Goal: Task Accomplishment & Management: Manage account settings

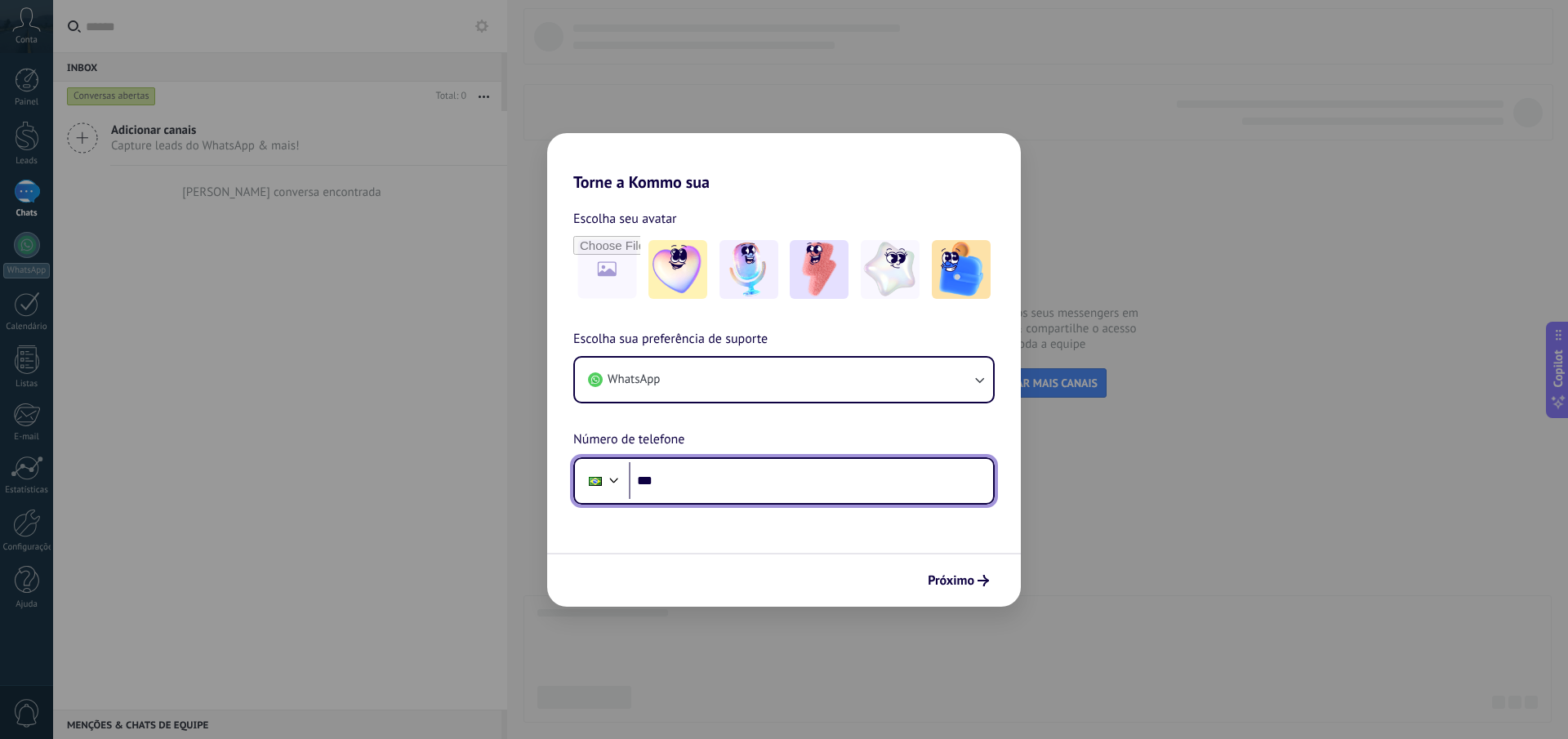
click at [672, 490] on input "***" at bounding box center [811, 481] width 364 height 38
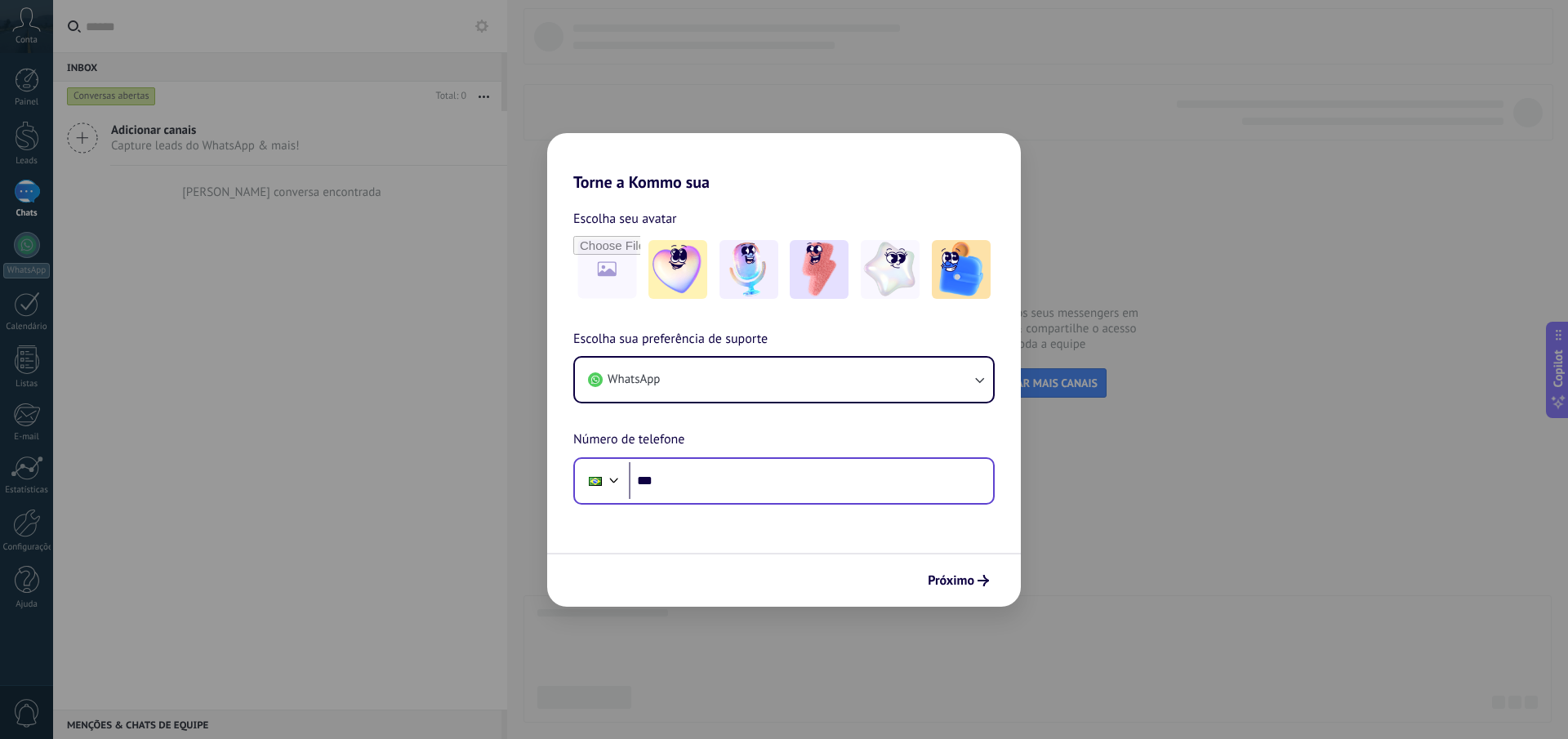
drag, startPoint x: 738, startPoint y: 504, endPoint x: 737, endPoint y: 491, distance: 13.0
click at [738, 503] on div "Phone ***" at bounding box center [784, 481] width 422 height 48
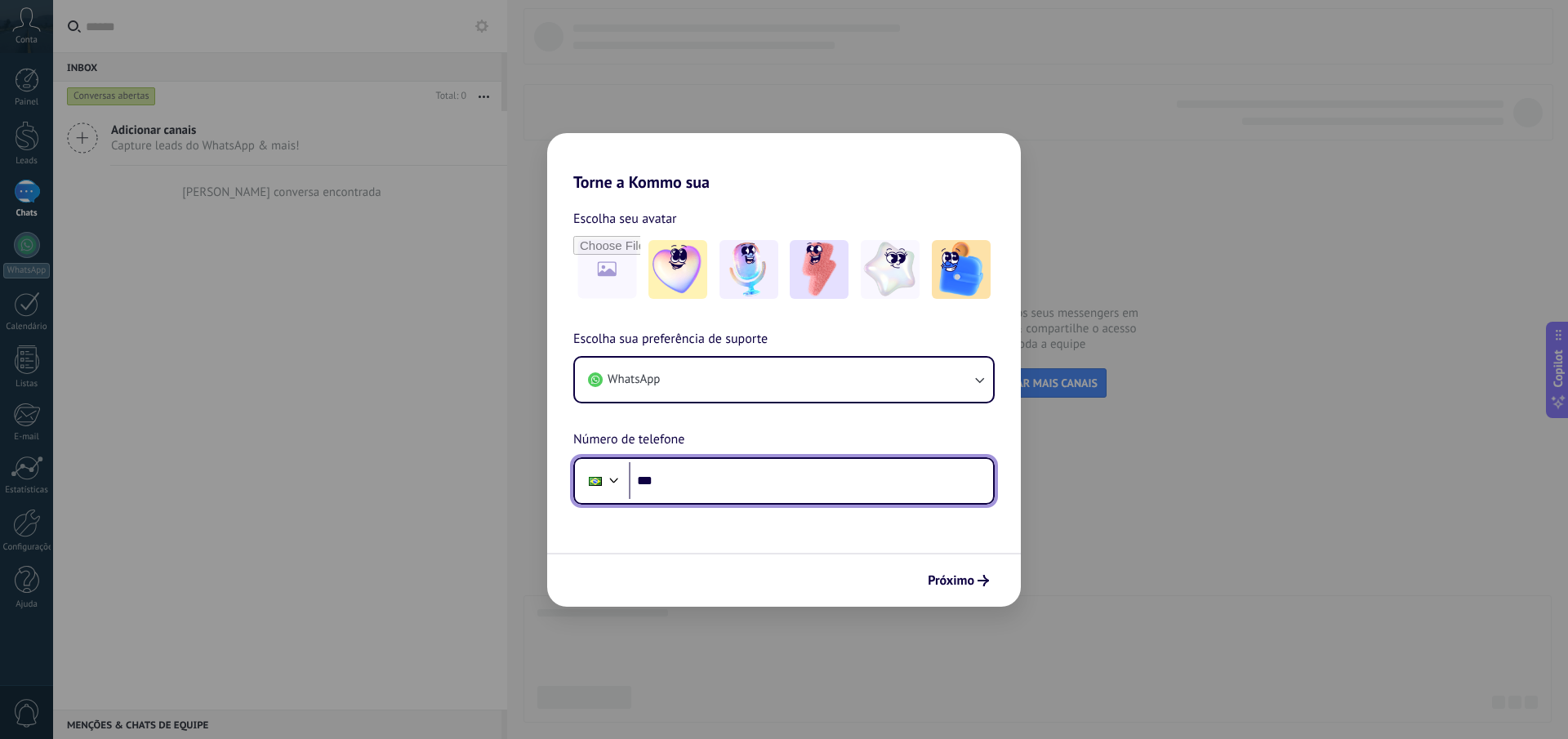
click at [736, 490] on input "***" at bounding box center [811, 481] width 364 height 38
click at [743, 480] on input "***" at bounding box center [811, 481] width 364 height 38
click at [720, 495] on input "***" at bounding box center [811, 481] width 364 height 38
type input "**********"
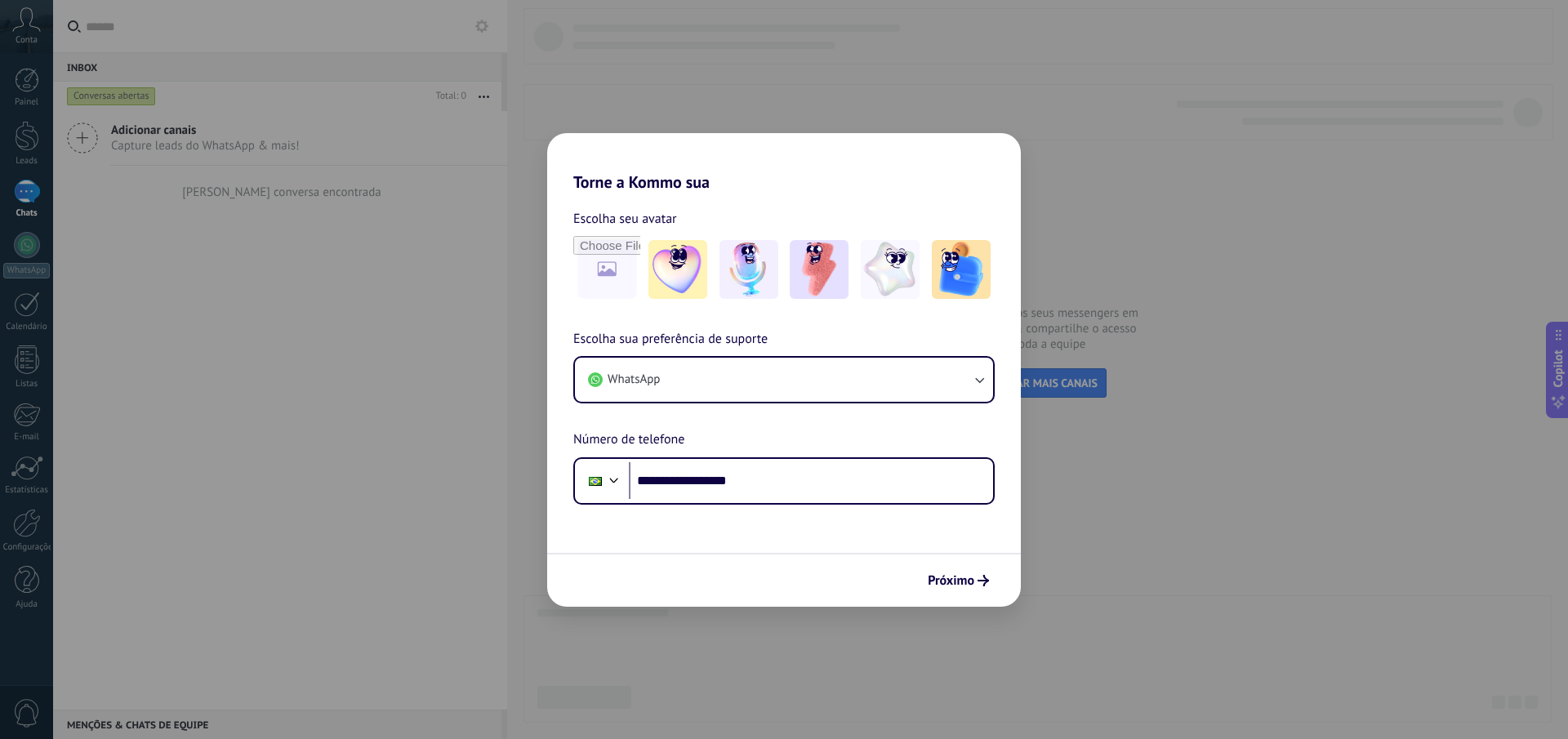
click at [790, 537] on form "**********" at bounding box center [784, 399] width 473 height 415
click at [957, 583] on span "Próximo" at bounding box center [951, 581] width 47 height 11
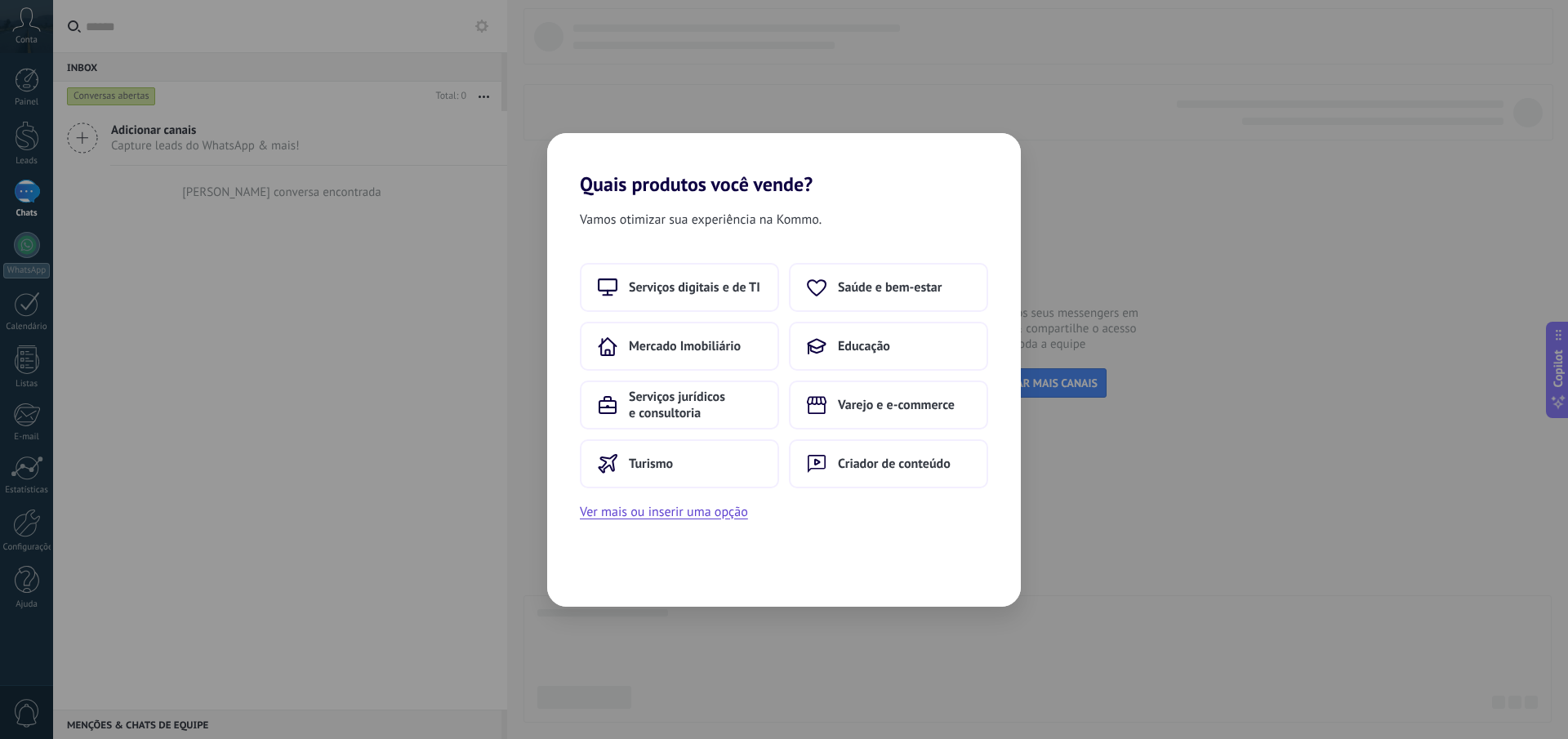
click at [876, 524] on div "Vamos otimizar sua experiência na Kommo. Serviços digitais e de TI Saúde e bem-…" at bounding box center [784, 401] width 473 height 411
click at [825, 552] on div "Vamos otimizar sua experiência na Kommo. Serviços digitais e de TI Saúde e bem-…" at bounding box center [784, 401] width 473 height 411
click at [725, 510] on button "Ver mais ou inserir uma opção" at bounding box center [664, 512] width 168 height 21
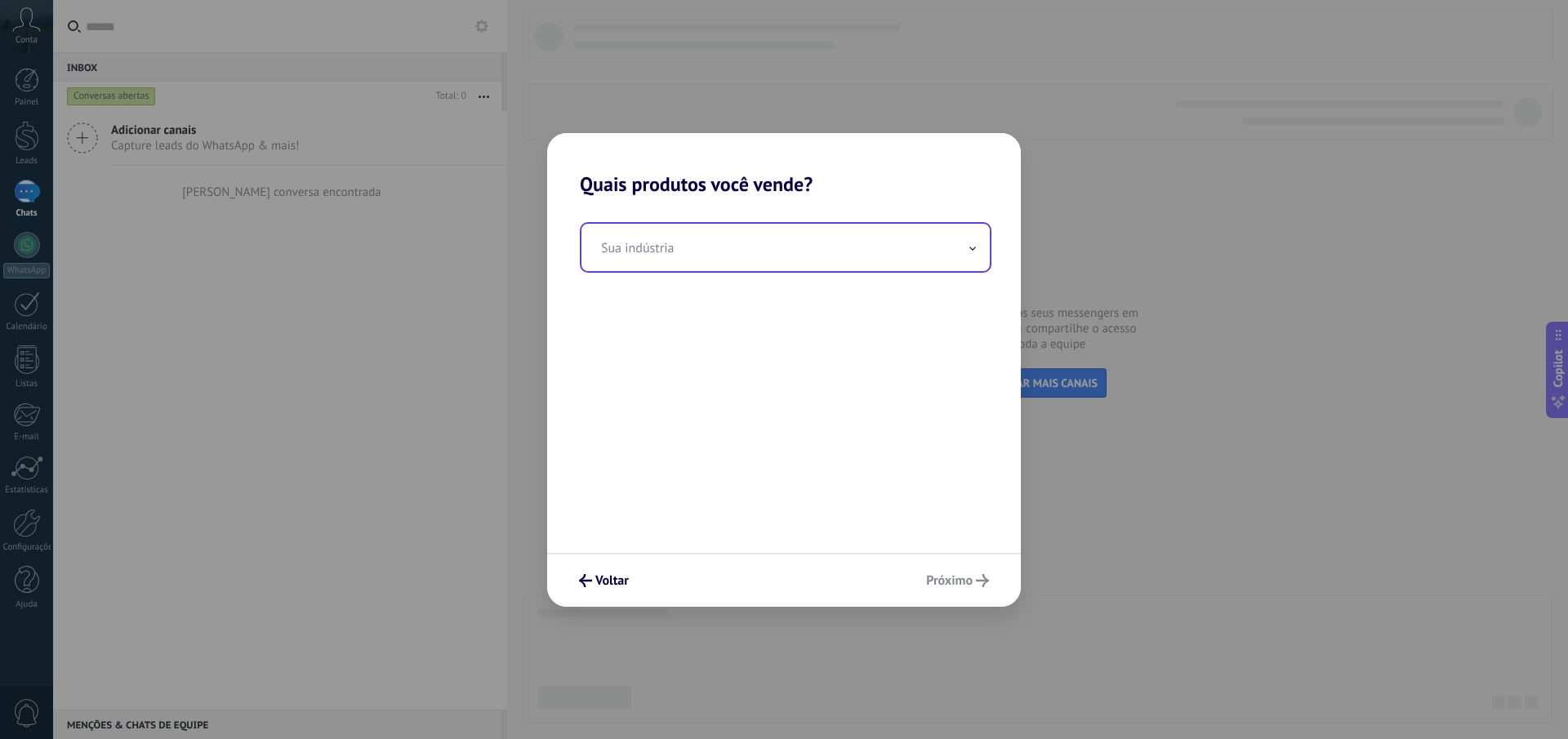
click at [691, 255] on input "text" at bounding box center [786, 248] width 409 height 48
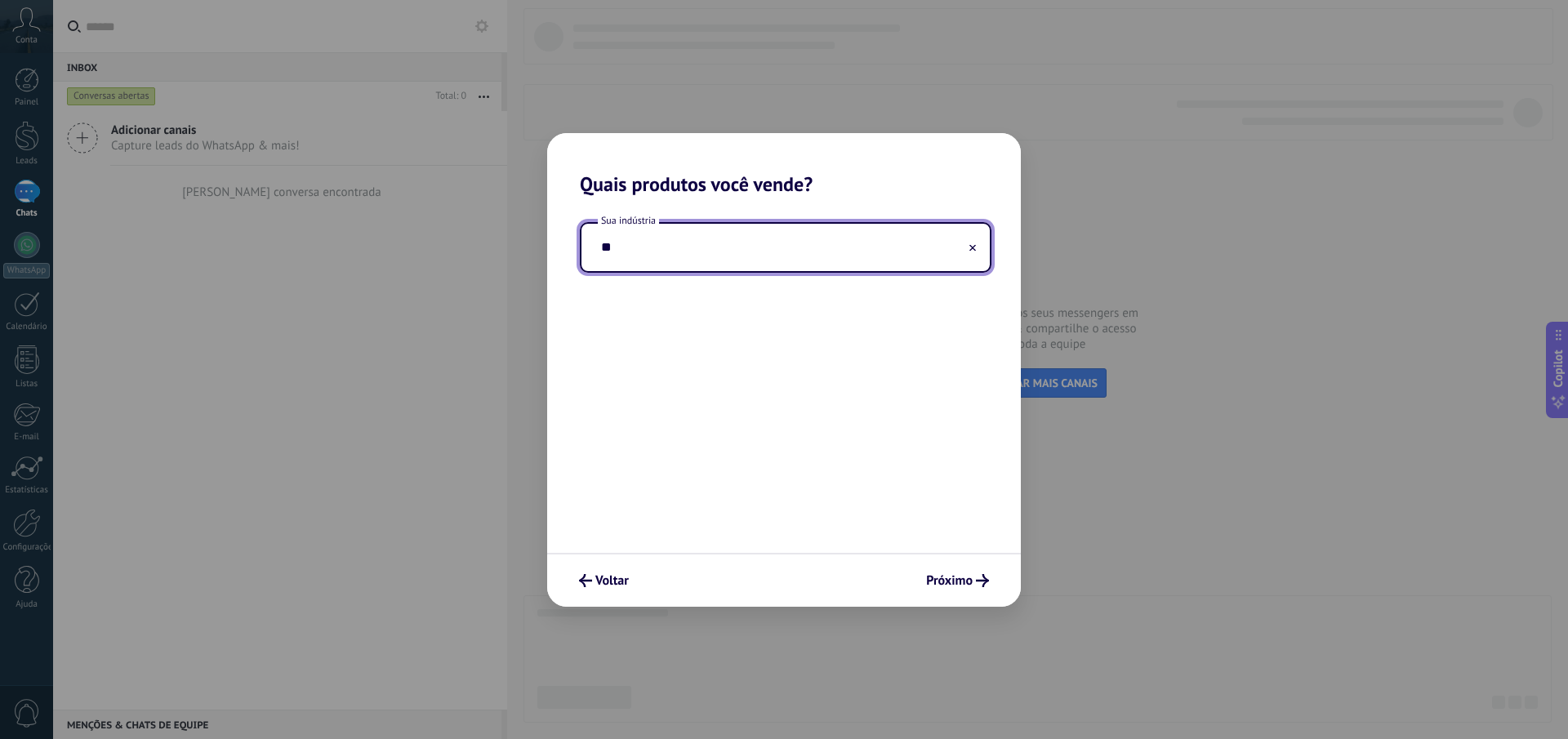
type input "*"
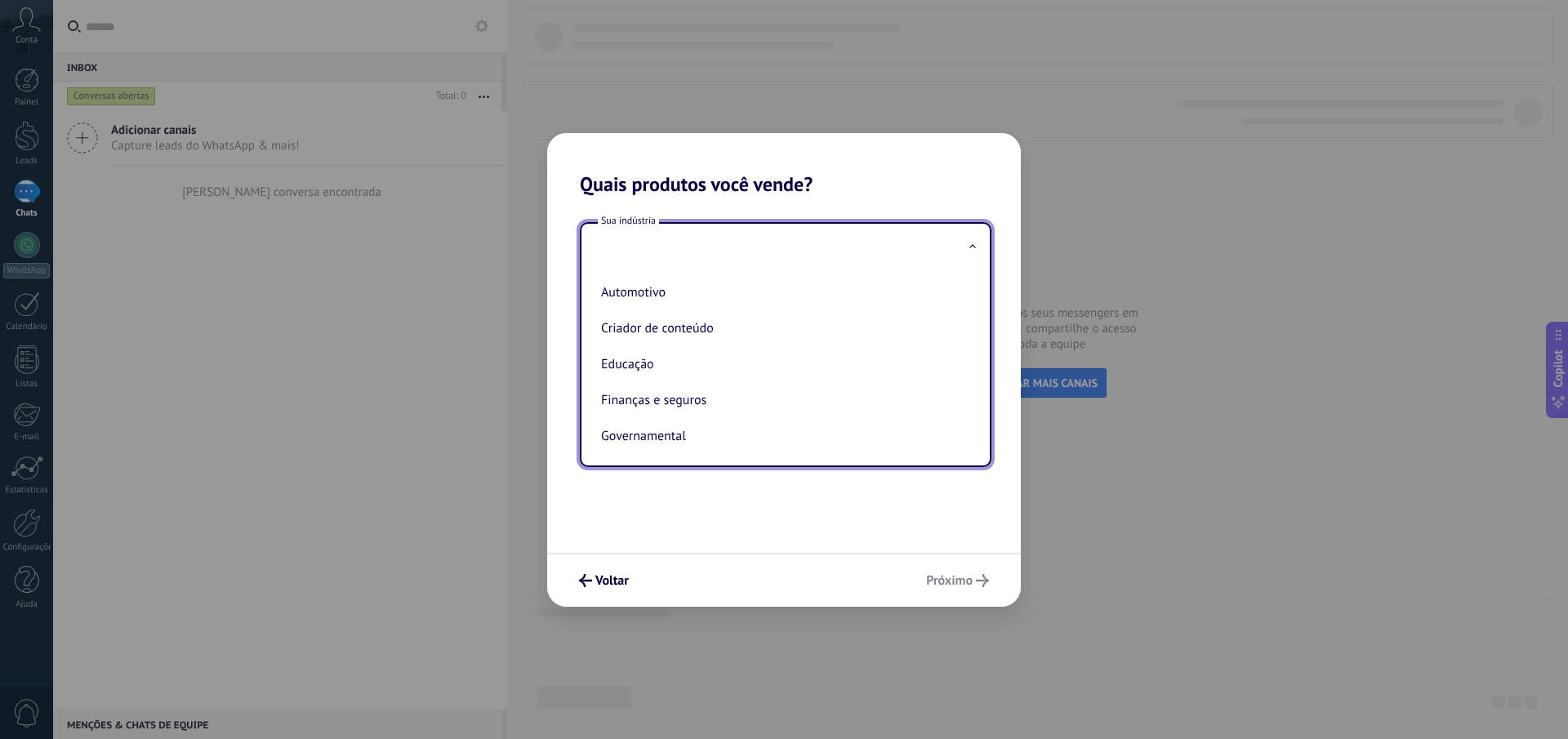
type input "*"
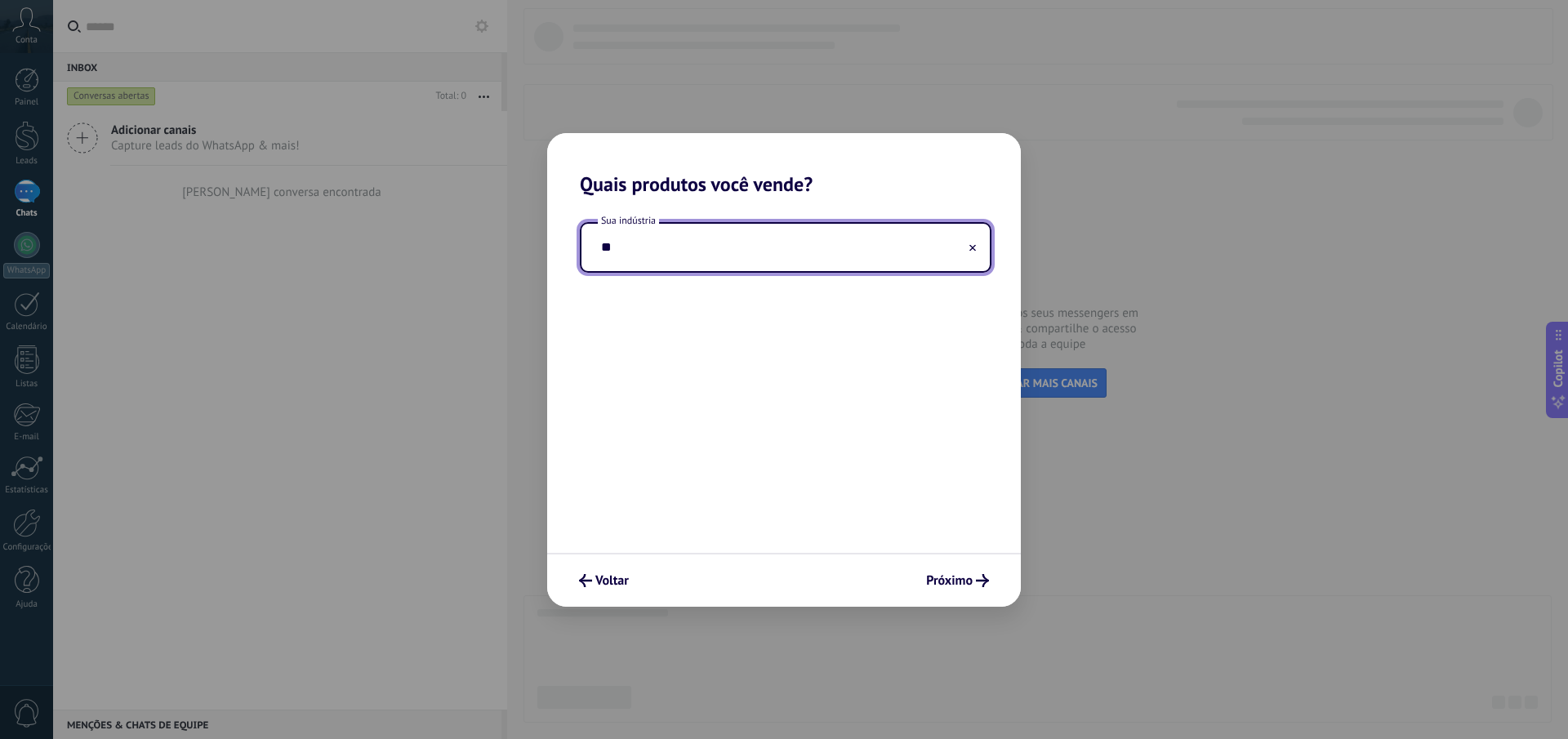
type input "*"
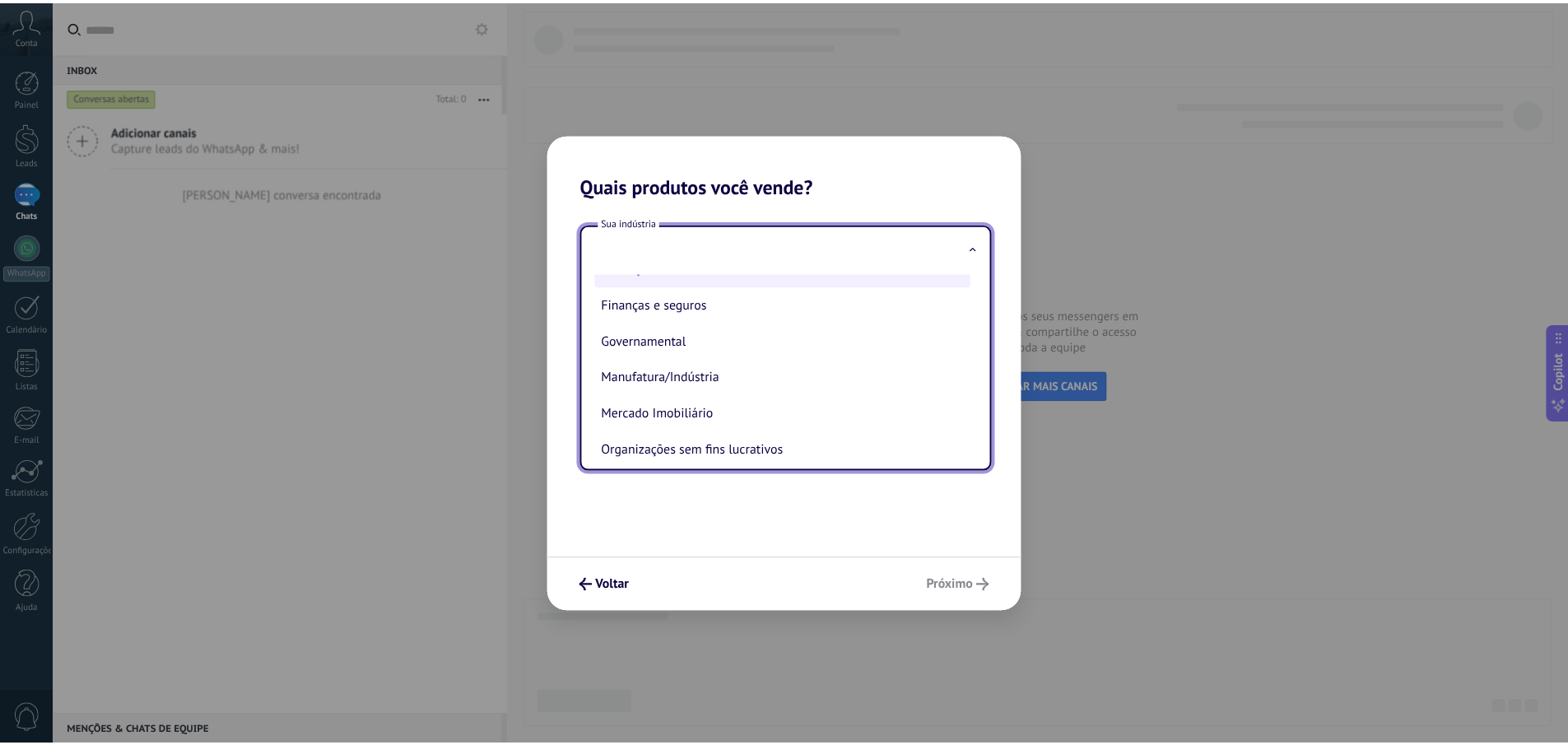
scroll to position [137, 0]
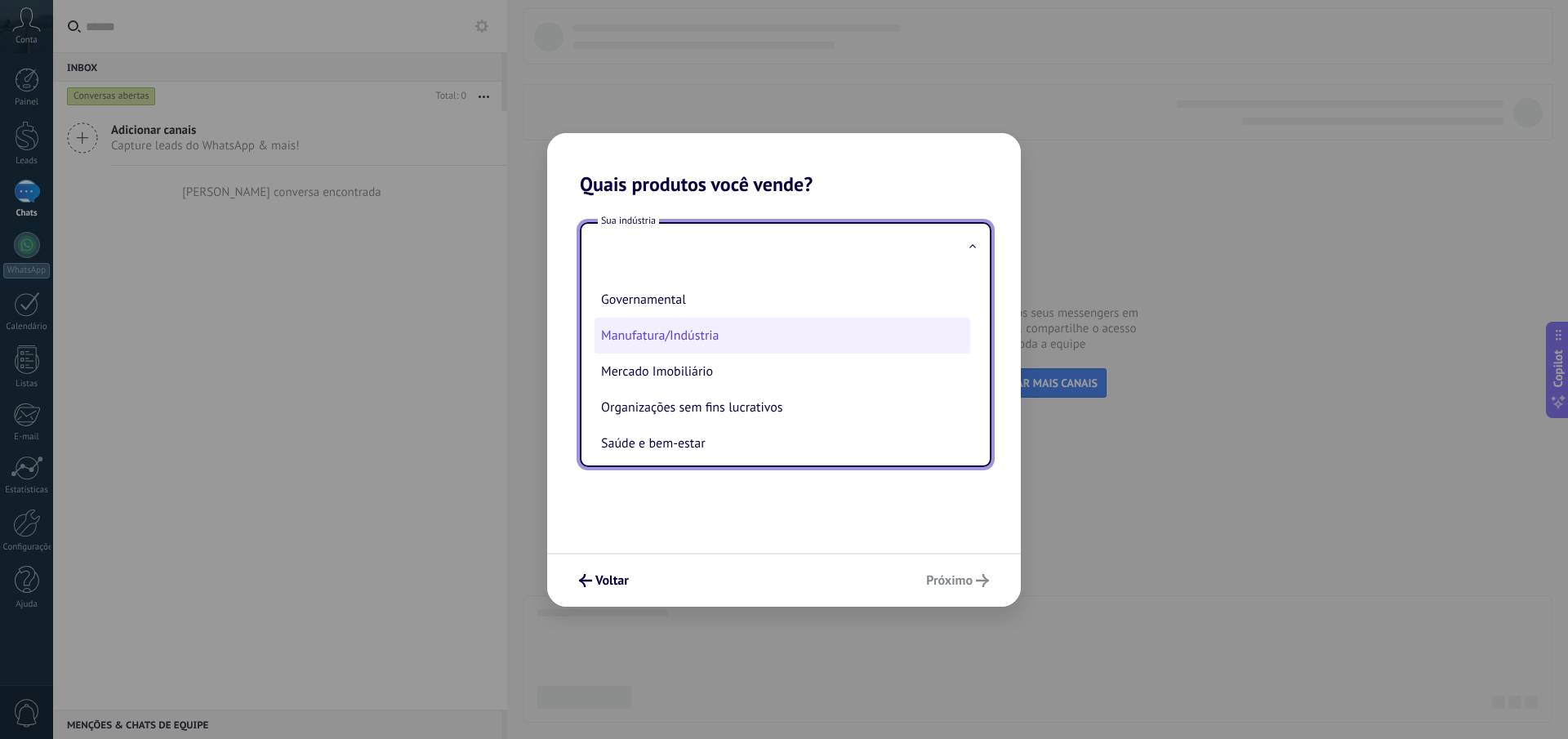
click at [732, 340] on li "Manufatura/Indústria" at bounding box center [783, 335] width 376 height 36
type input "**********"
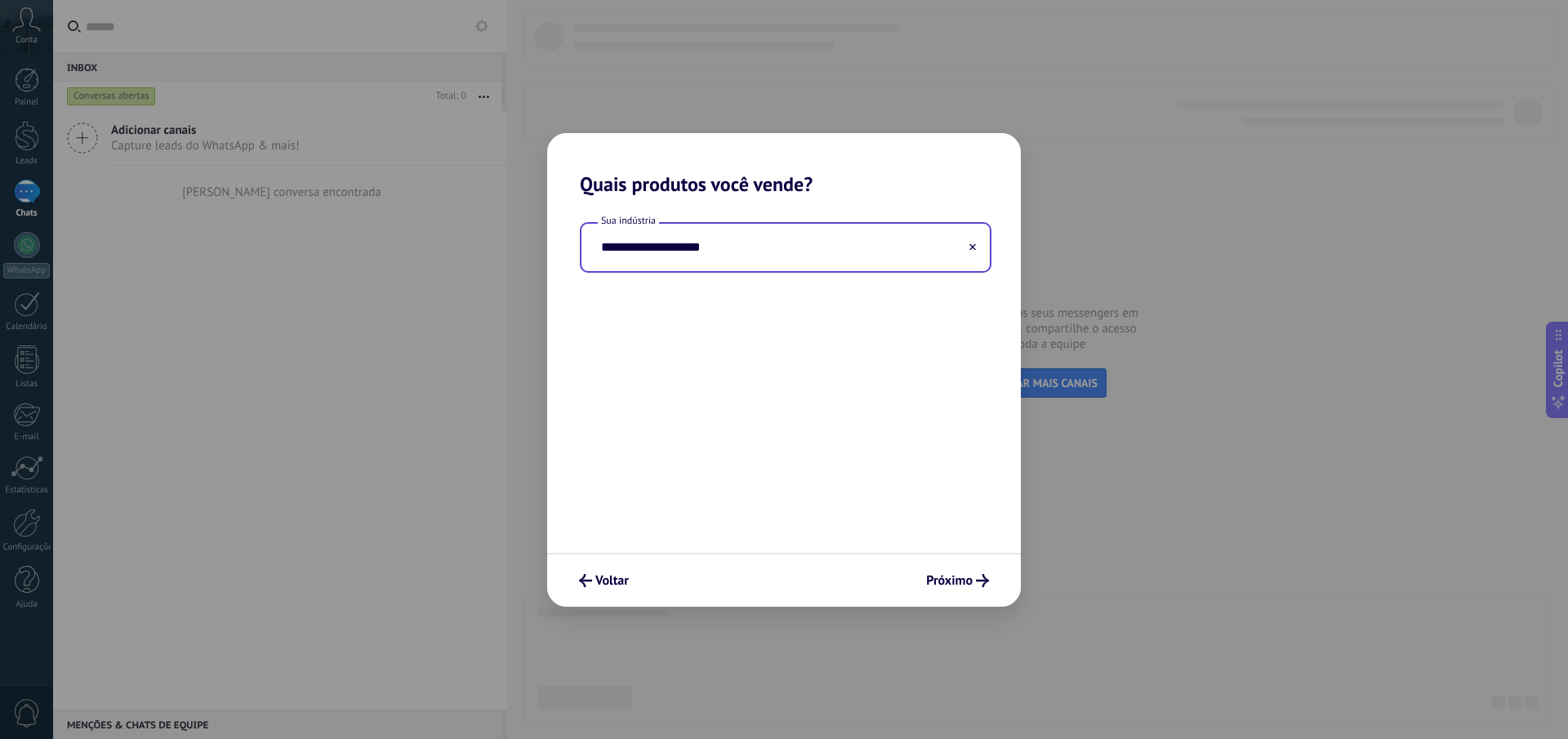
drag, startPoint x: 866, startPoint y: 398, endPoint x: 937, endPoint y: 577, distance: 192.6
click at [867, 402] on div "**********" at bounding box center [784, 374] width 473 height 357
click at [945, 586] on span "Próximo" at bounding box center [949, 581] width 47 height 11
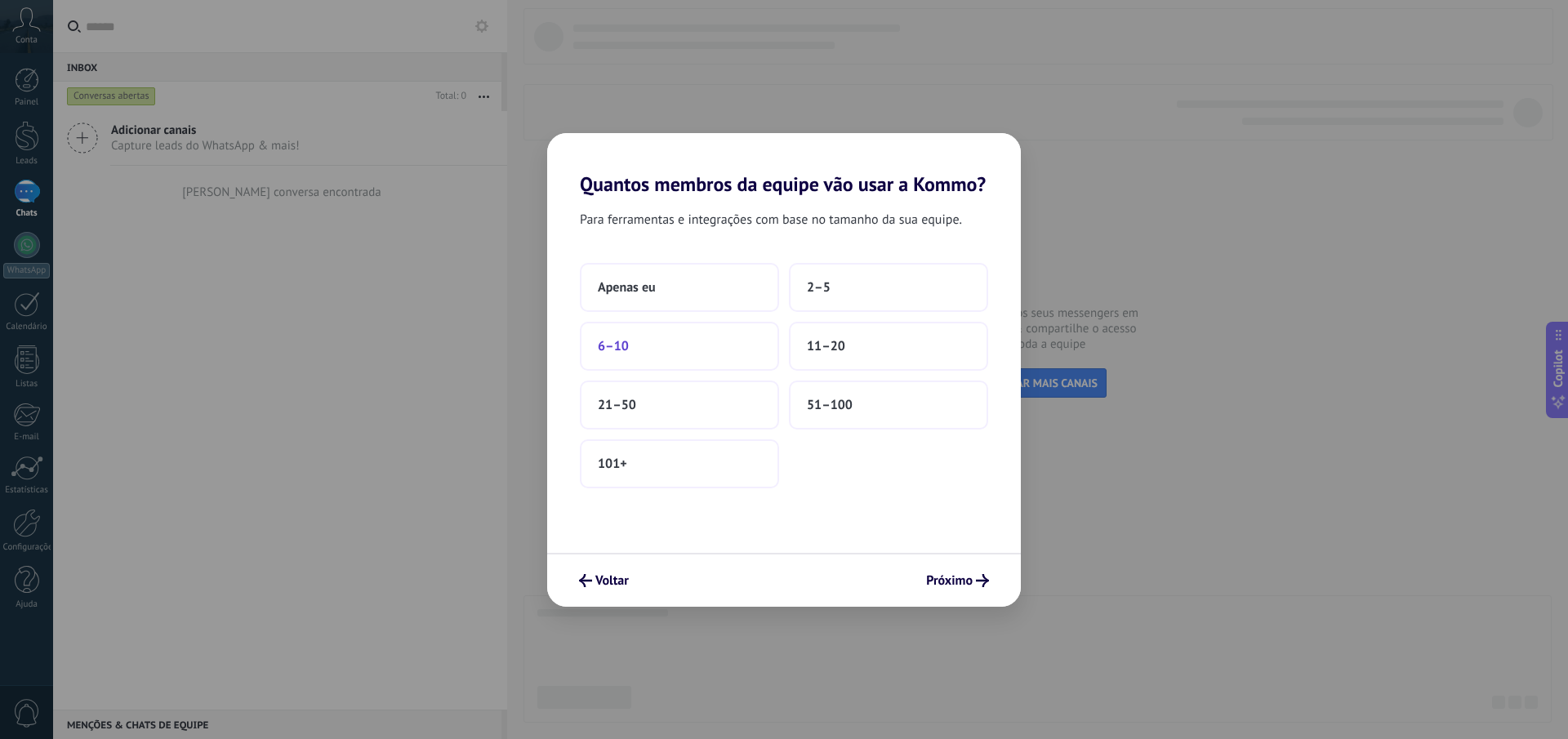
click at [707, 346] on button "6–10" at bounding box center [679, 346] width 199 height 49
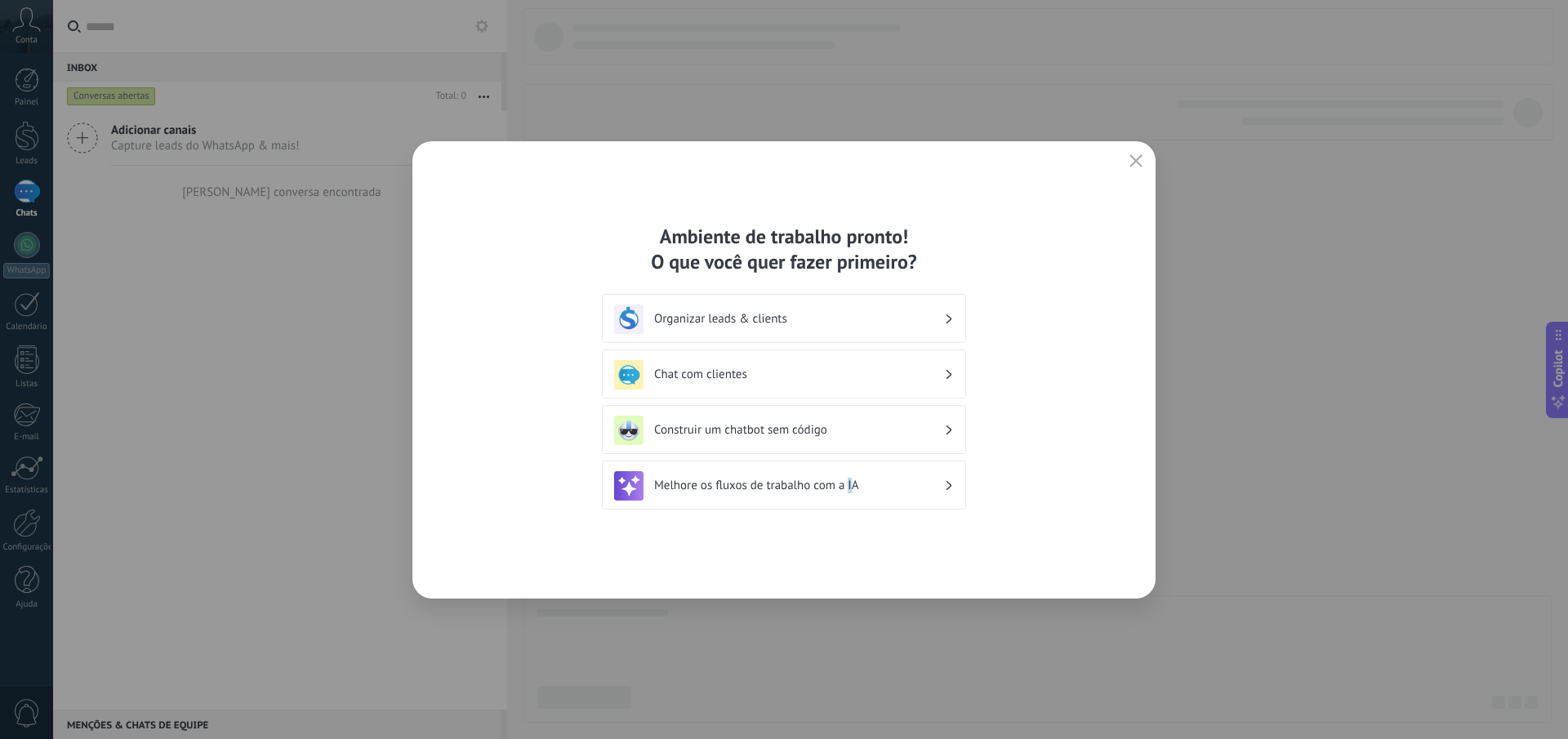
click at [851, 541] on div "Ambiente de trabalho pronto! O que você quer fazer primeiro? Organizar leads & …" at bounding box center [784, 369] width 743 height 457
click at [771, 324] on h3 "Organizar leads & clients" at bounding box center [798, 318] width 290 height 16
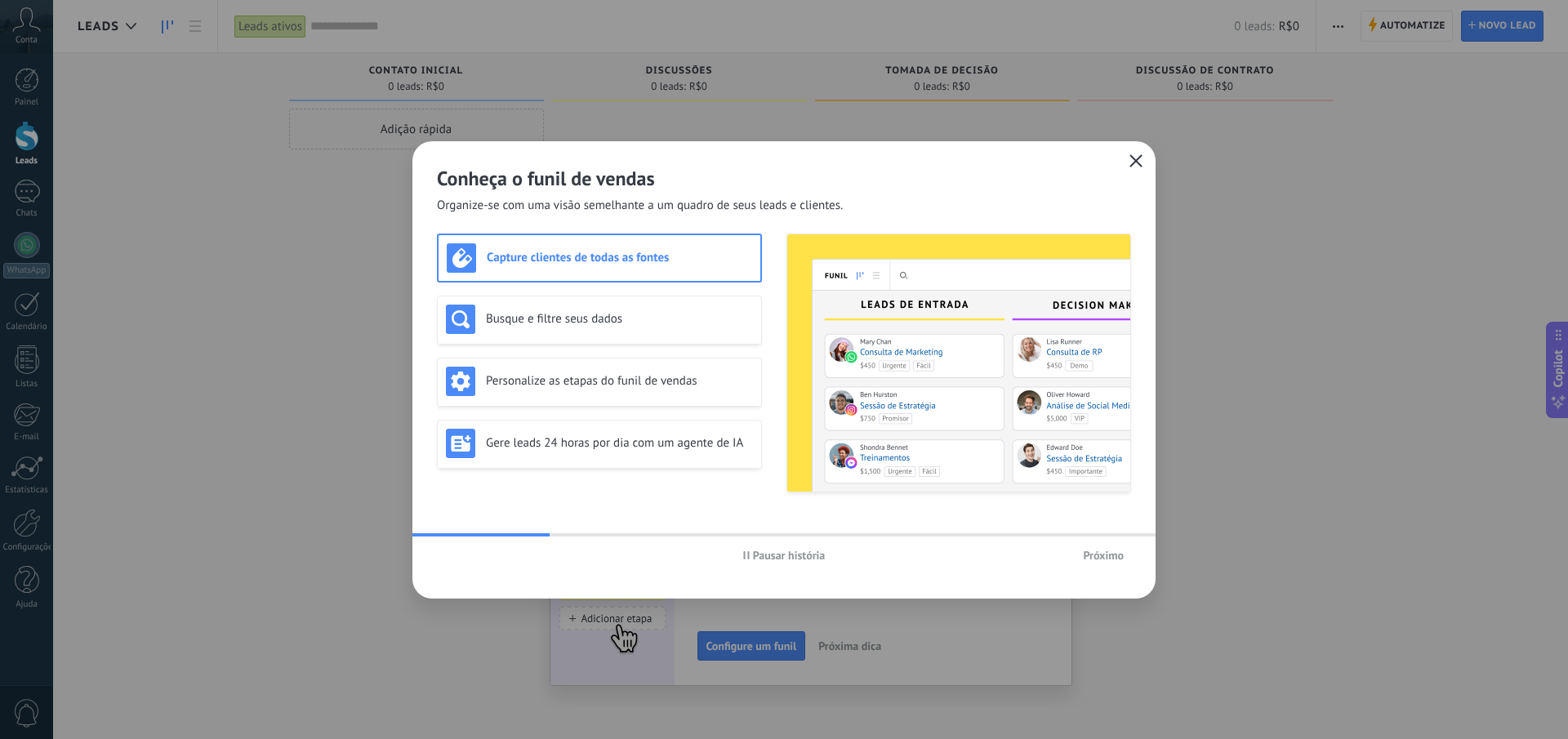
click at [1139, 167] on icon "button" at bounding box center [1136, 161] width 13 height 13
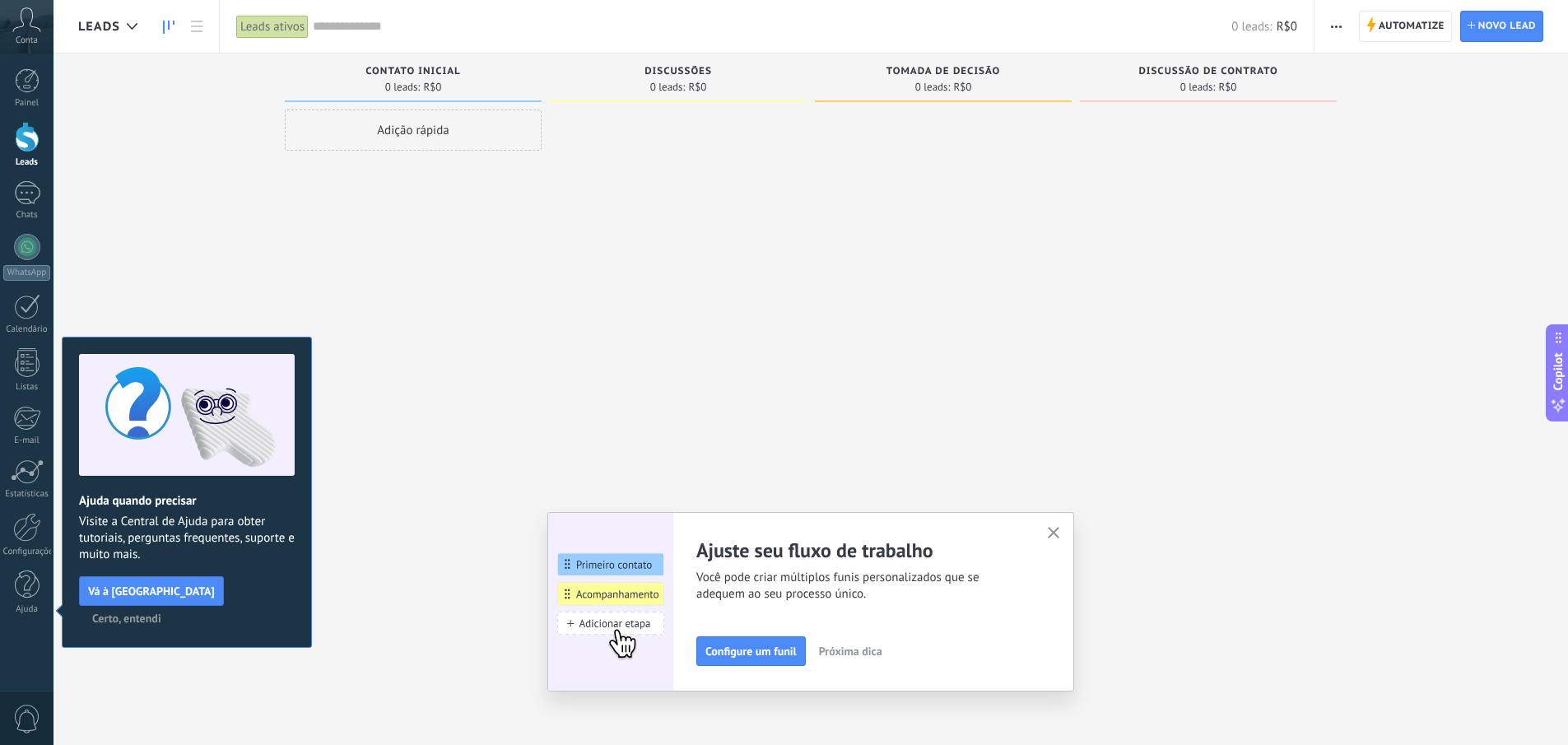
click at [1059, 531] on icon "button" at bounding box center [1054, 532] width 12 height 12
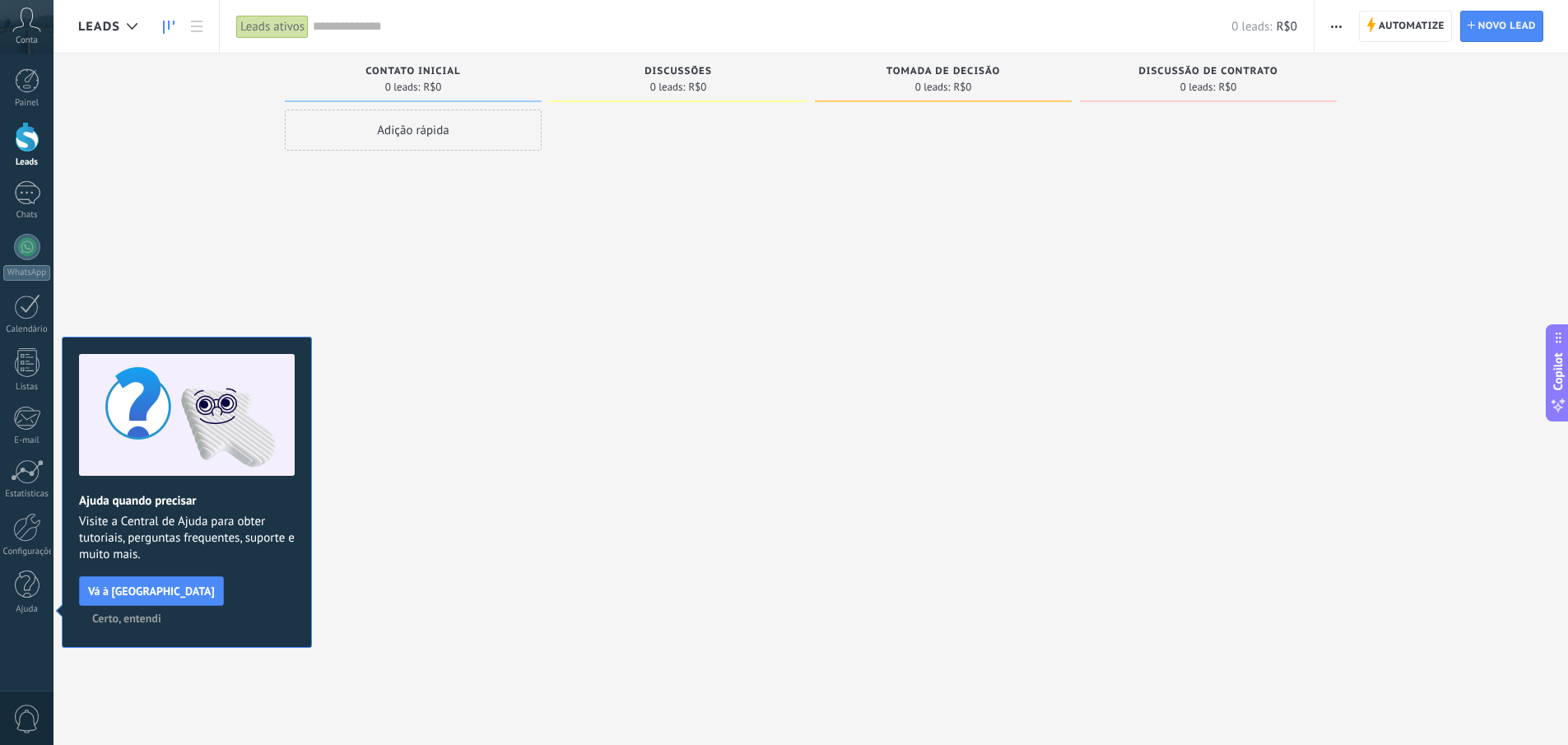
click at [555, 474] on div at bounding box center [678, 374] width 257 height 530
click at [20, 542] on link "Configurações" at bounding box center [26, 535] width 54 height 45
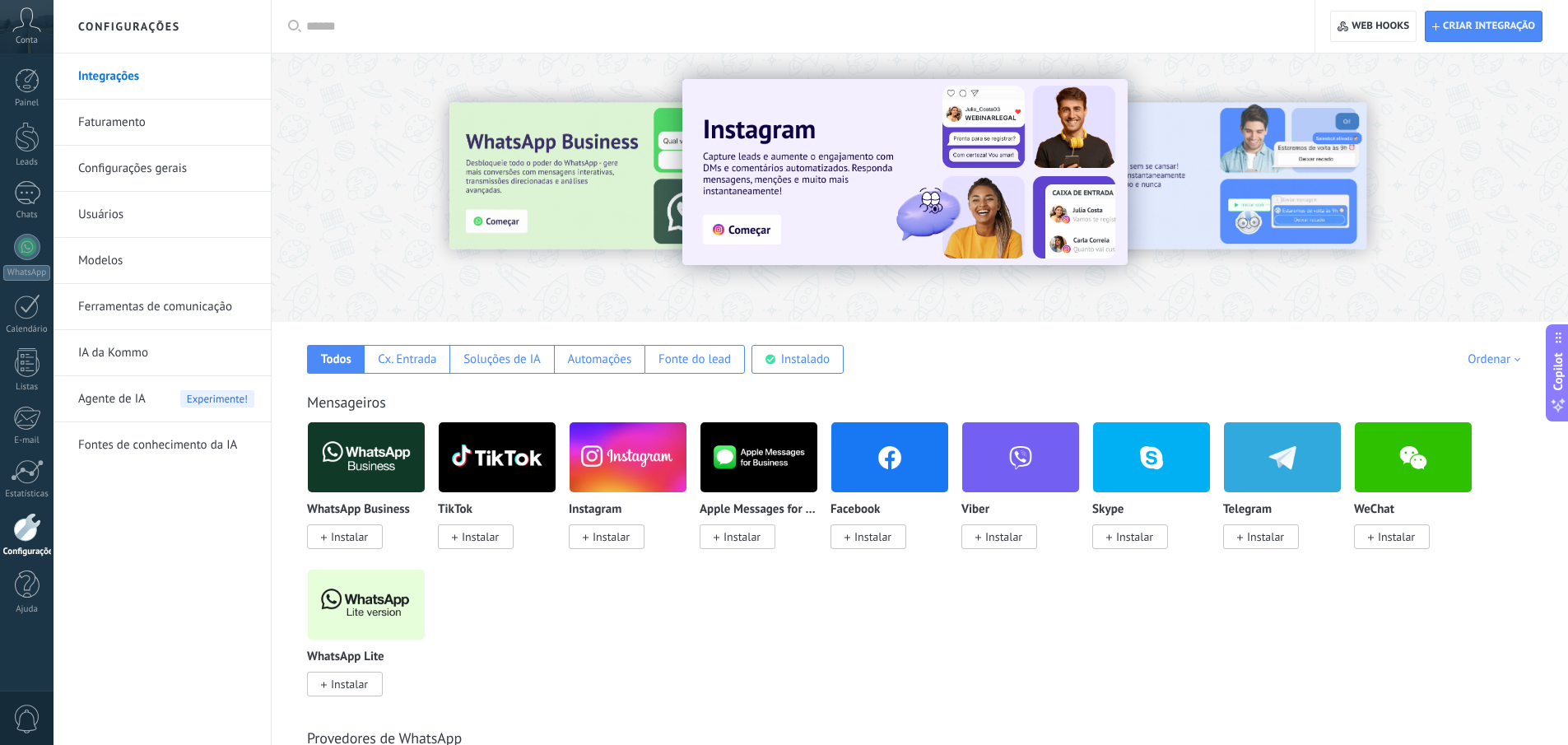
click at [392, 600] on img at bounding box center [366, 604] width 117 height 80
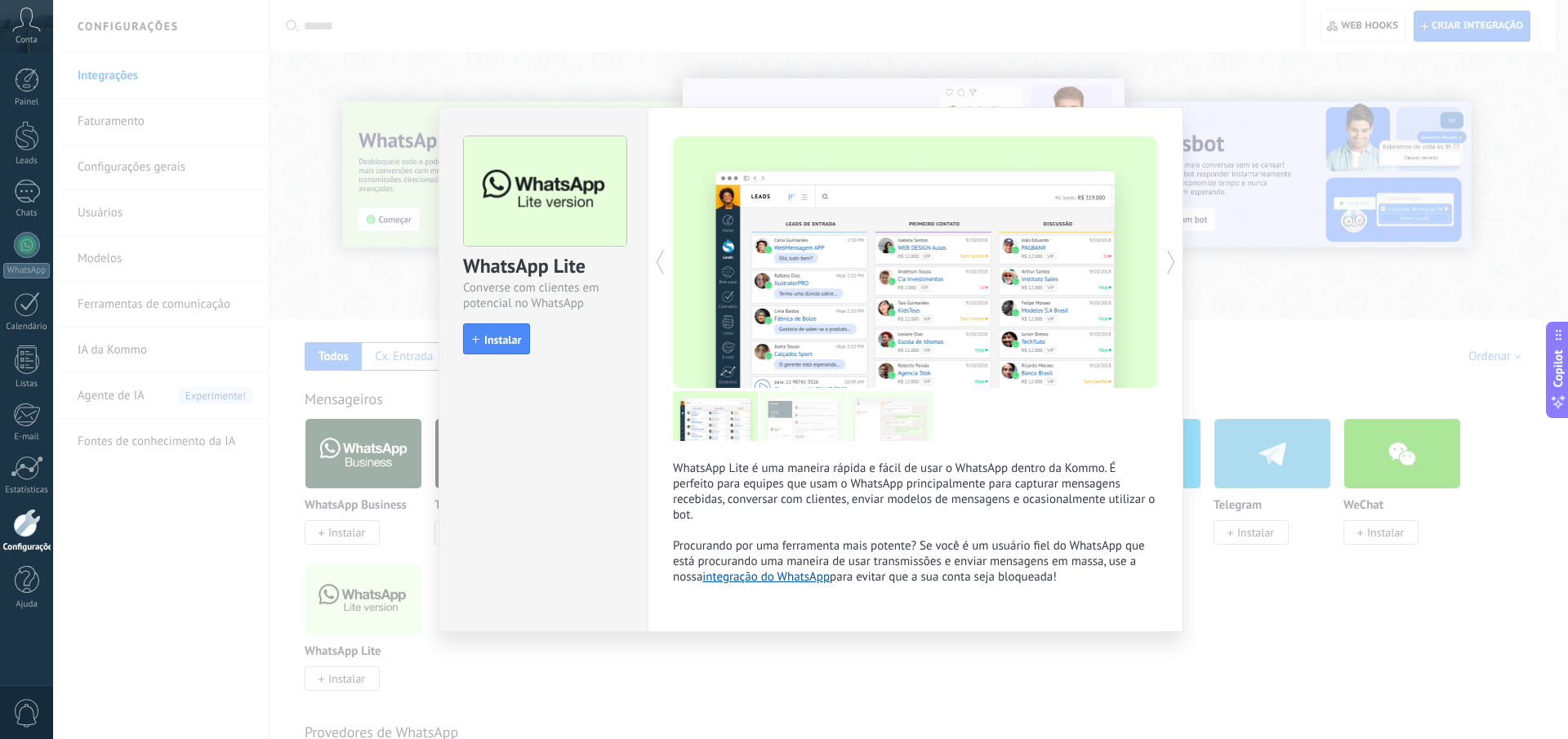
click at [505, 341] on span "Instalar" at bounding box center [502, 340] width 37 height 11
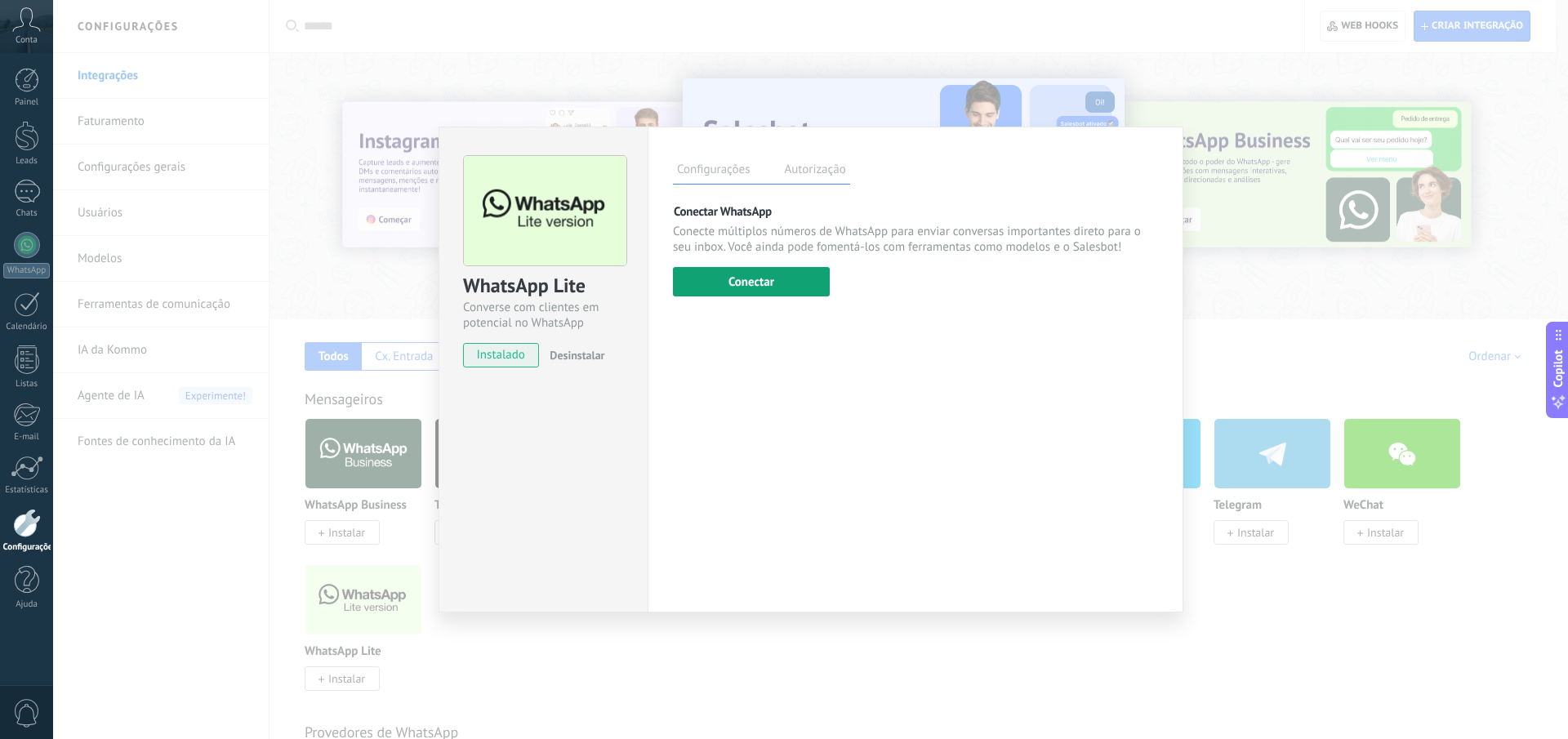
click at [752, 285] on button "Conectar" at bounding box center [751, 281] width 157 height 30
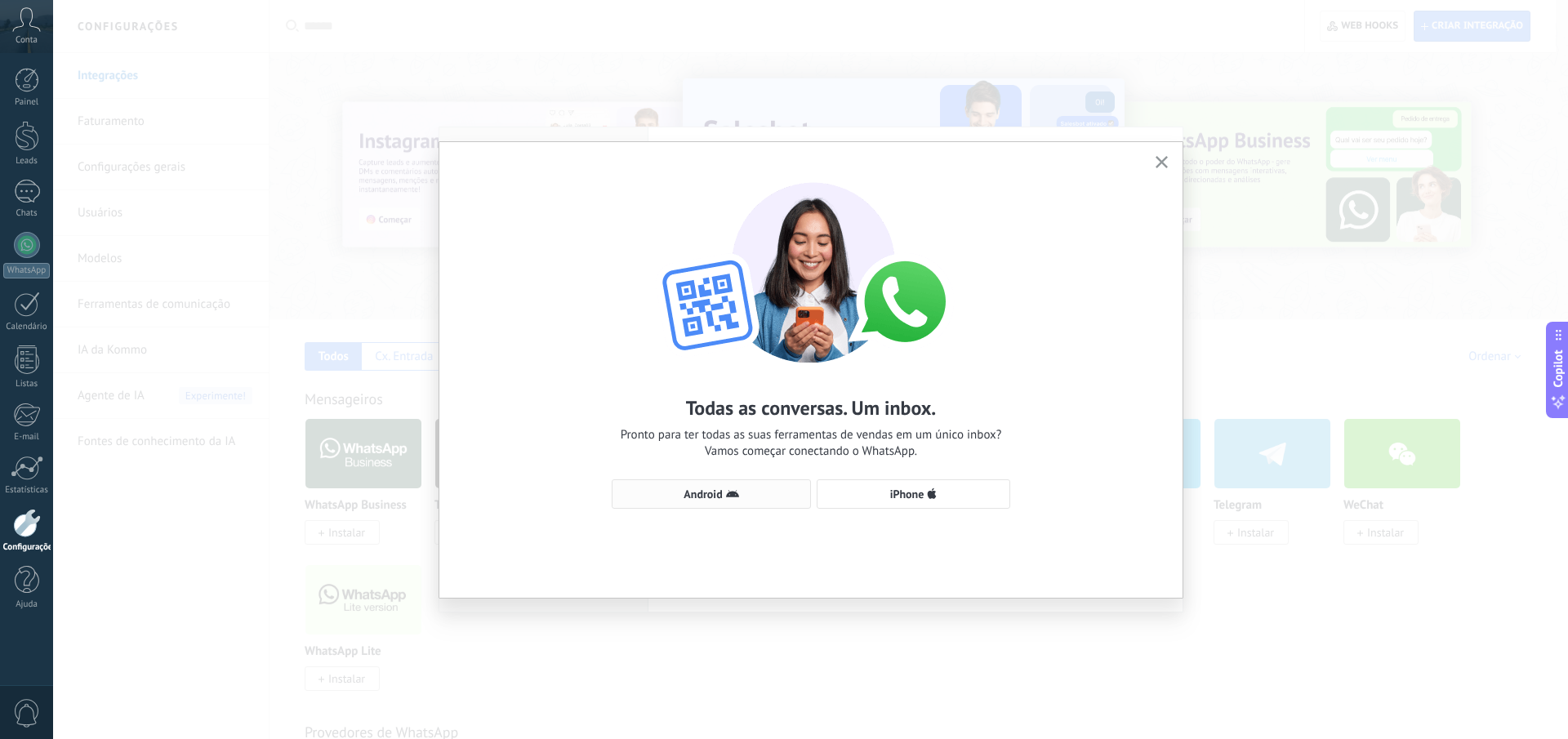
click at [730, 504] on button "Android" at bounding box center [711, 494] width 199 height 30
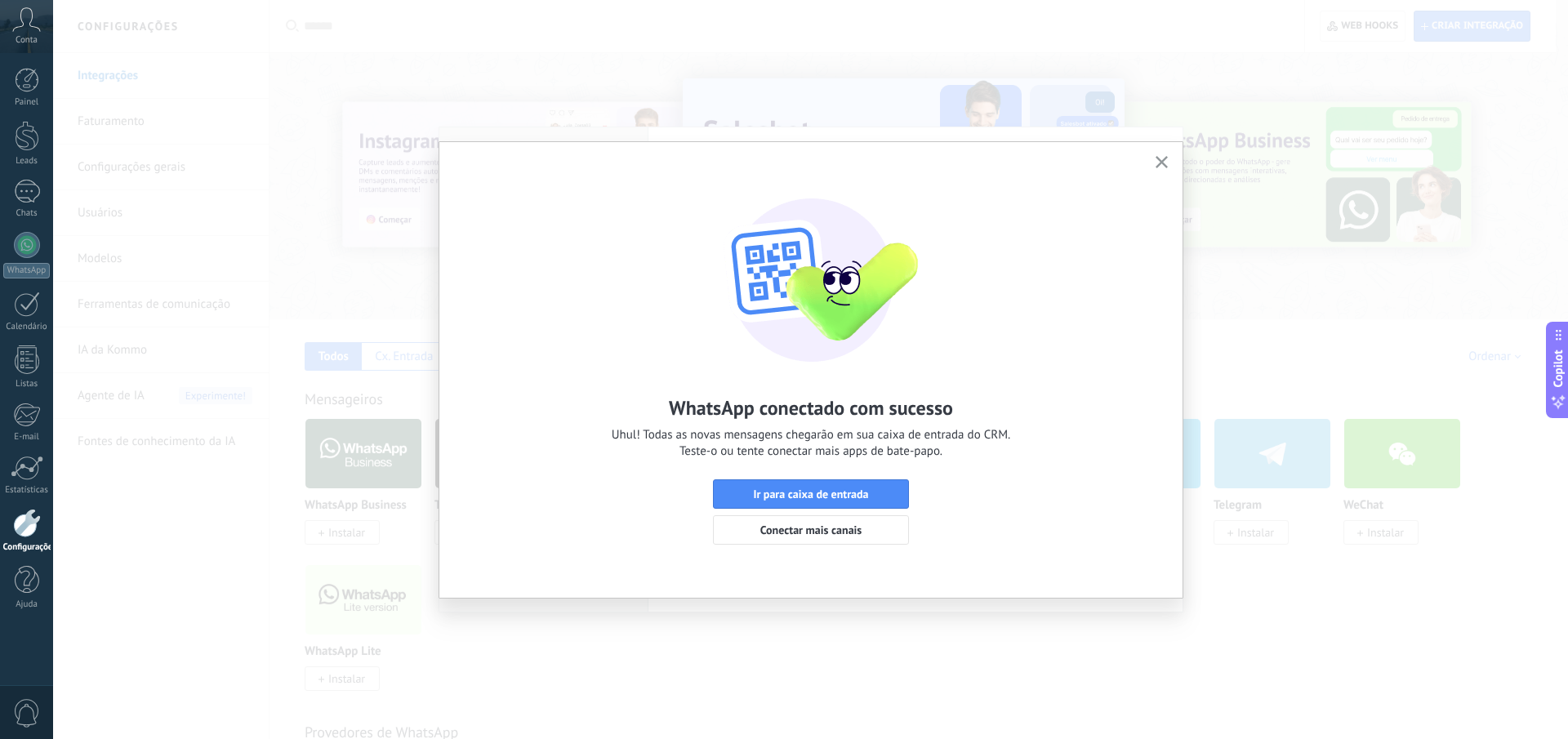
click at [1163, 161] on use "button" at bounding box center [1161, 162] width 12 height 12
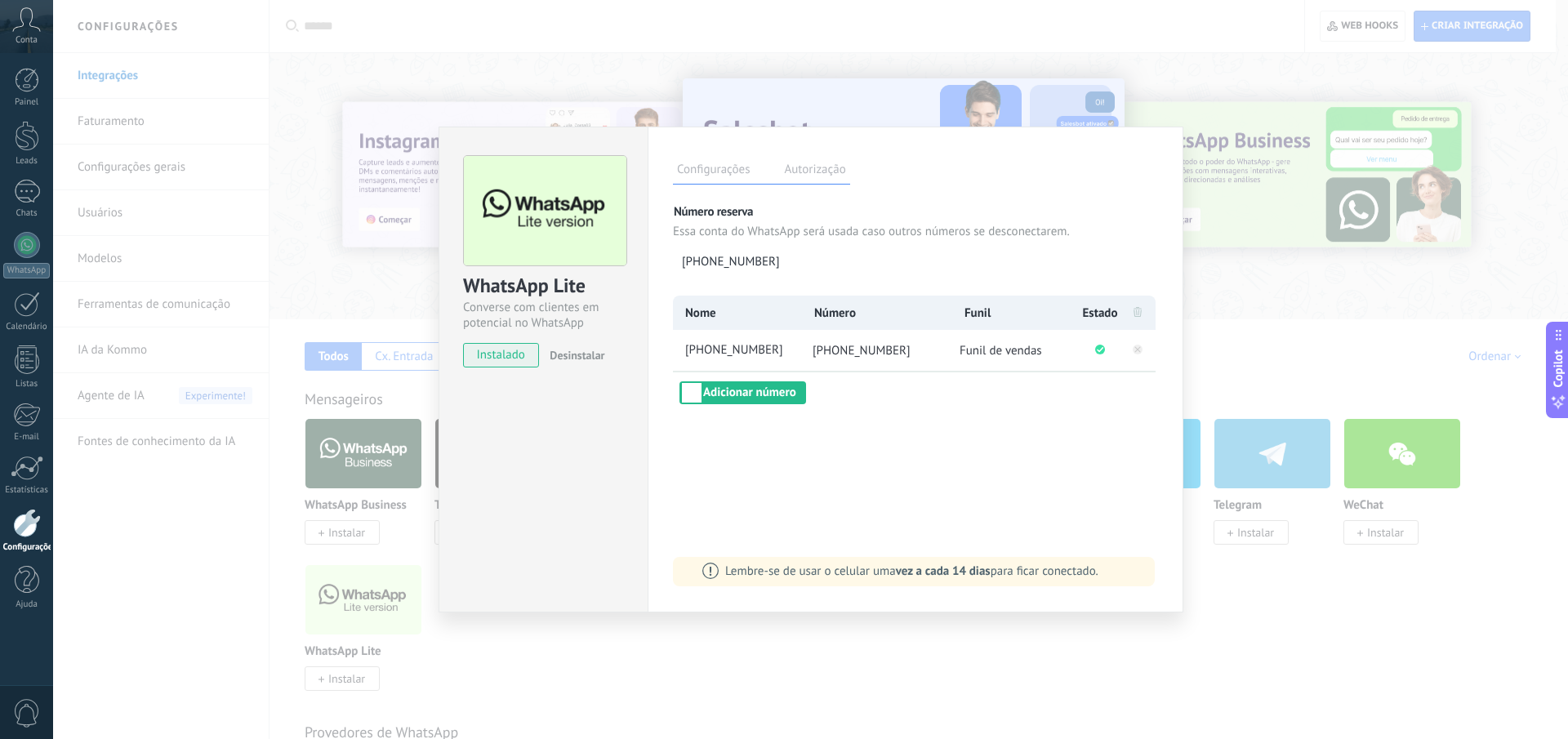
click at [1001, 500] on div "Configurações Autorização Esta aba registra os usuários que permitiram acesso à…" at bounding box center [915, 369] width 536 height 486
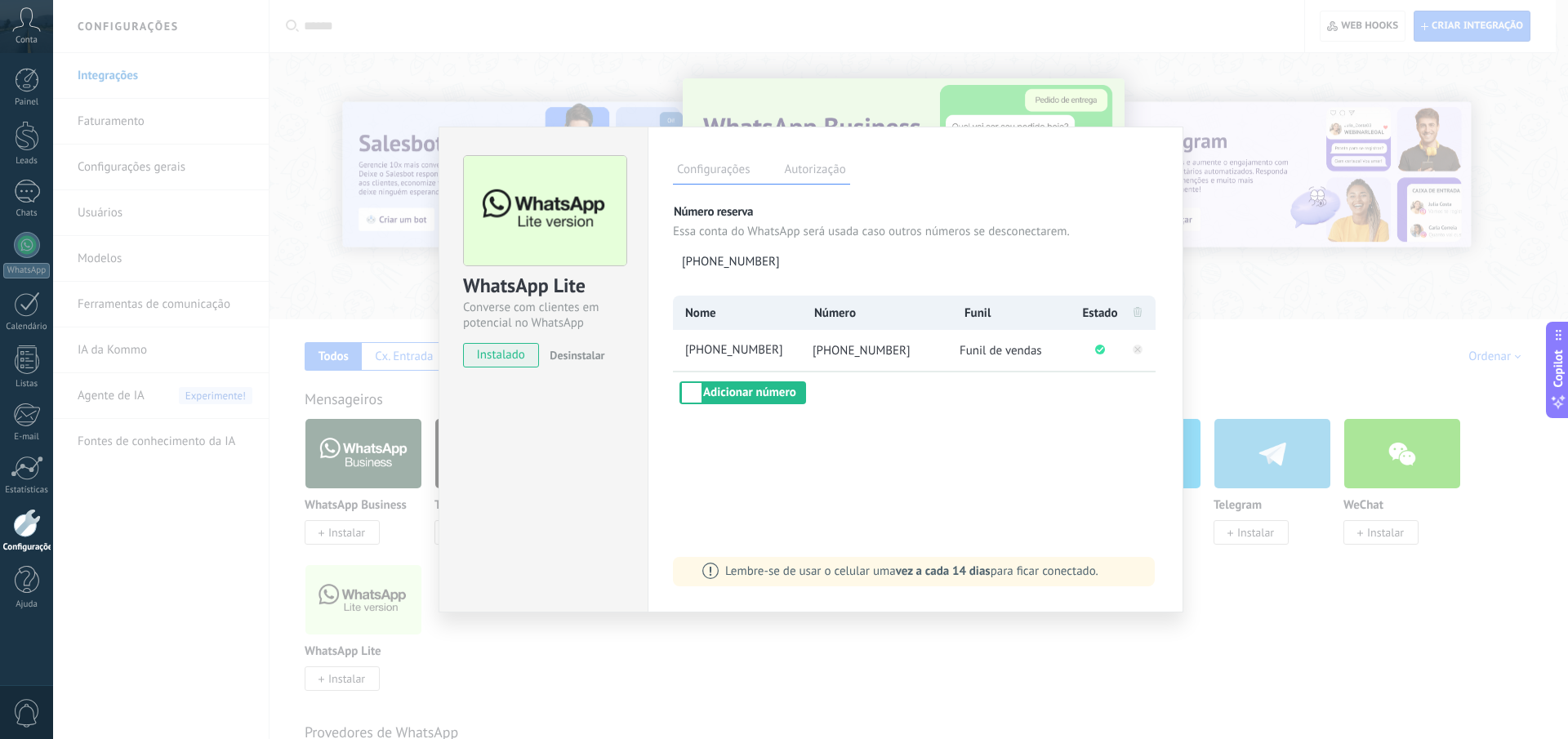
drag, startPoint x: 1177, startPoint y: 317, endPoint x: 1190, endPoint y: 270, distance: 48.8
click at [1177, 312] on div "Configurações Autorização Esta aba registra os usuários que permitiram acesso à…" at bounding box center [915, 369] width 536 height 486
drag, startPoint x: 321, startPoint y: 82, endPoint x: 482, endPoint y: 130, distance: 168.0
click at [322, 80] on div "WhatsApp Lite Converse com clientes em potencial no WhatsApp instalado Desinsta…" at bounding box center [811, 369] width 1515 height 739
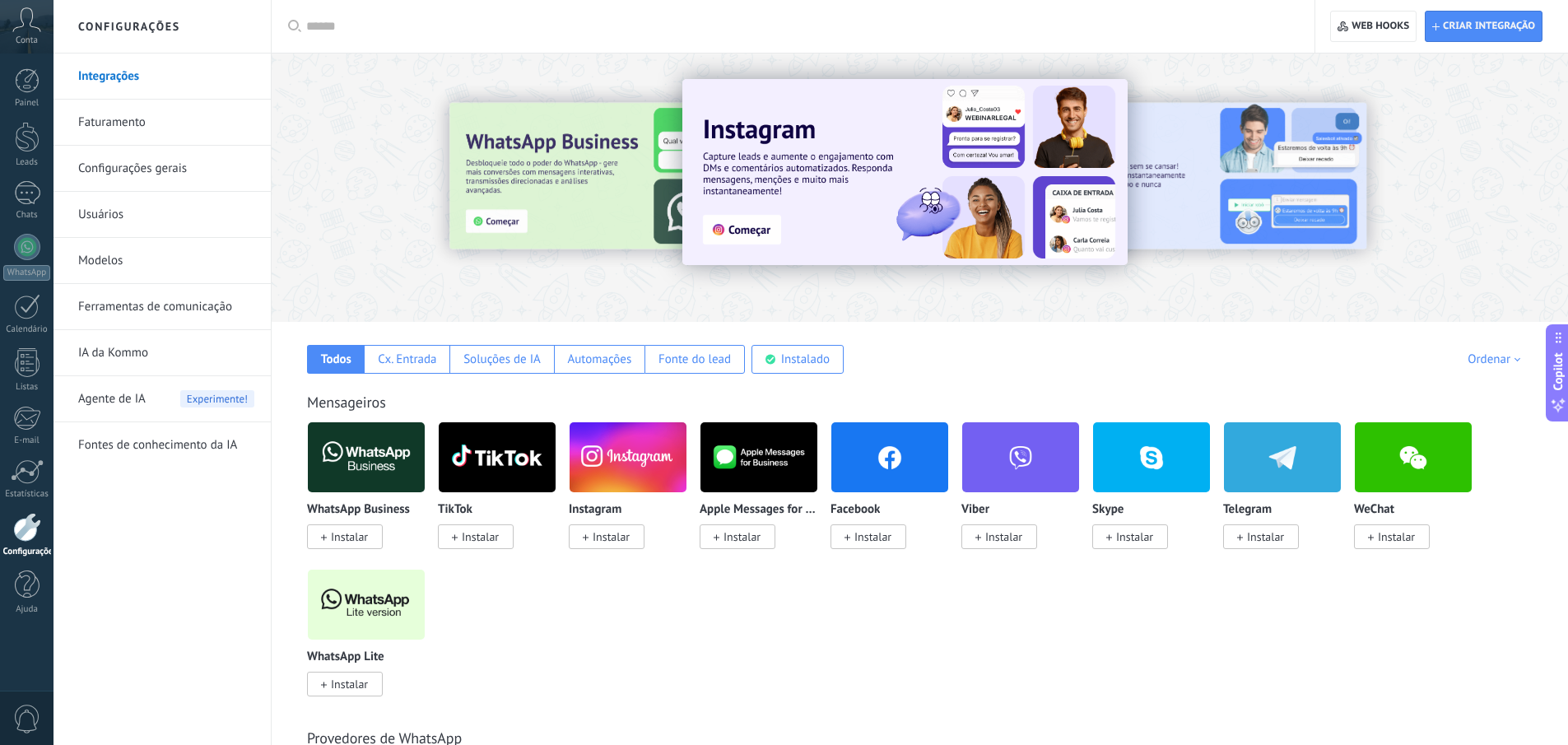
click at [28, 18] on icon at bounding box center [26, 20] width 29 height 25
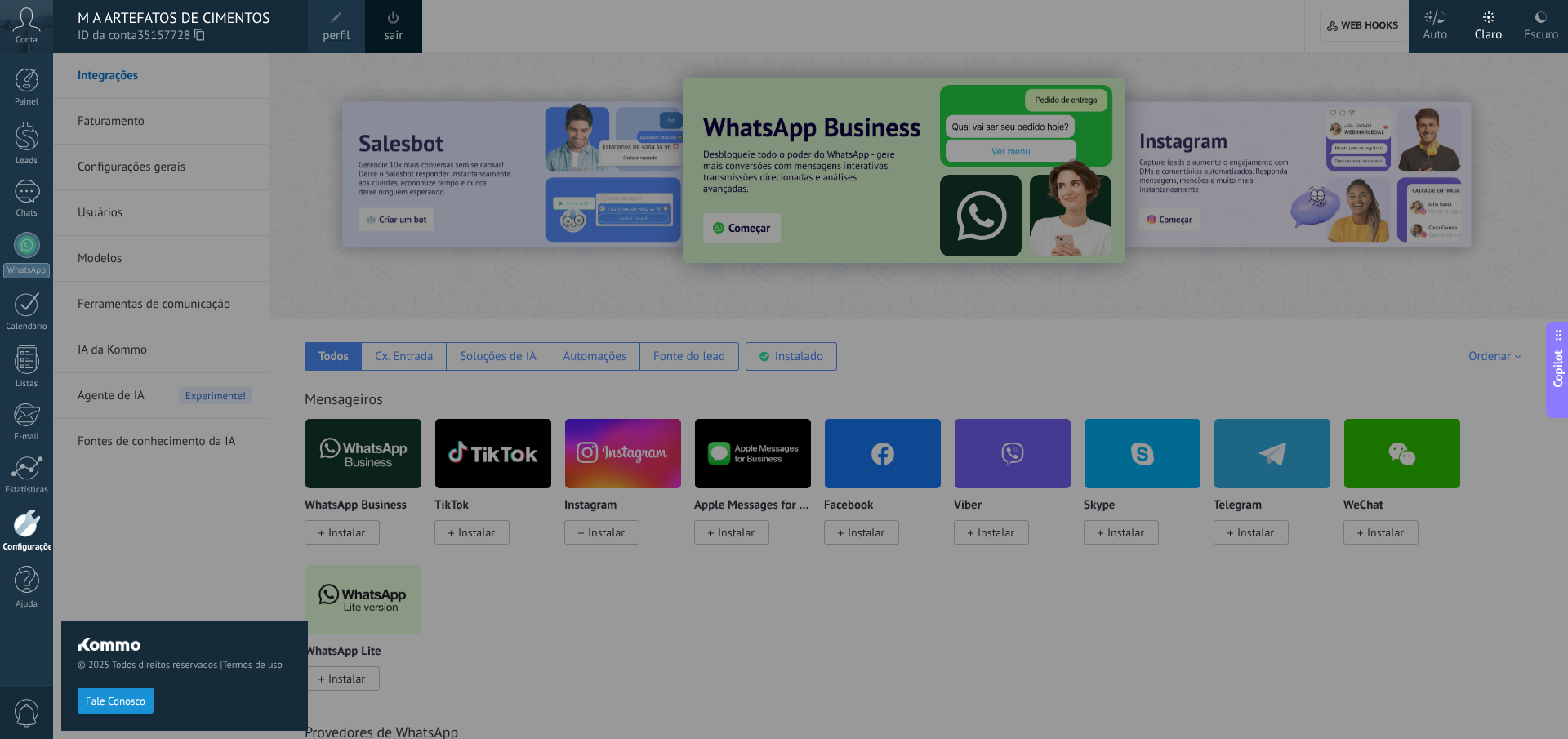
click at [32, 30] on icon at bounding box center [26, 20] width 29 height 25
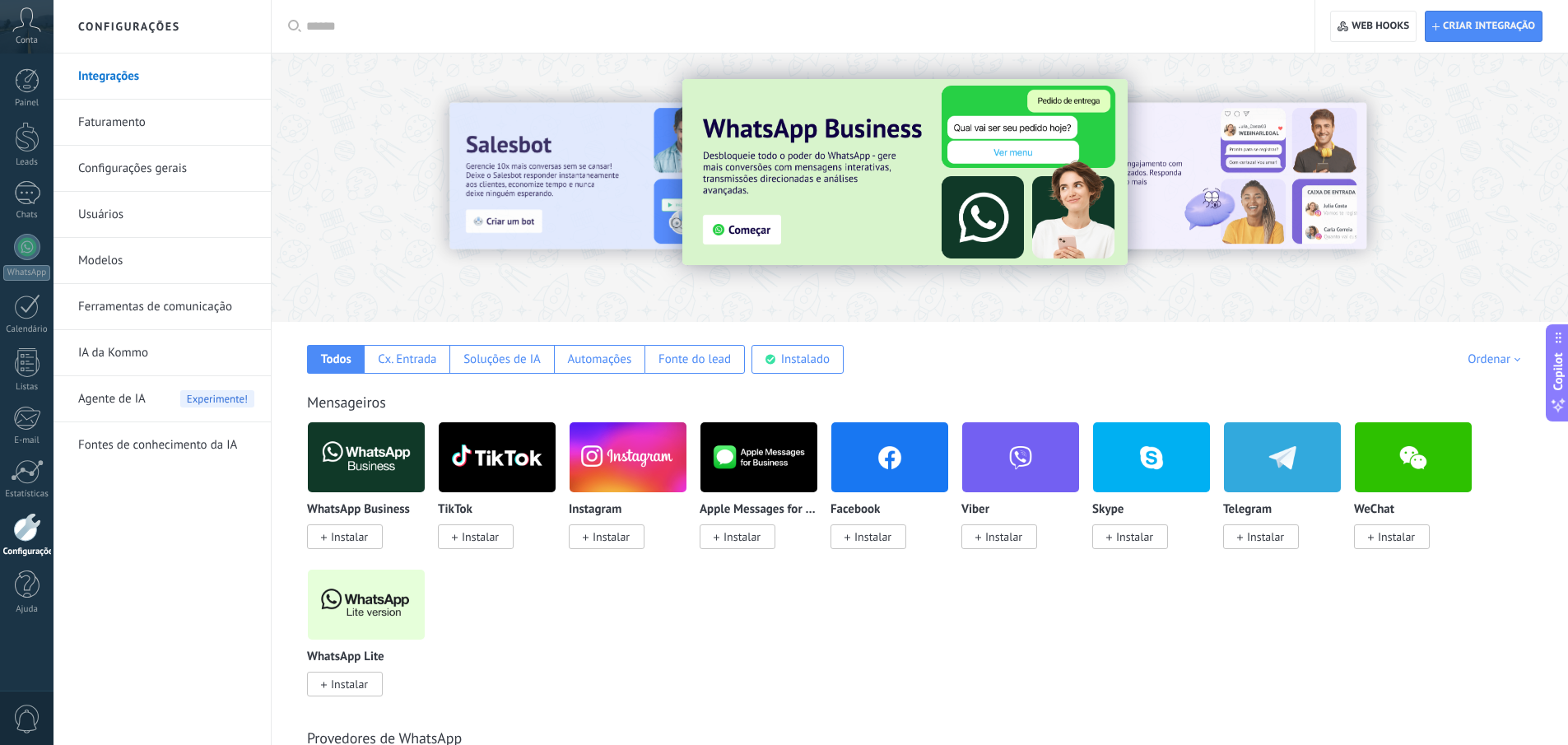
click at [29, 30] on icon at bounding box center [26, 20] width 29 height 25
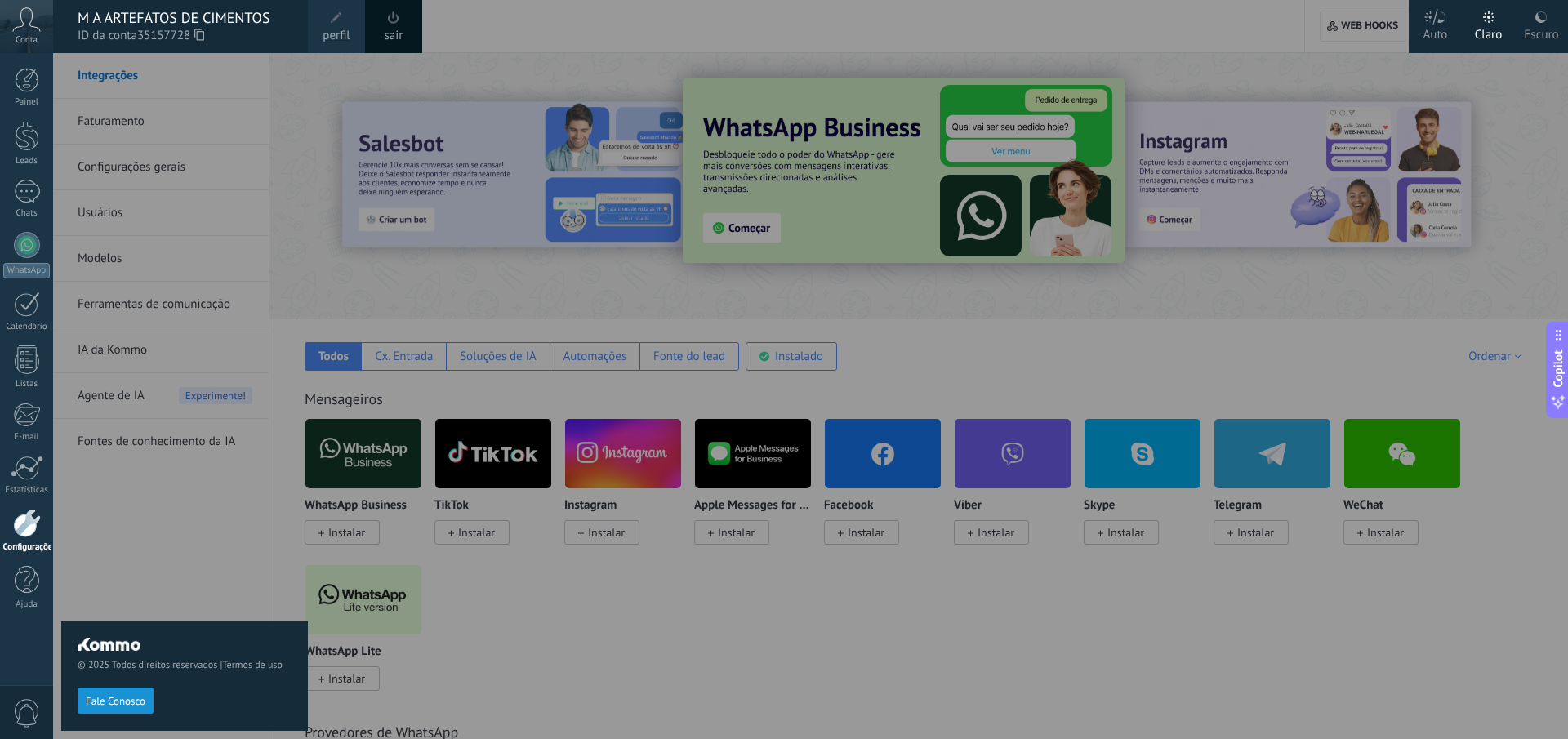
drag, startPoint x: 77, startPoint y: 14, endPoint x: 194, endPoint y: 40, distance: 119.9
click at [194, 40] on div "M A ARTEFATOS DE CIMENTOS ID da conta 35157728" at bounding box center [181, 26] width 255 height 53
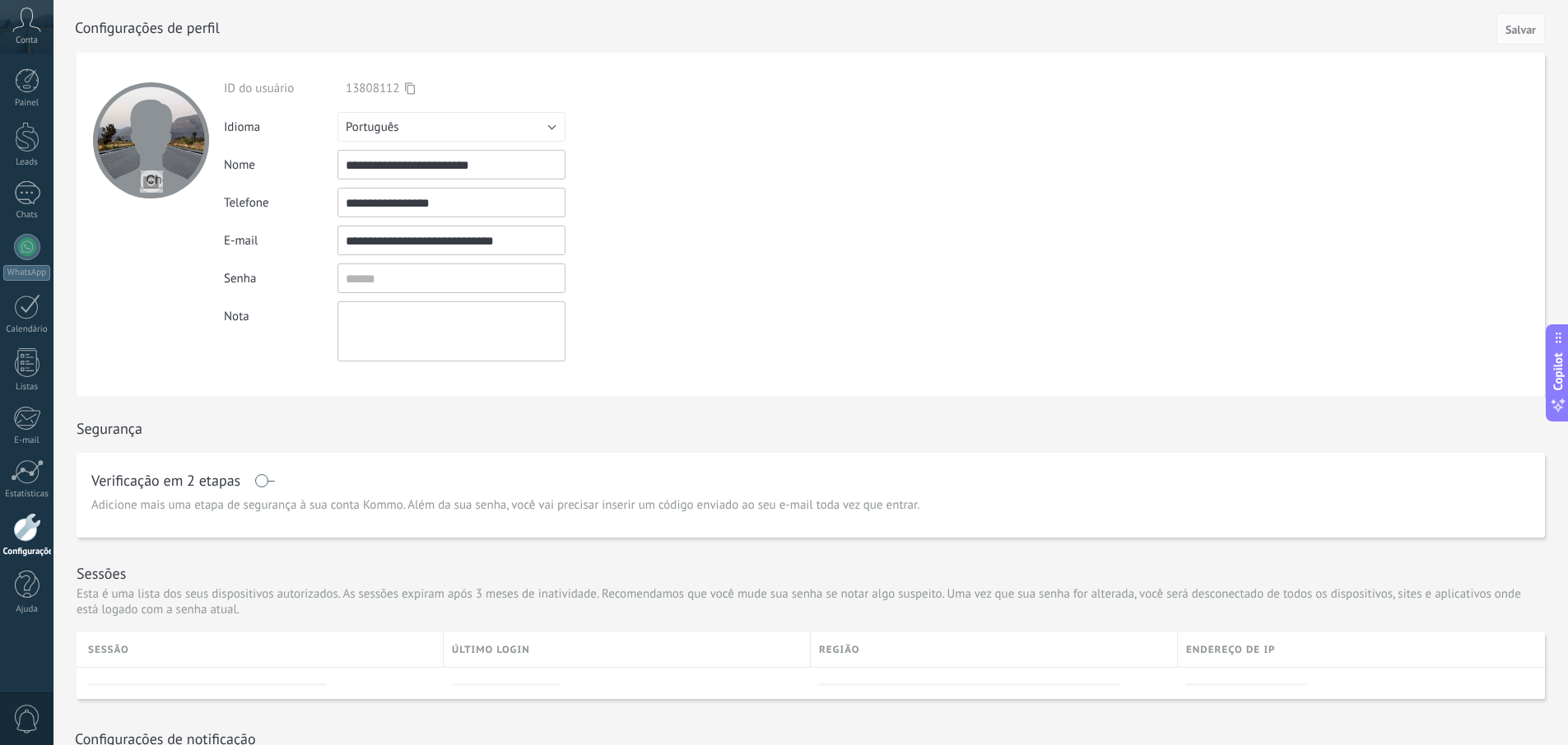
click at [36, 33] on div "Conta" at bounding box center [26, 26] width 54 height 54
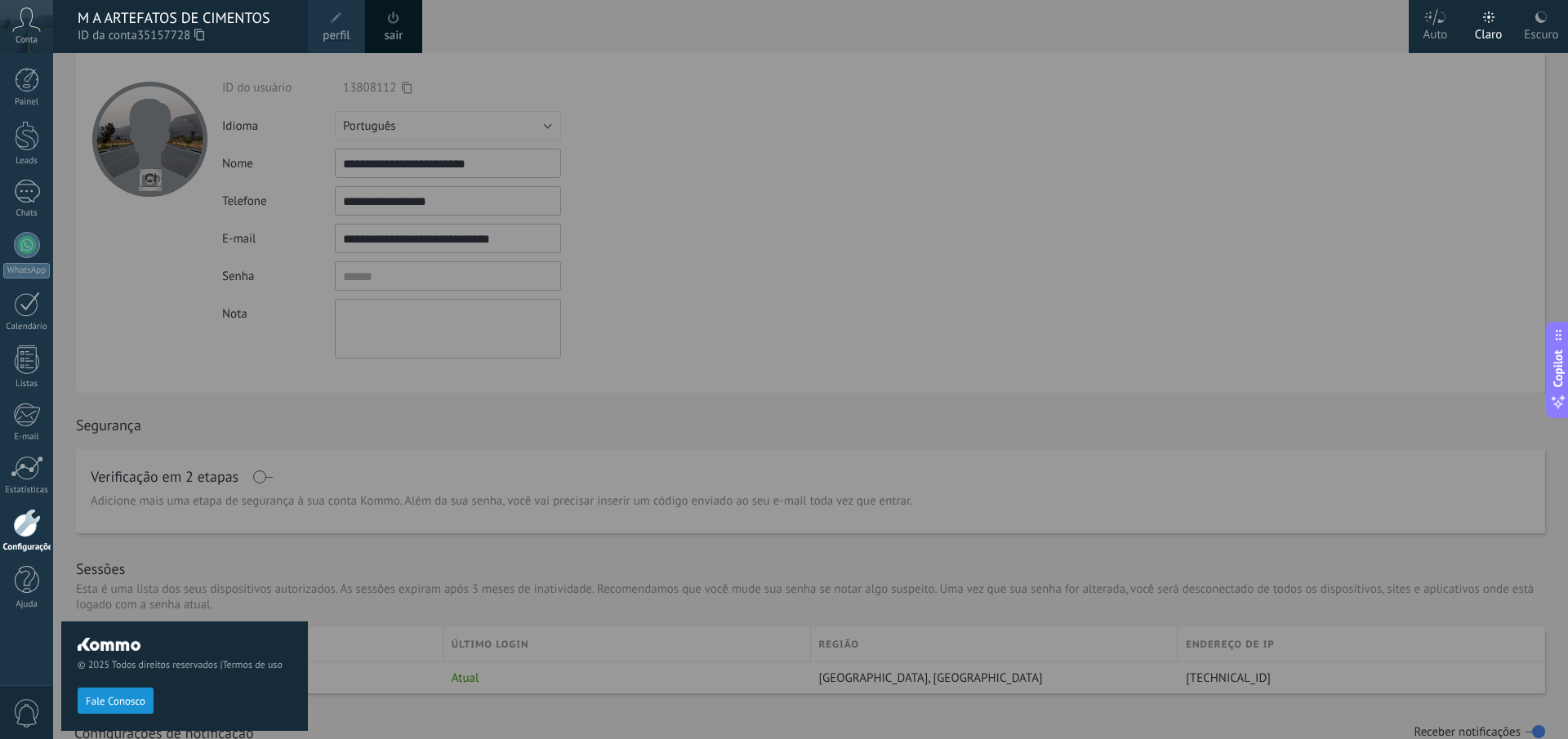
click at [660, 191] on div at bounding box center [837, 369] width 1568 height 739
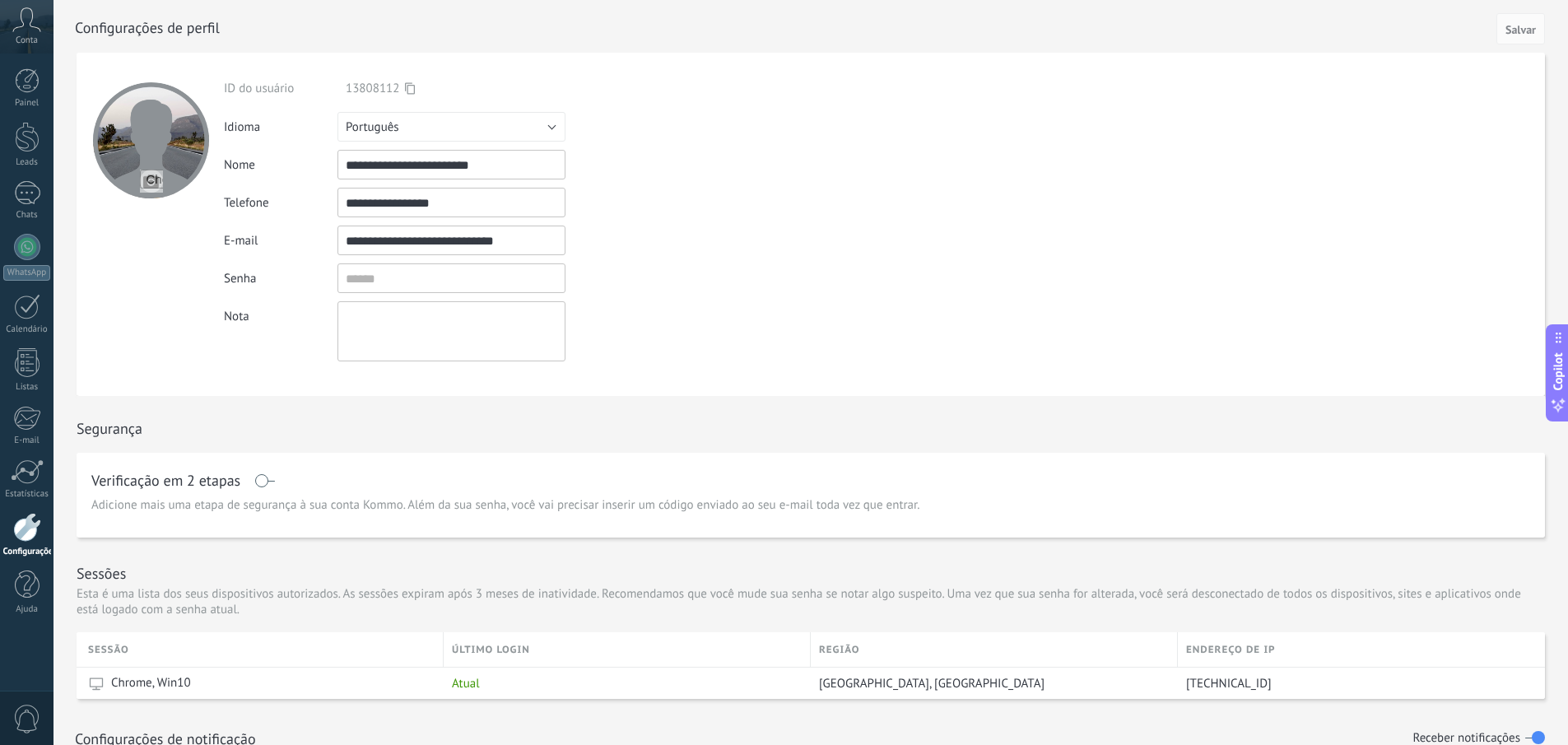
drag, startPoint x: 386, startPoint y: 170, endPoint x: 375, endPoint y: 169, distance: 11.0
click at [386, 169] on input "**********" at bounding box center [452, 165] width 228 height 30
click at [615, 222] on div "**********" at bounding box center [484, 221] width 520 height 280
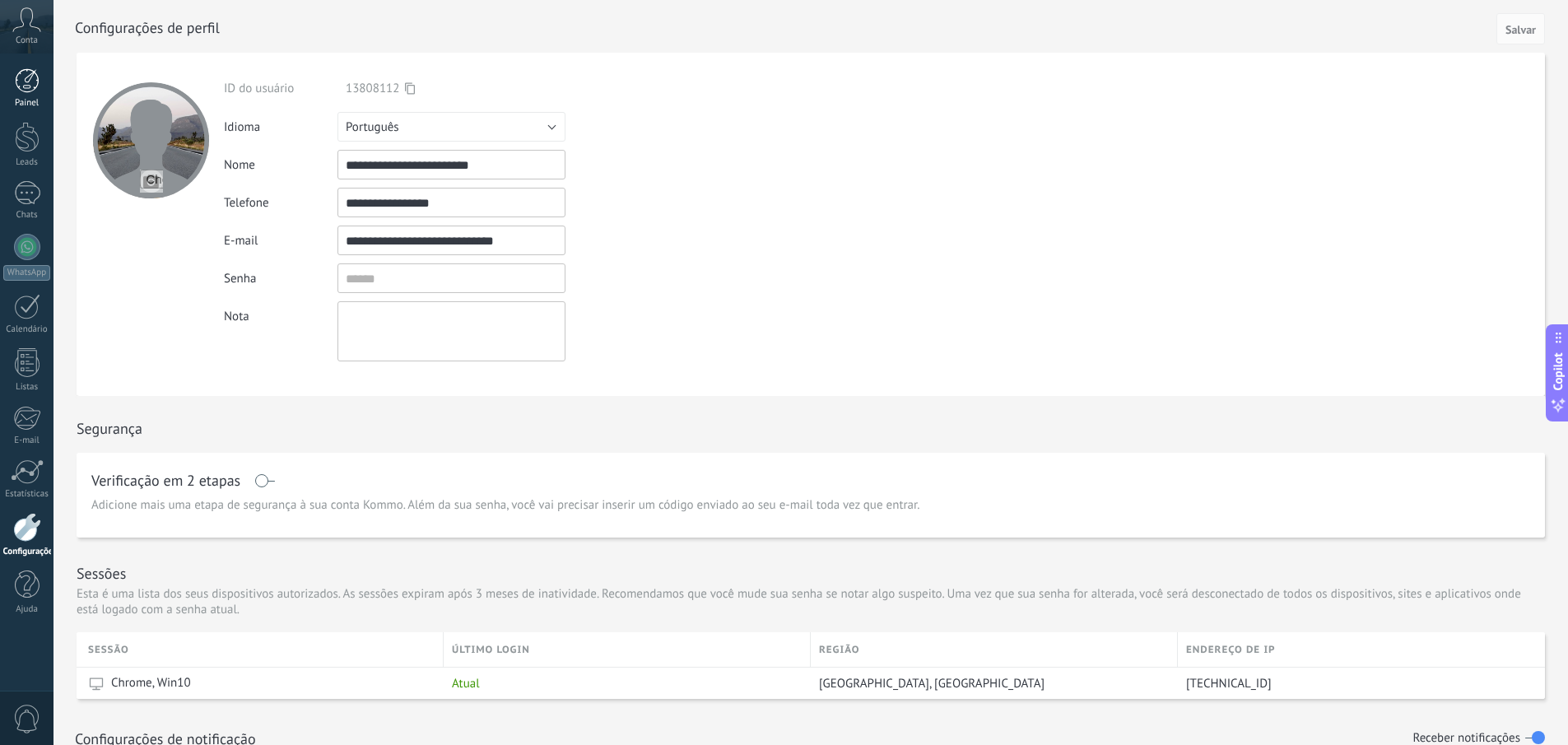
click at [36, 79] on div at bounding box center [27, 81] width 25 height 25
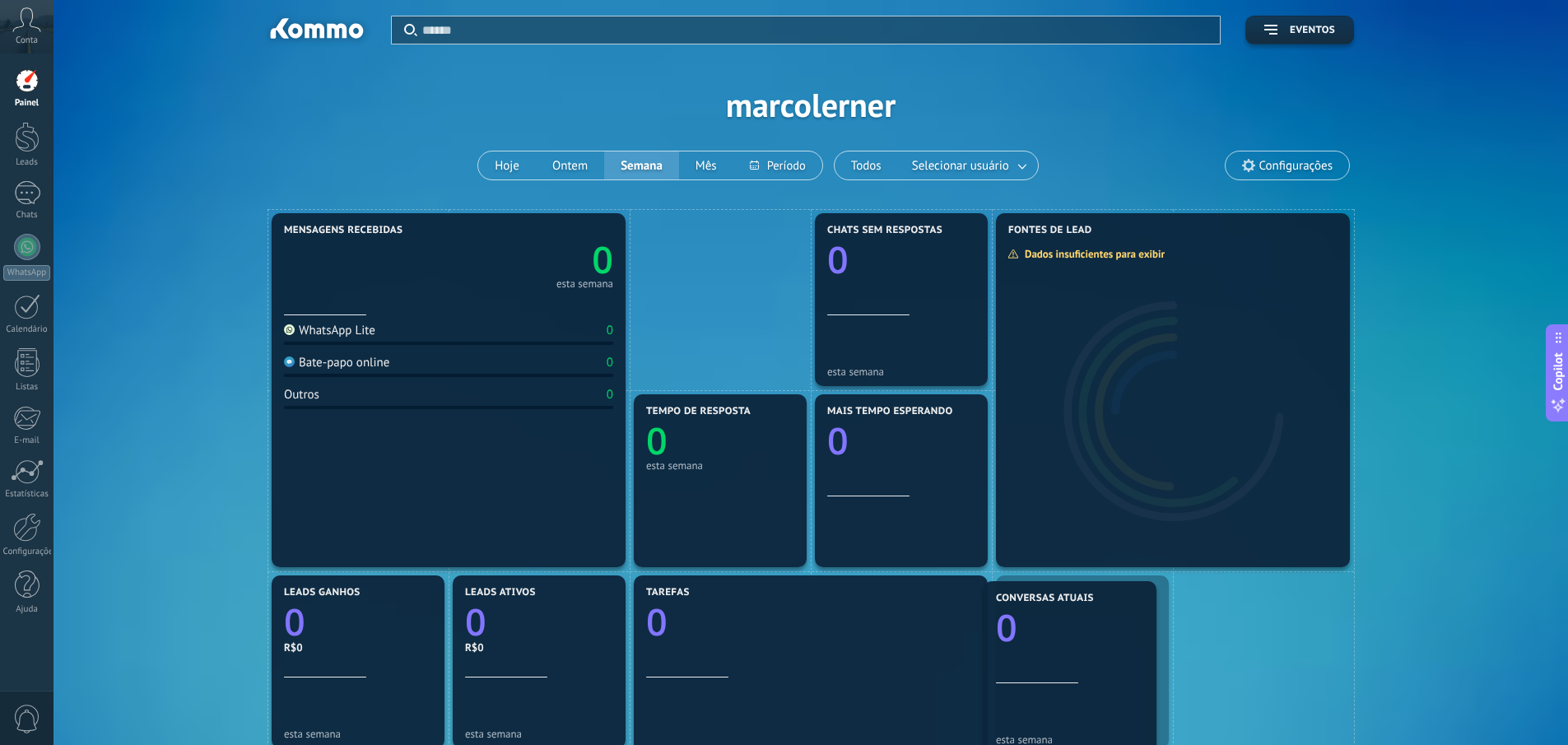
drag, startPoint x: 708, startPoint y: 281, endPoint x: 1064, endPoint y: 652, distance: 514.2
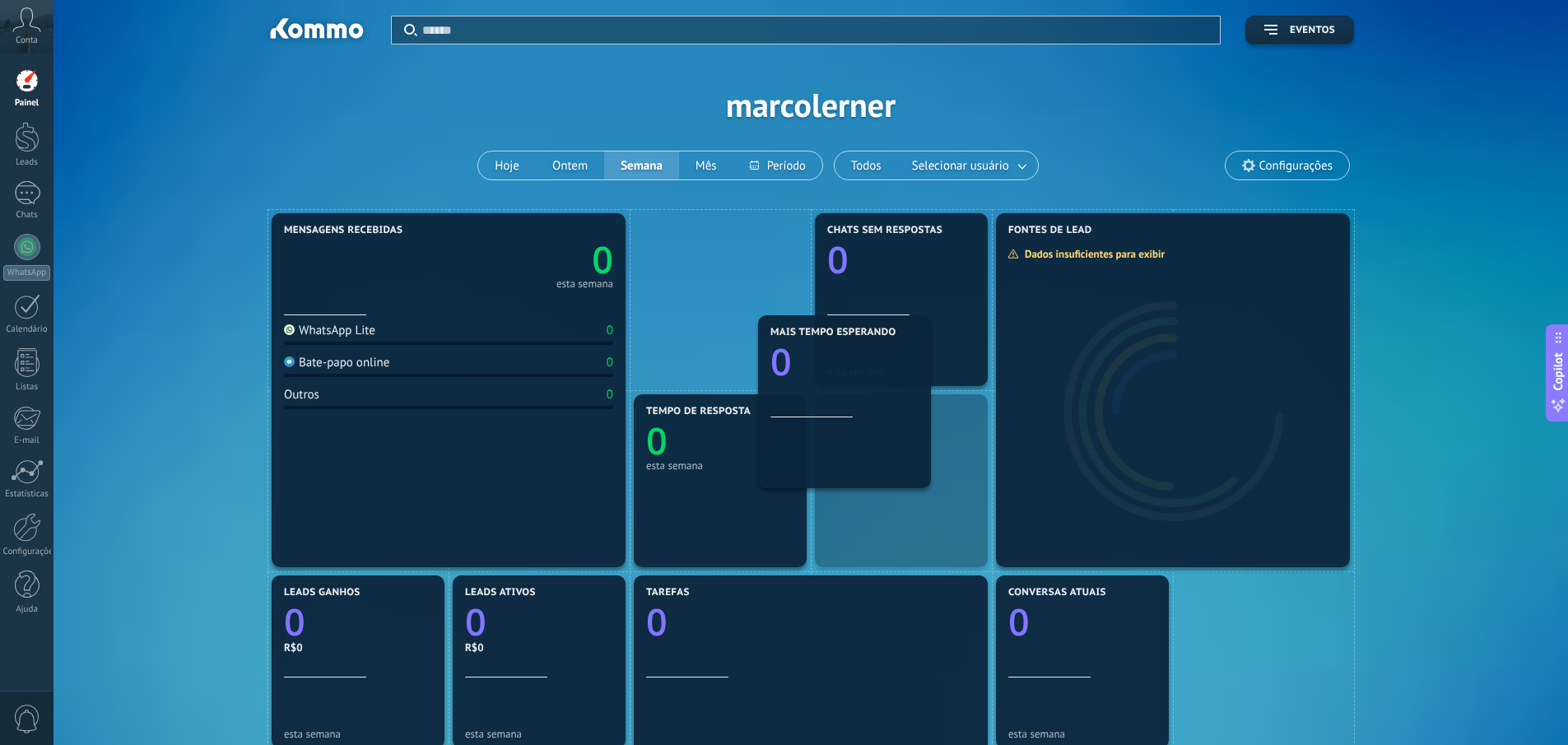
drag, startPoint x: 905, startPoint y: 519, endPoint x: 749, endPoint y: 399, distance: 196.8
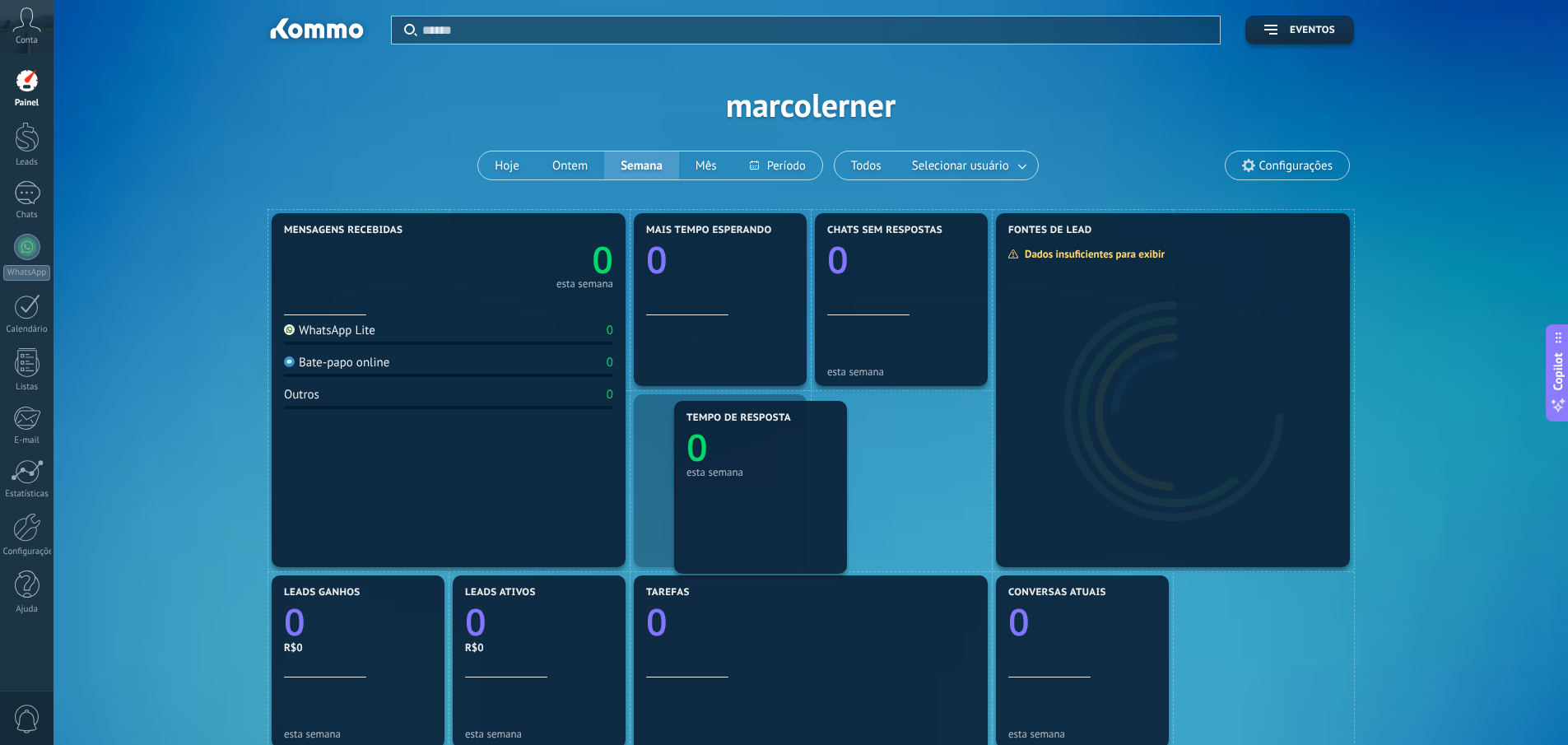
drag, startPoint x: 750, startPoint y: 481, endPoint x: 886, endPoint y: 495, distance: 136.7
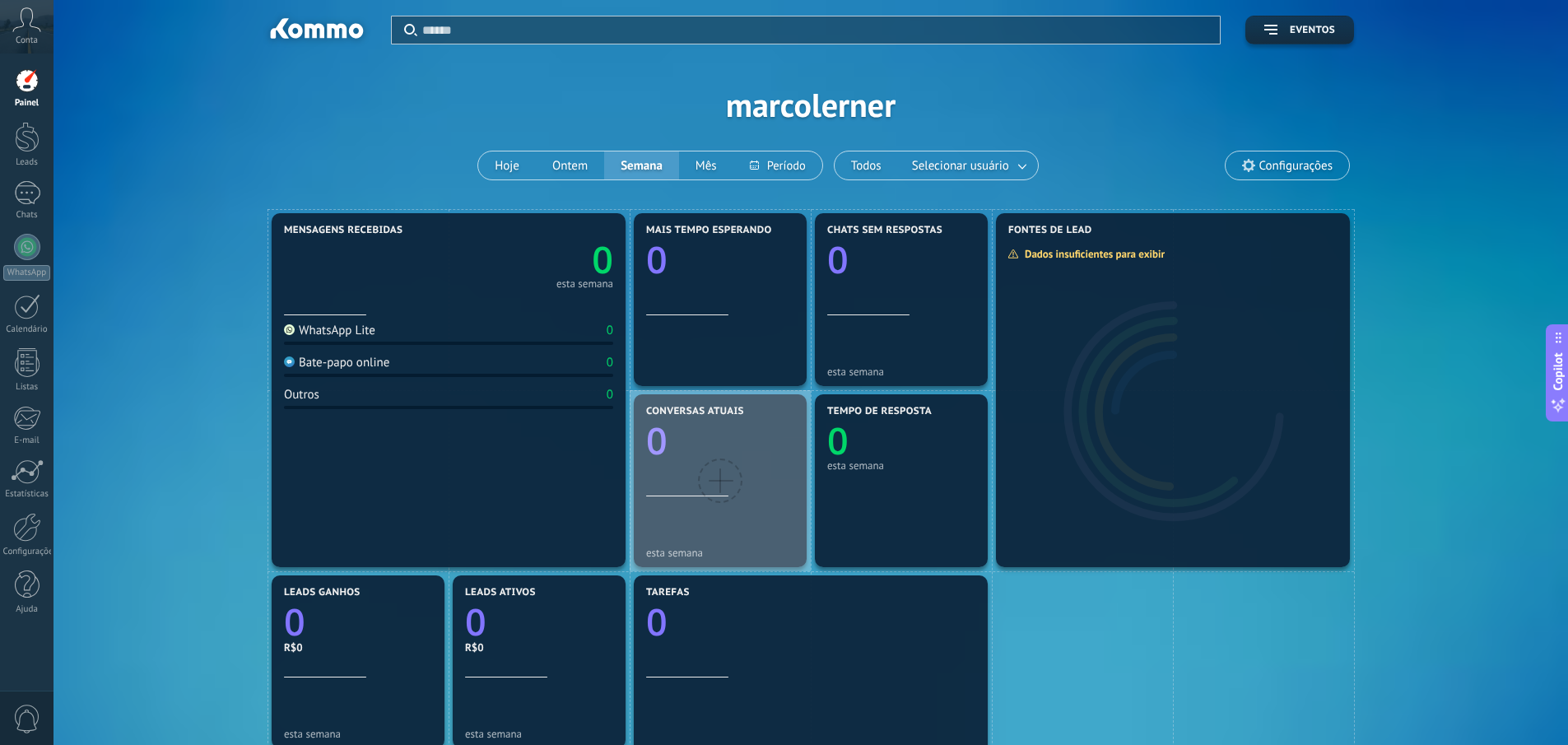
drag, startPoint x: 741, startPoint y: 497, endPoint x: 825, endPoint y: 553, distance: 101.0
click at [719, 489] on div at bounding box center [719, 480] width 181 height 181
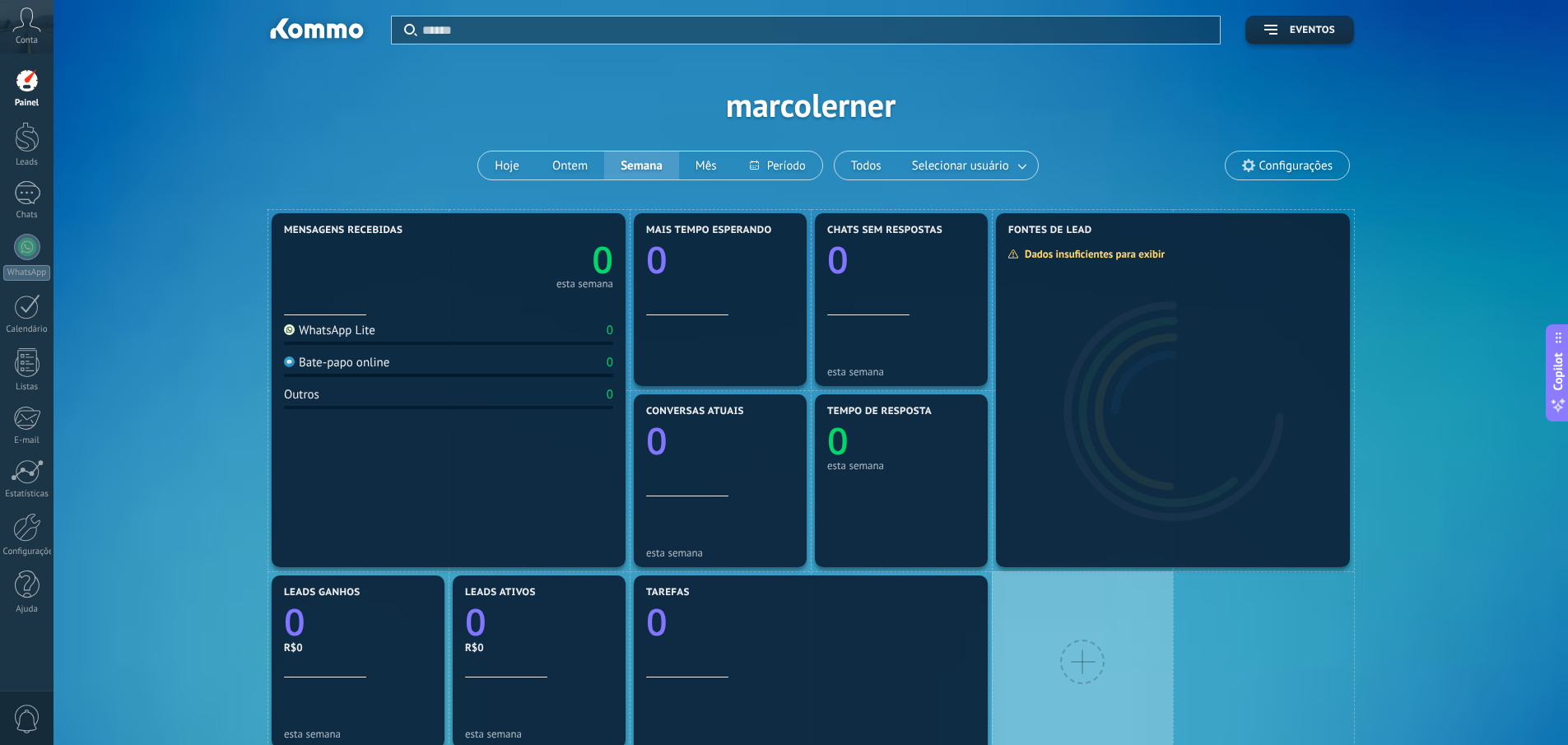
click at [1091, 633] on div at bounding box center [1082, 661] width 181 height 181
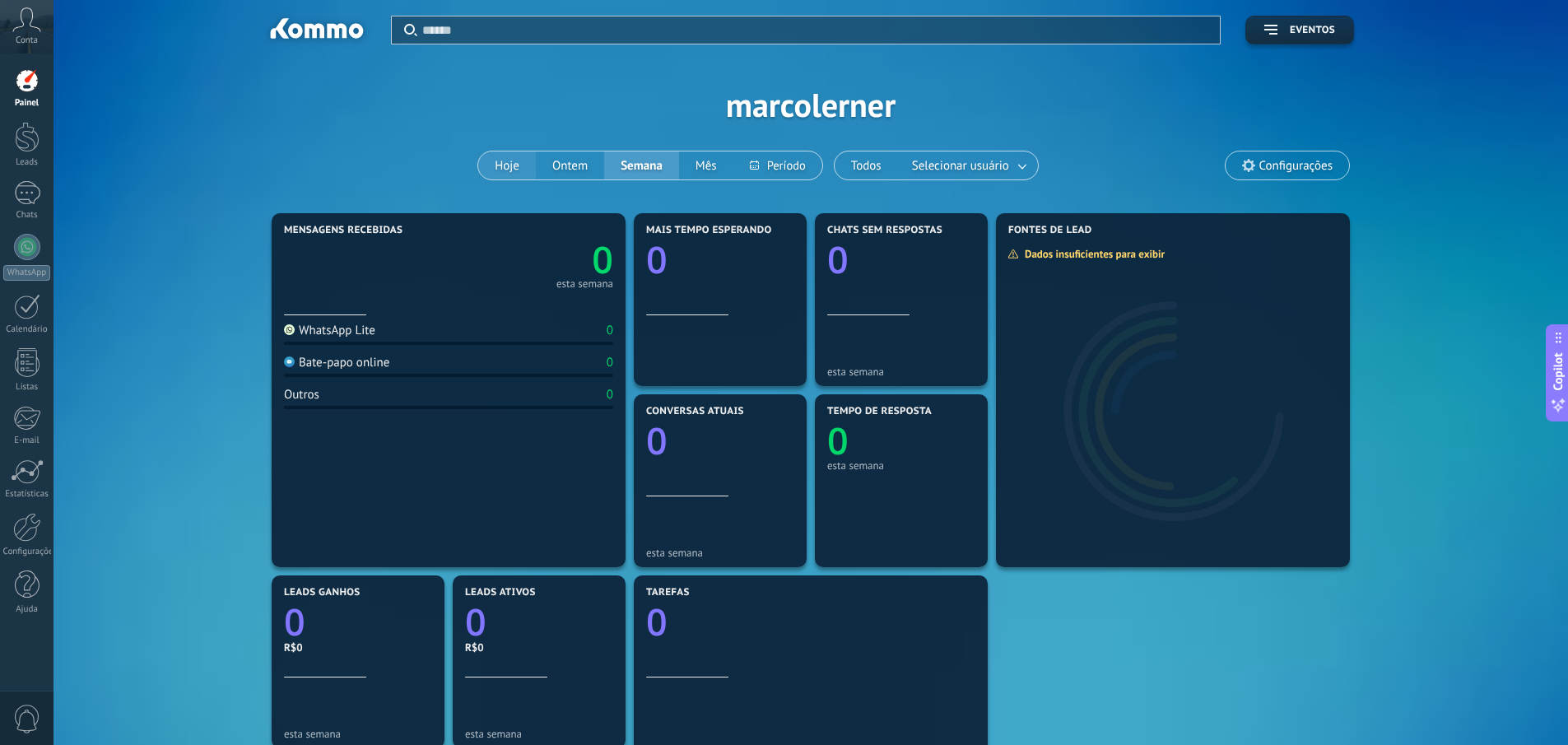
click at [511, 156] on button "Hoje" at bounding box center [507, 165] width 58 height 28
click at [623, 167] on button "Semana" at bounding box center [642, 165] width 75 height 28
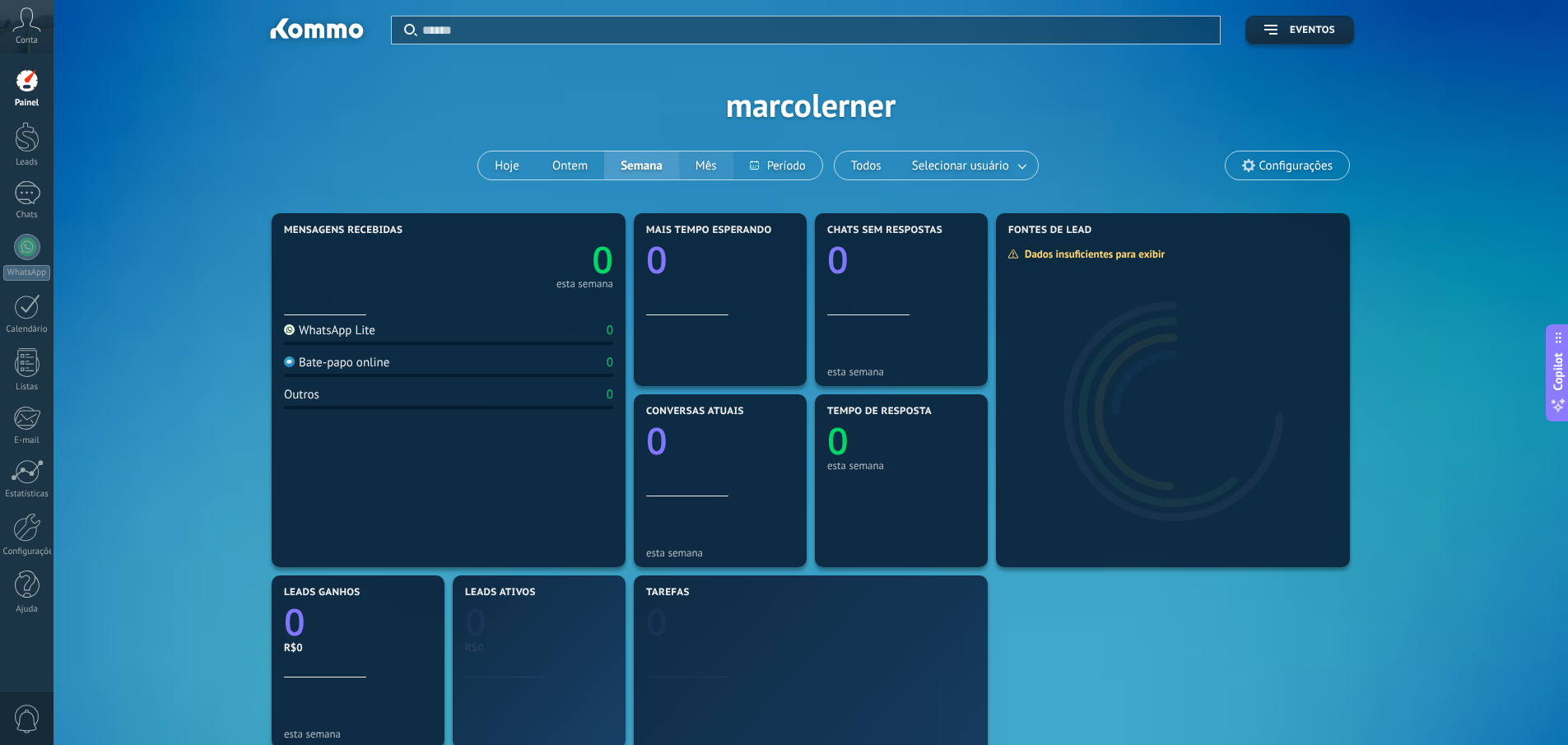
click at [713, 162] on button "Mês" at bounding box center [706, 165] width 55 height 28
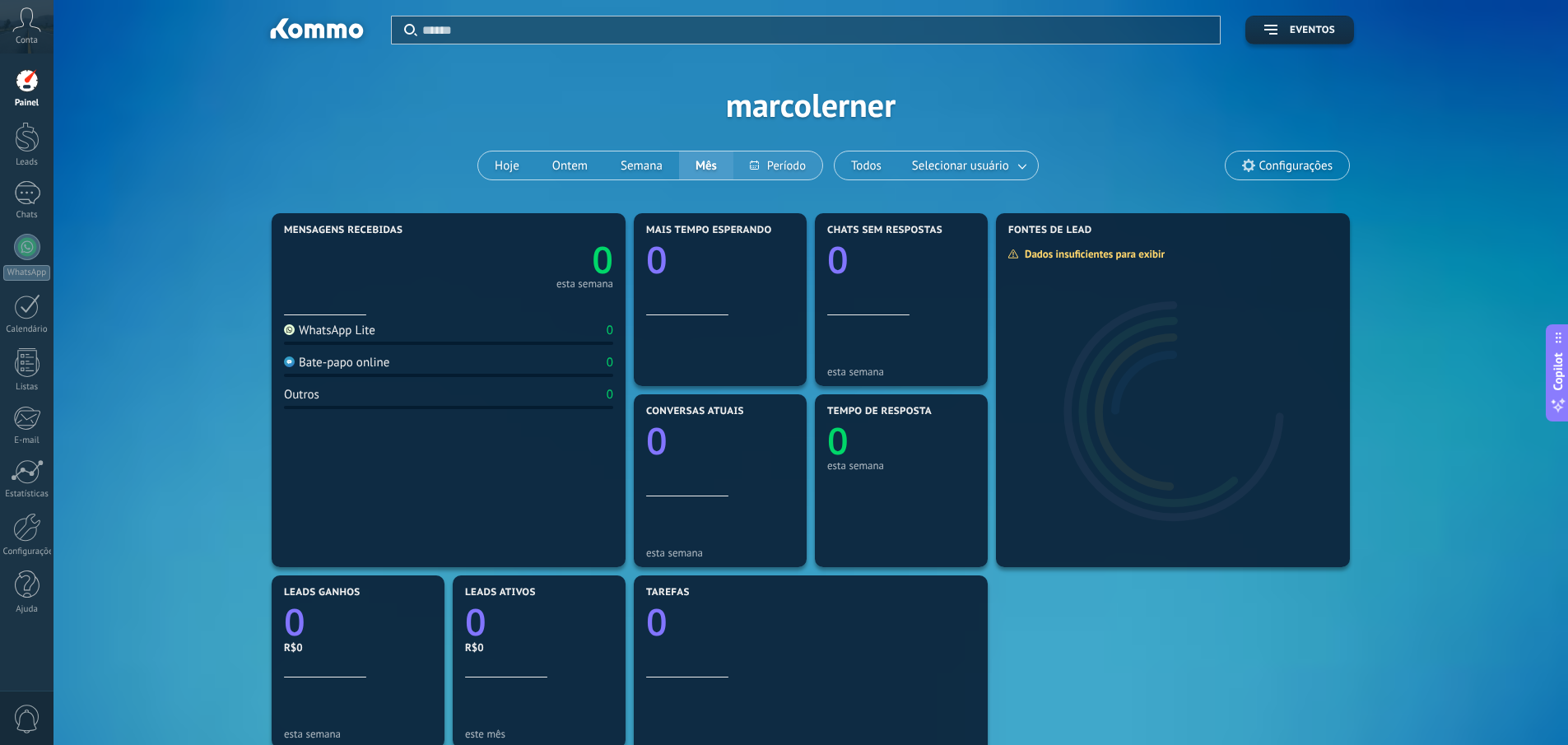
click at [799, 161] on button at bounding box center [778, 165] width 89 height 28
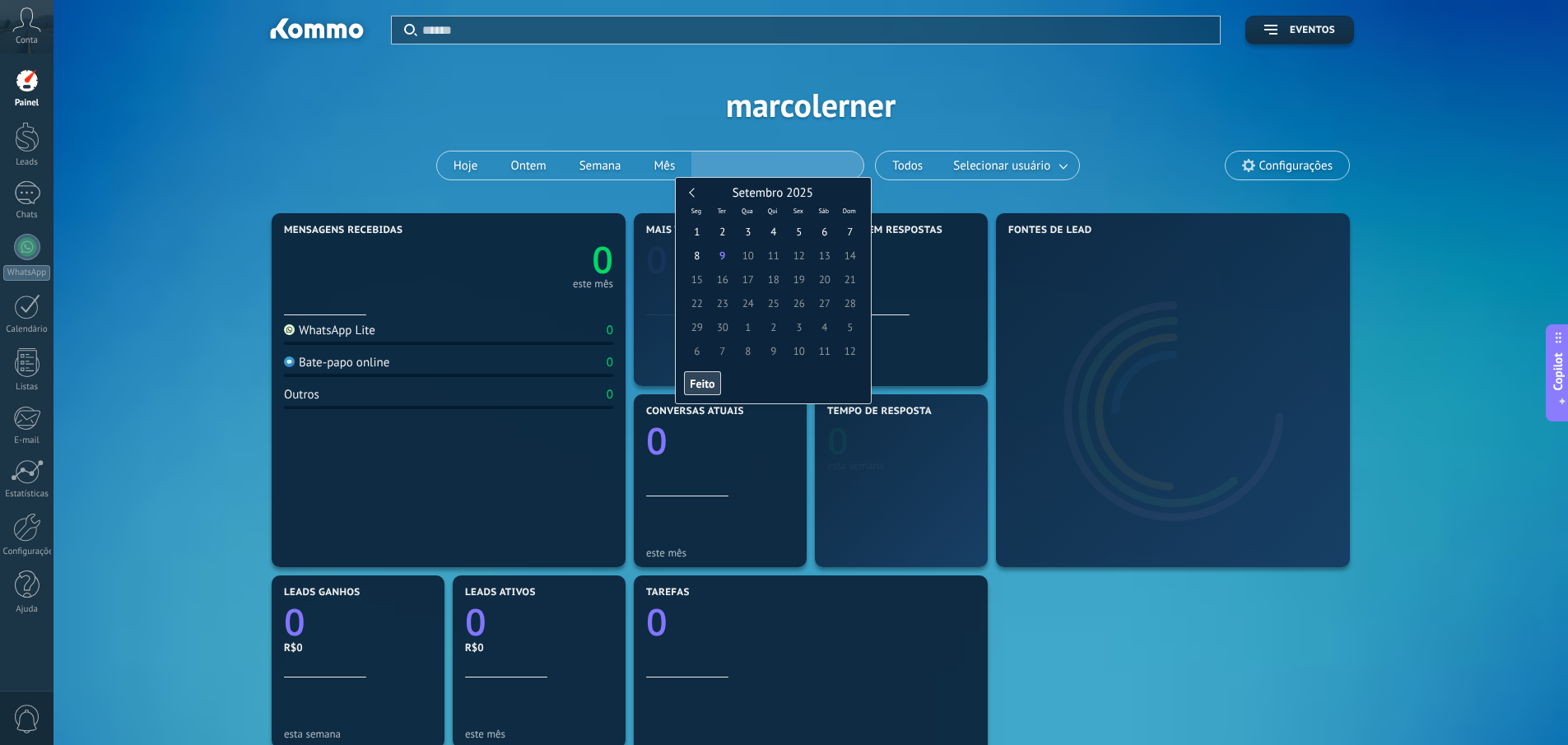
click at [799, 112] on div "Aplicar Eventos marcolerner Hoje Ontem Semana Mês Todos Selecionar usuário Conf…" at bounding box center [811, 104] width 1465 height 209
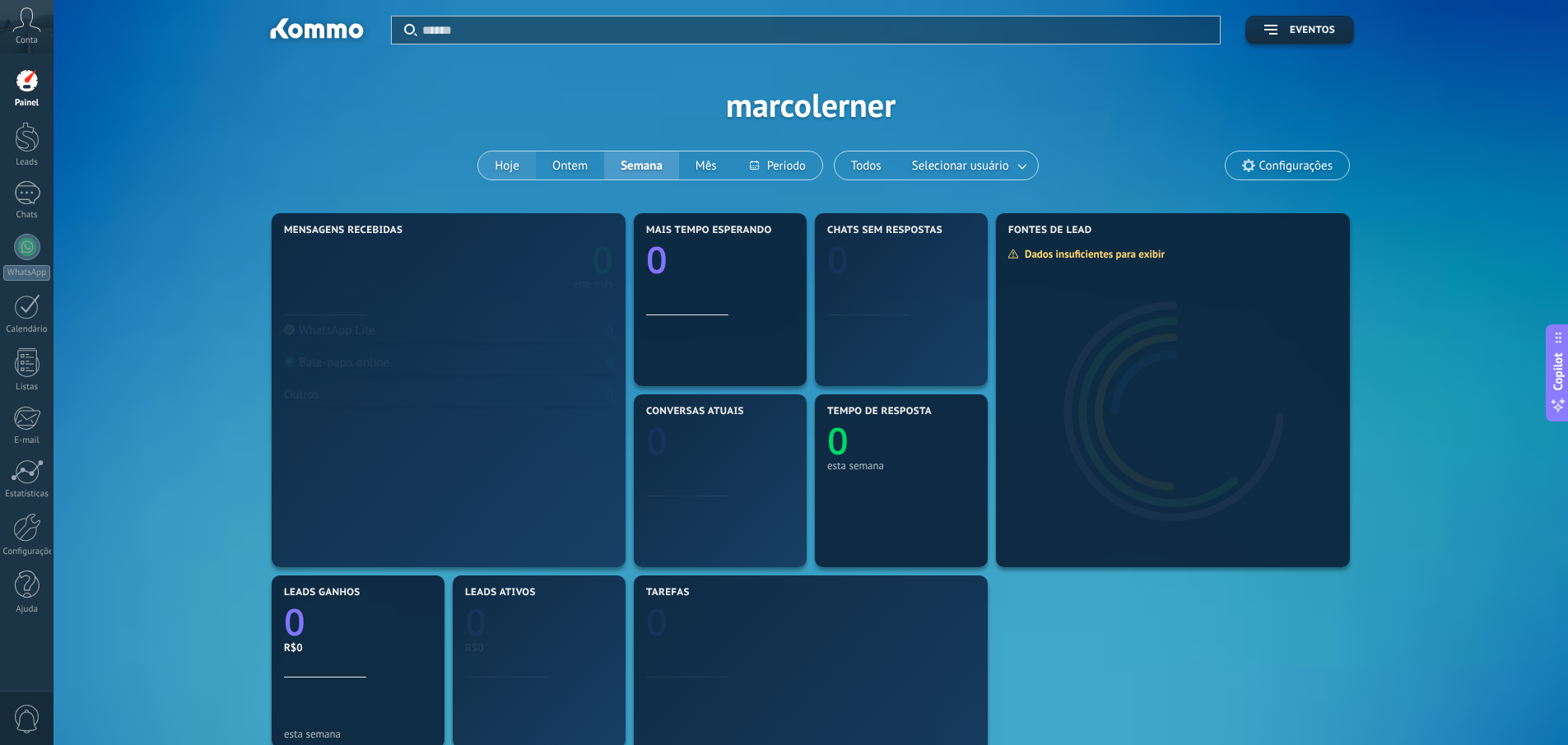
click at [507, 156] on button "Hoje" at bounding box center [507, 165] width 58 height 28
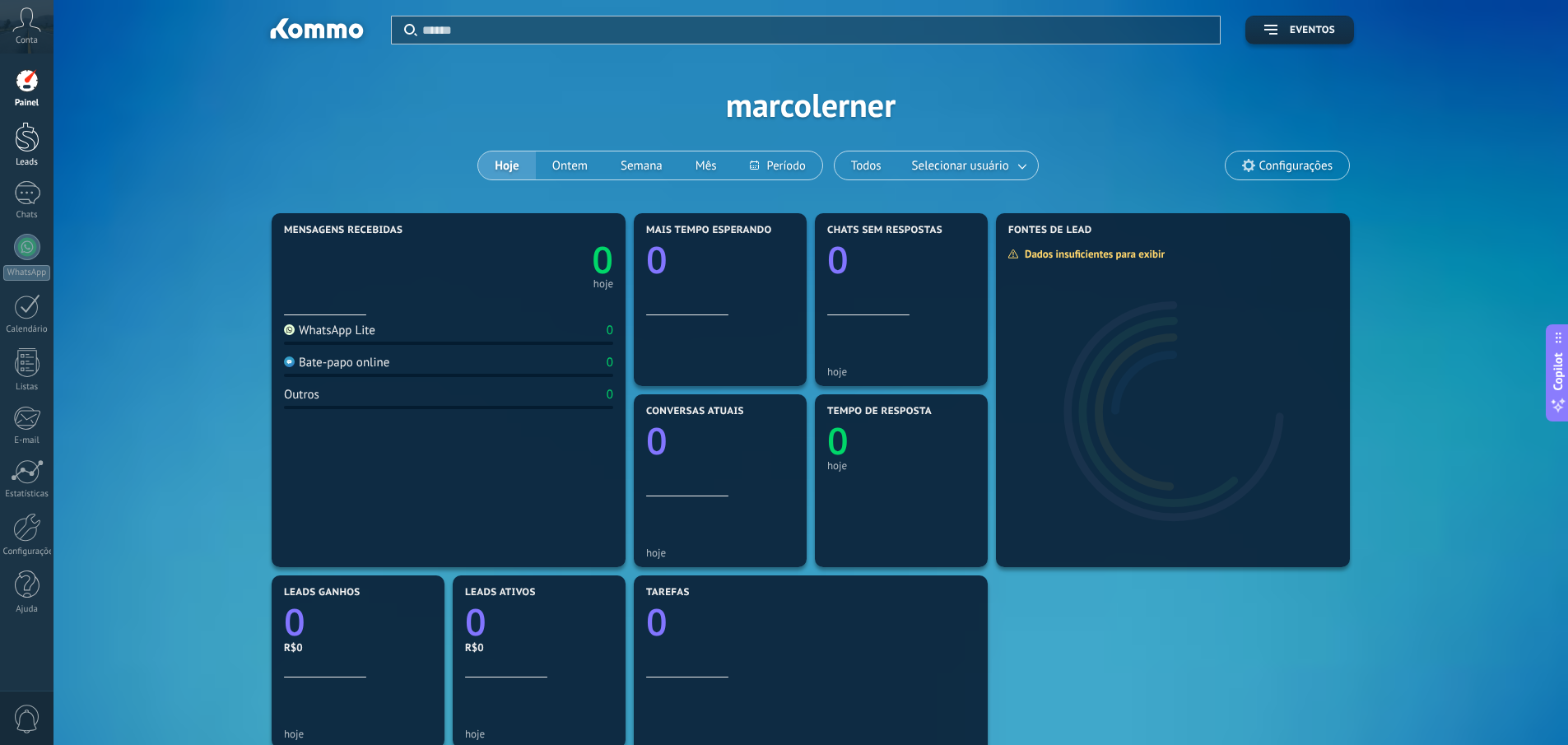
click at [31, 132] on div at bounding box center [27, 136] width 25 height 31
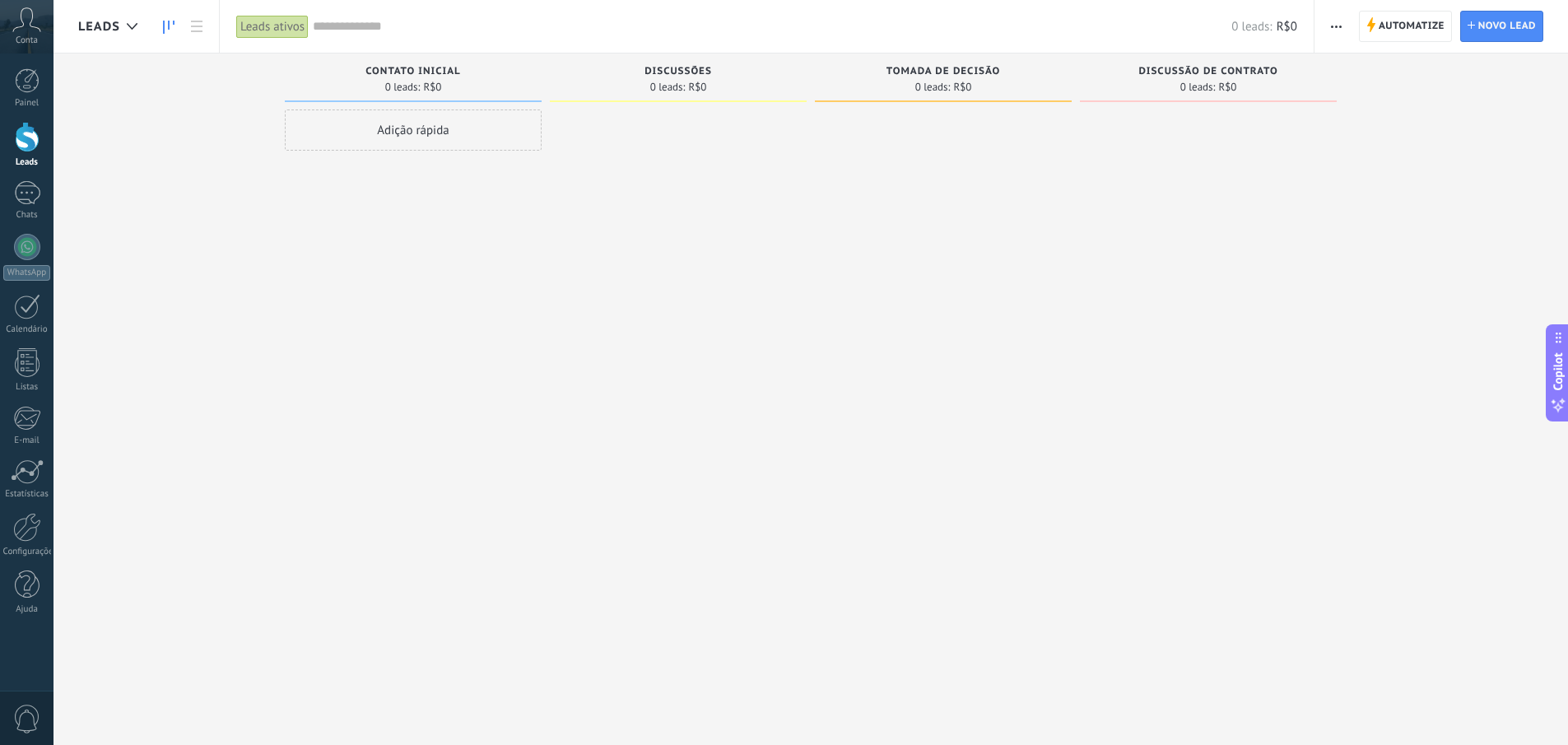
click at [442, 127] on div "Adição rápida" at bounding box center [413, 130] width 257 height 41
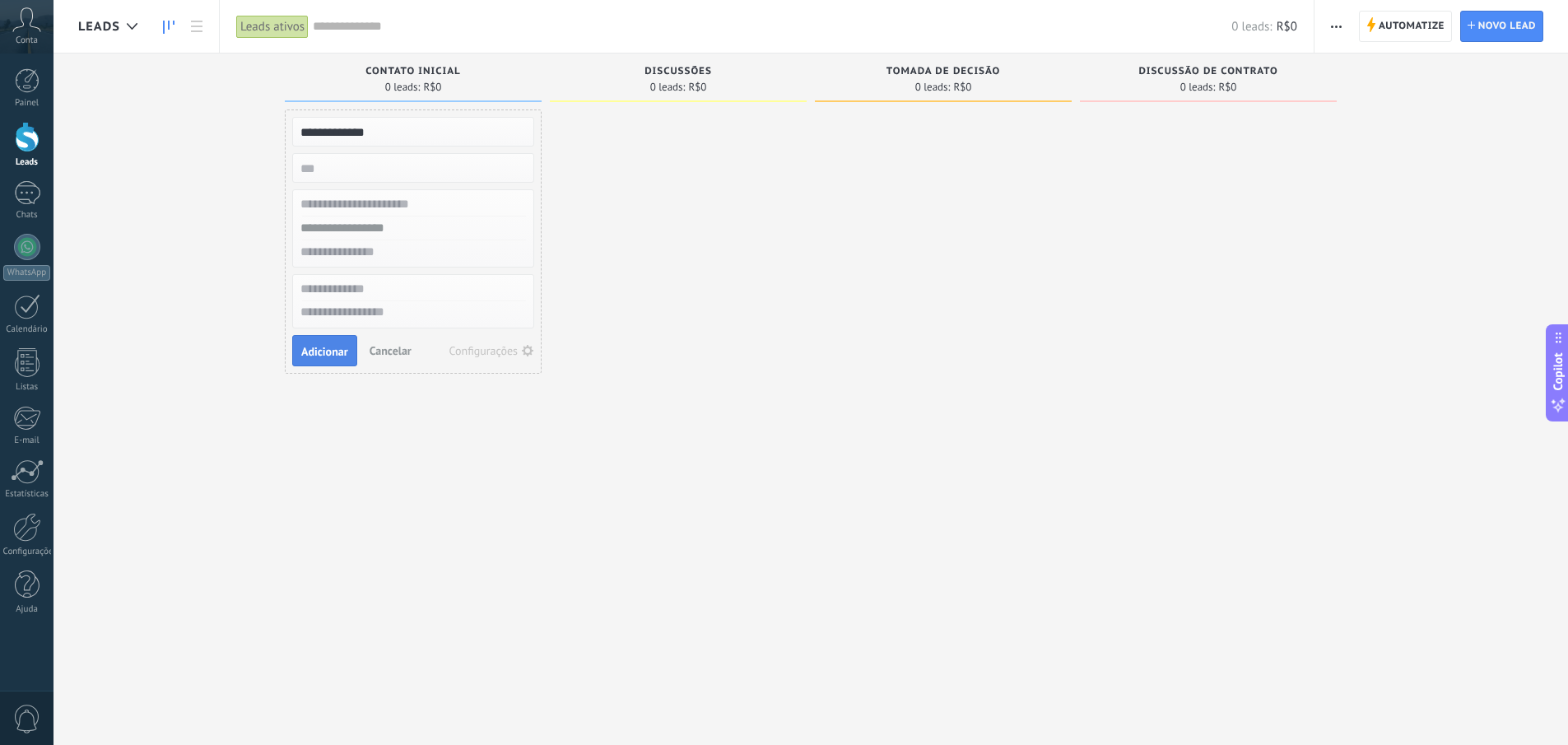
type input "**********"
click at [308, 354] on span "Adicionar" at bounding box center [324, 351] width 47 height 12
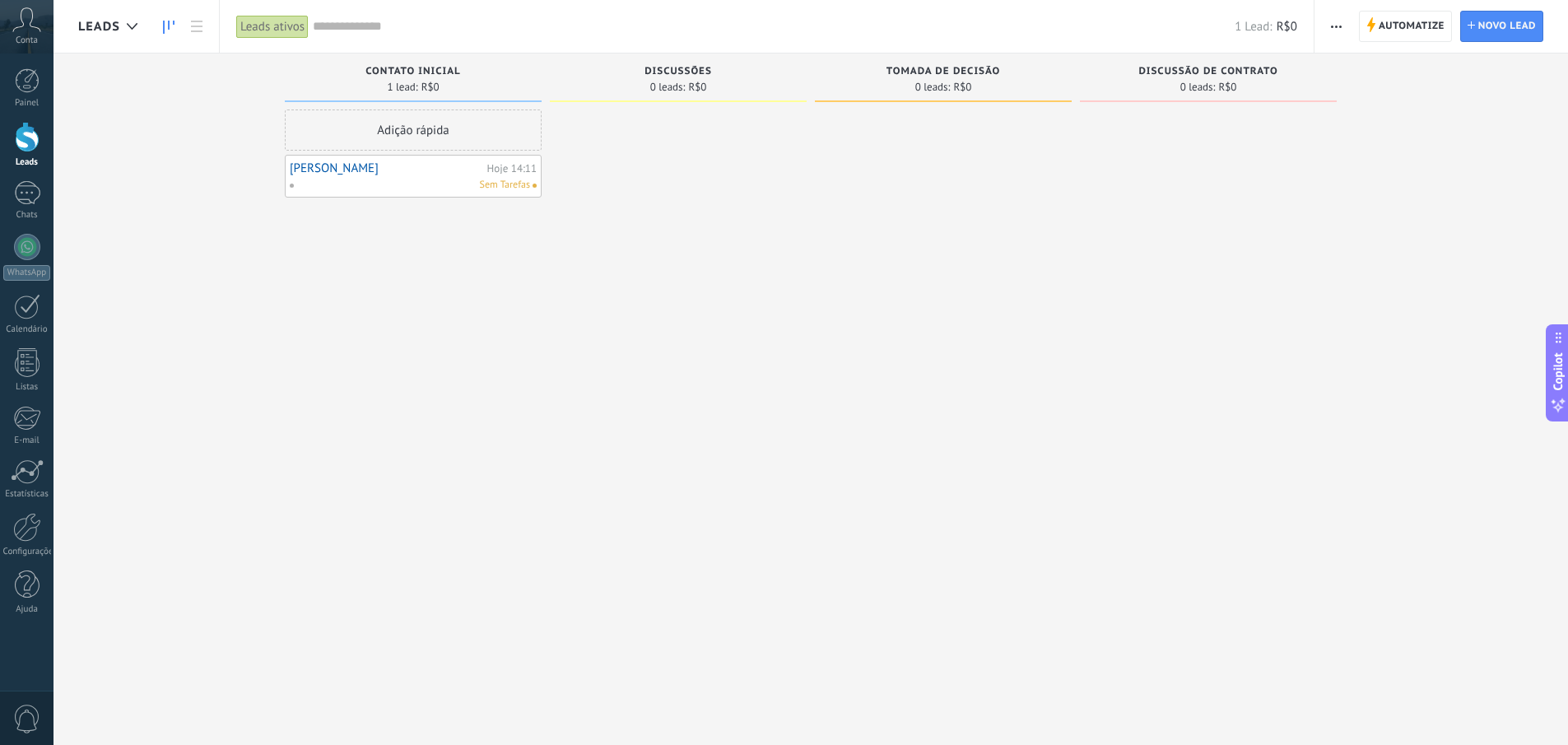
click at [364, 175] on div "Ezequias Kuhn Hoje 14:11 Sem Tarefas" at bounding box center [413, 176] width 247 height 33
click at [394, 181] on div "Sem Tarefas" at bounding box center [409, 185] width 241 height 15
click at [356, 170] on link "[PERSON_NAME]" at bounding box center [386, 168] width 194 height 14
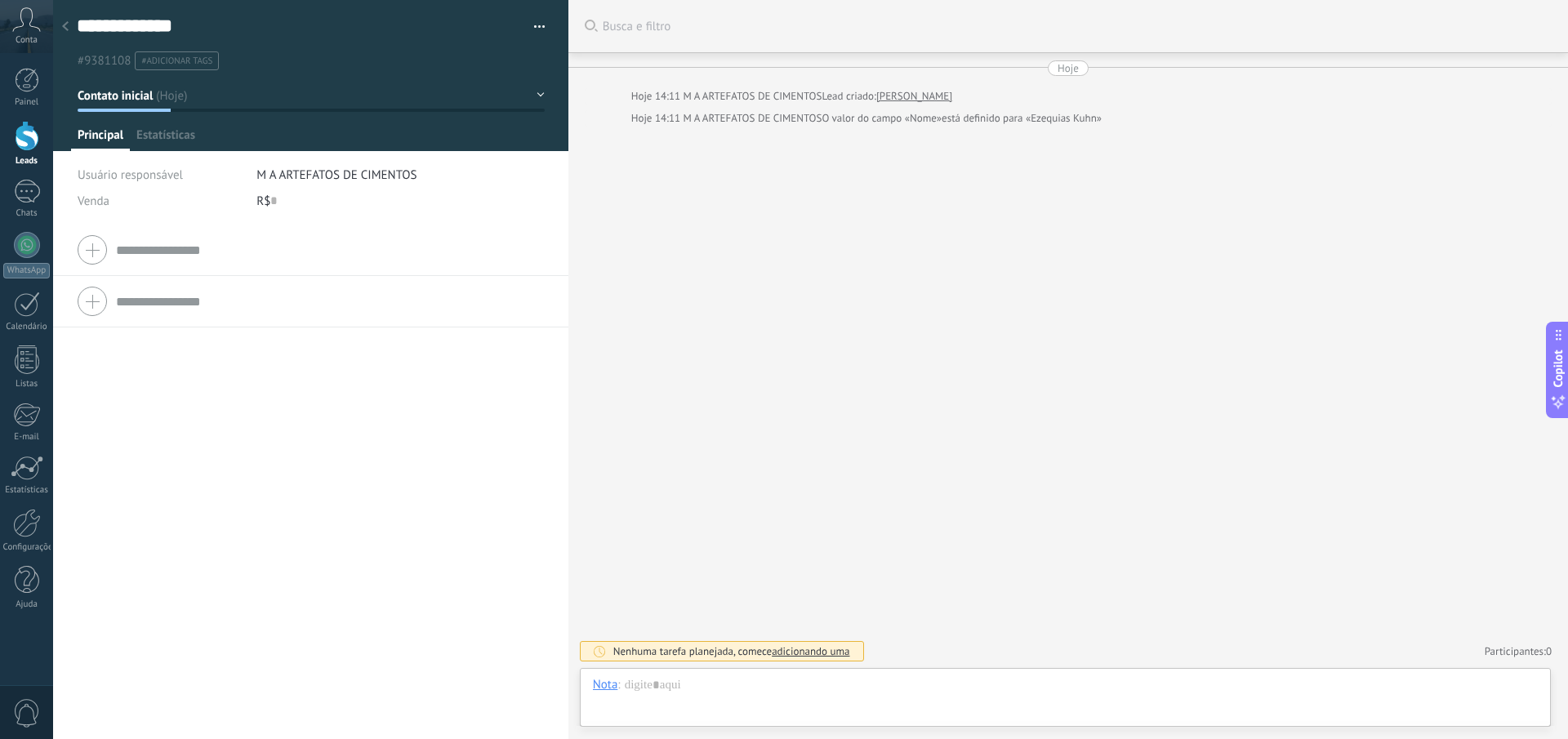
scroll to position [25, 0]
click at [784, 685] on div at bounding box center [1066, 701] width 945 height 49
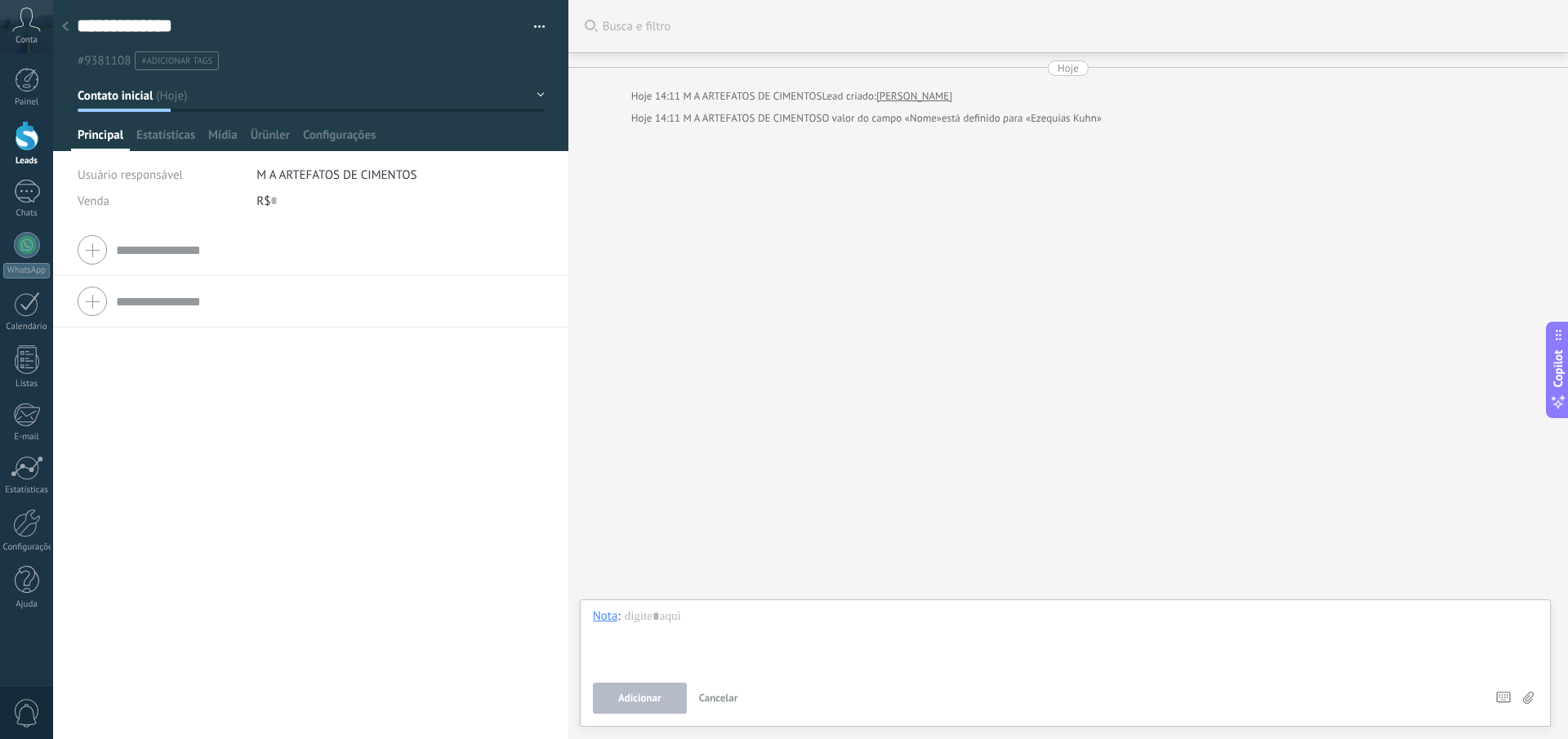
click at [611, 623] on div "Nota" at bounding box center [606, 616] width 25 height 15
click at [607, 613] on div "Nota" at bounding box center [606, 616] width 25 height 15
click at [601, 523] on div "Bate-papo" at bounding box center [623, 532] width 85 height 28
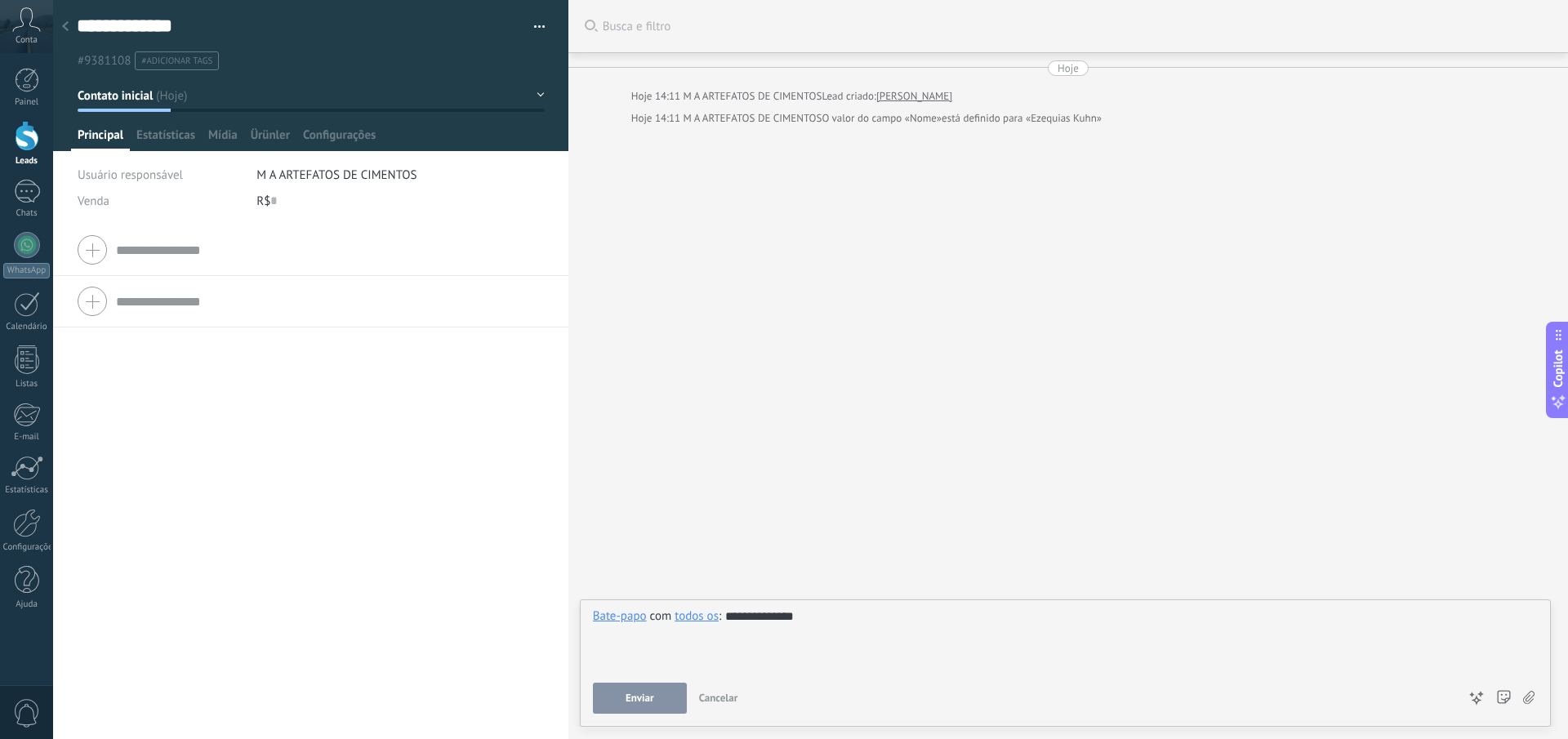
click at [658, 687] on button "Enviar" at bounding box center [640, 698] width 94 height 31
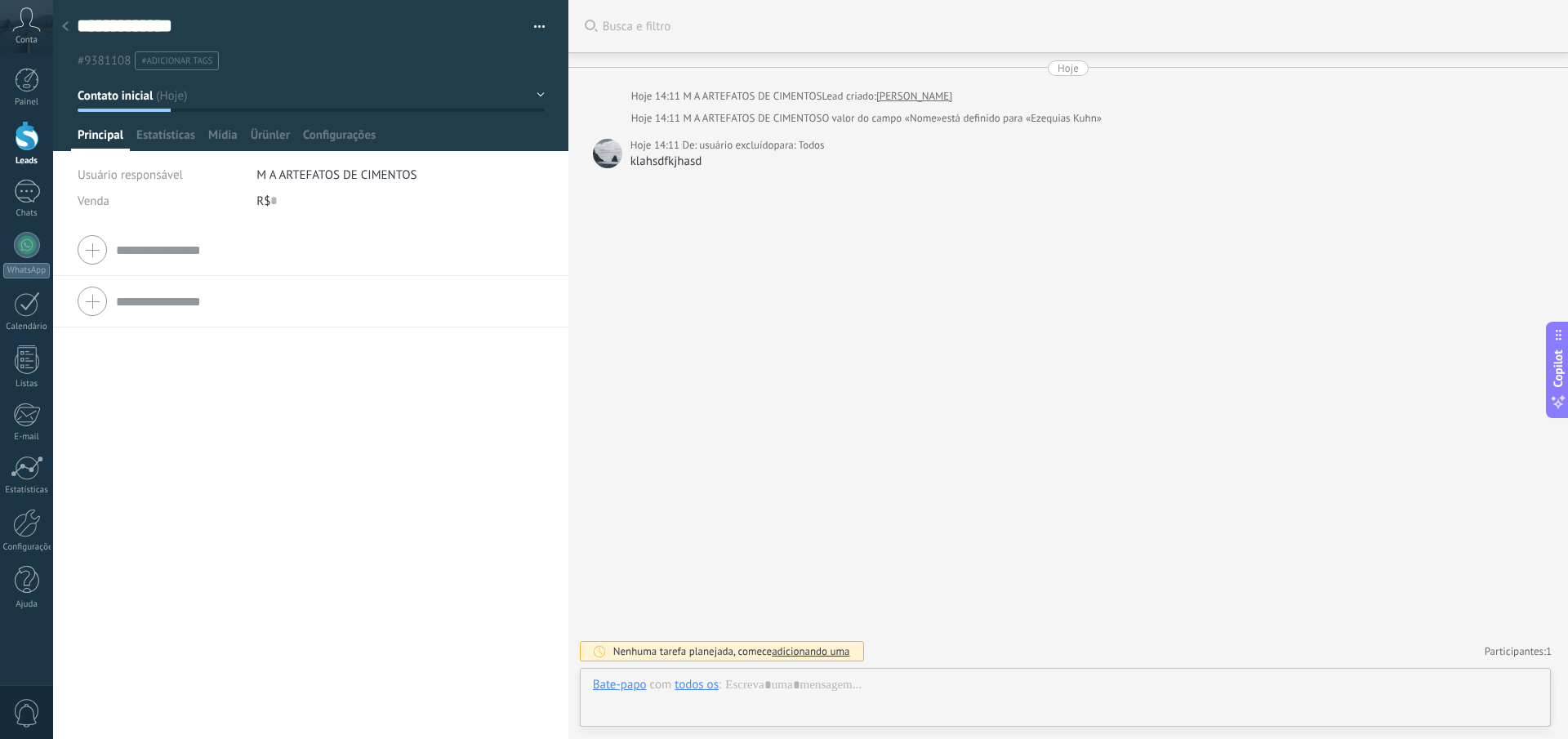
click at [68, 25] on icon at bounding box center [66, 26] width 7 height 10
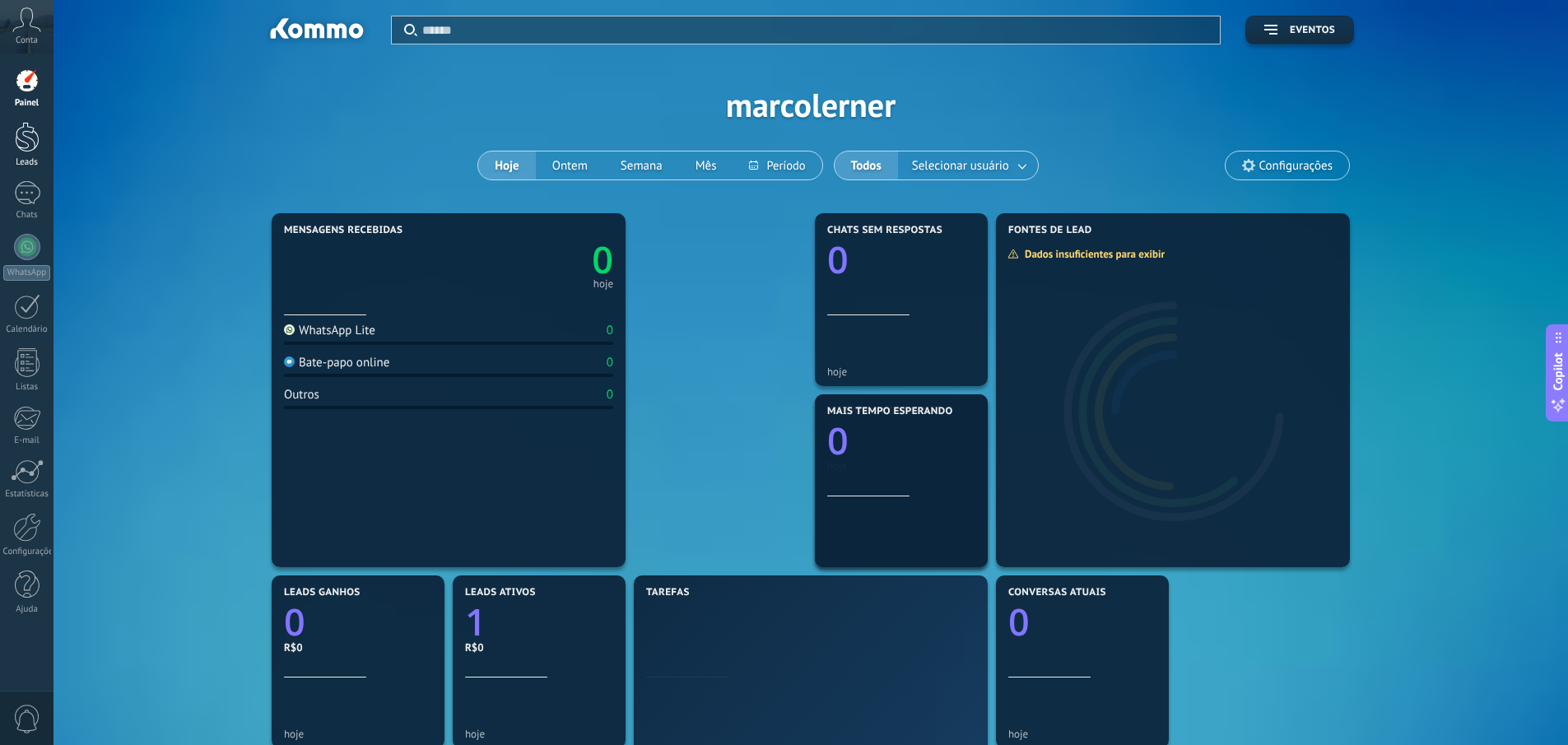
click at [26, 140] on div at bounding box center [27, 136] width 25 height 31
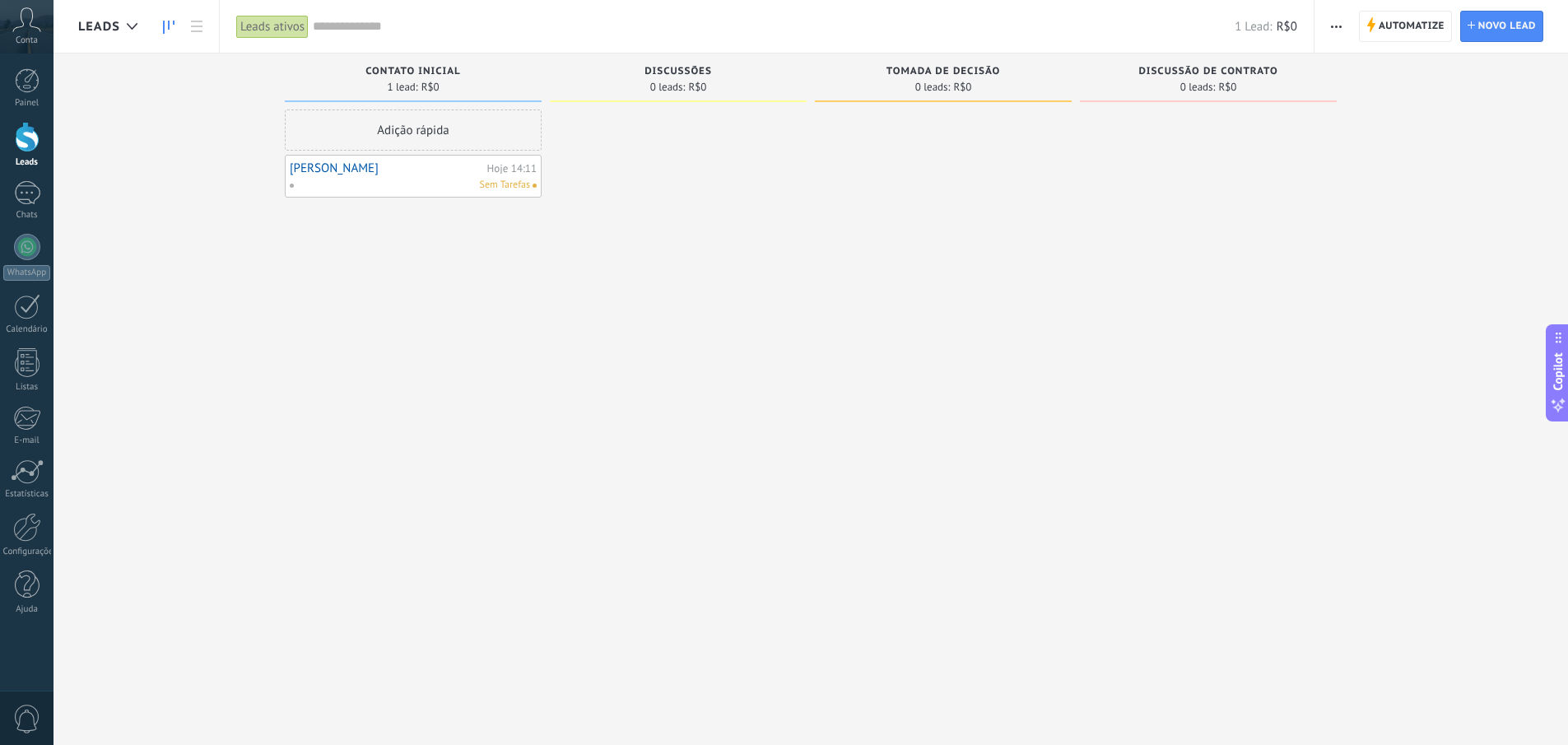
click at [341, 171] on link "[PERSON_NAME]" at bounding box center [386, 168] width 194 height 14
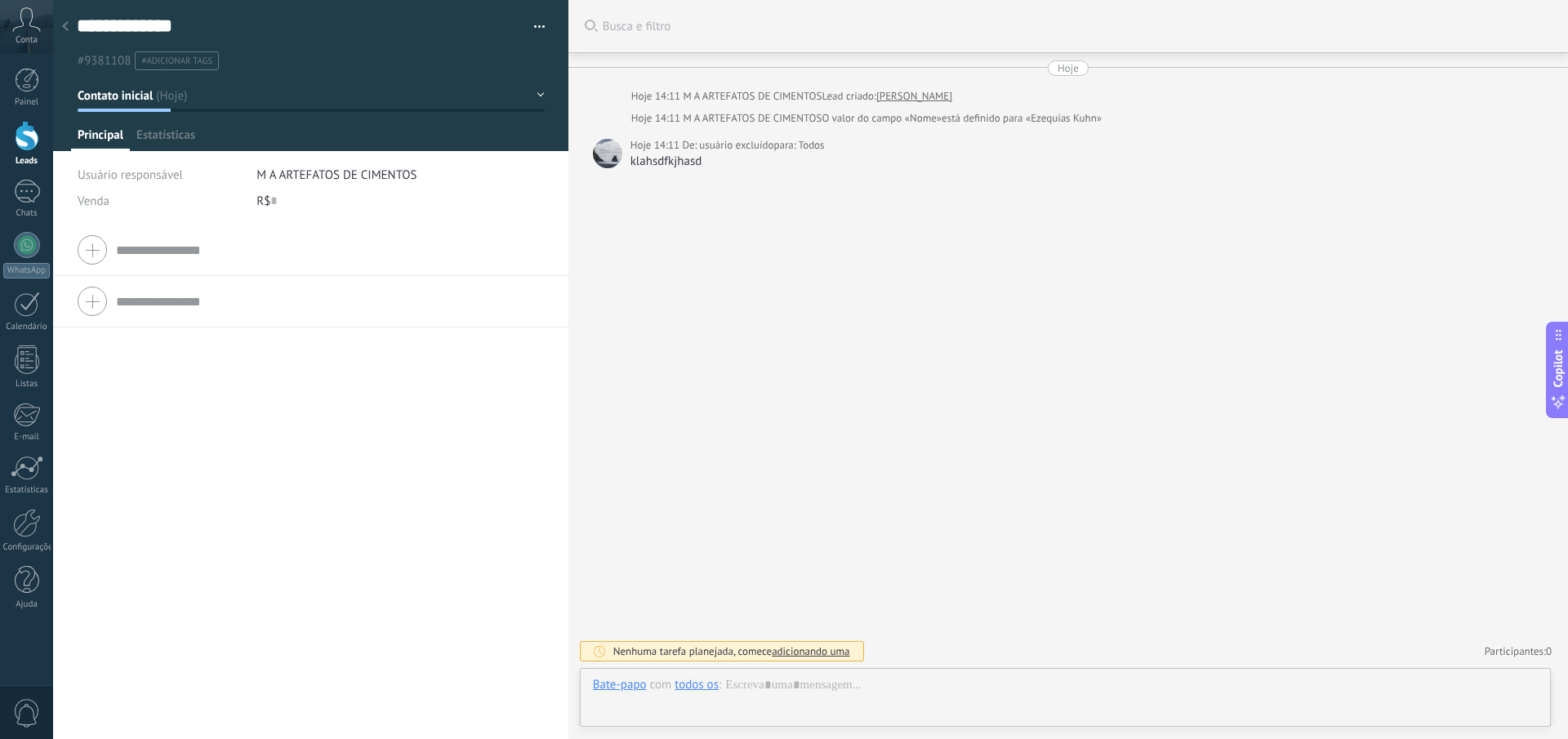
type textarea "**********"
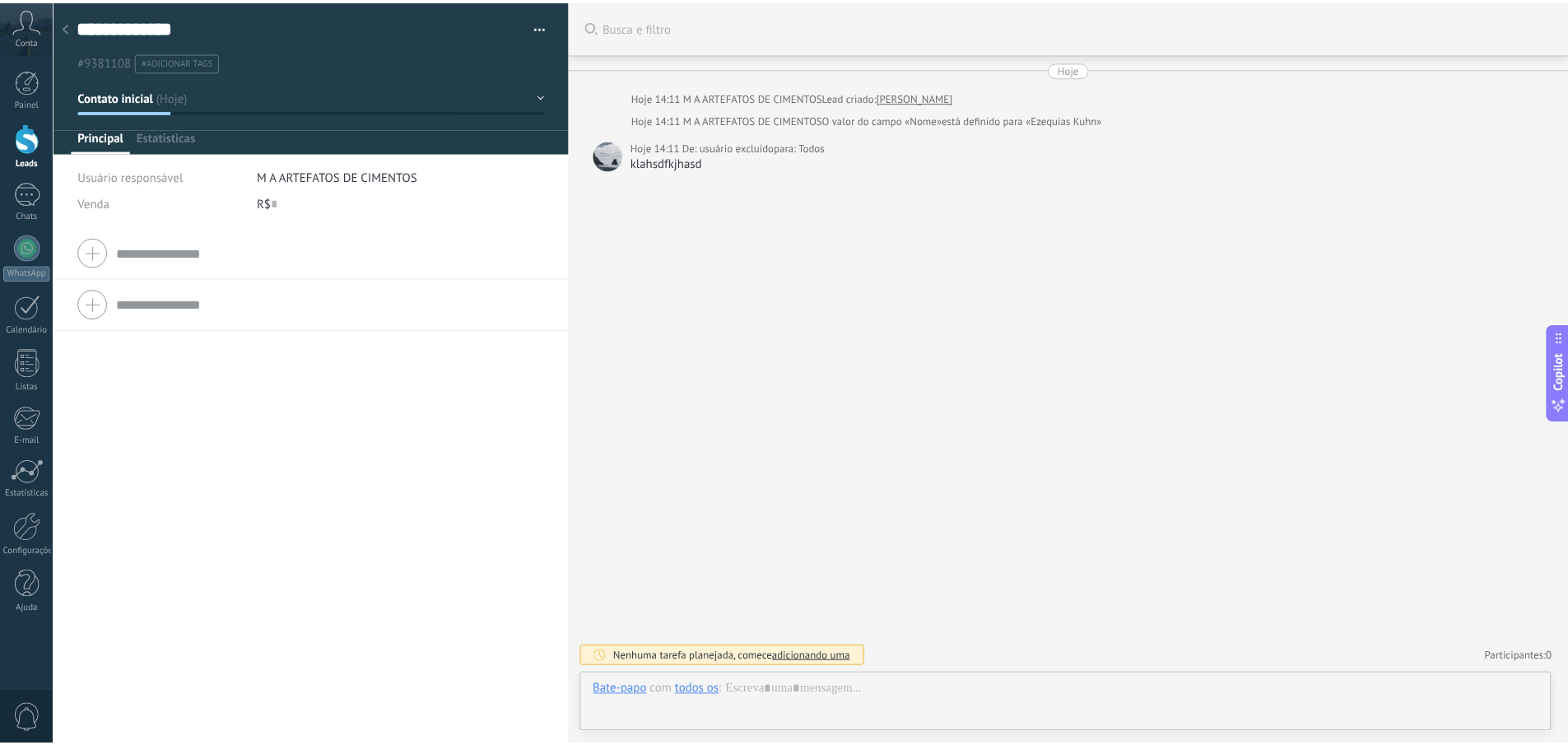
scroll to position [25, 0]
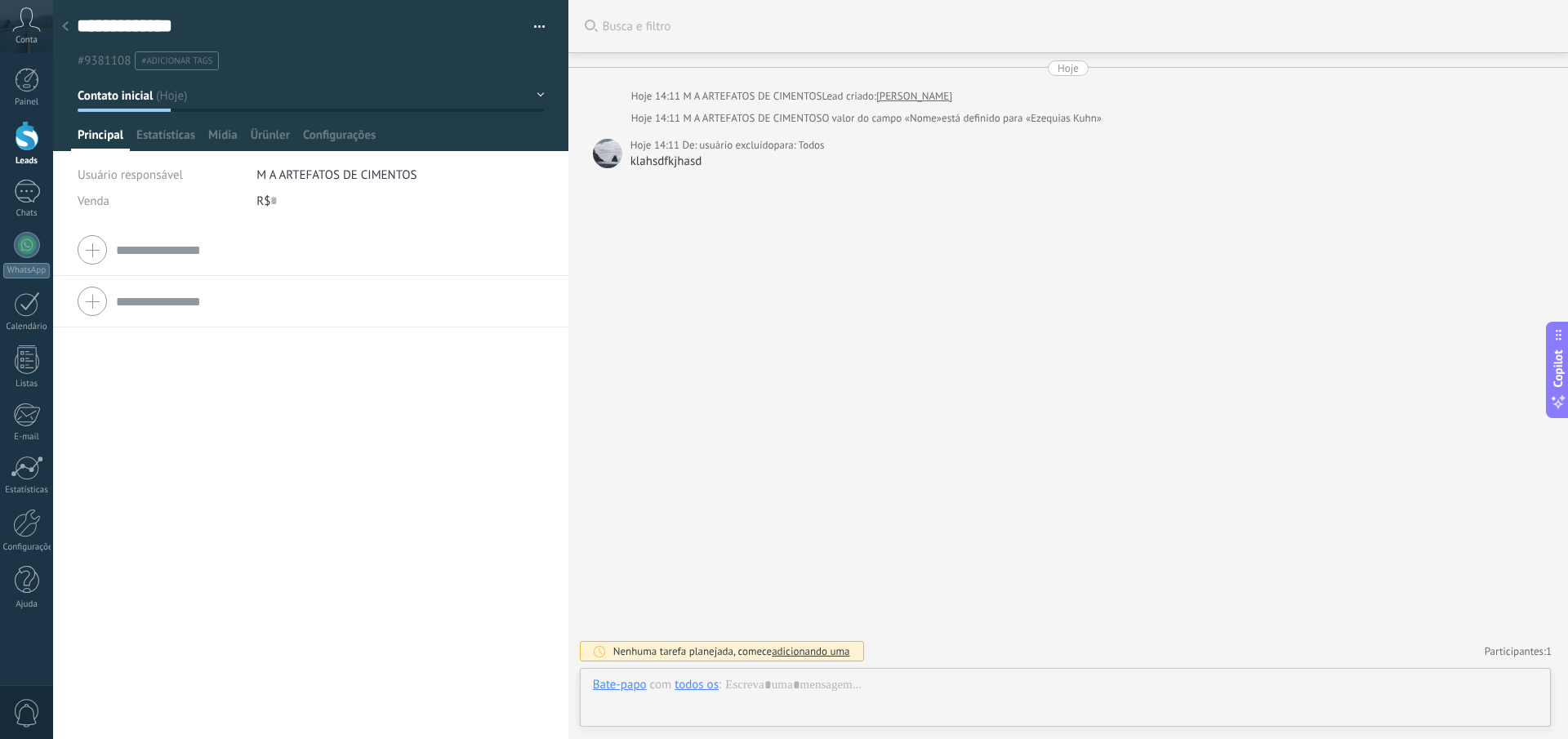
drag, startPoint x: 757, startPoint y: 281, endPoint x: 785, endPoint y: 441, distance: 162.4
click at [759, 283] on div "Buscar Busca e filtro Carregar mais Hoje Hoje 14:11 M A ARTEFATOS DE CIMENTOS L…" at bounding box center [1068, 369] width 999 height 739
click at [815, 689] on div at bounding box center [1066, 701] width 945 height 49
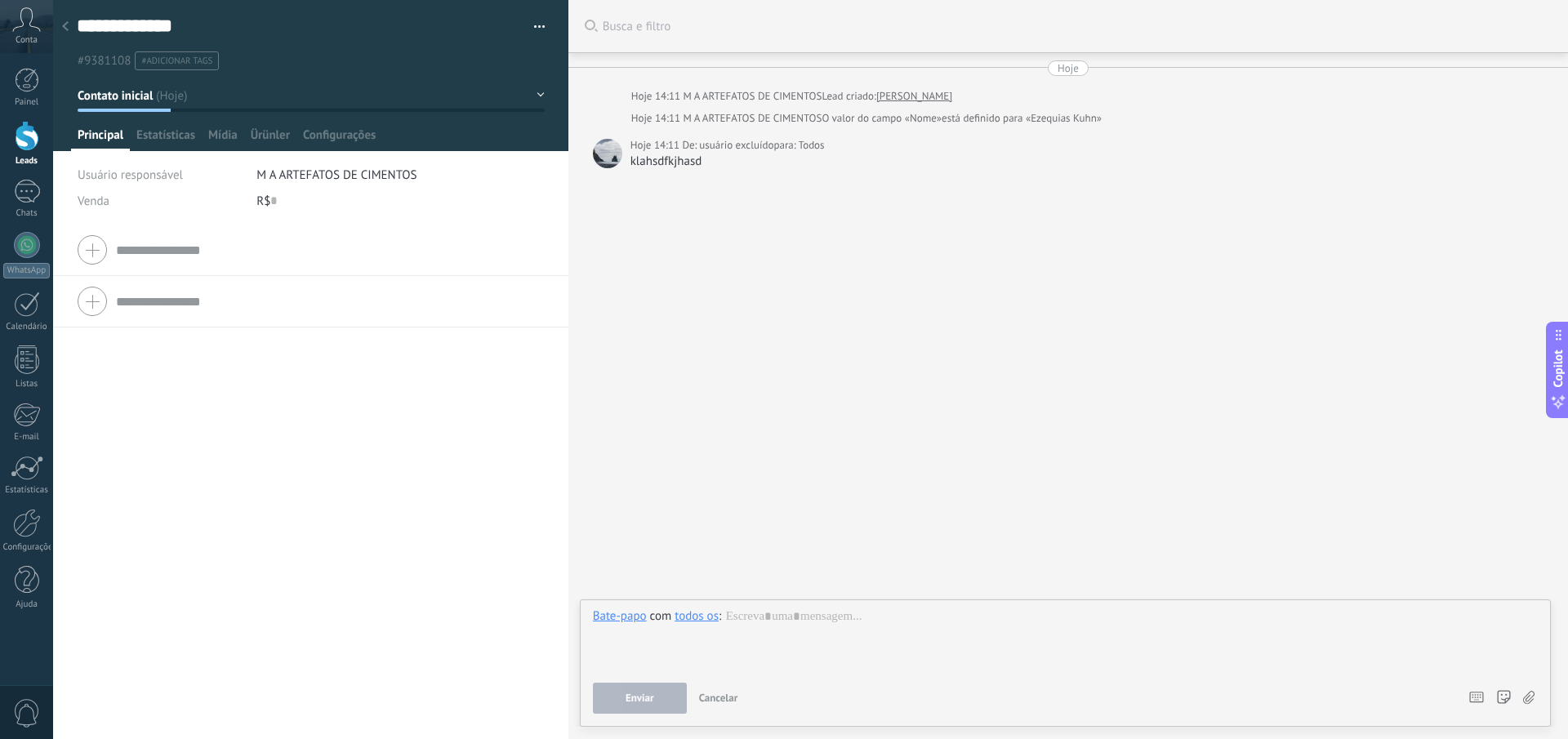
click at [793, 381] on div "Buscar Busca e filtro Carregar mais Hoje Hoje 14:11 M A ARTEFATOS DE CIMENTOS L…" at bounding box center [1068, 369] width 999 height 739
click at [70, 23] on div at bounding box center [66, 27] width 23 height 32
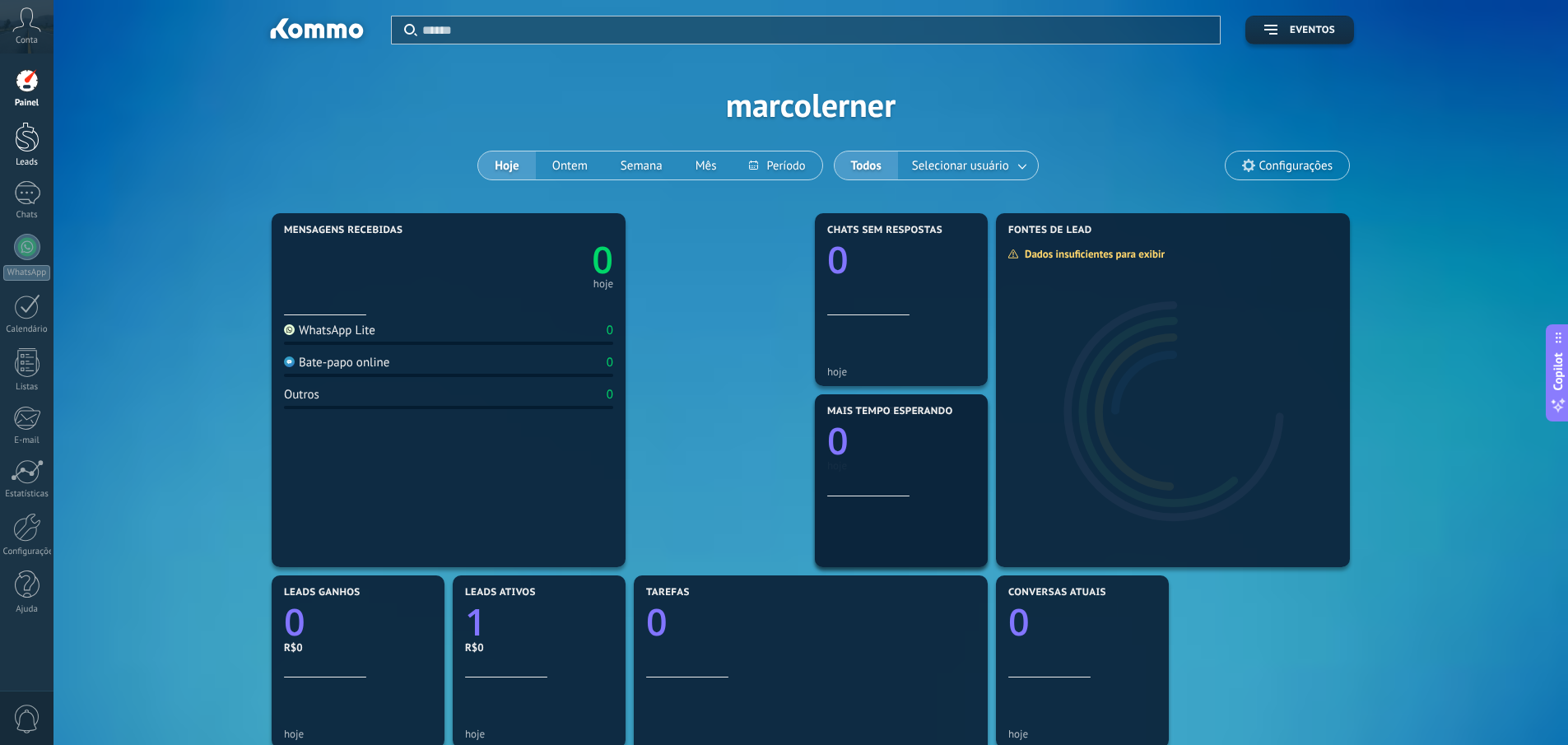
click at [35, 141] on div at bounding box center [27, 136] width 25 height 31
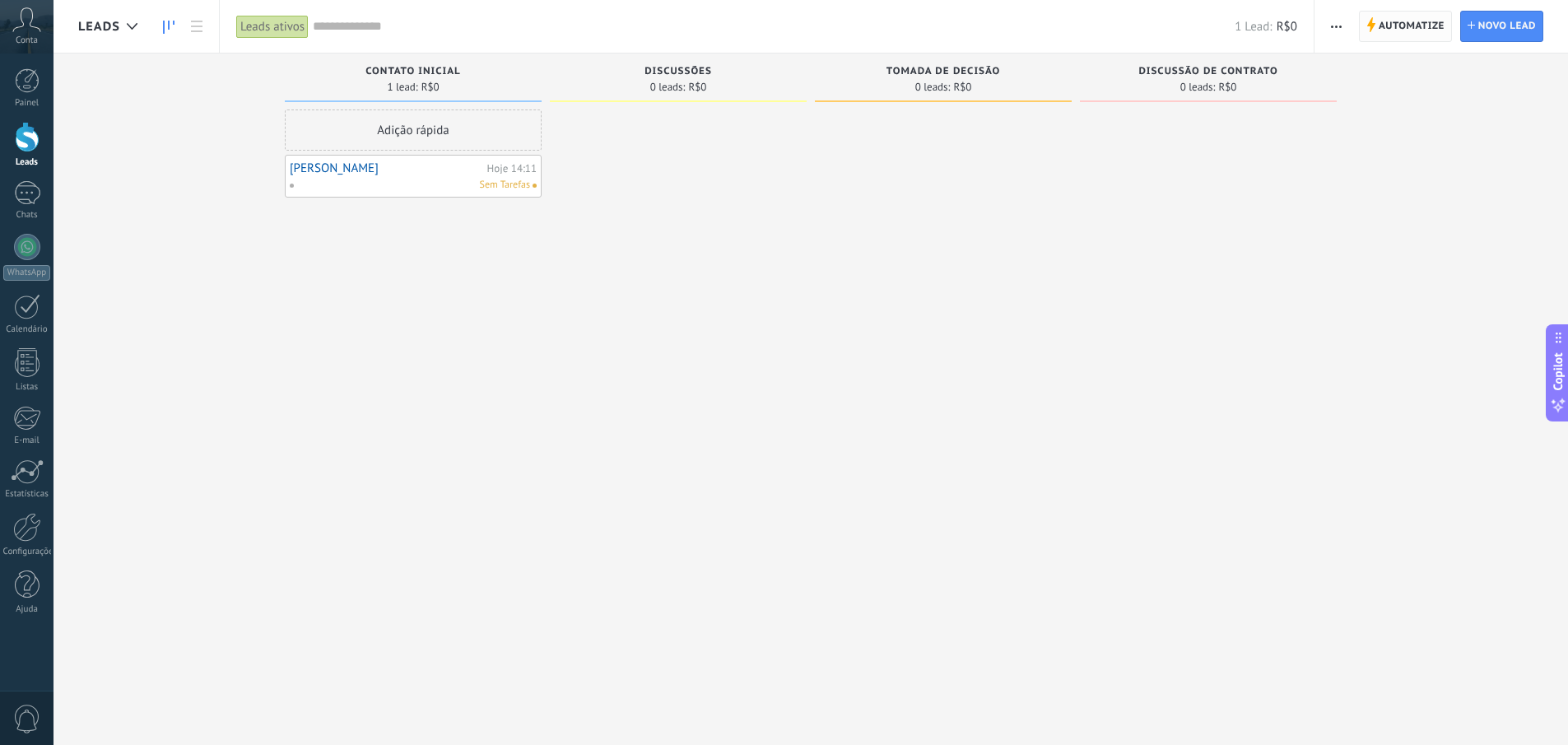
click at [1409, 26] on span "Automatize" at bounding box center [1412, 26] width 66 height 30
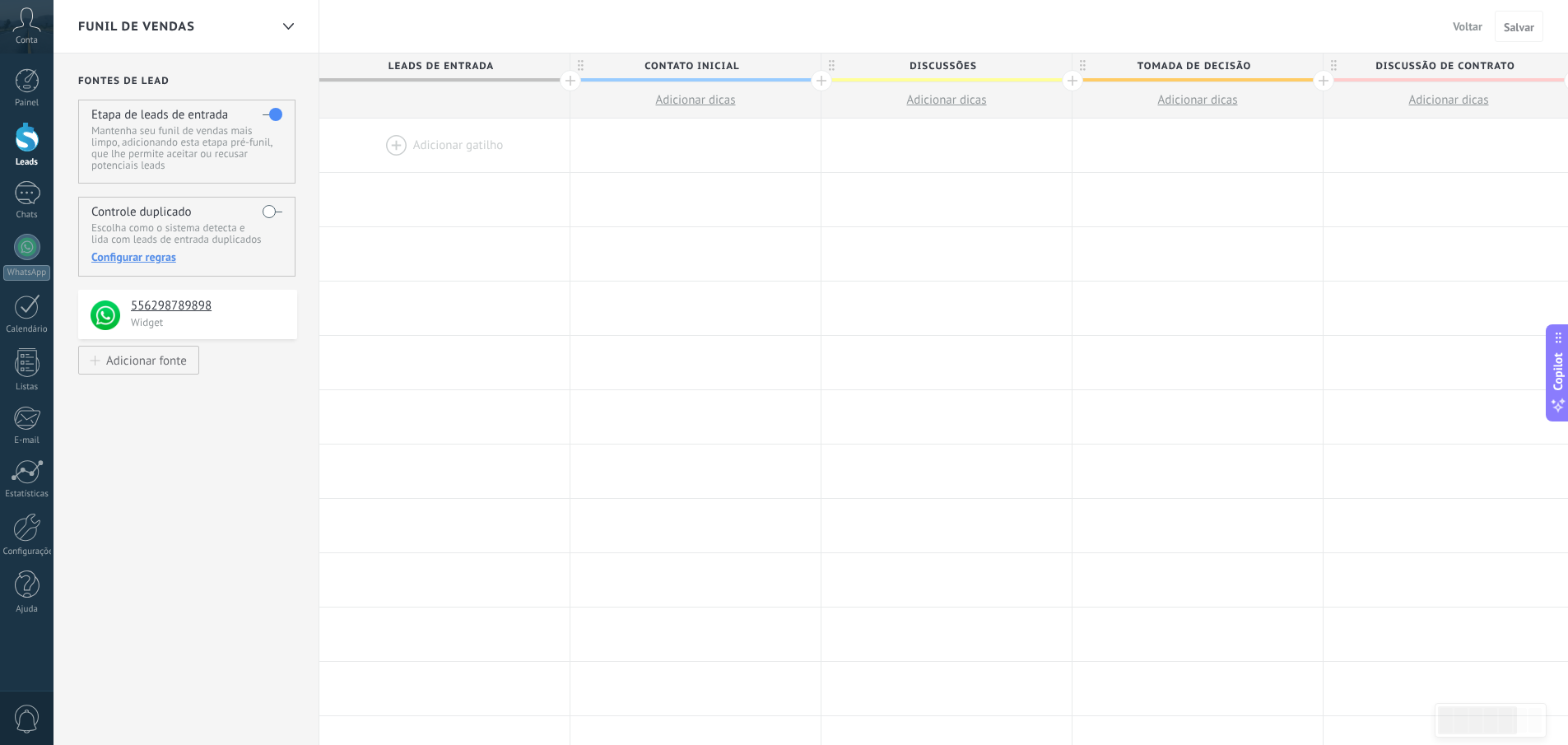
click at [1473, 26] on span "Voltar" at bounding box center [1468, 26] width 30 height 15
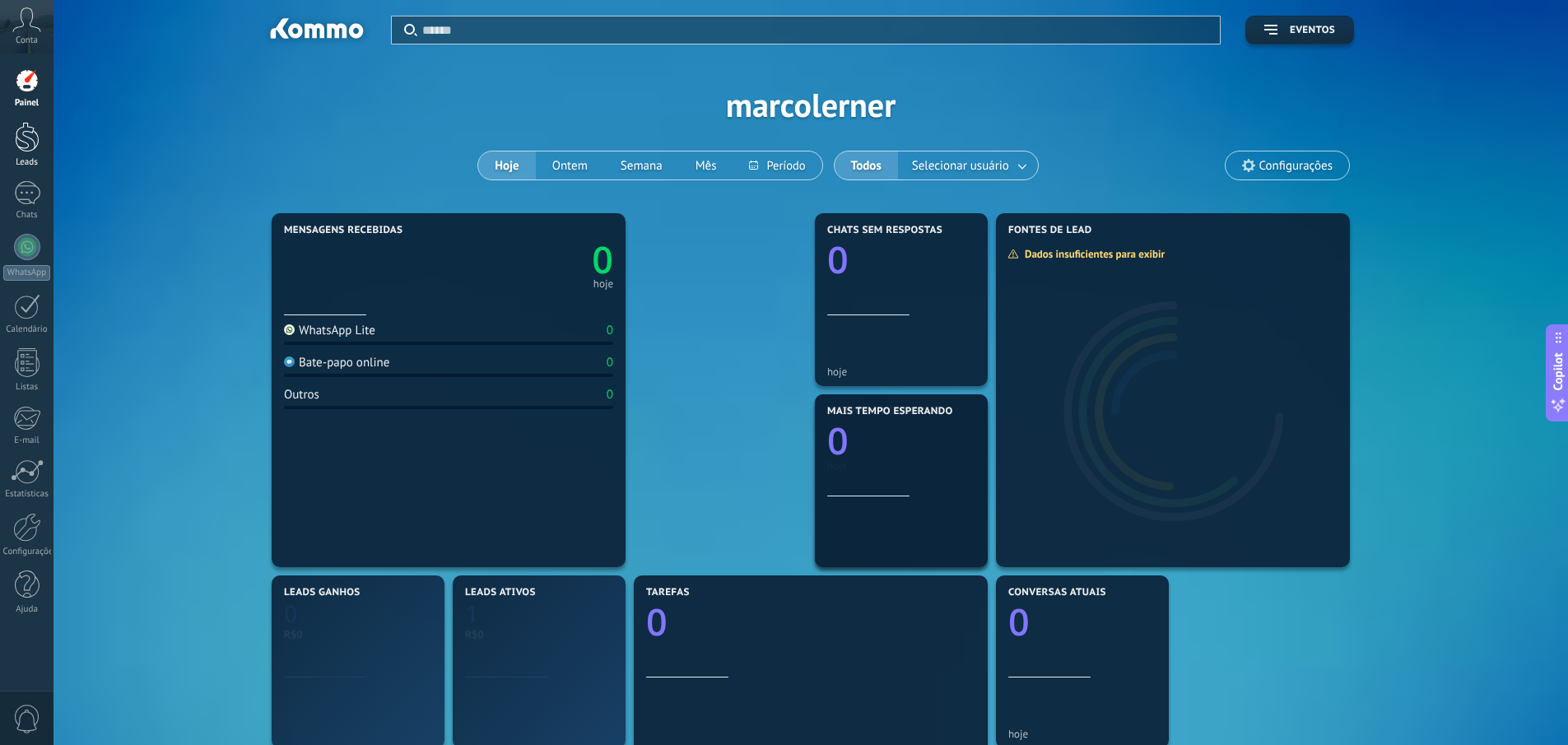
click at [7, 142] on link "Leads" at bounding box center [26, 145] width 54 height 46
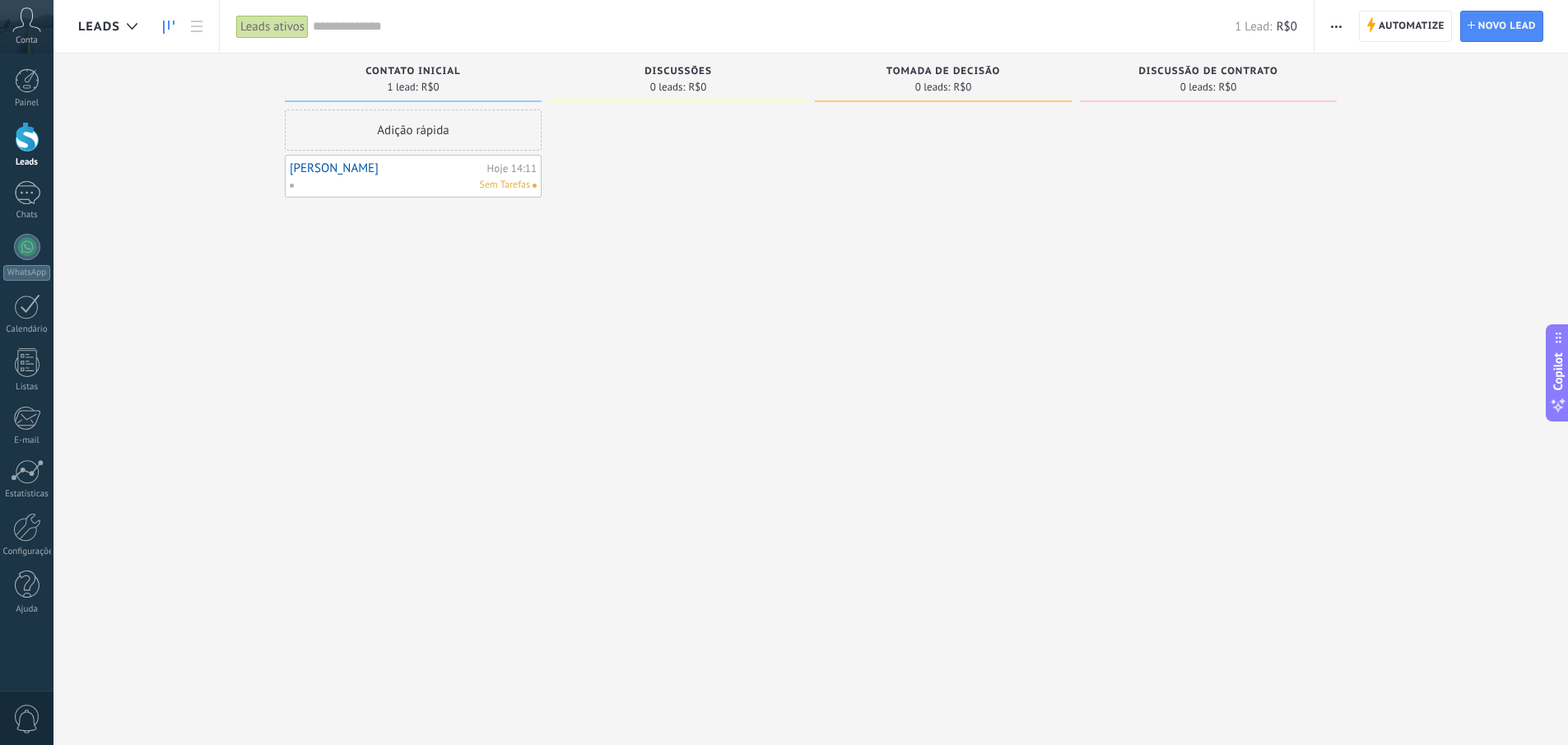
drag, startPoint x: 117, startPoint y: 72, endPoint x: 189, endPoint y: 107, distance: 80.1
click at [189, 107] on div "Etapa de leads de entrada solicitações: 0 0 0 0 0 0 0 0 0 Contato inicial 1 lea…" at bounding box center [824, 346] width 1490 height 586
drag, startPoint x: 414, startPoint y: 174, endPoint x: 399, endPoint y: 173, distance: 15.0
click at [1381, 31] on span "Automatize" at bounding box center [1412, 26] width 66 height 30
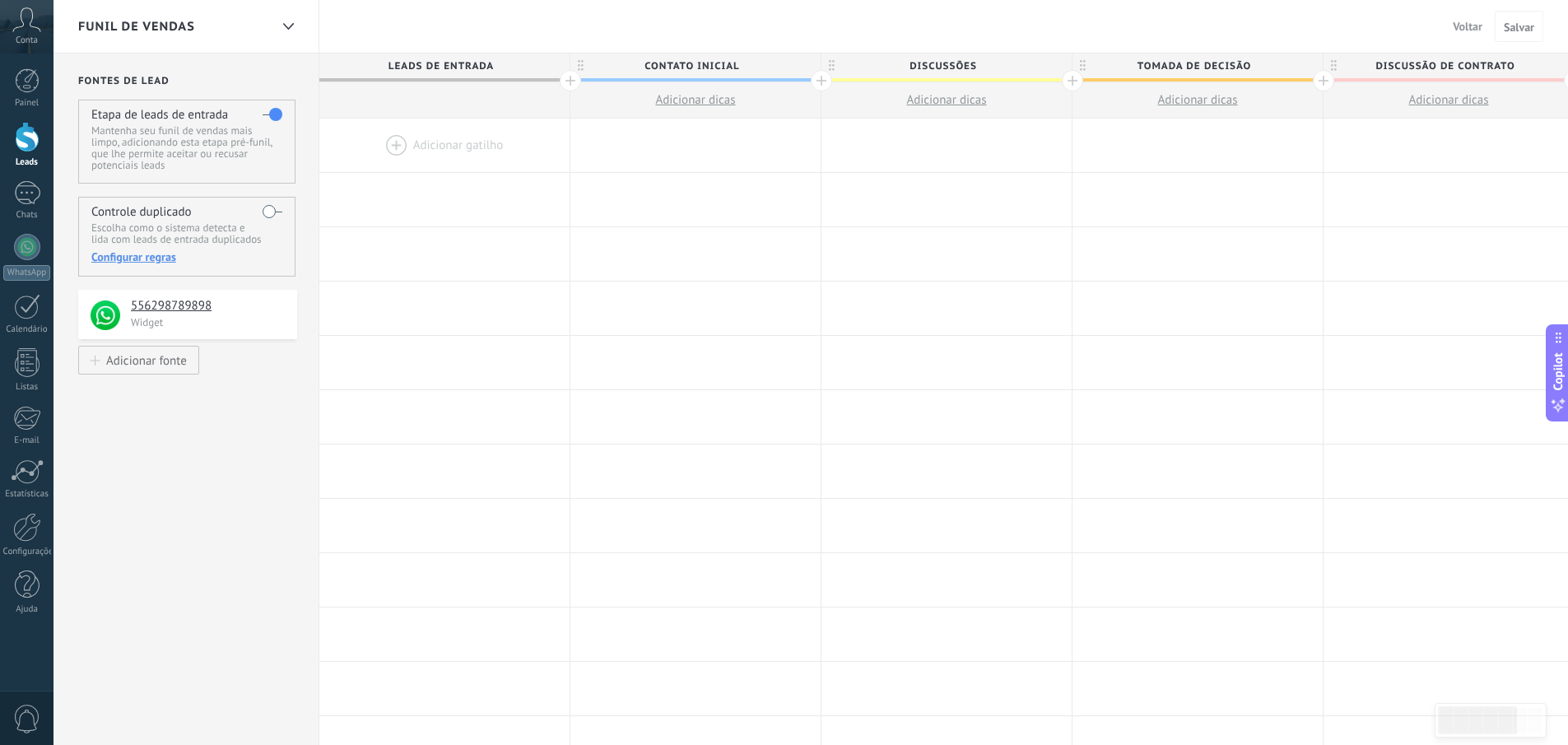
click at [957, 67] on span "Discussões" at bounding box center [942, 66] width 242 height 26
click at [957, 67] on input "**********" at bounding box center [943, 66] width 218 height 25
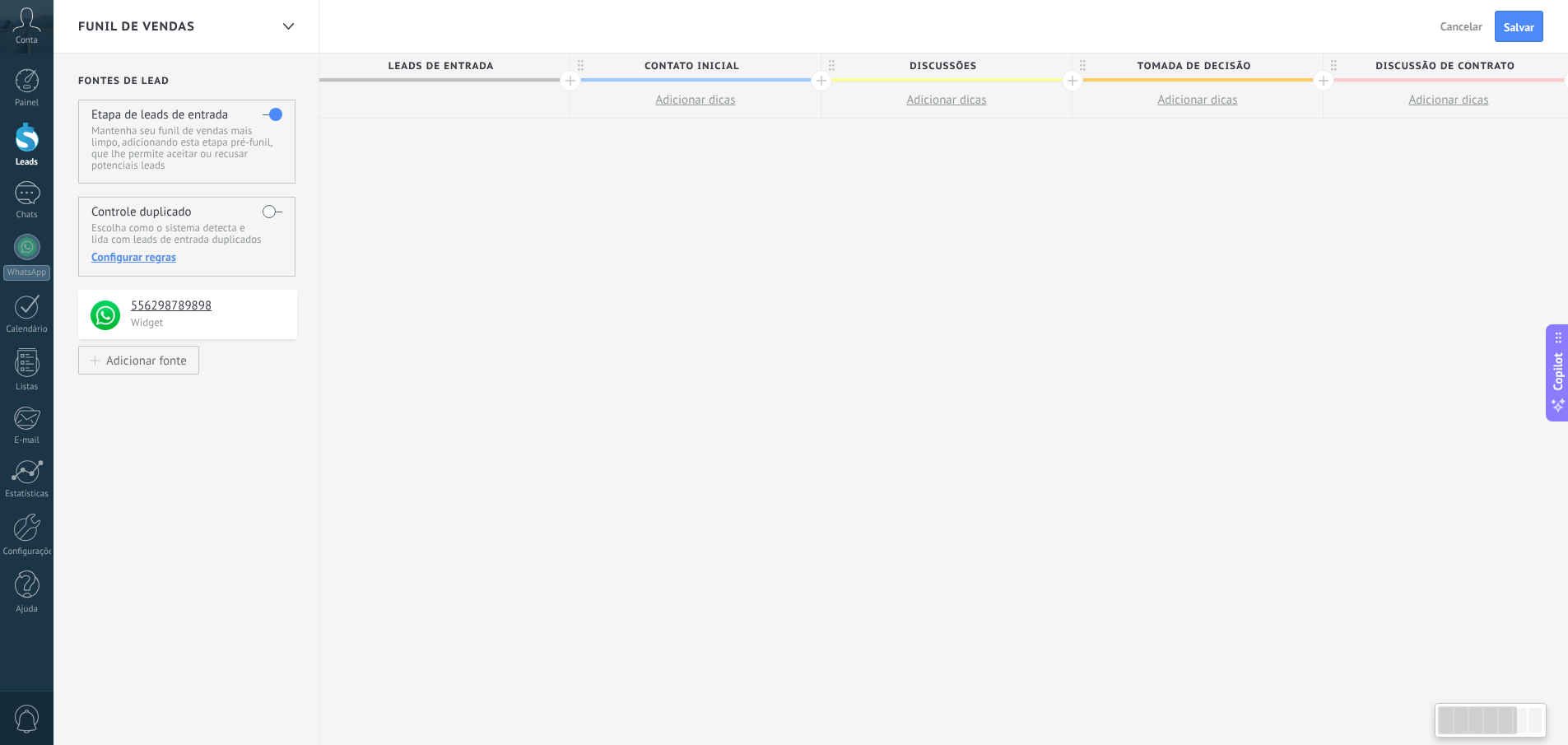
click at [946, 64] on span "Discussões" at bounding box center [942, 66] width 242 height 26
click at [946, 64] on input "**********" at bounding box center [943, 66] width 218 height 25
type input "**********"
click at [961, 41] on div "Funil de vendas Voltar Cancelar Salvar" at bounding box center [810, 26] width 1514 height 54
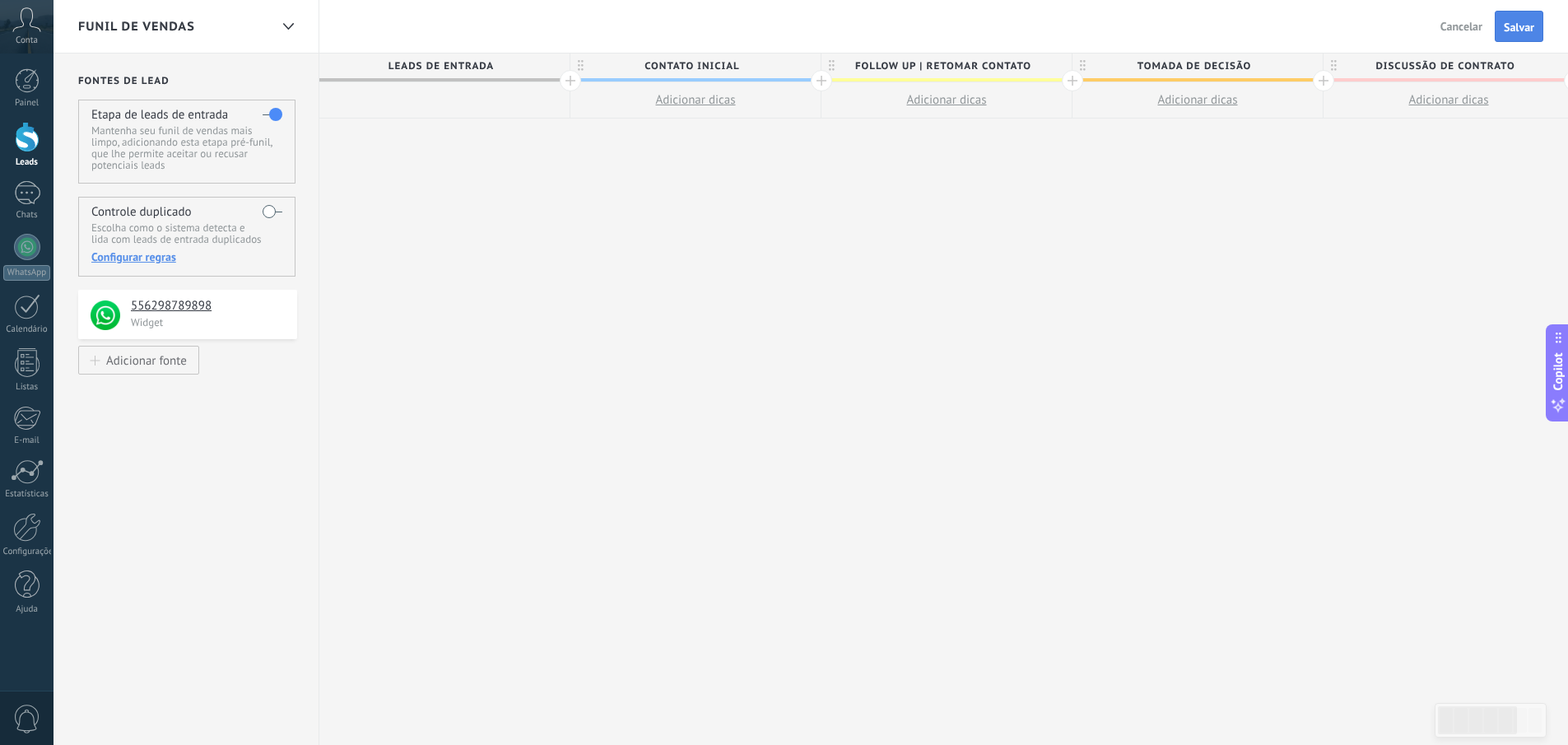
click at [1518, 28] on span "Salvar" at bounding box center [1519, 27] width 31 height 12
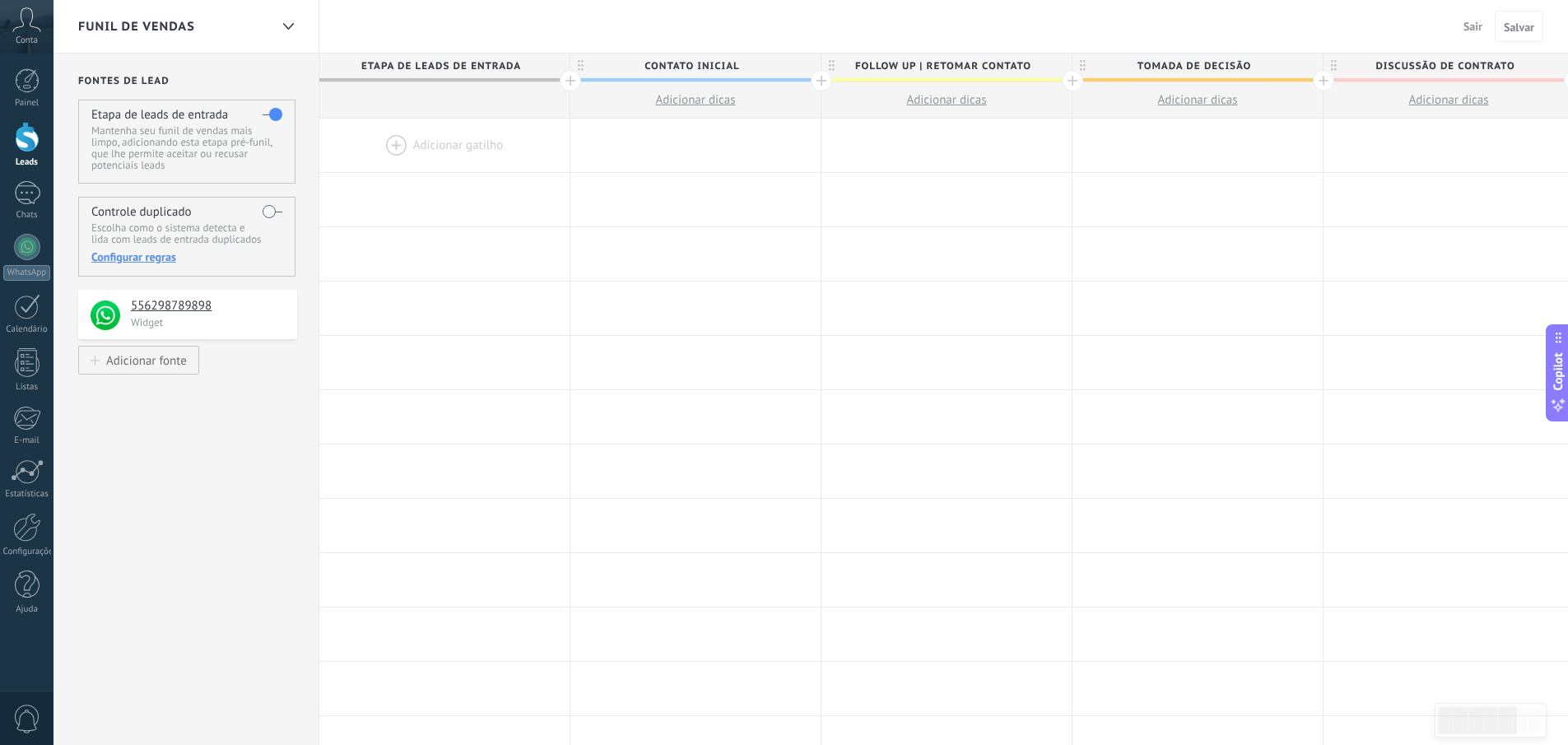
click at [22, 146] on div at bounding box center [27, 136] width 25 height 31
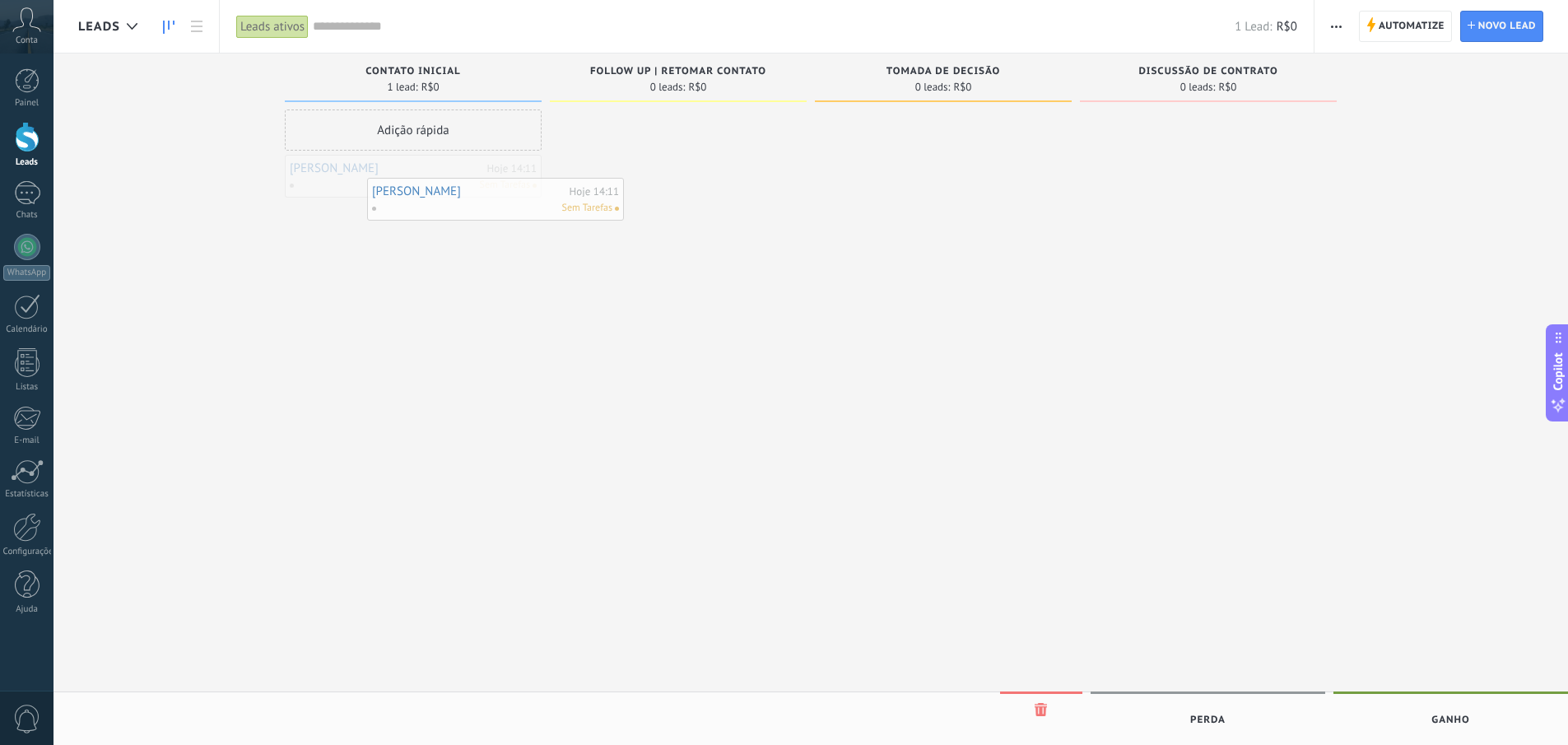
drag, startPoint x: 347, startPoint y: 174, endPoint x: 398, endPoint y: 177, distance: 51.1
drag, startPoint x: 363, startPoint y: 174, endPoint x: 638, endPoint y: 123, distance: 279.7
drag, startPoint x: 683, startPoint y: 127, endPoint x: 677, endPoint y: 150, distance: 23.8
drag, startPoint x: 707, startPoint y: 142, endPoint x: 661, endPoint y: 147, distance: 46.3
drag, startPoint x: 672, startPoint y: 138, endPoint x: 674, endPoint y: 227, distance: 89.0
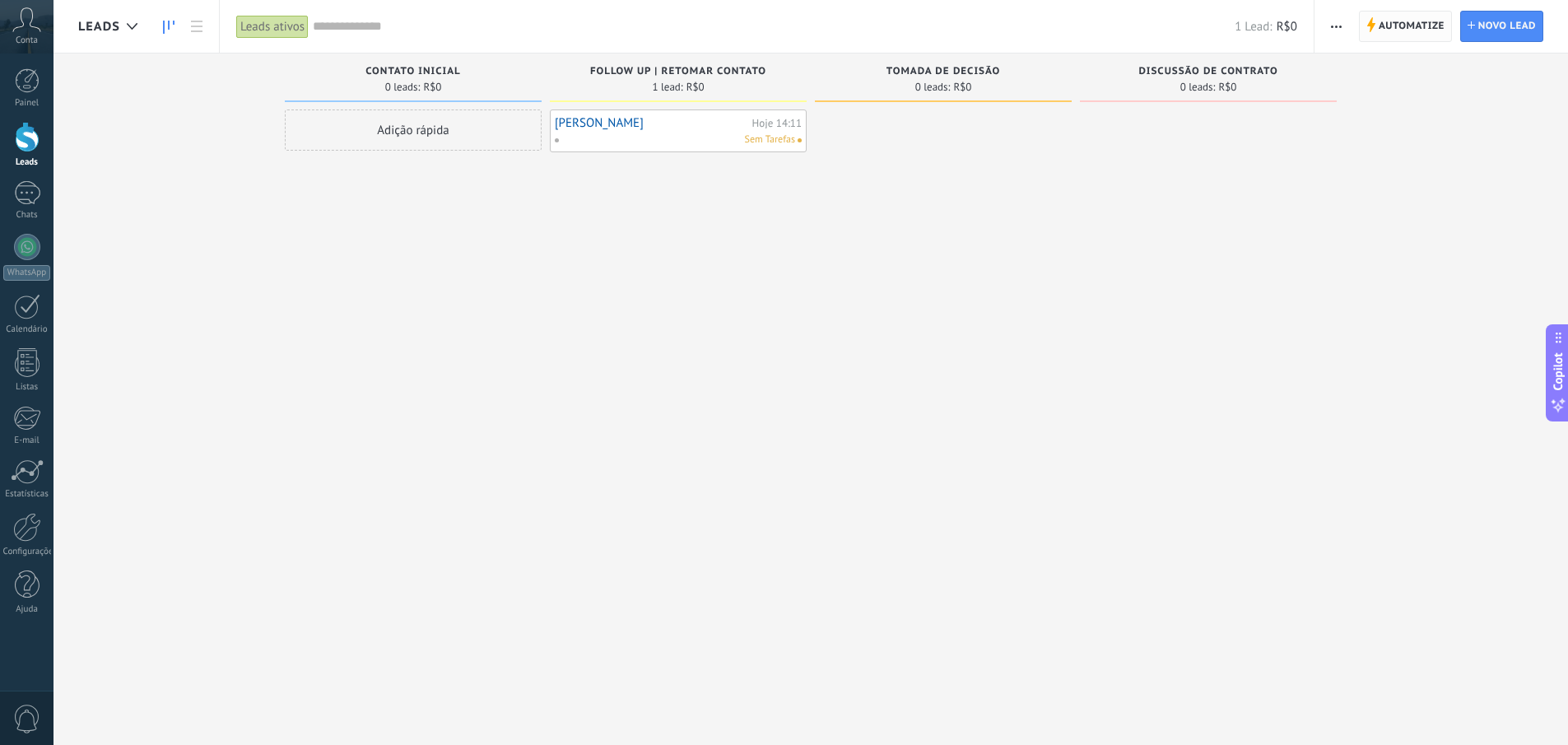
click at [1397, 37] on span "Automatize" at bounding box center [1412, 26] width 66 height 30
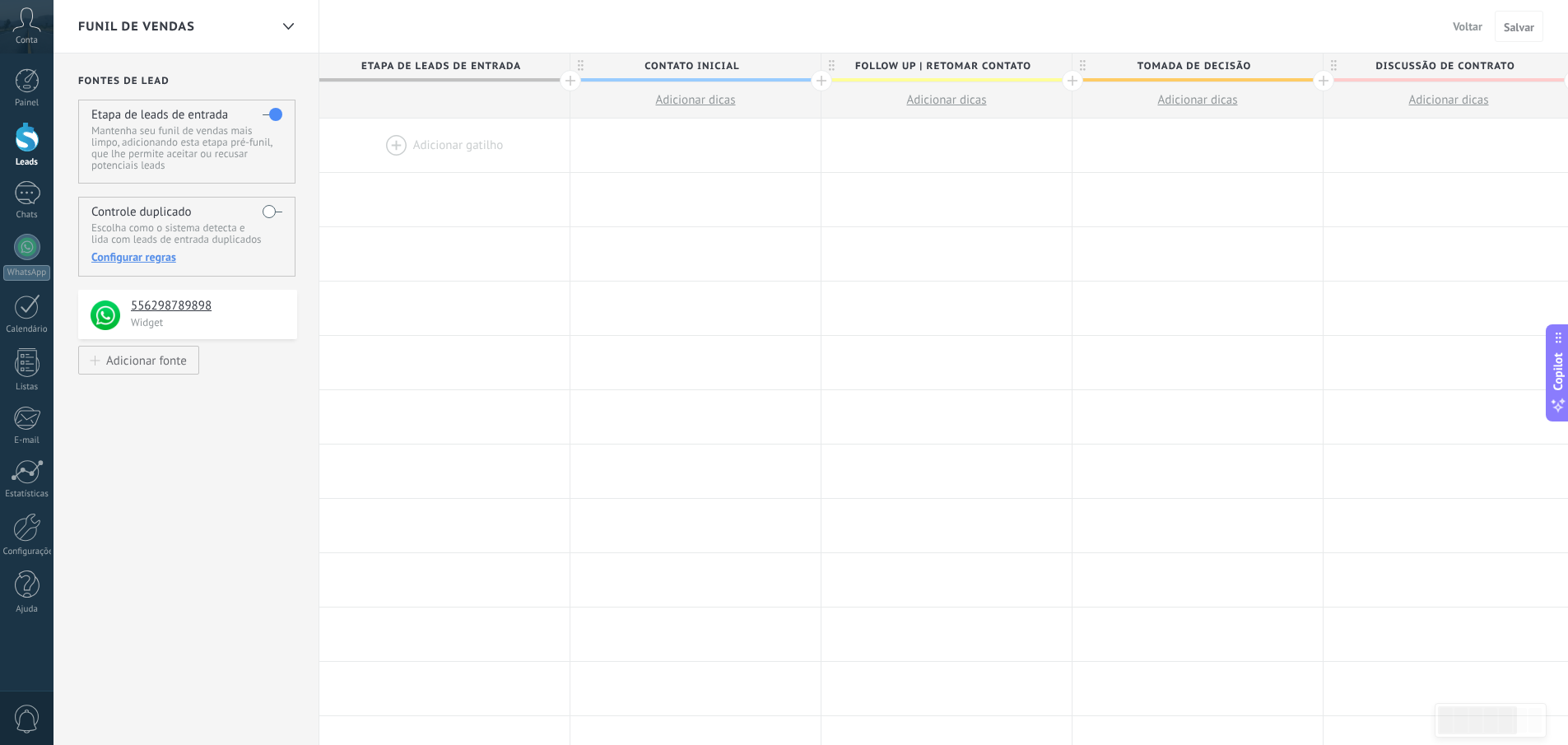
click at [1182, 61] on span "Tomada de decisão" at bounding box center [1193, 66] width 242 height 26
click at [1182, 61] on input "**********" at bounding box center [1194, 66] width 218 height 25
click at [1182, 62] on input "**********" at bounding box center [1194, 66] width 218 height 25
type input "**********"
click at [1523, 27] on span "Salvar" at bounding box center [1519, 27] width 31 height 12
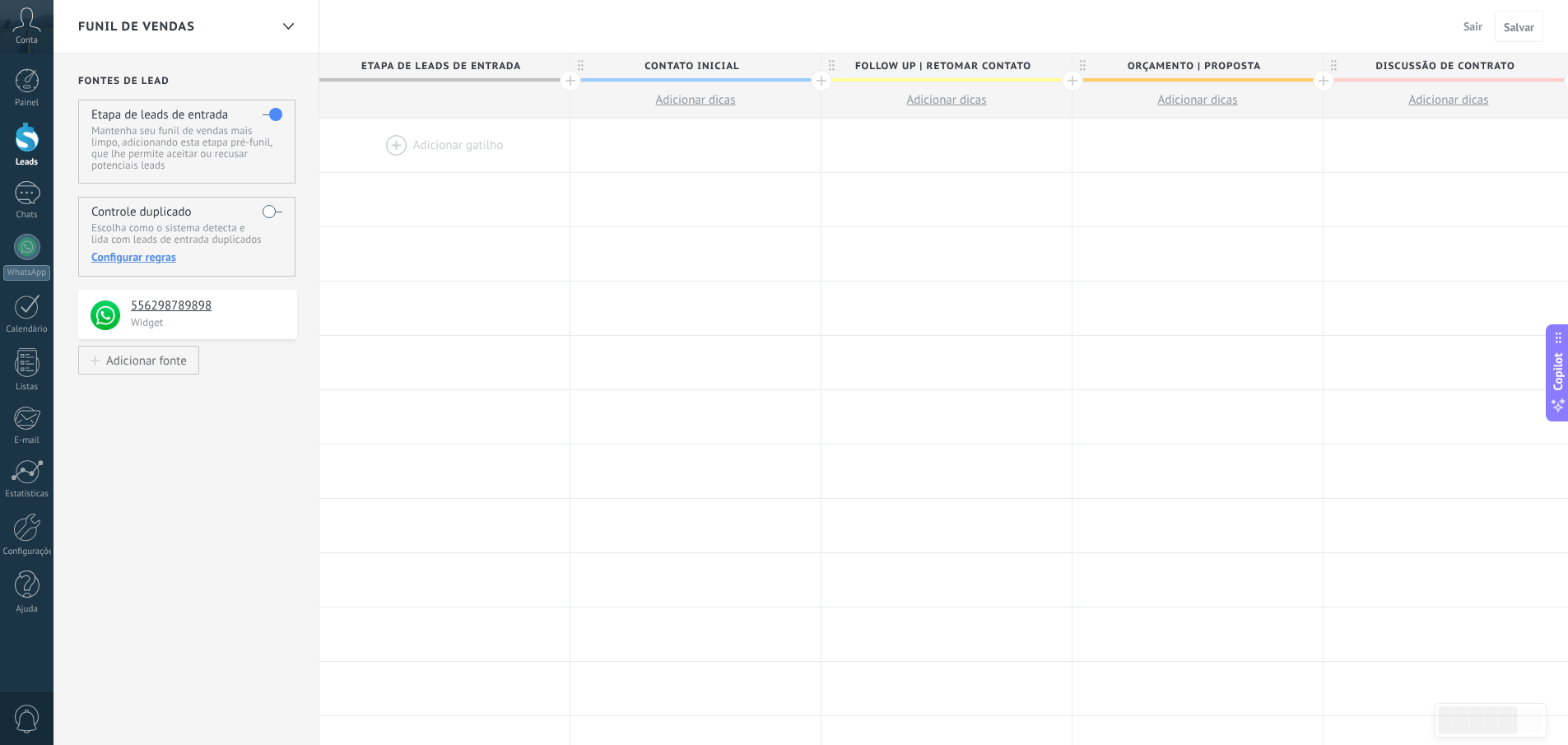
click at [1323, 81] on div at bounding box center [1324, 81] width 22 height 21
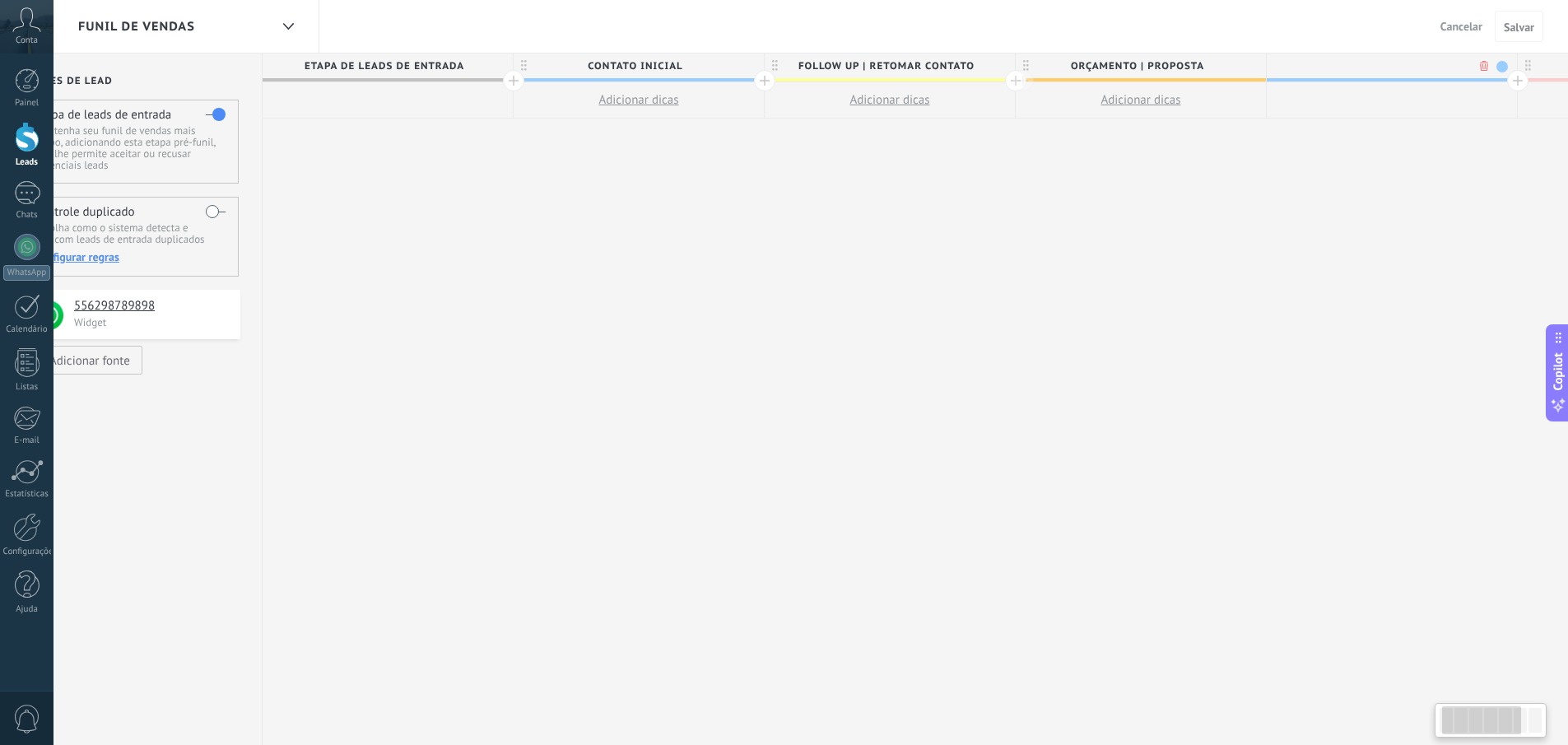
scroll to position [0, 122]
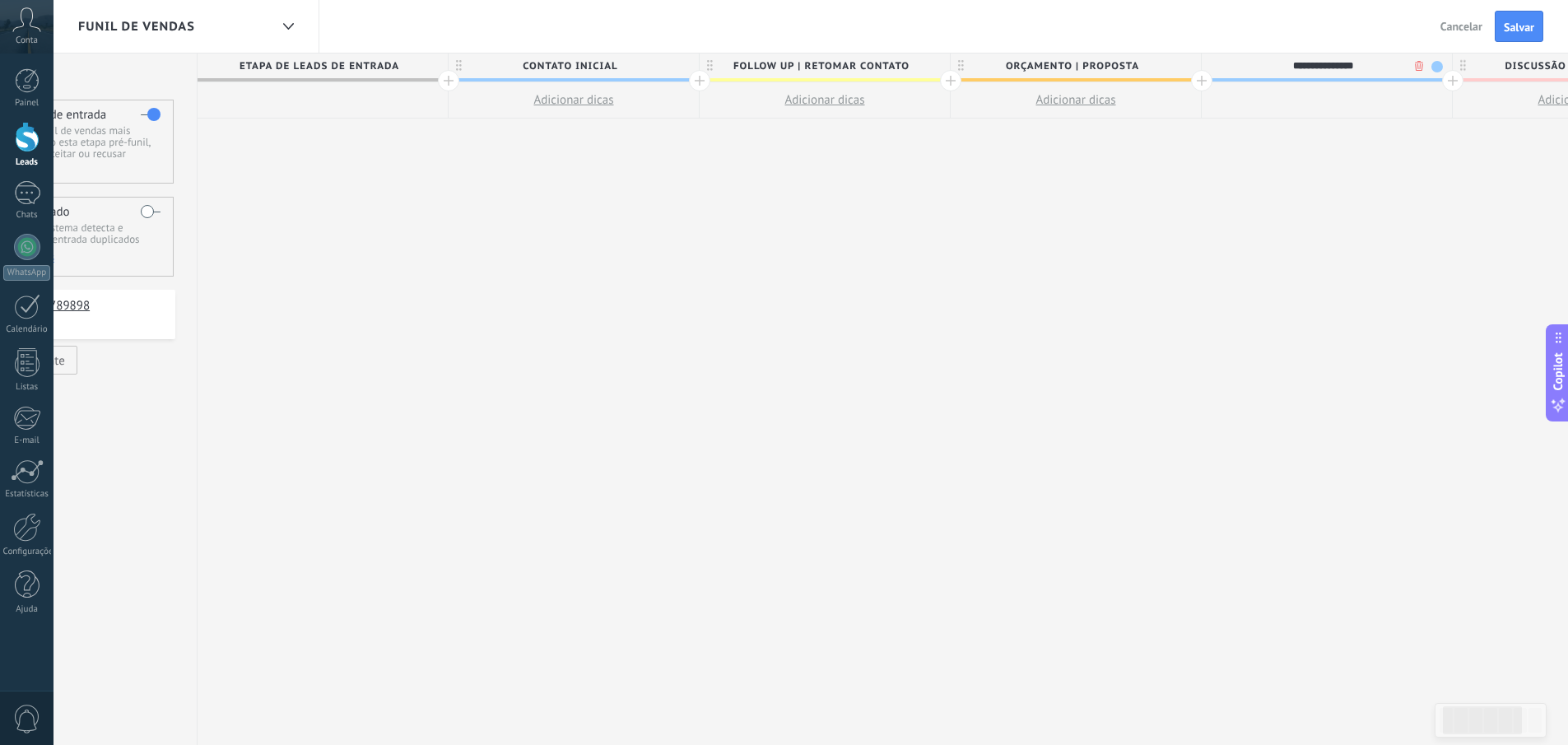
type input "**********"
click at [1435, 65] on span at bounding box center [1437, 67] width 12 height 12
click at [1449, 141] on span at bounding box center [1451, 138] width 15 height 16
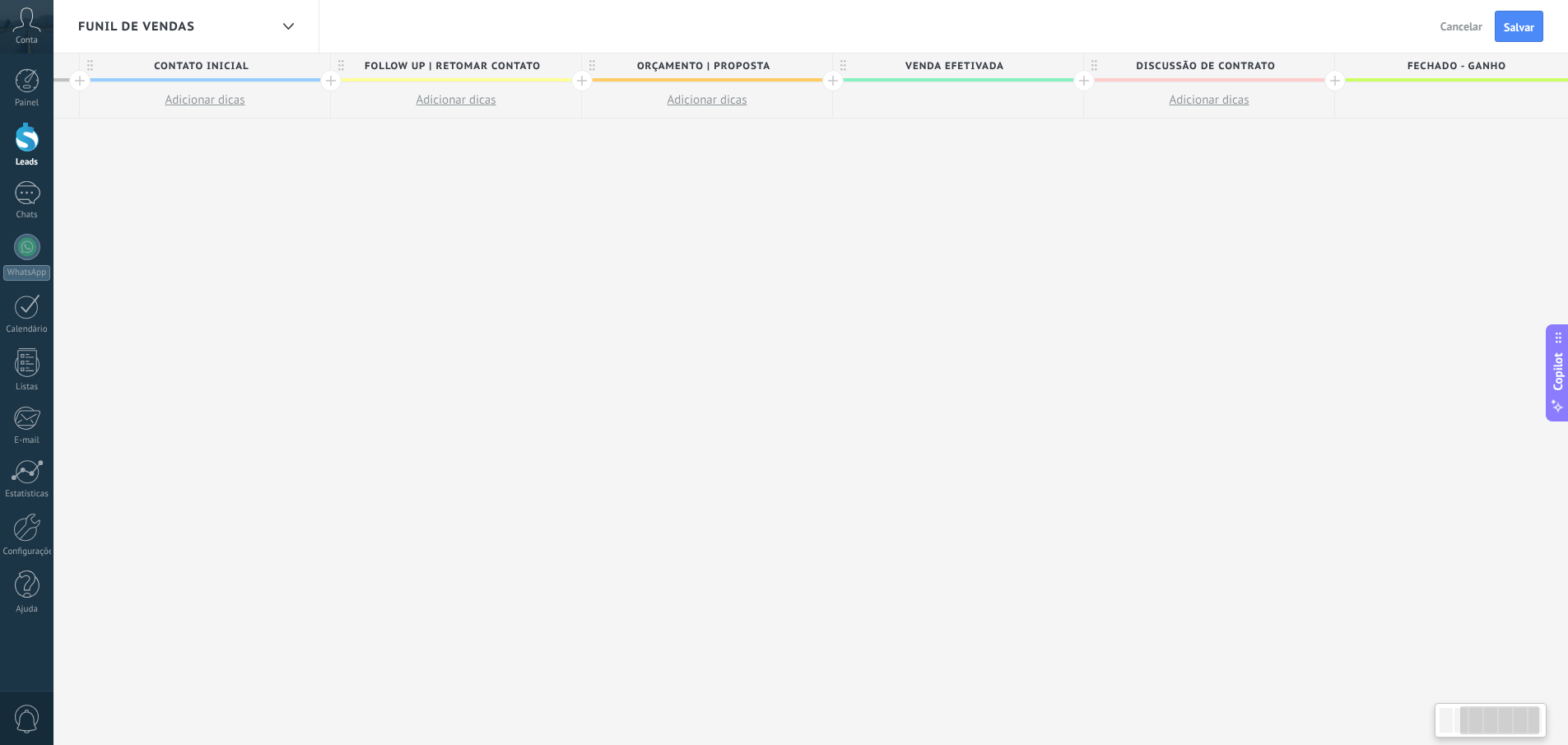
scroll to position [0, 509]
drag, startPoint x: 1414, startPoint y: 118, endPoint x: 1023, endPoint y: 129, distance: 391.2
click at [1067, 82] on div at bounding box center [1066, 81] width 22 height 21
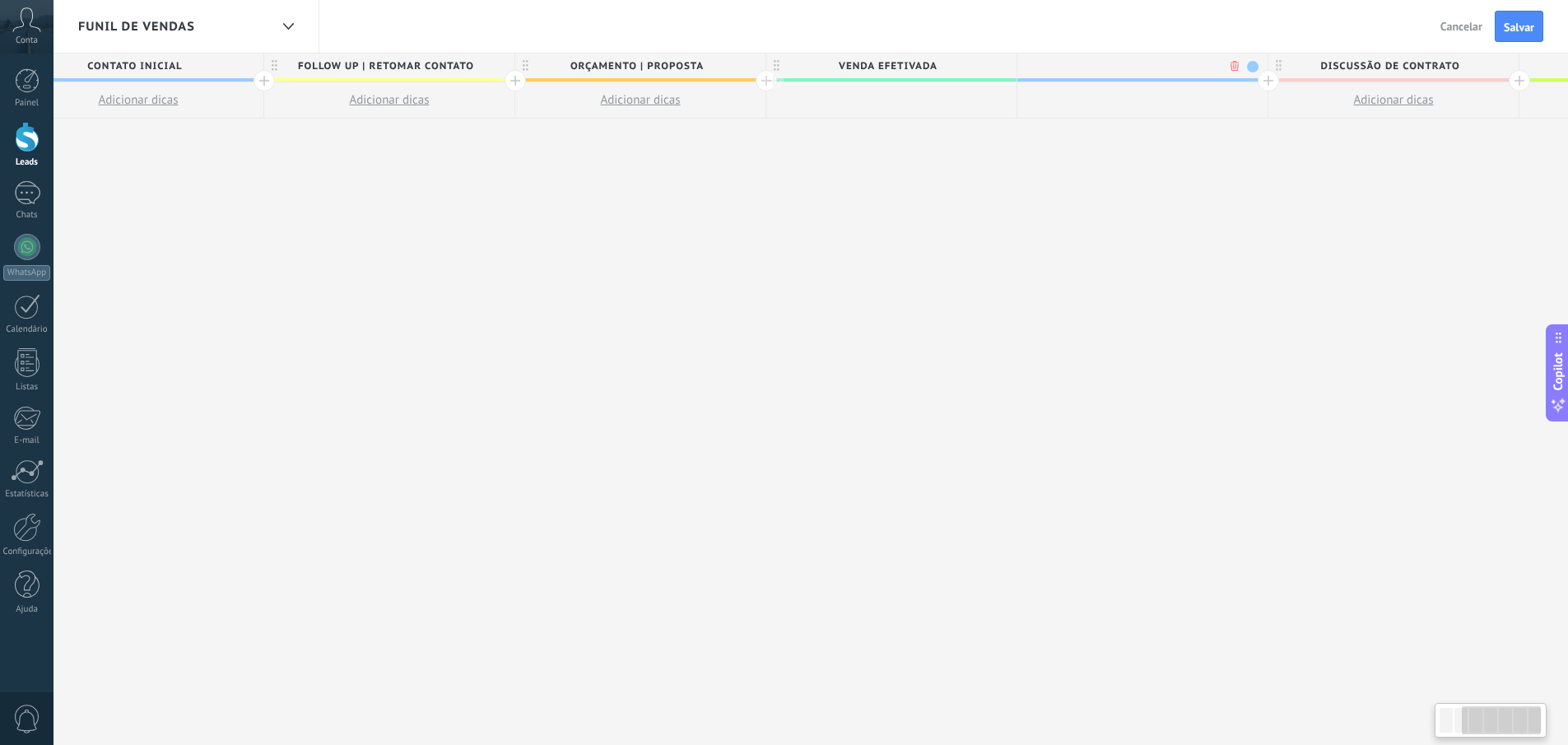
scroll to position [0, 630]
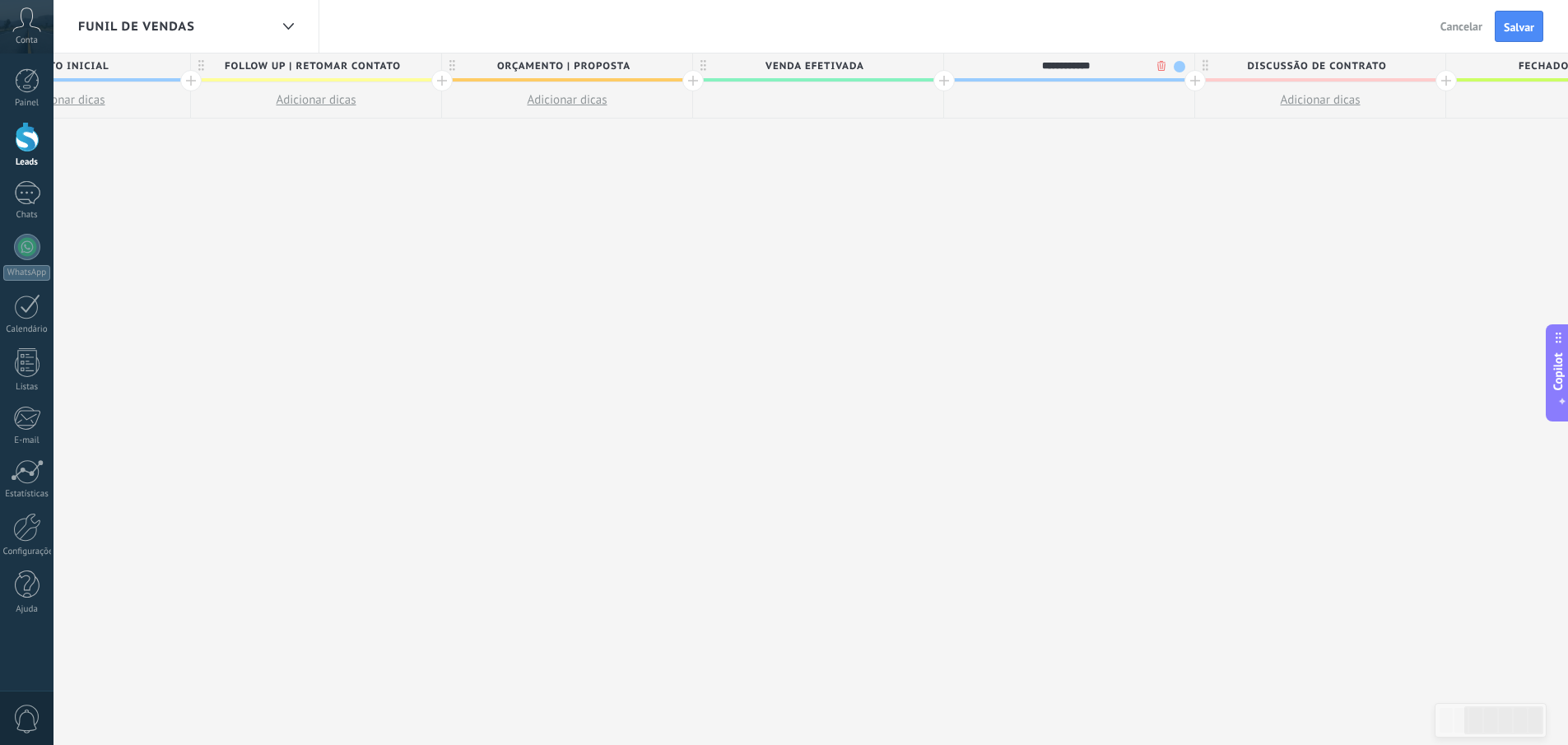
type input "**********"
click at [1180, 74] on div "**********" at bounding box center [1065, 66] width 242 height 25
click at [1180, 73] on span at bounding box center [1179, 67] width 12 height 12
click at [1141, 66] on span "lead perdido" at bounding box center [1065, 66] width 242 height 26
click at [1182, 66] on span at bounding box center [1179, 67] width 12 height 12
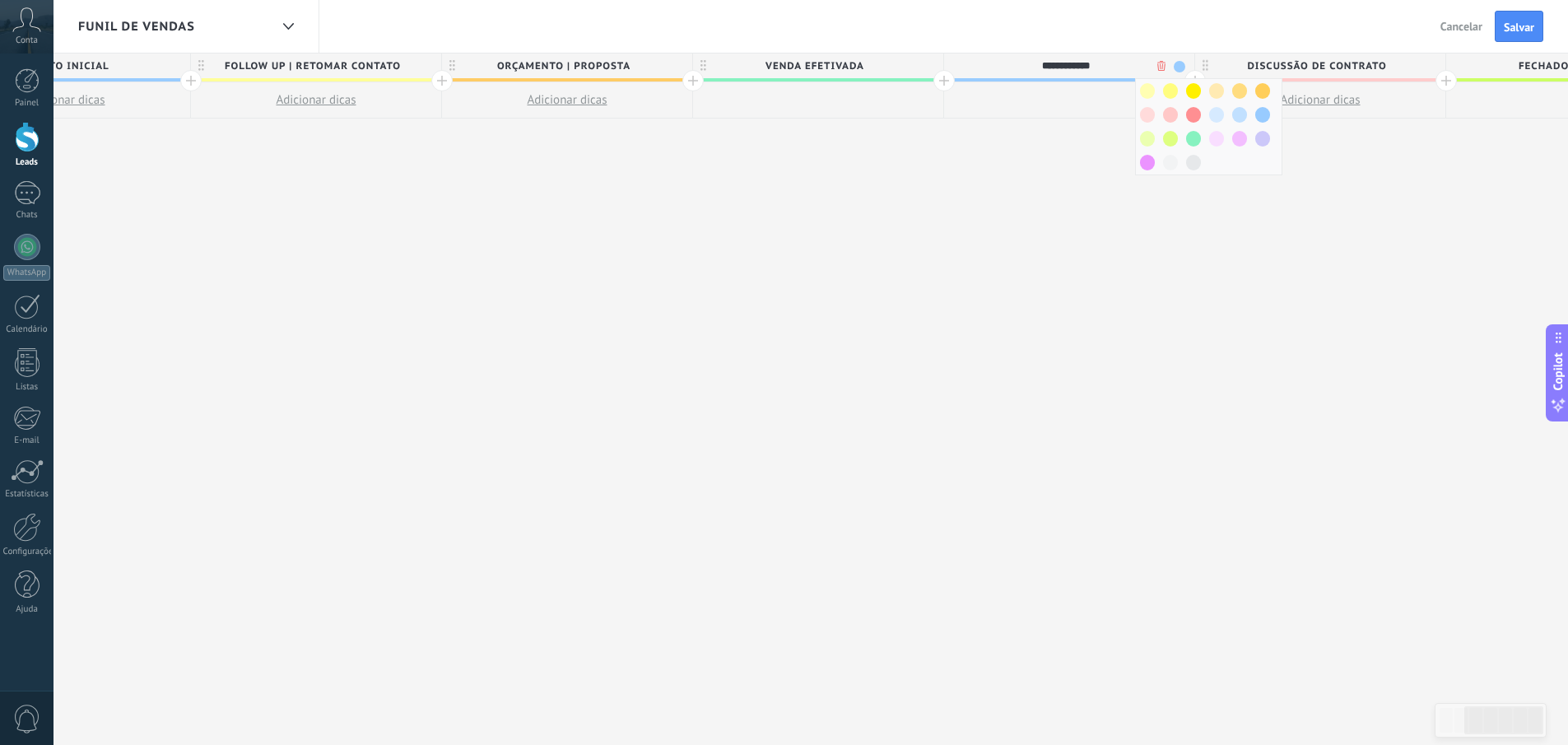
click at [1196, 112] on span at bounding box center [1193, 114] width 15 height 16
click at [1270, 65] on span "Discussão de contrato" at bounding box center [1317, 66] width 242 height 26
click at [1270, 65] on input "**********" at bounding box center [1317, 66] width 218 height 25
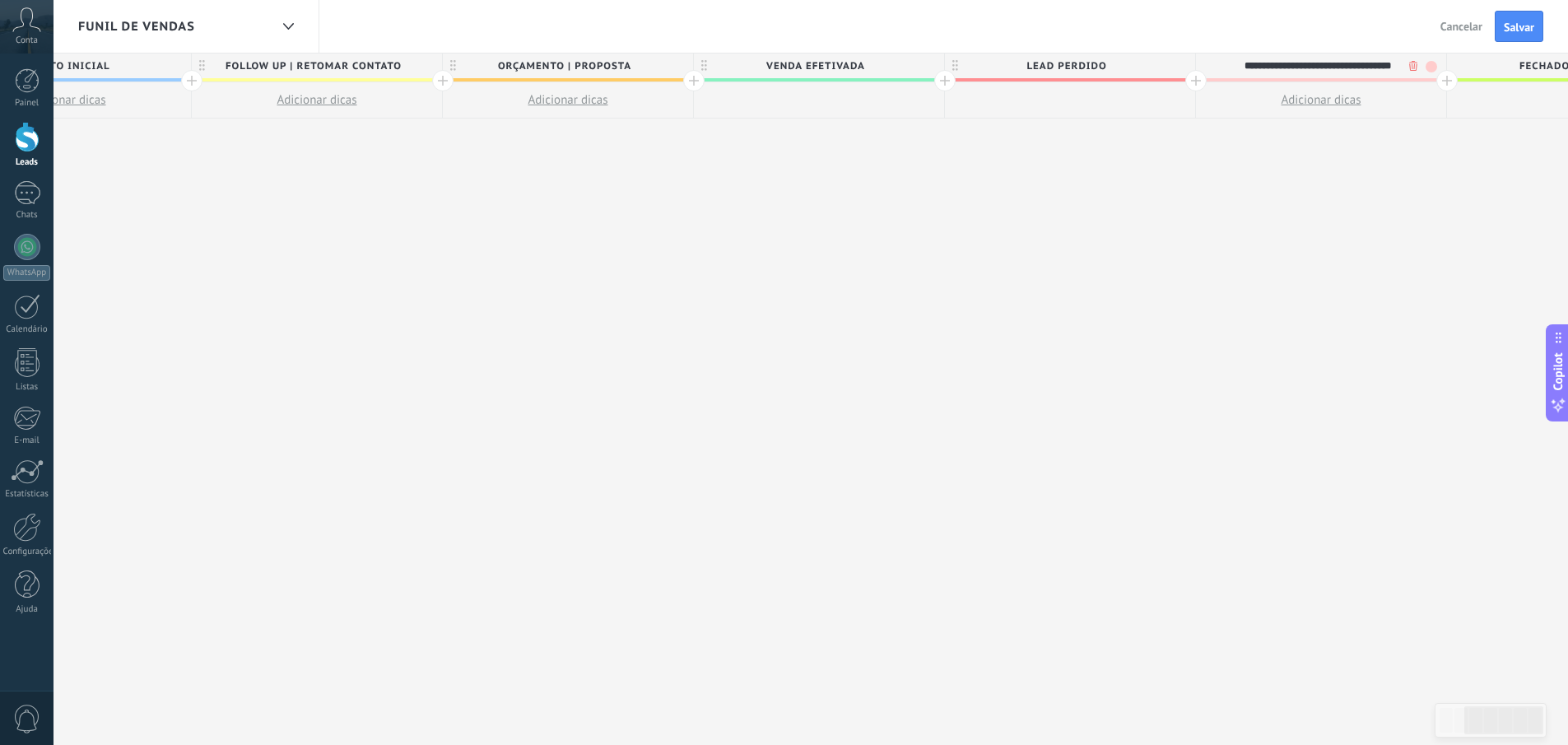
scroll to position [0, 16]
type input "**********"
click at [1456, 140] on div "**********" at bounding box center [820, 399] width 2259 height 692
click at [1522, 17] on button "Salvar" at bounding box center [1519, 26] width 49 height 31
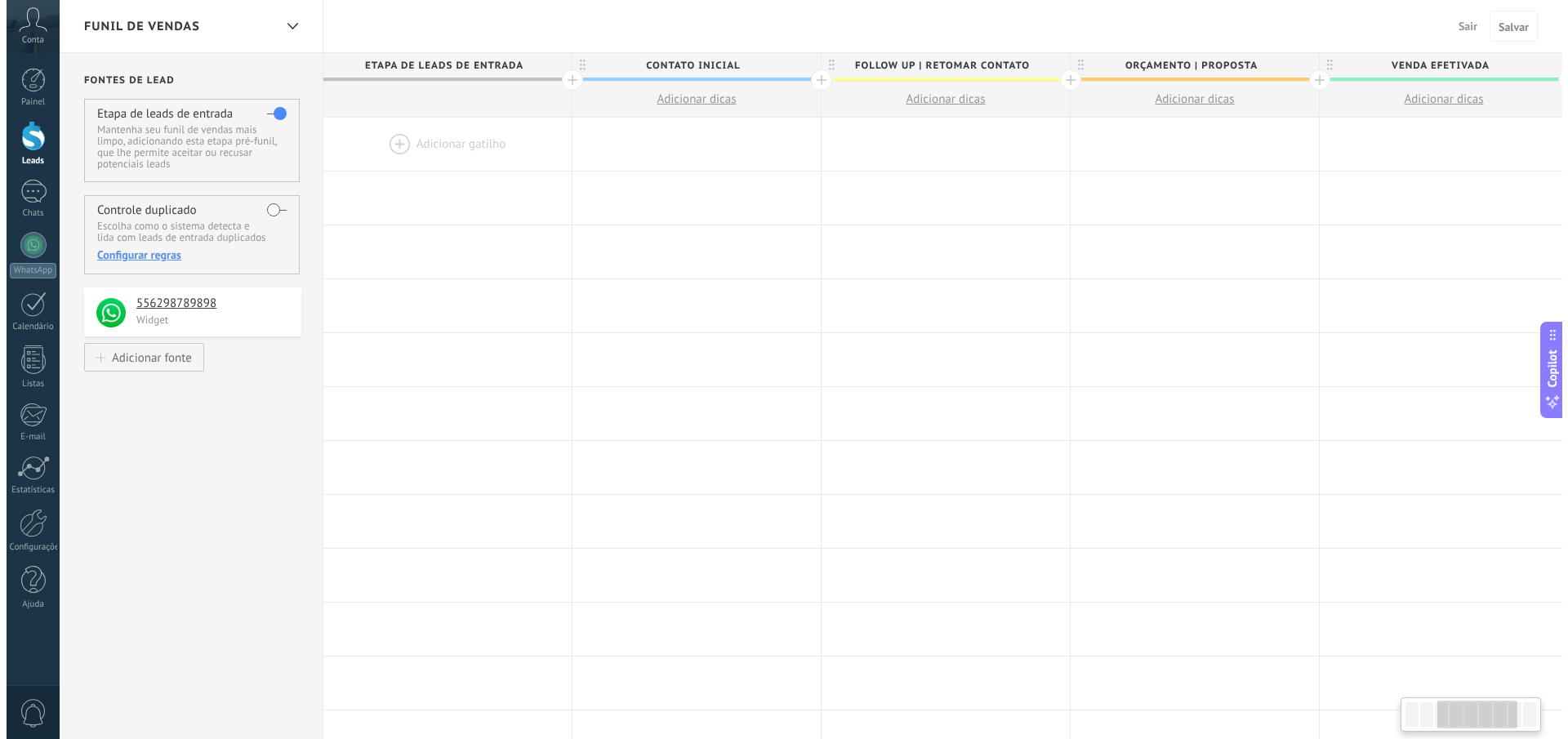
scroll to position [0, 624]
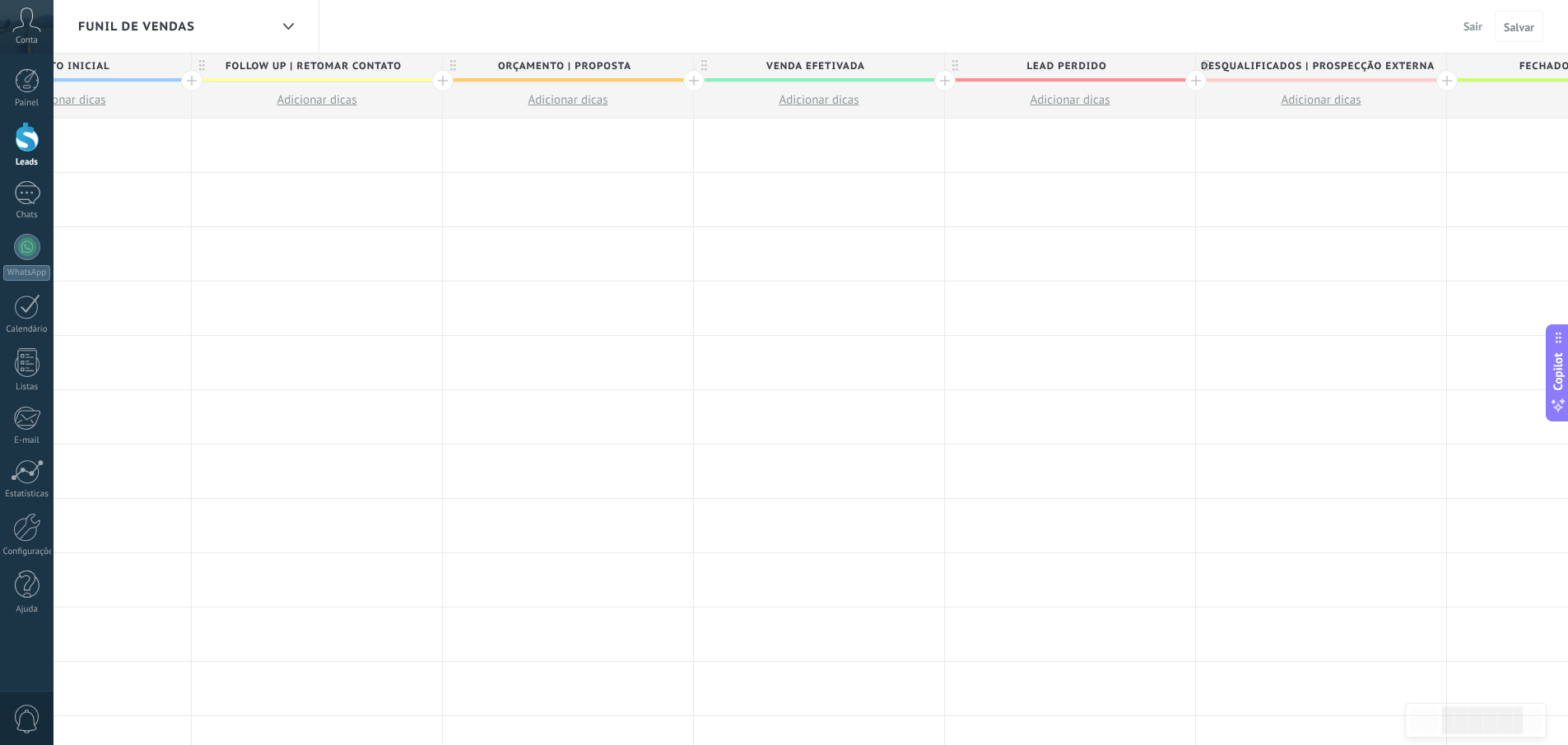
click at [41, 137] on link "Leads" at bounding box center [26, 145] width 54 height 46
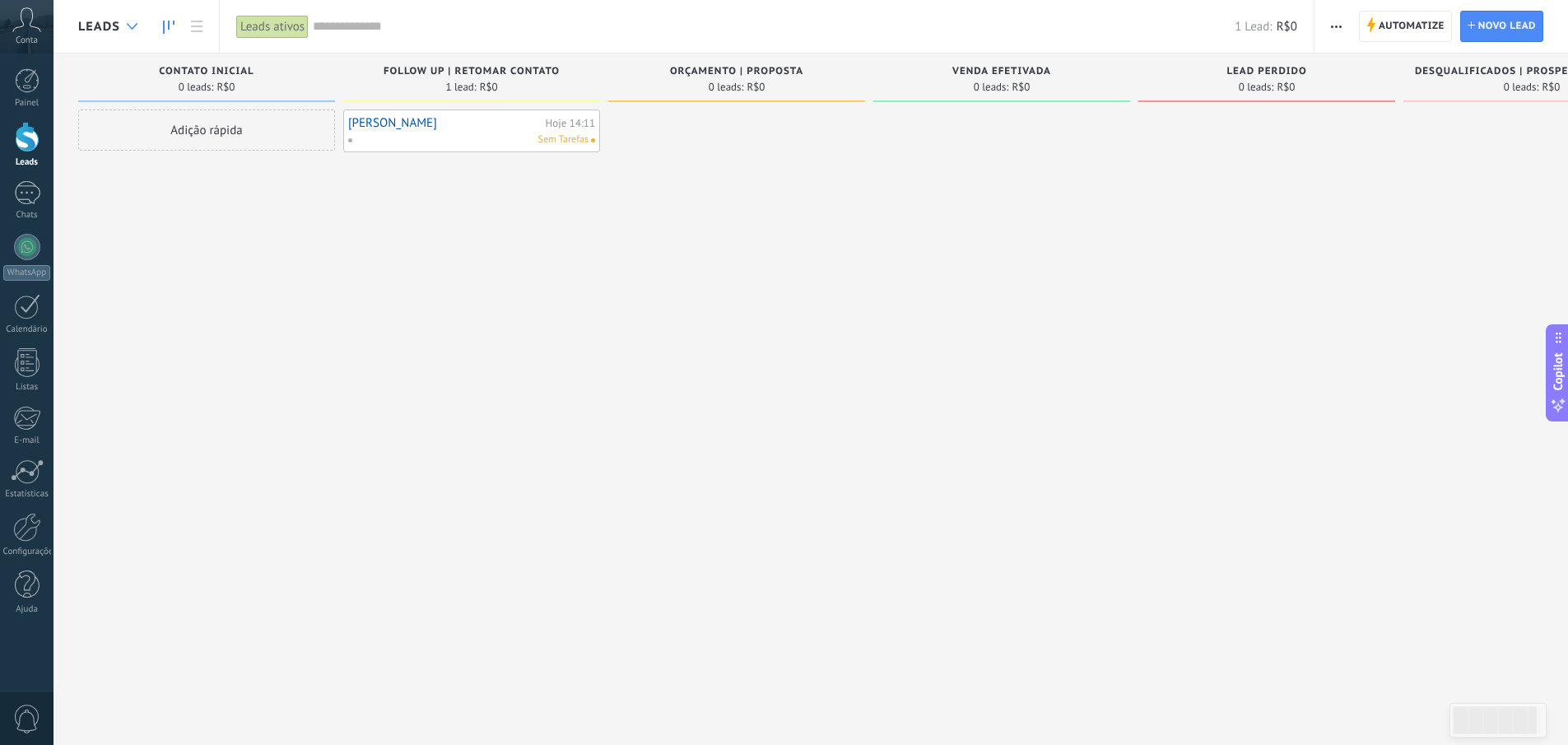
click at [122, 30] on div at bounding box center [131, 26] width 27 height 32
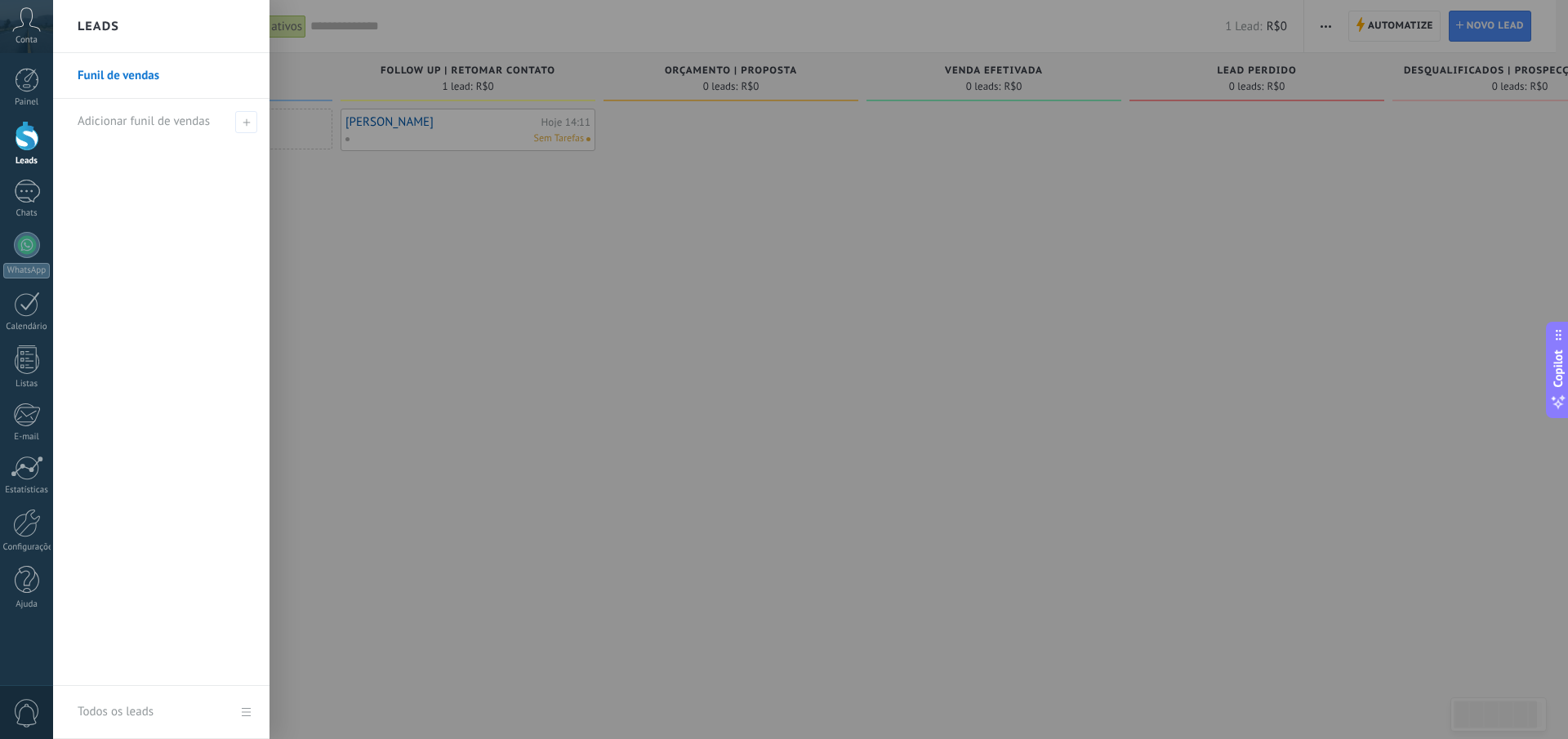
click at [557, 230] on div at bounding box center [837, 369] width 1568 height 739
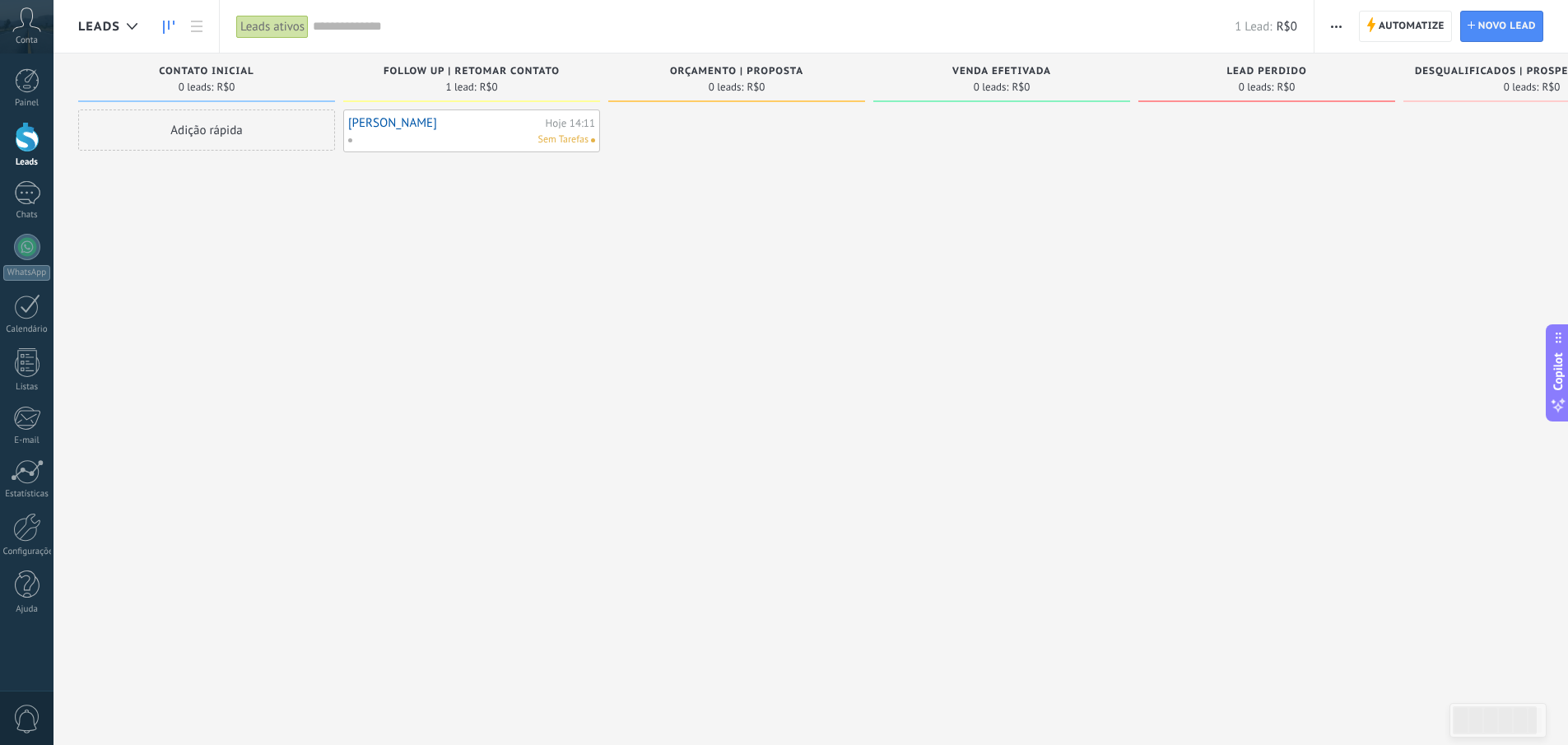
drag, startPoint x: 591, startPoint y: 194, endPoint x: 638, endPoint y: 198, distance: 47.2
click at [638, 198] on div "Etapa de leads de entrada solicitações: 0 0 0 0 0 0 0 0 0 Contato inicial 0 lea…" at bounding box center [882, 346] width 1607 height 586
click at [25, 197] on div at bounding box center [27, 193] width 26 height 24
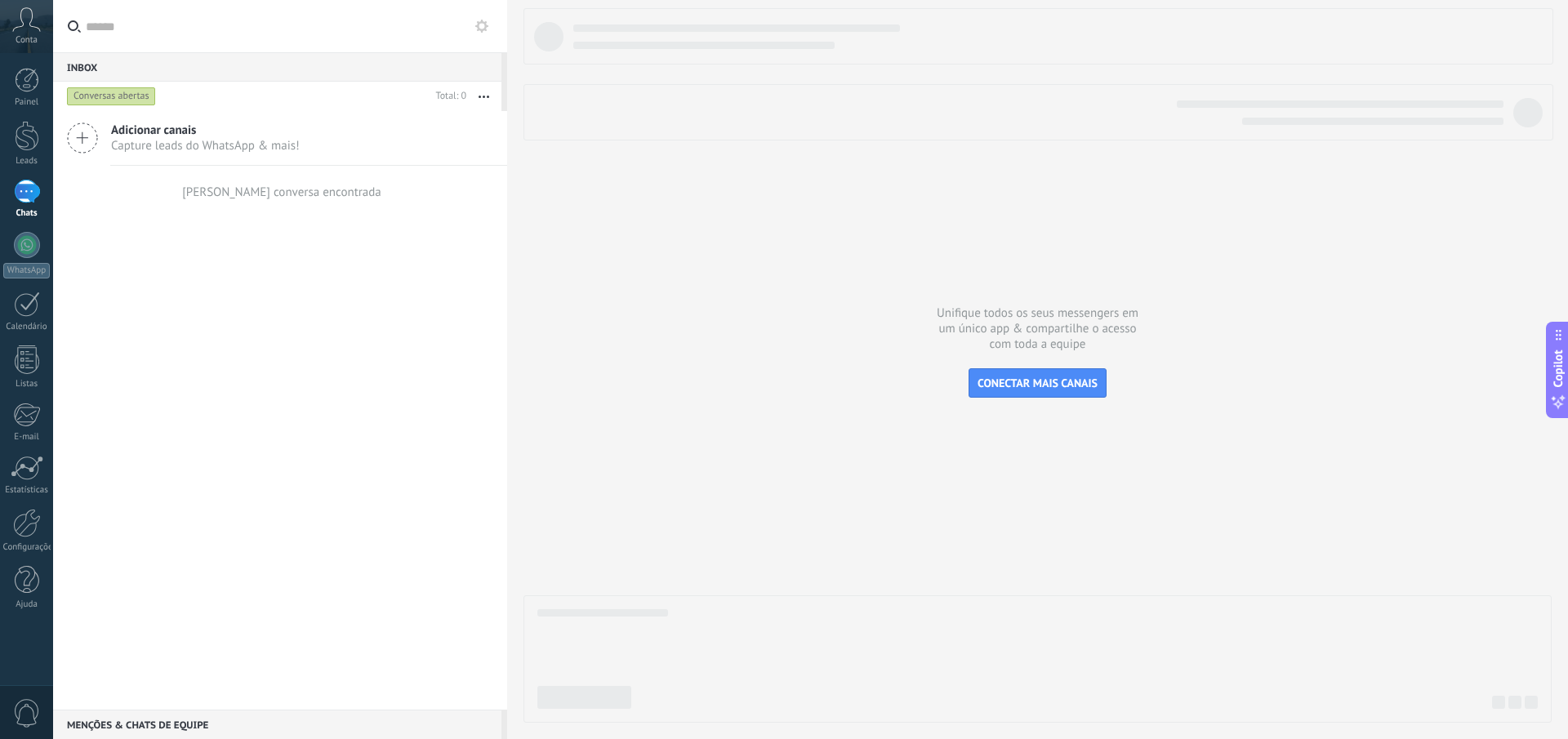
click at [212, 35] on input "text" at bounding box center [290, 26] width 409 height 52
type input "******"
click at [466, 294] on div "Adicionar canais Capture leads do WhatsApp & mais! Nenhuma conversa encontrada" at bounding box center [280, 410] width 454 height 599
click at [265, 292] on div "Adicionar canais Capture leads do WhatsApp & mais! Nenhuma conversa encontrada" at bounding box center [280, 410] width 454 height 599
click at [16, 256] on link "WhatsApp" at bounding box center [26, 255] width 53 height 47
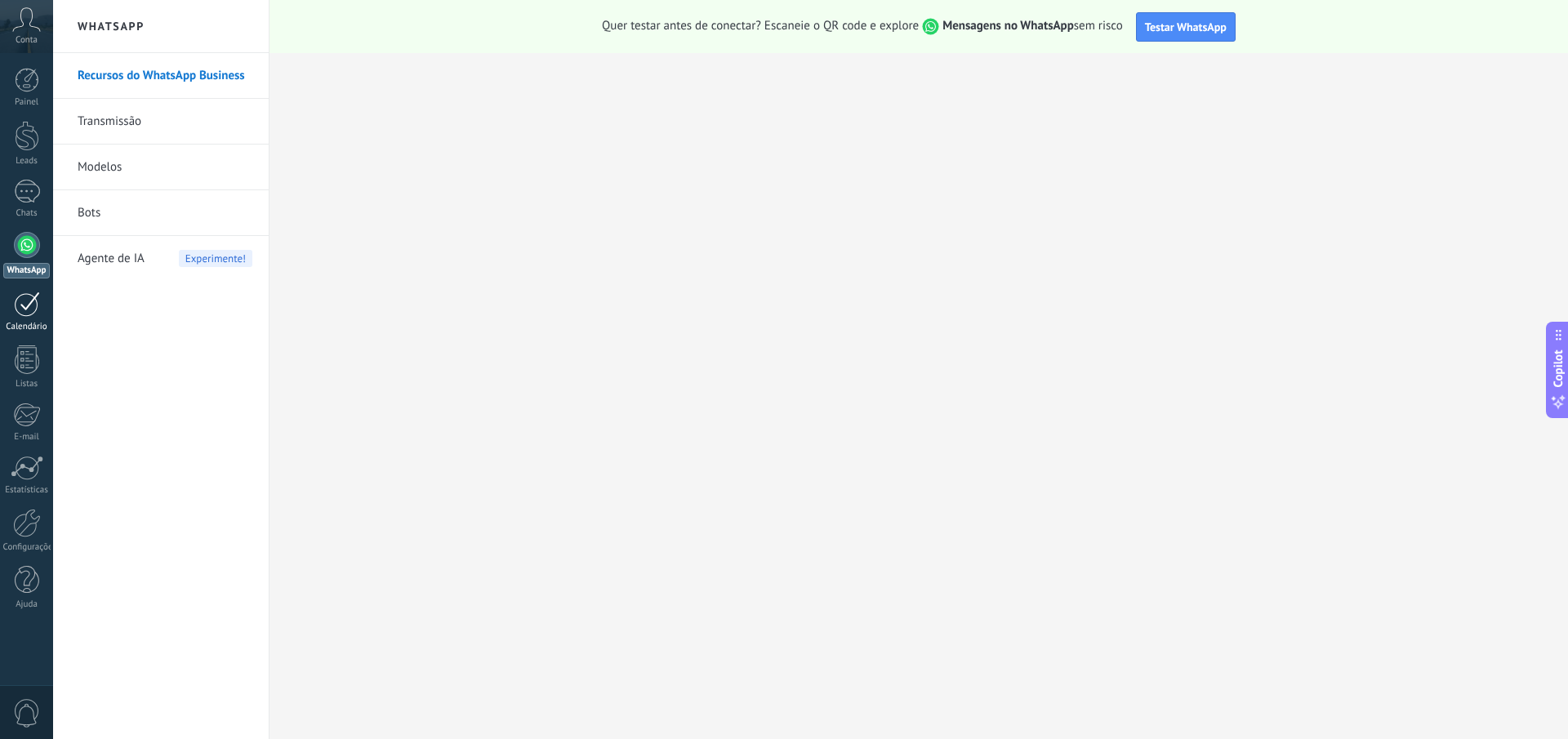
click at [29, 306] on div at bounding box center [27, 303] width 26 height 25
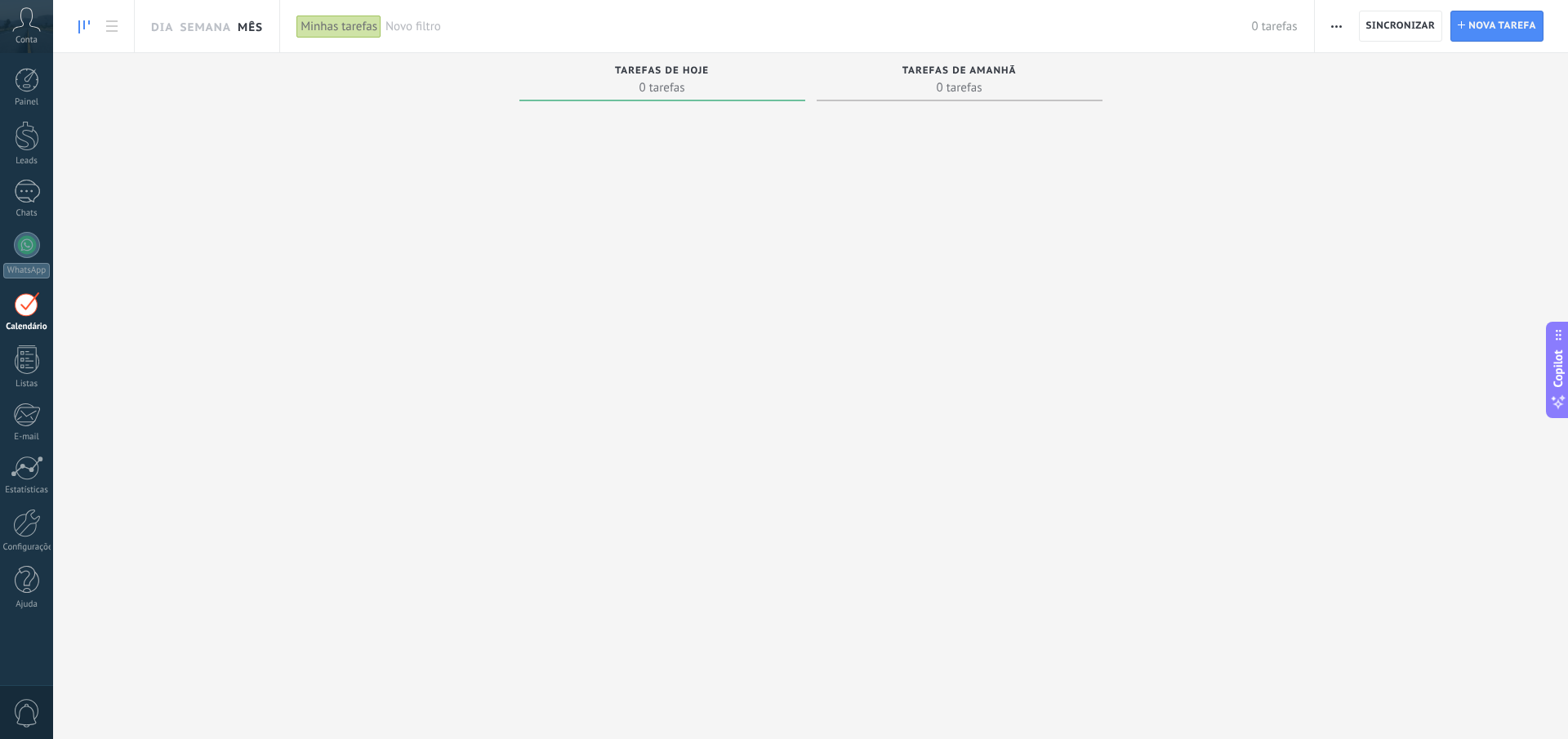
click at [245, 21] on link "Mês" at bounding box center [250, 26] width 25 height 52
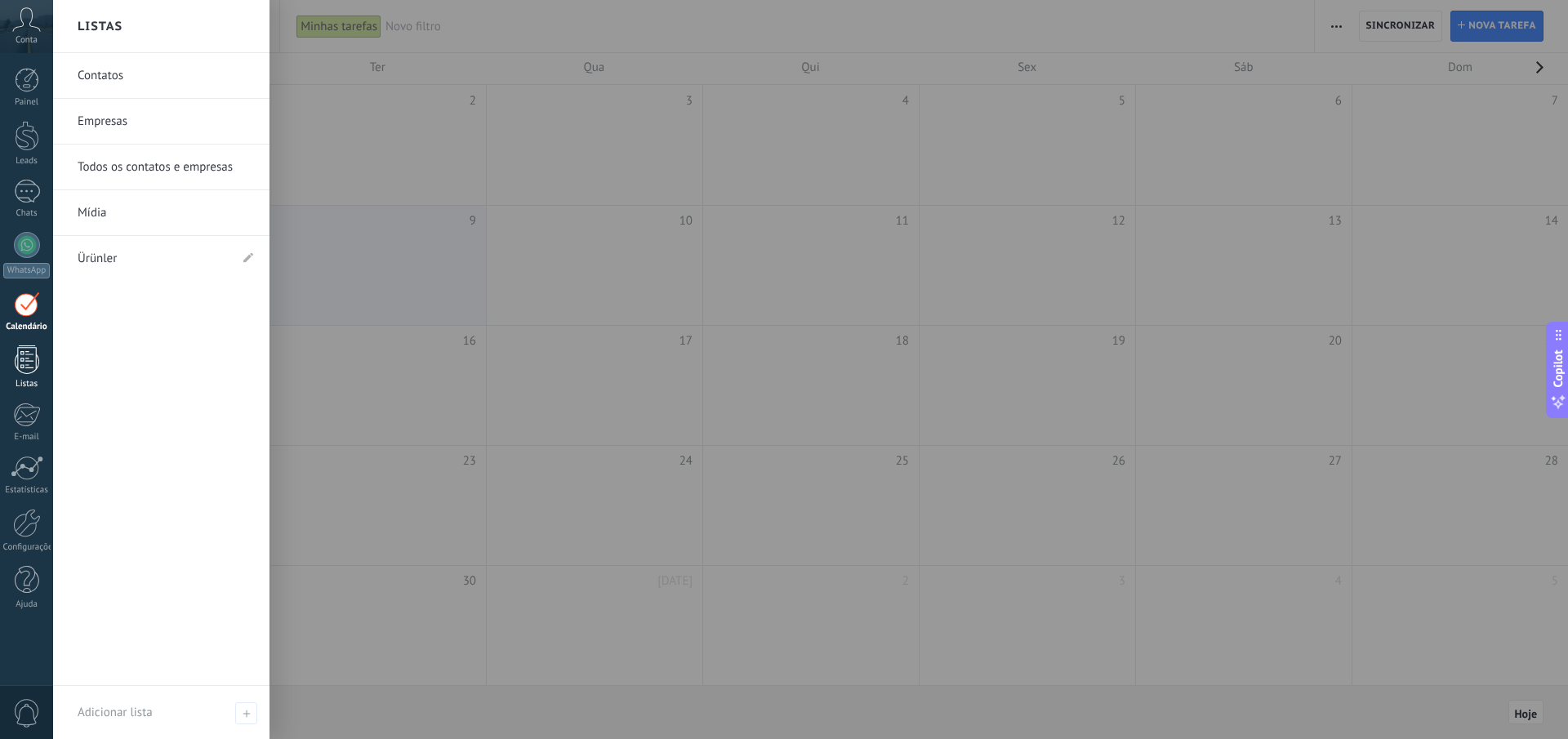
click at [21, 361] on div at bounding box center [27, 359] width 25 height 29
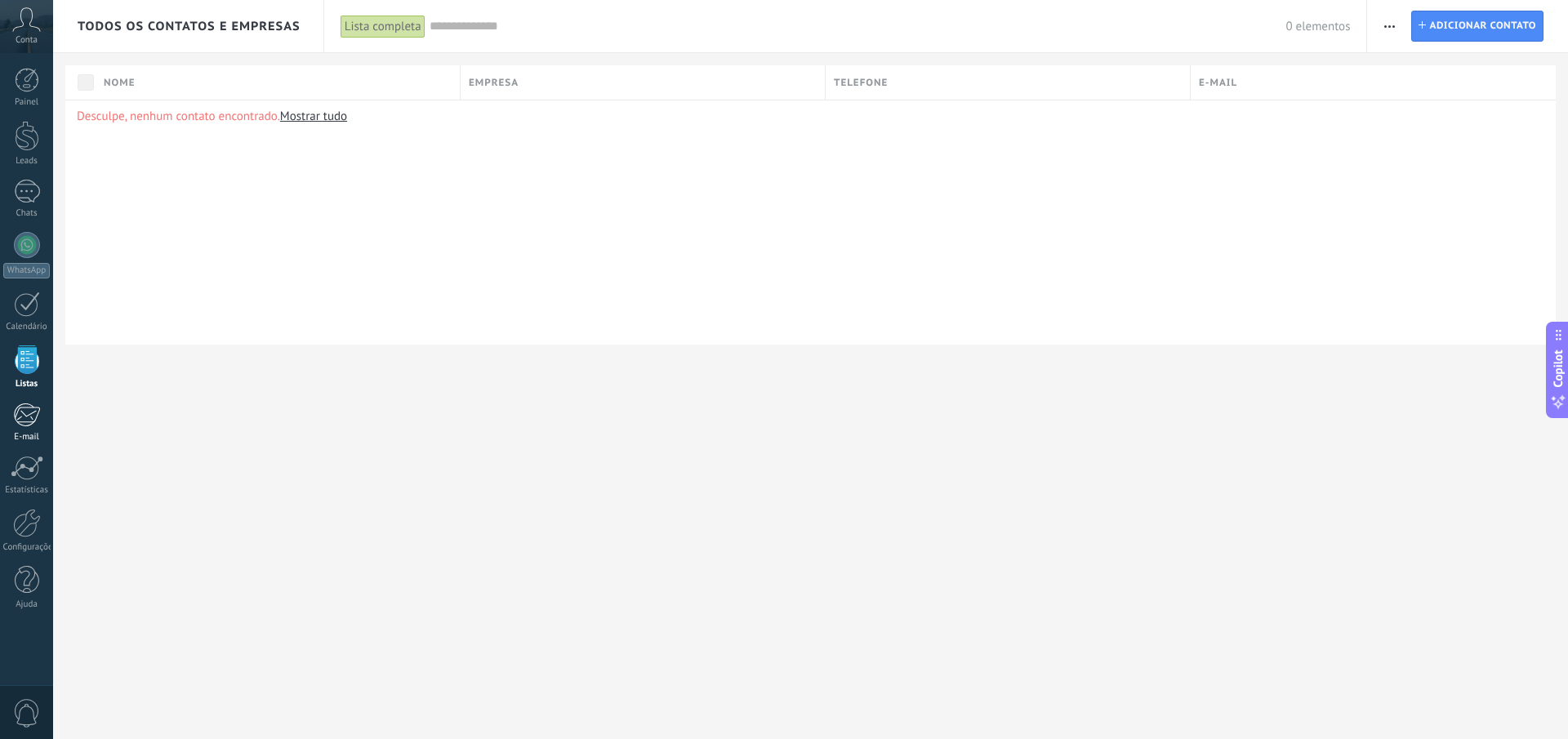
click at [34, 414] on div at bounding box center [26, 415] width 27 height 25
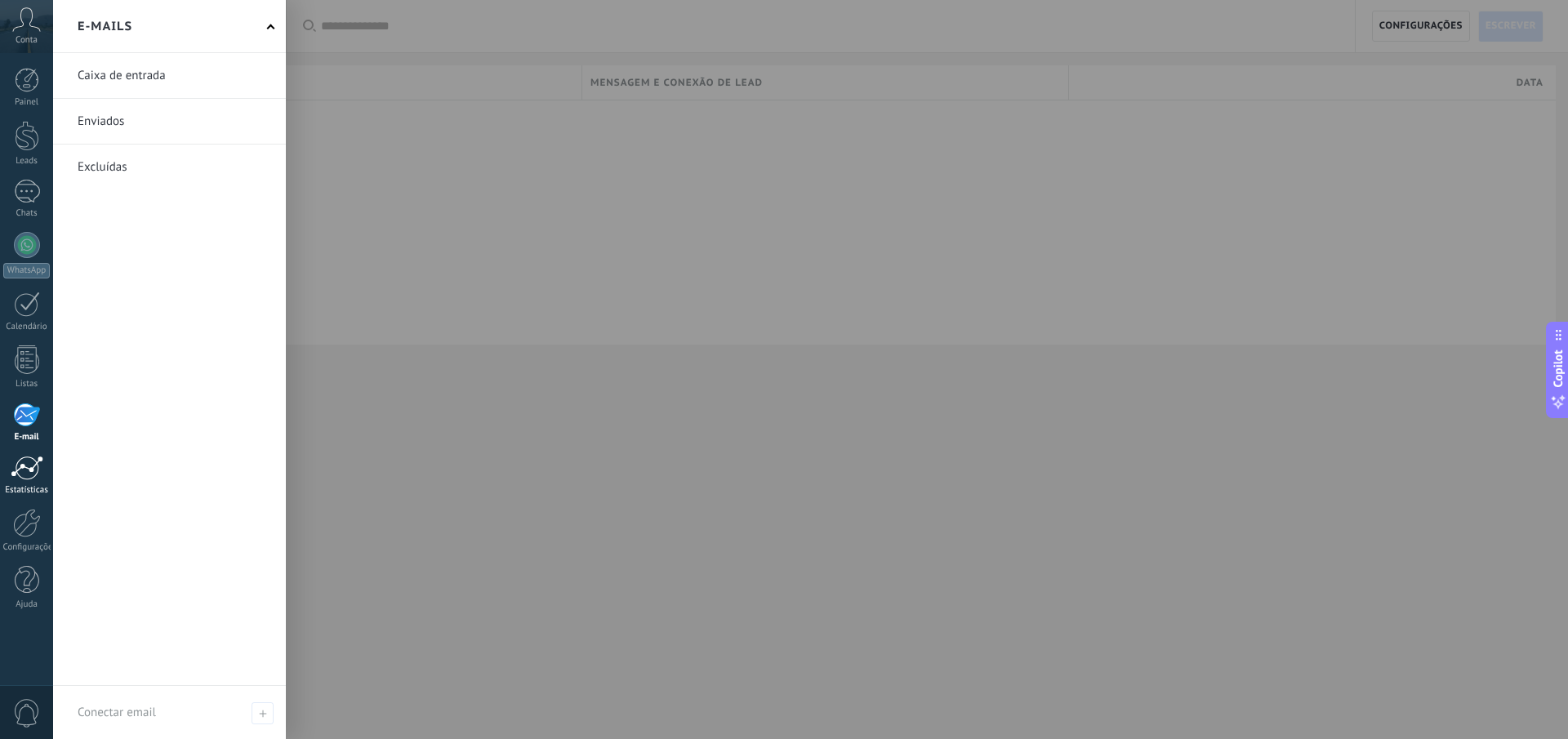
click at [22, 480] on link "Estatísticas" at bounding box center [26, 475] width 53 height 40
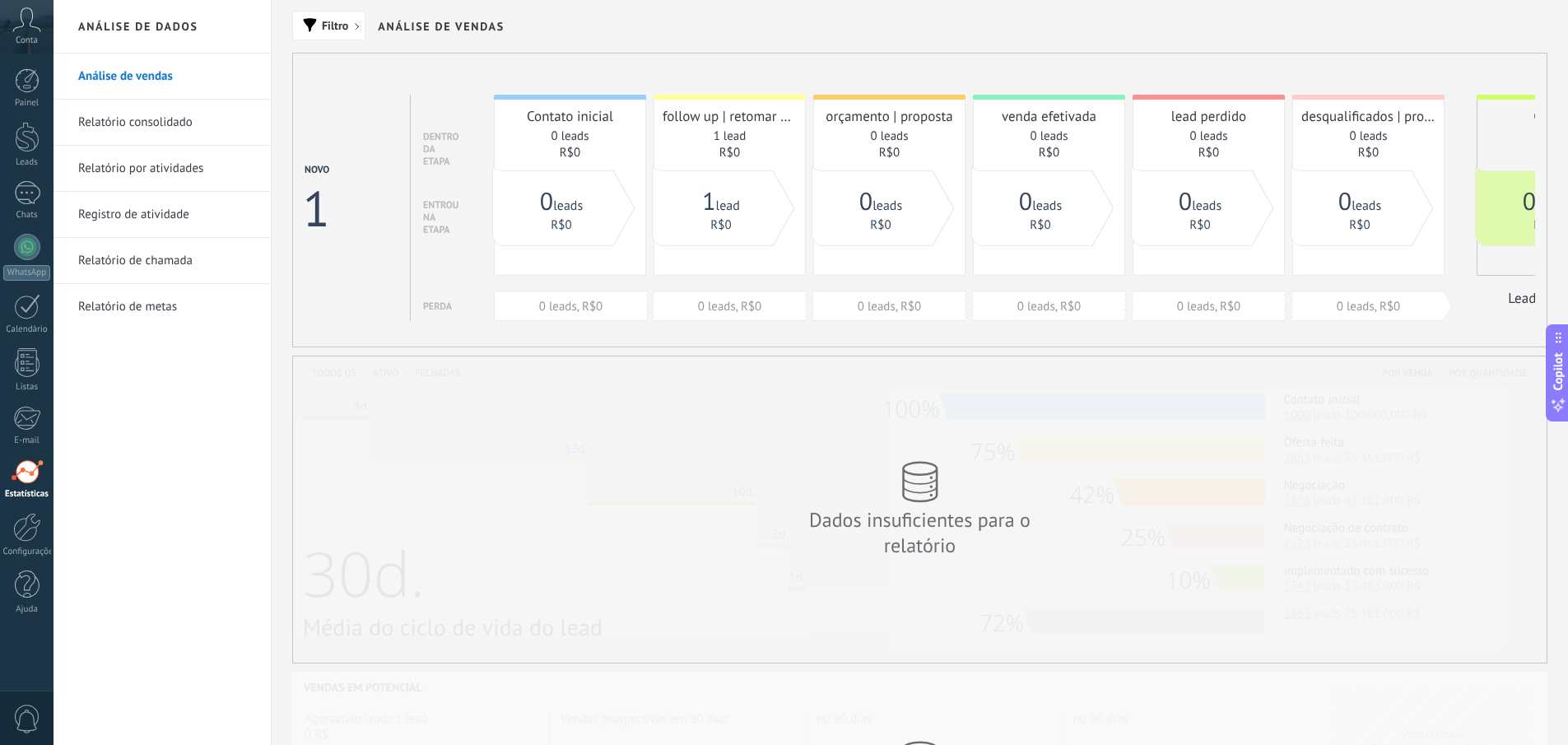
click at [166, 294] on link "Relatório de metas" at bounding box center [166, 307] width 176 height 46
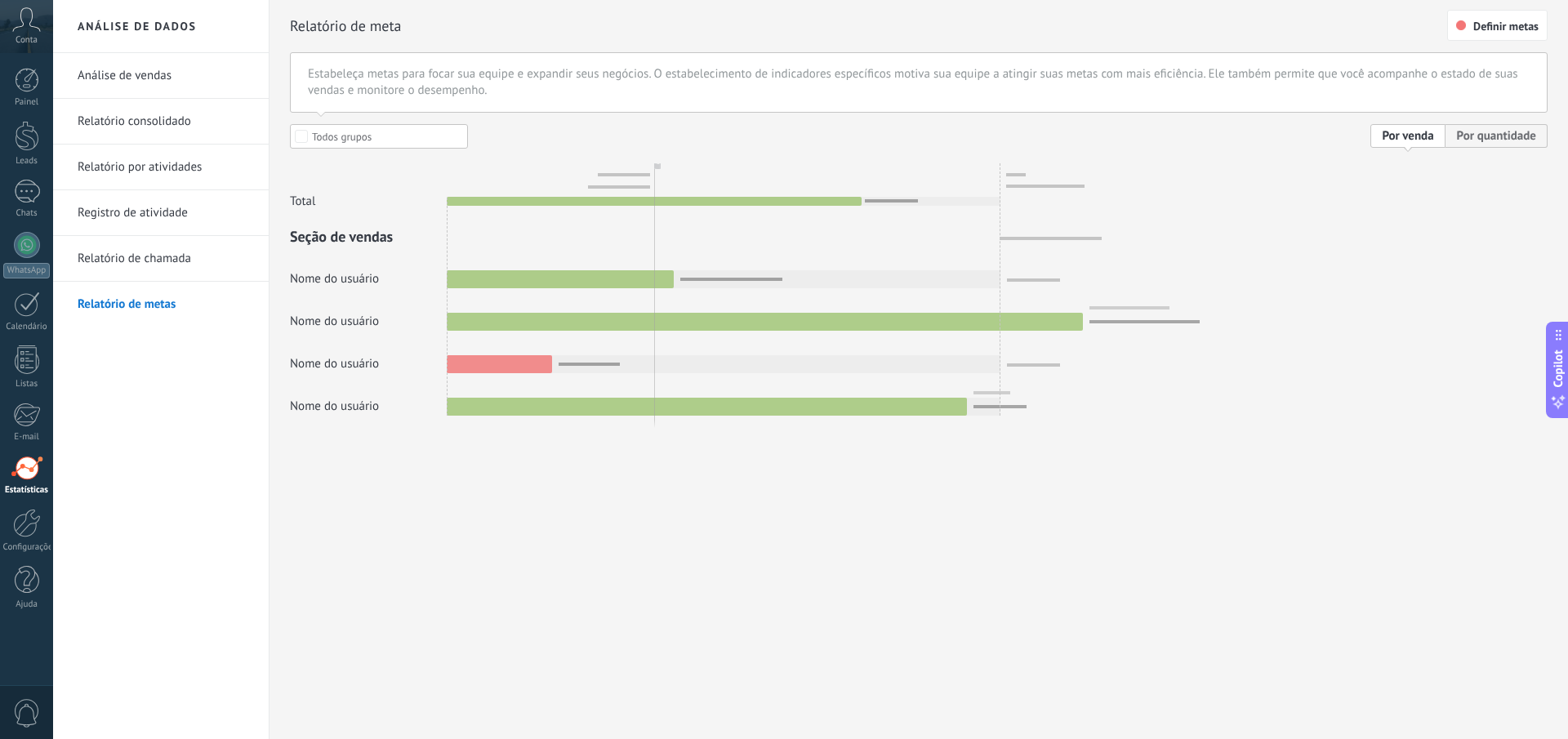
click at [188, 217] on link "Registro de atividade" at bounding box center [165, 213] width 175 height 46
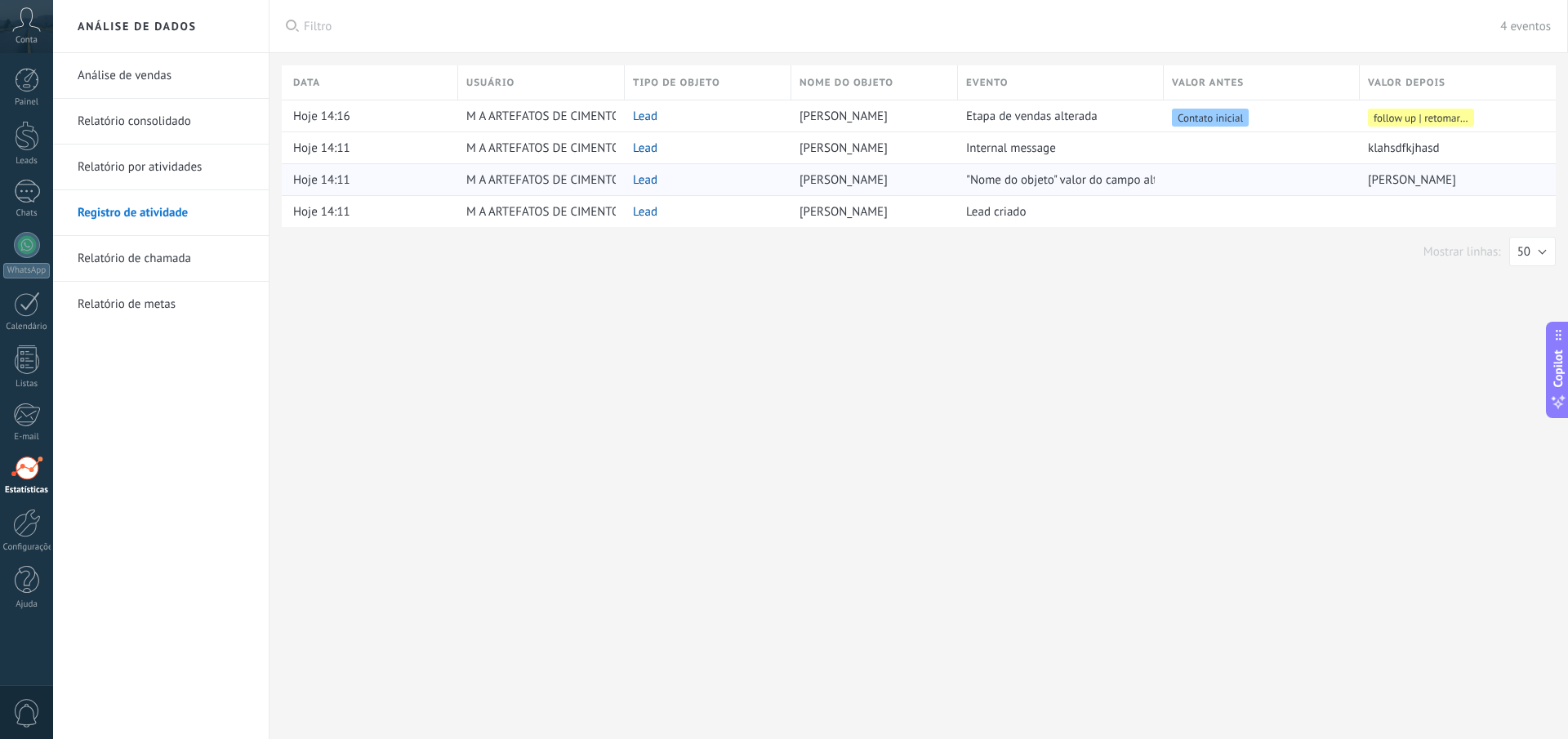
click at [1026, 175] on span ""Nome do objeto" valor do campo alterado" at bounding box center [1077, 180] width 221 height 16
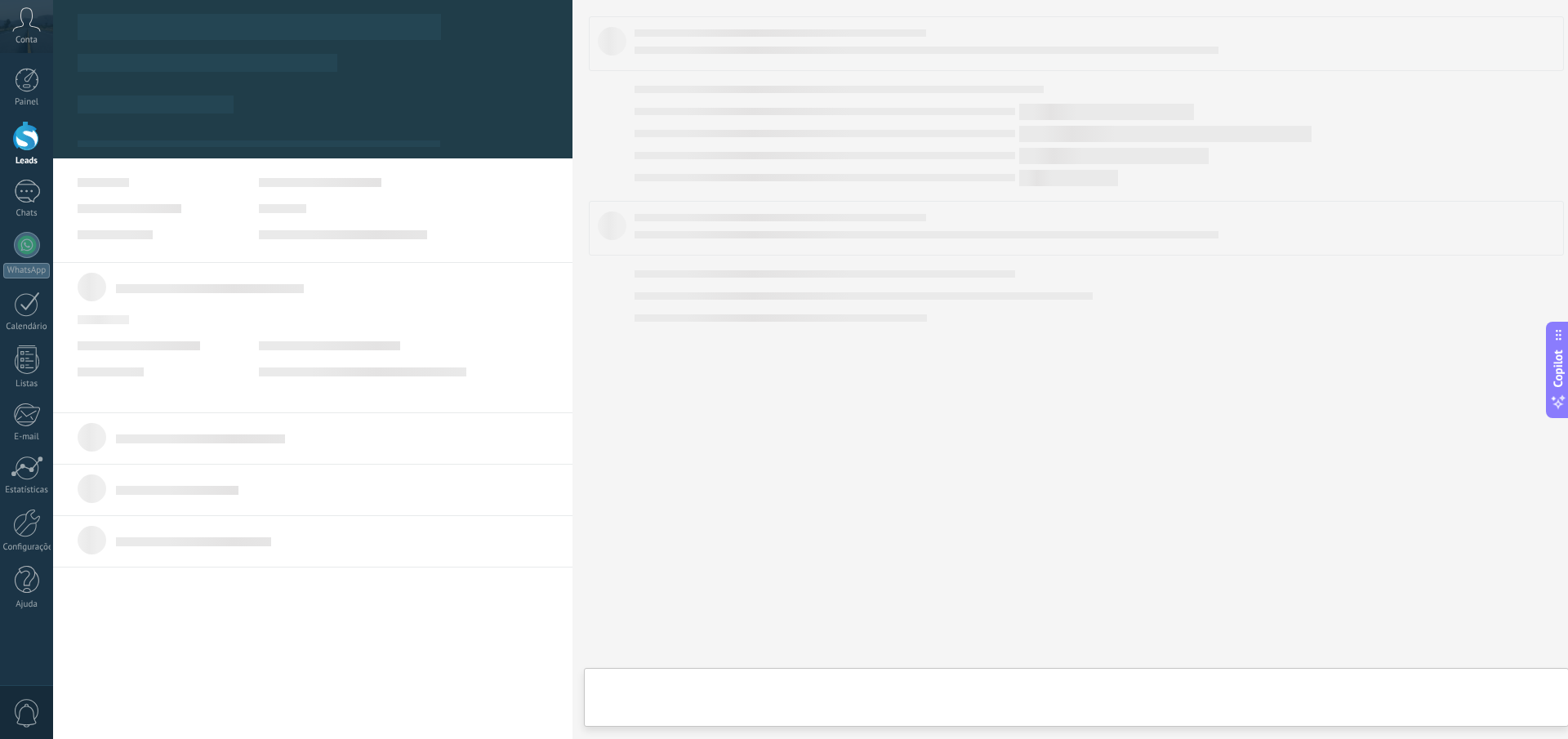
click at [1026, 175] on body ".abccls-1,.abccls-2{fill-rule:evenodd}.abccls-2{fill:#fff} .abfcls-1{fill:none}…" at bounding box center [784, 369] width 1568 height 739
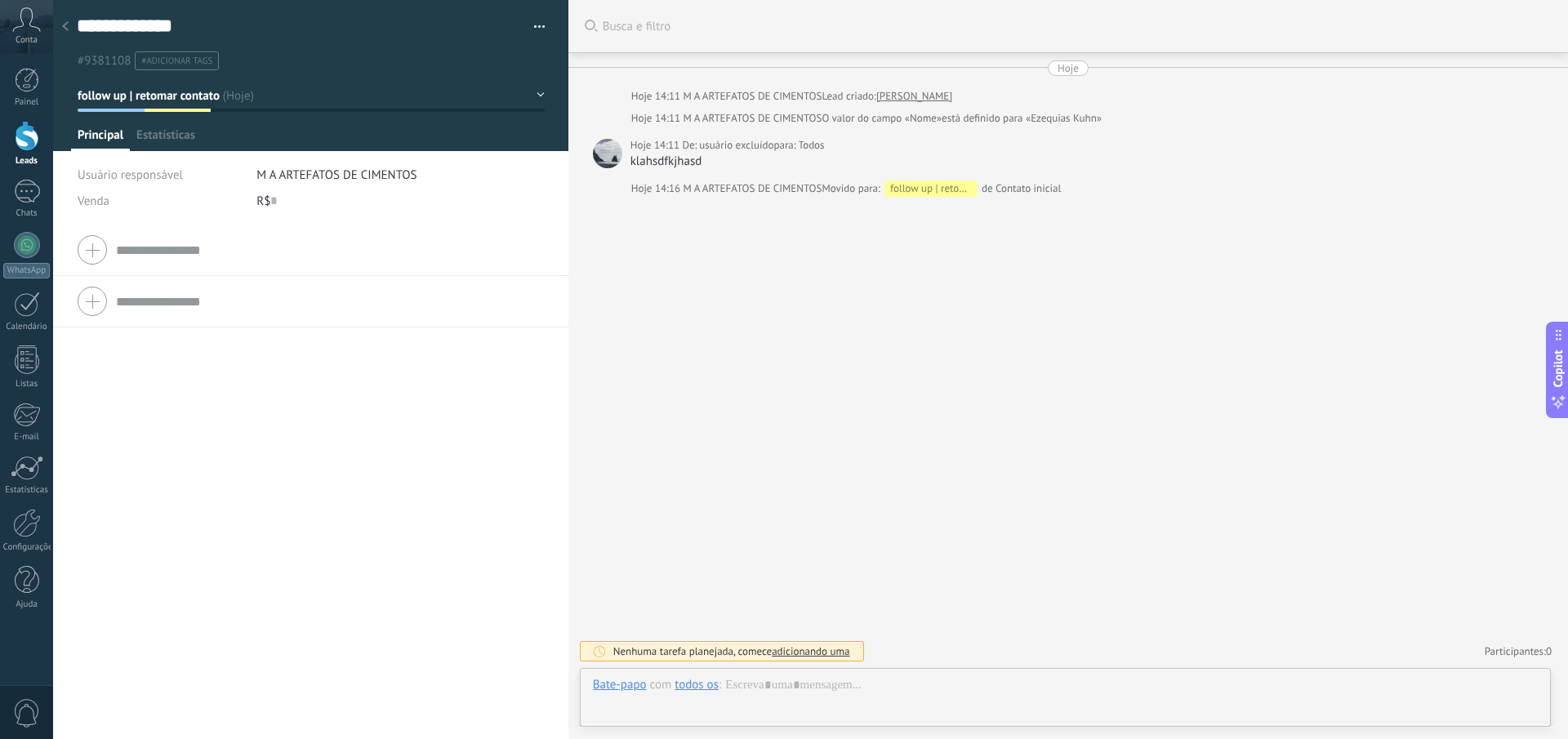
scroll to position [25, 0]
click at [65, 31] on icon at bounding box center [66, 26] width 7 height 10
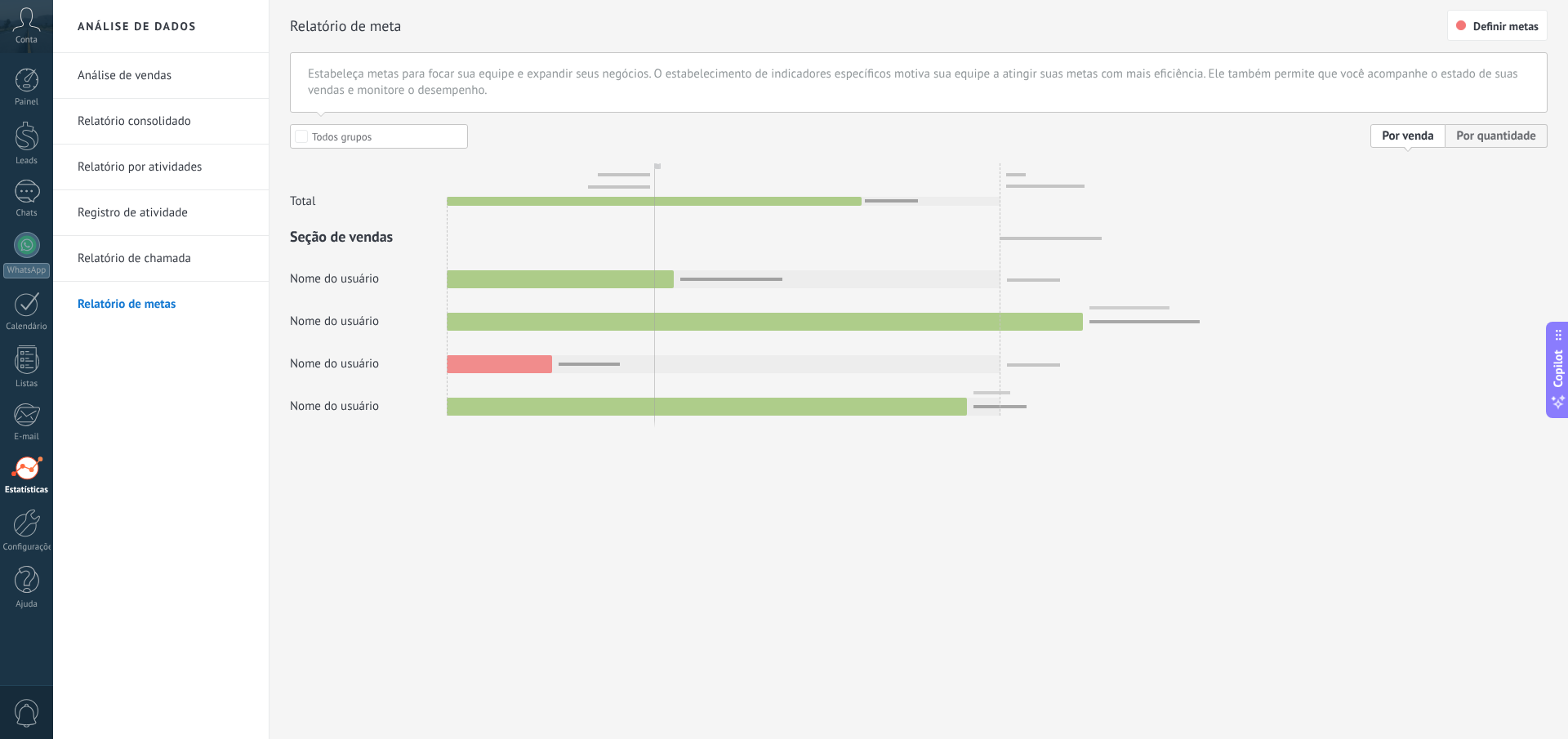
click at [171, 213] on link "Registro de atividade" at bounding box center [165, 213] width 175 height 46
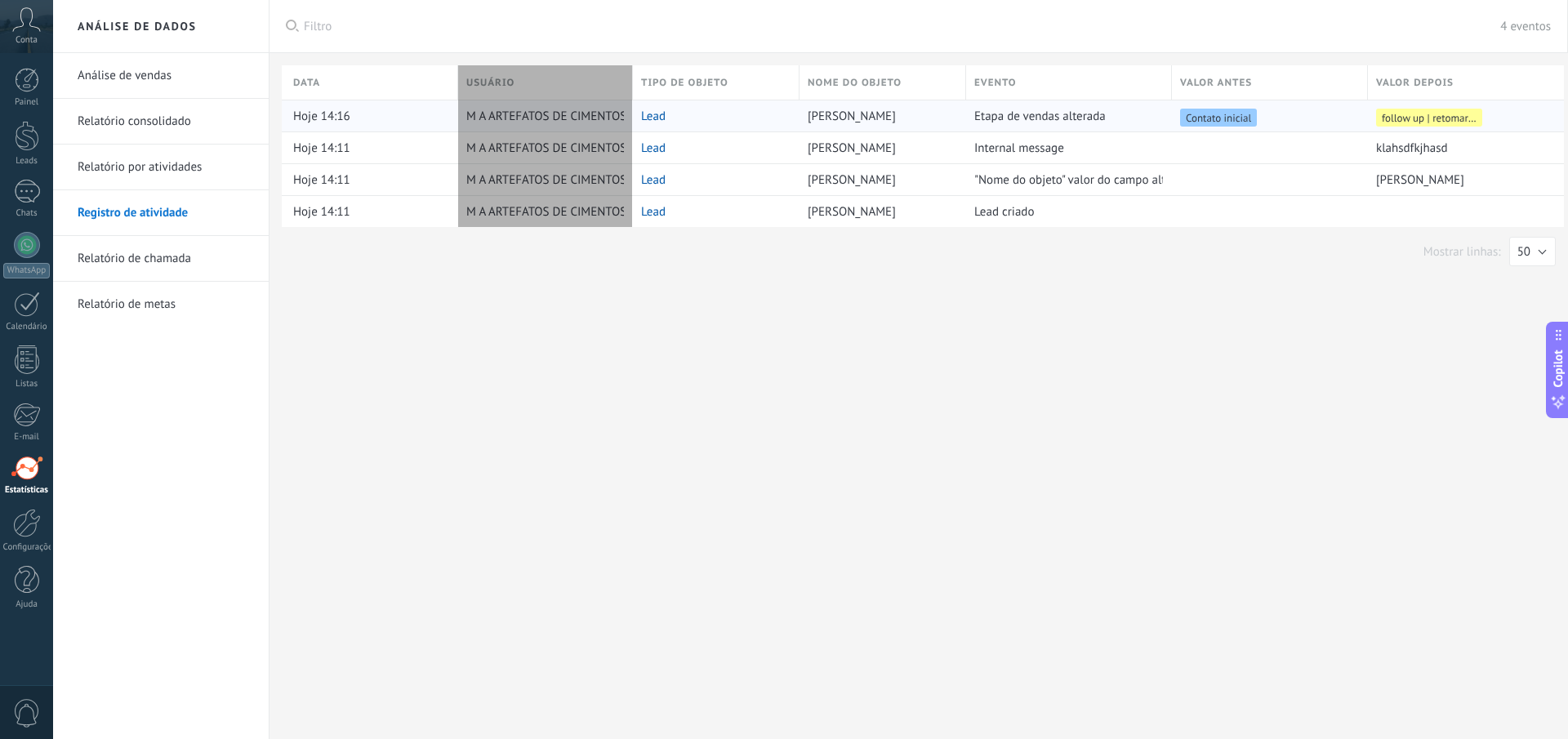
type textarea "**********"
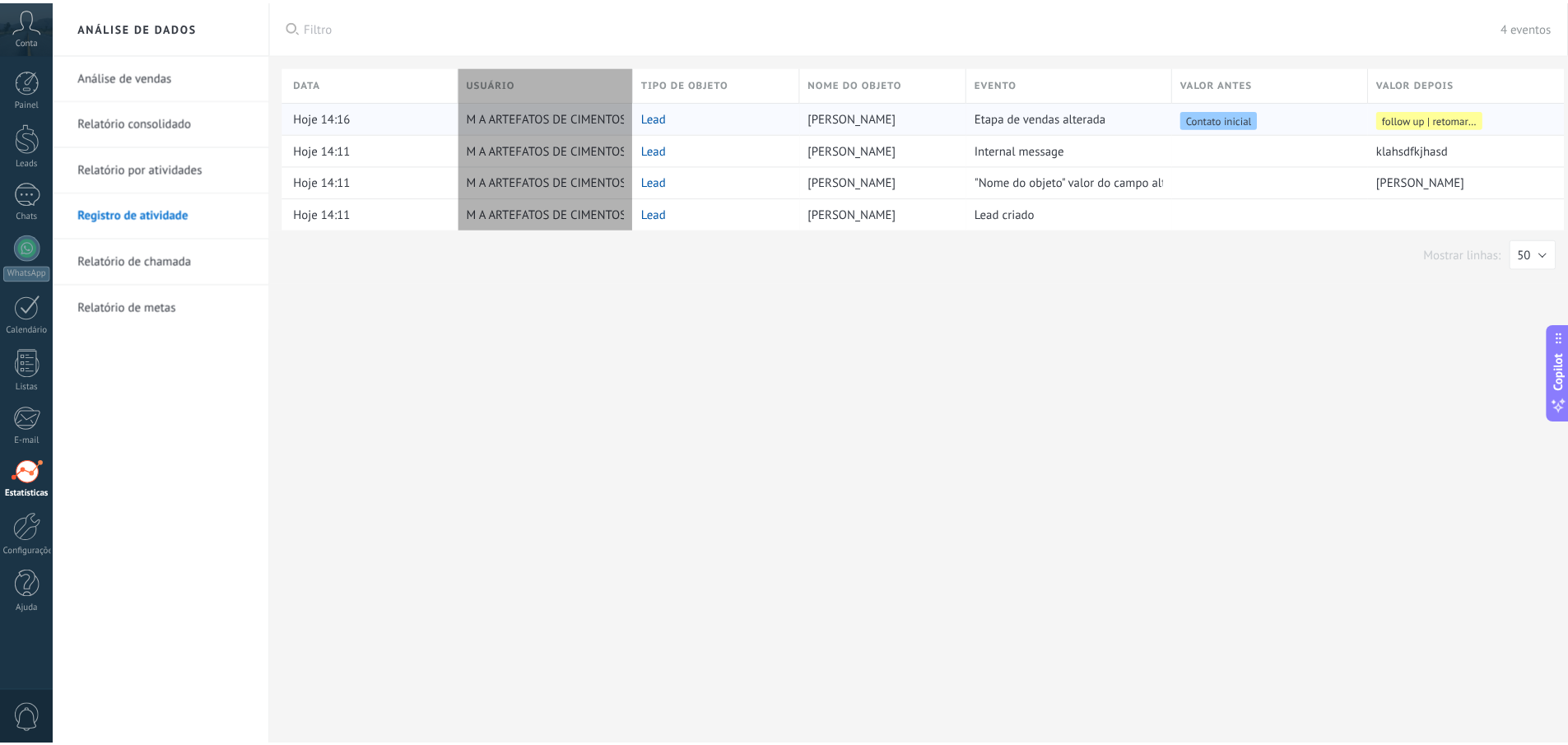
scroll to position [16, 0]
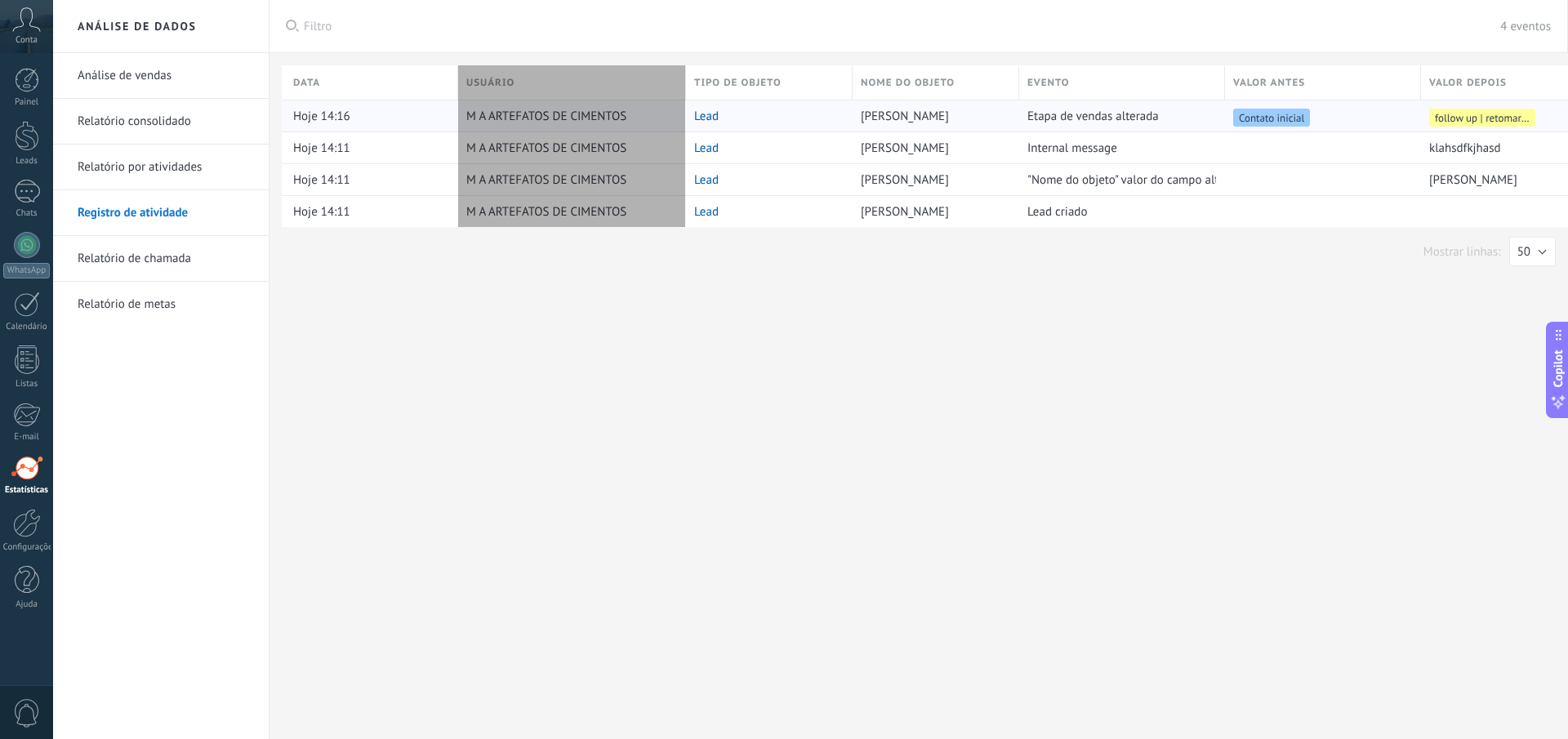
drag, startPoint x: 633, startPoint y: 96, endPoint x: 687, endPoint y: 103, distance: 54.5
click at [687, 103] on div "Data Usuário Tipo de objeto Nome do objeto Evento Valor antes Valor depois Hoje…" at bounding box center [955, 146] width 1347 height 162
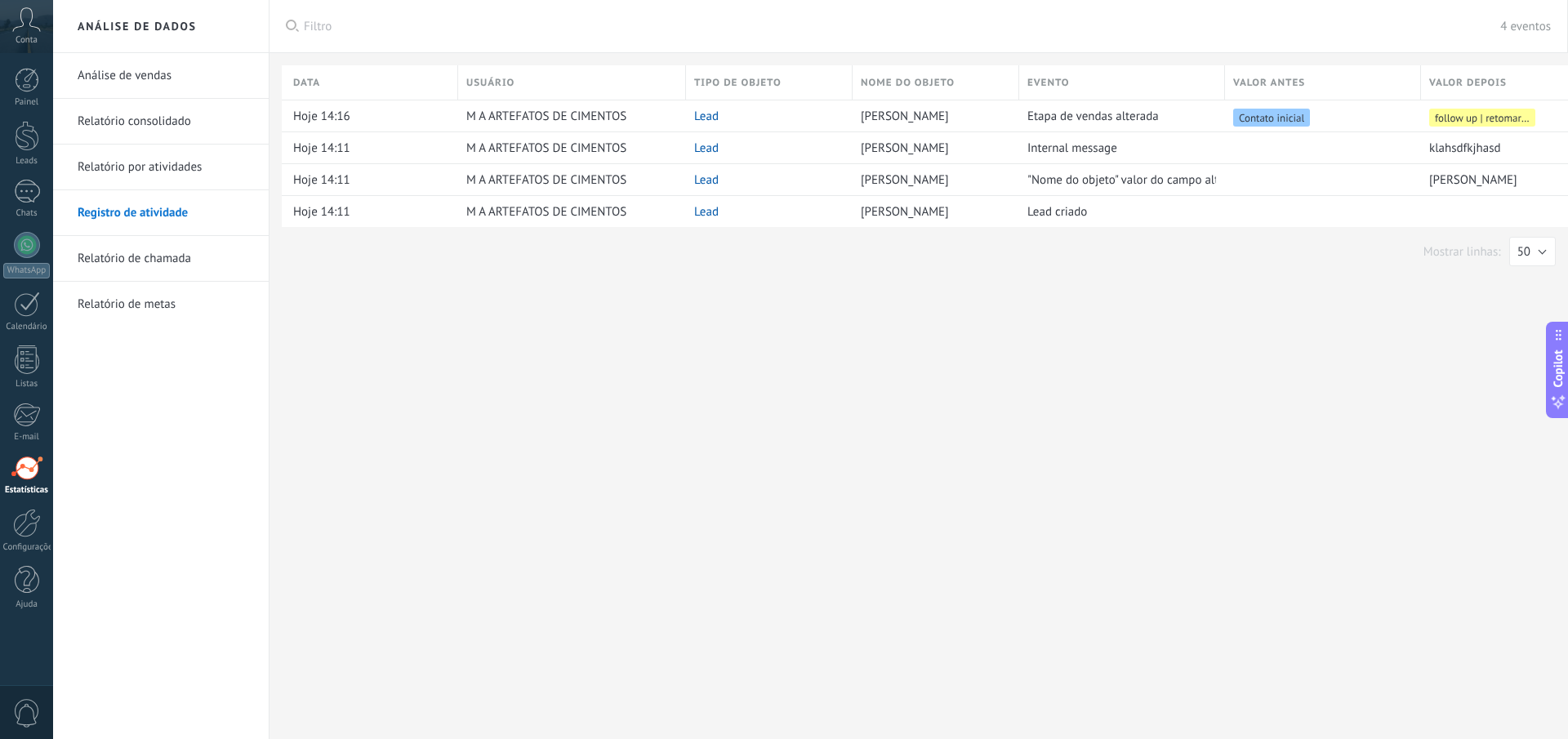
click at [176, 258] on link "Relatório de chamada" at bounding box center [165, 259] width 175 height 46
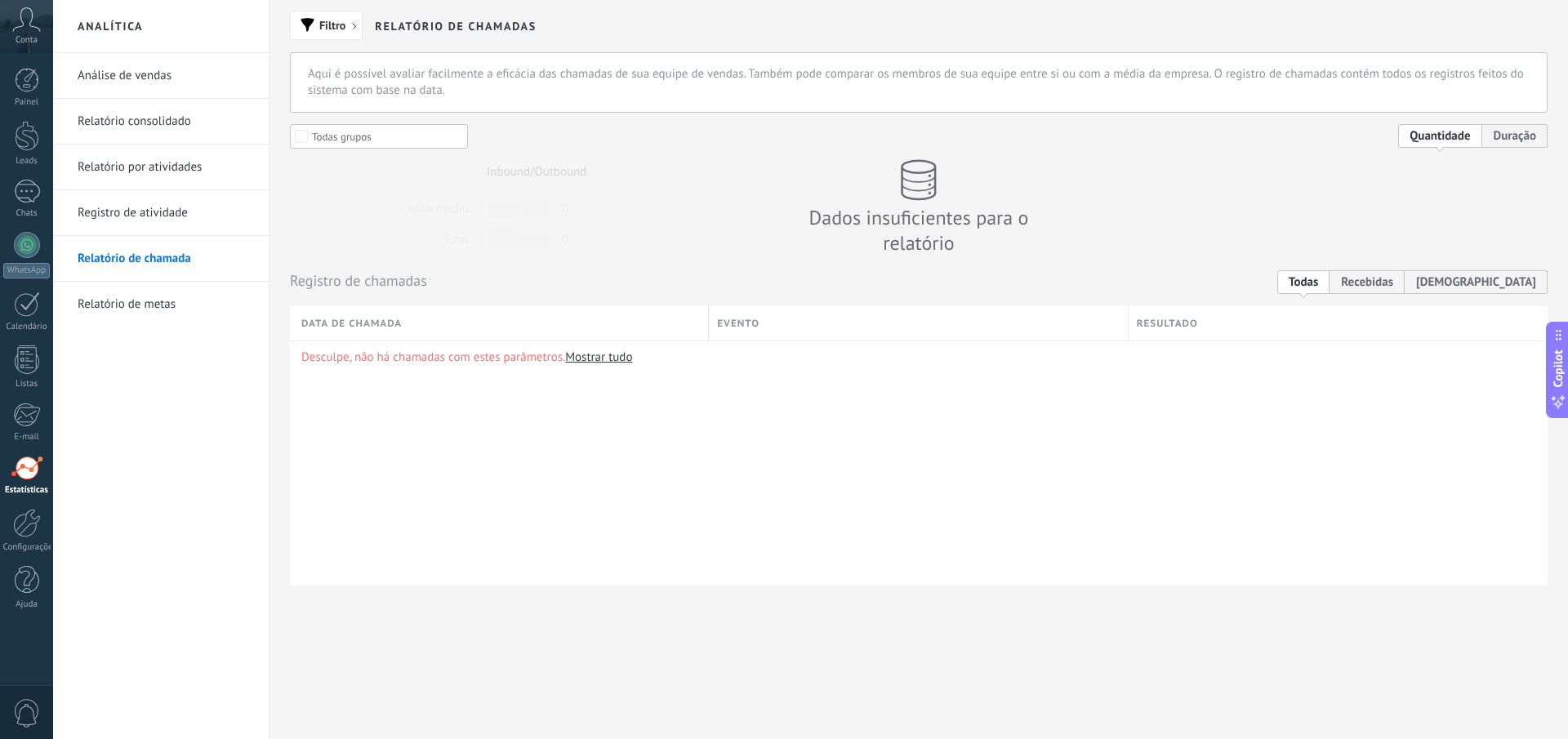
click at [149, 122] on link "Relatório consolidado" at bounding box center [165, 121] width 175 height 46
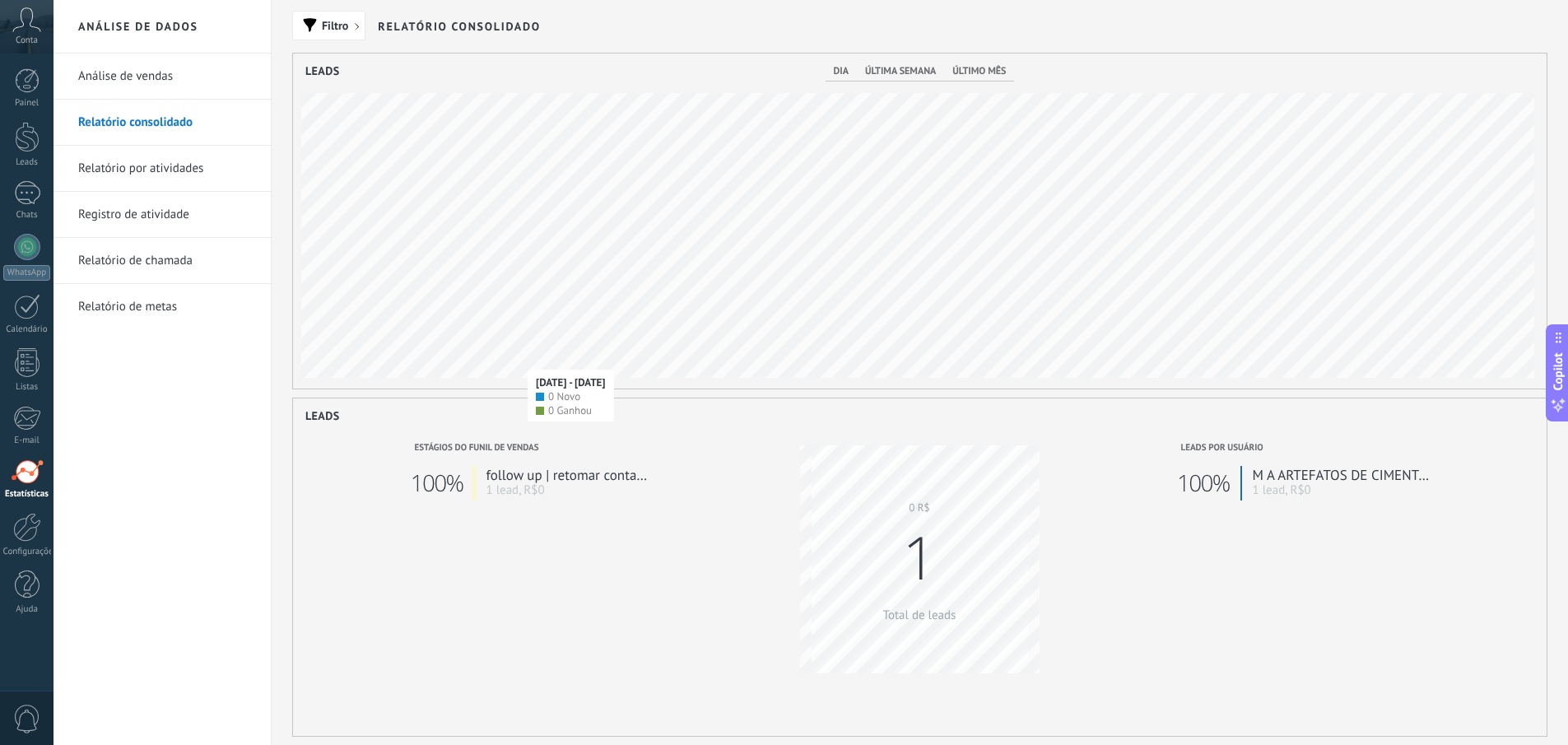
scroll to position [335, 1254]
click at [130, 89] on link "Análise de vendas" at bounding box center [166, 77] width 176 height 46
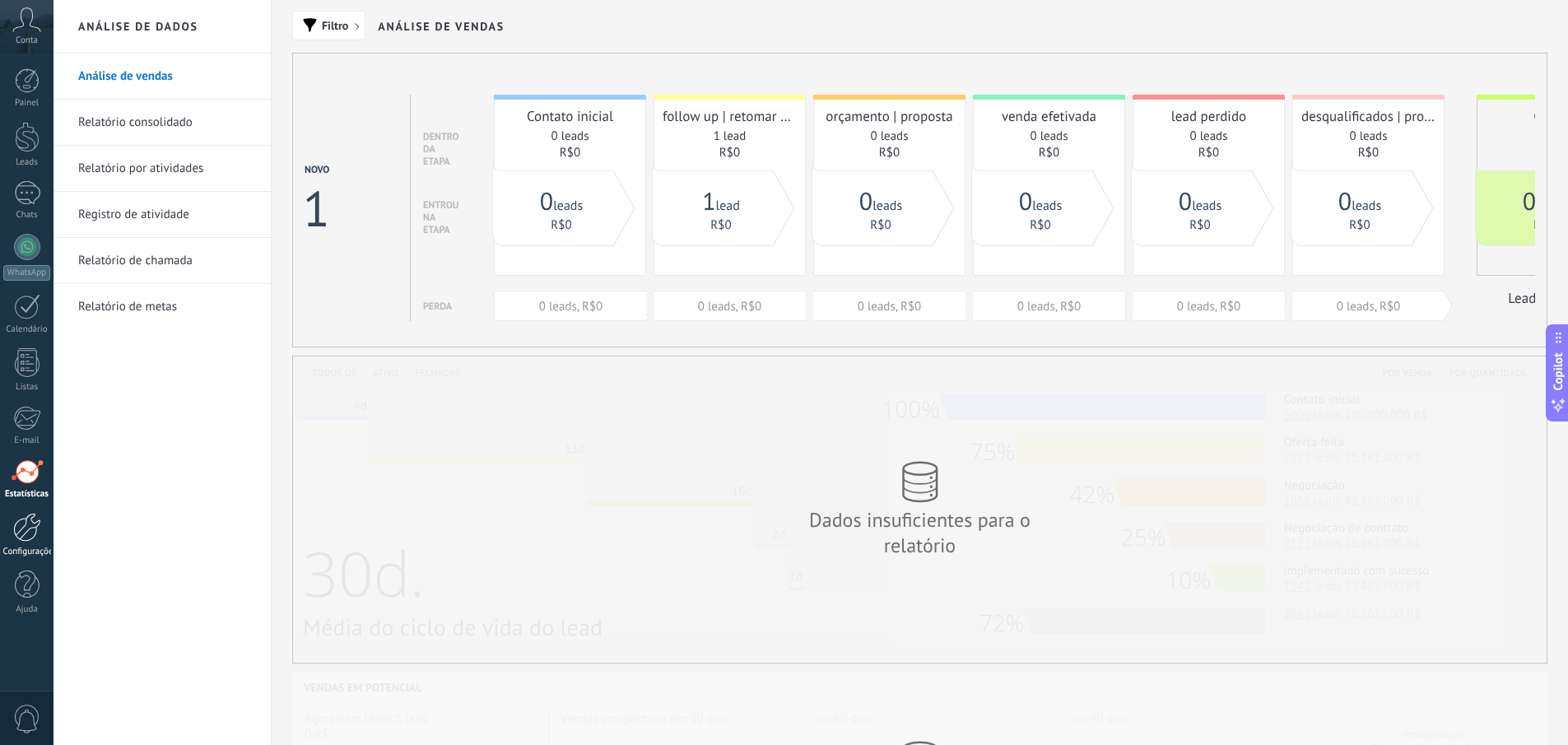
click at [36, 525] on div at bounding box center [27, 527] width 28 height 29
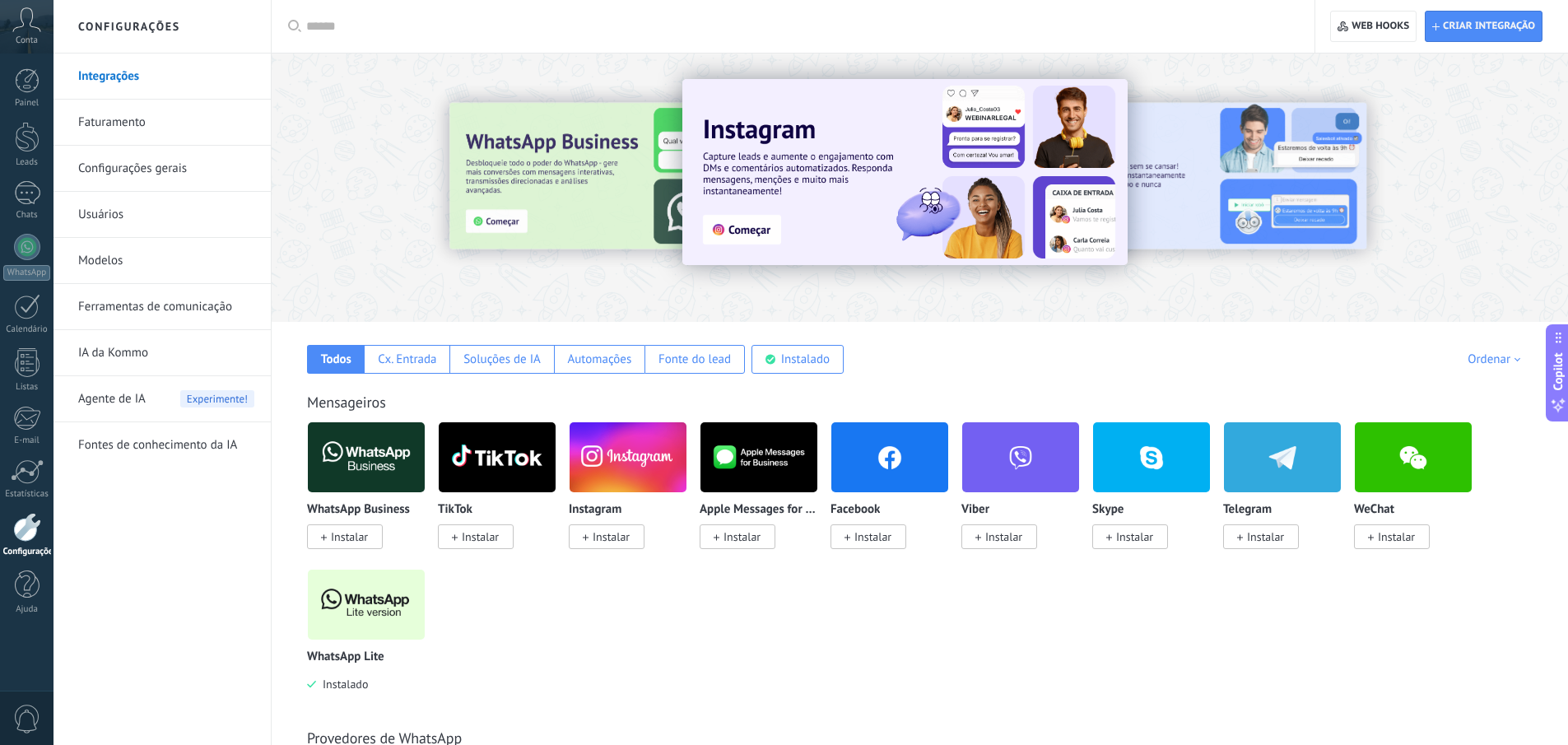
click at [117, 263] on link "Modelos" at bounding box center [166, 261] width 176 height 46
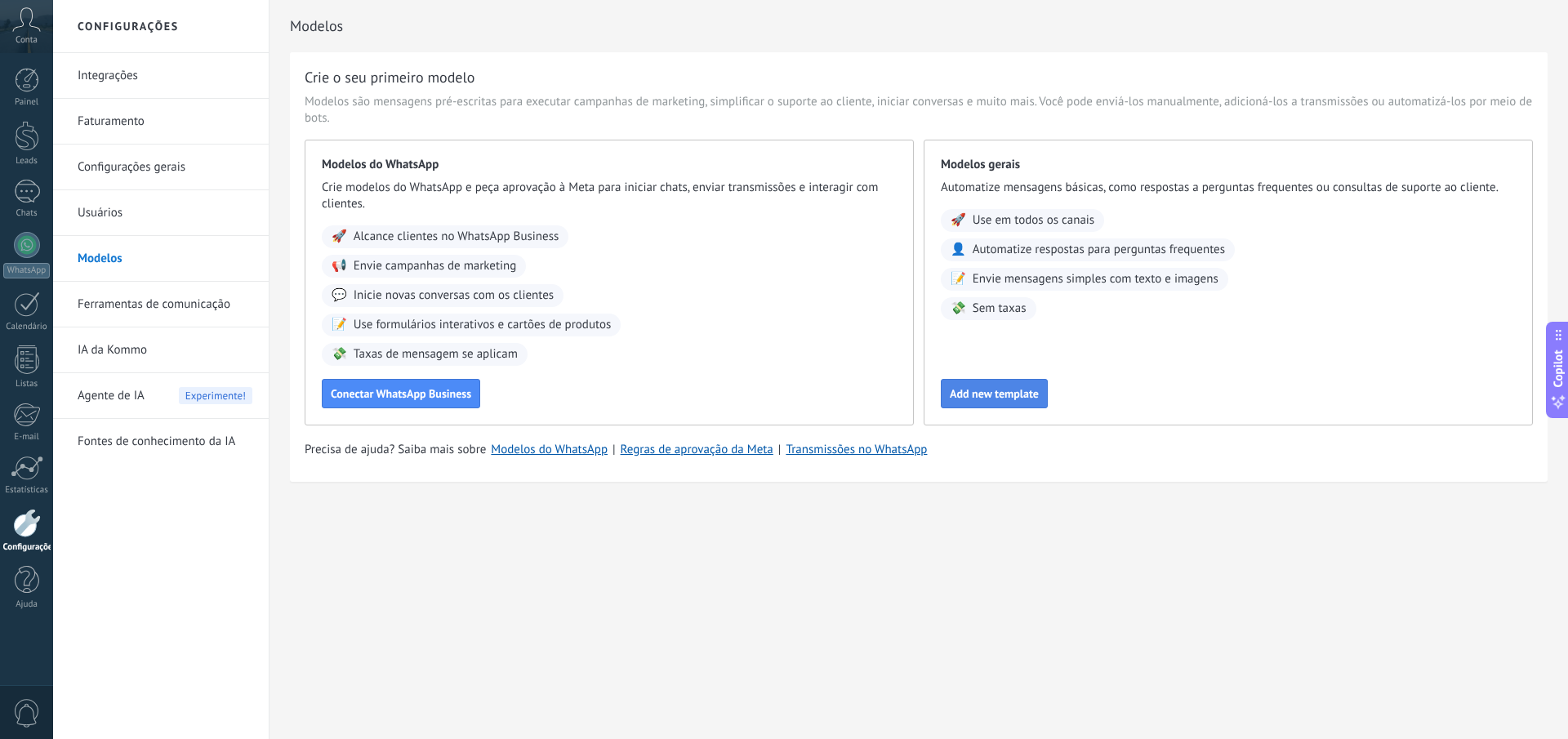
click at [995, 397] on span "Add new template" at bounding box center [994, 394] width 89 height 11
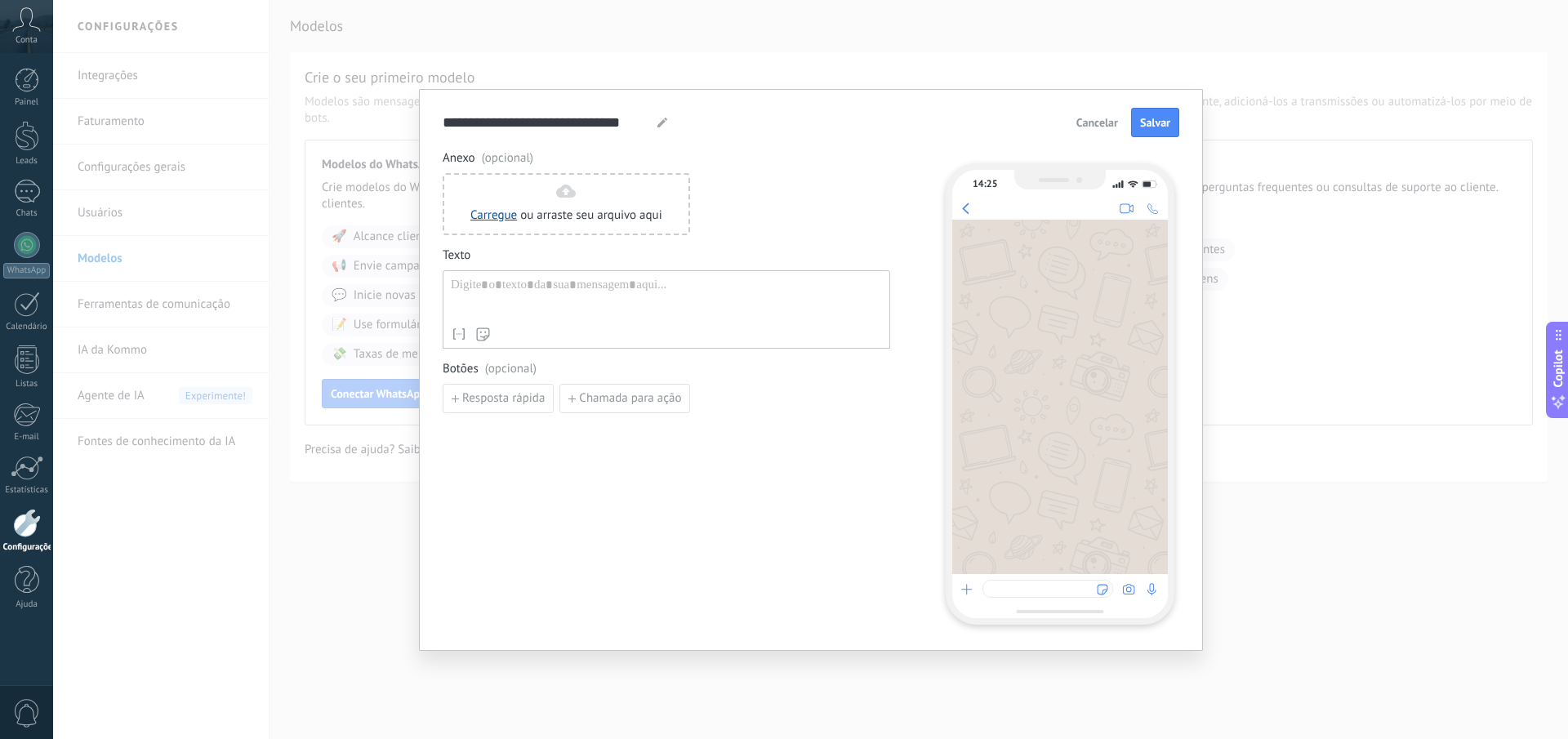
click at [615, 271] on div "Nome de contato Nome Sobrenome Contato ID Contato usuário responsável Contato t…" at bounding box center [665, 309] width 447 height 79
click at [630, 286] on div at bounding box center [666, 298] width 432 height 42
click at [657, 127] on div at bounding box center [662, 122] width 13 height 20
click at [659, 125] on use at bounding box center [662, 122] width 10 height 10
click at [475, 115] on input "**********" at bounding box center [546, 121] width 209 height 19
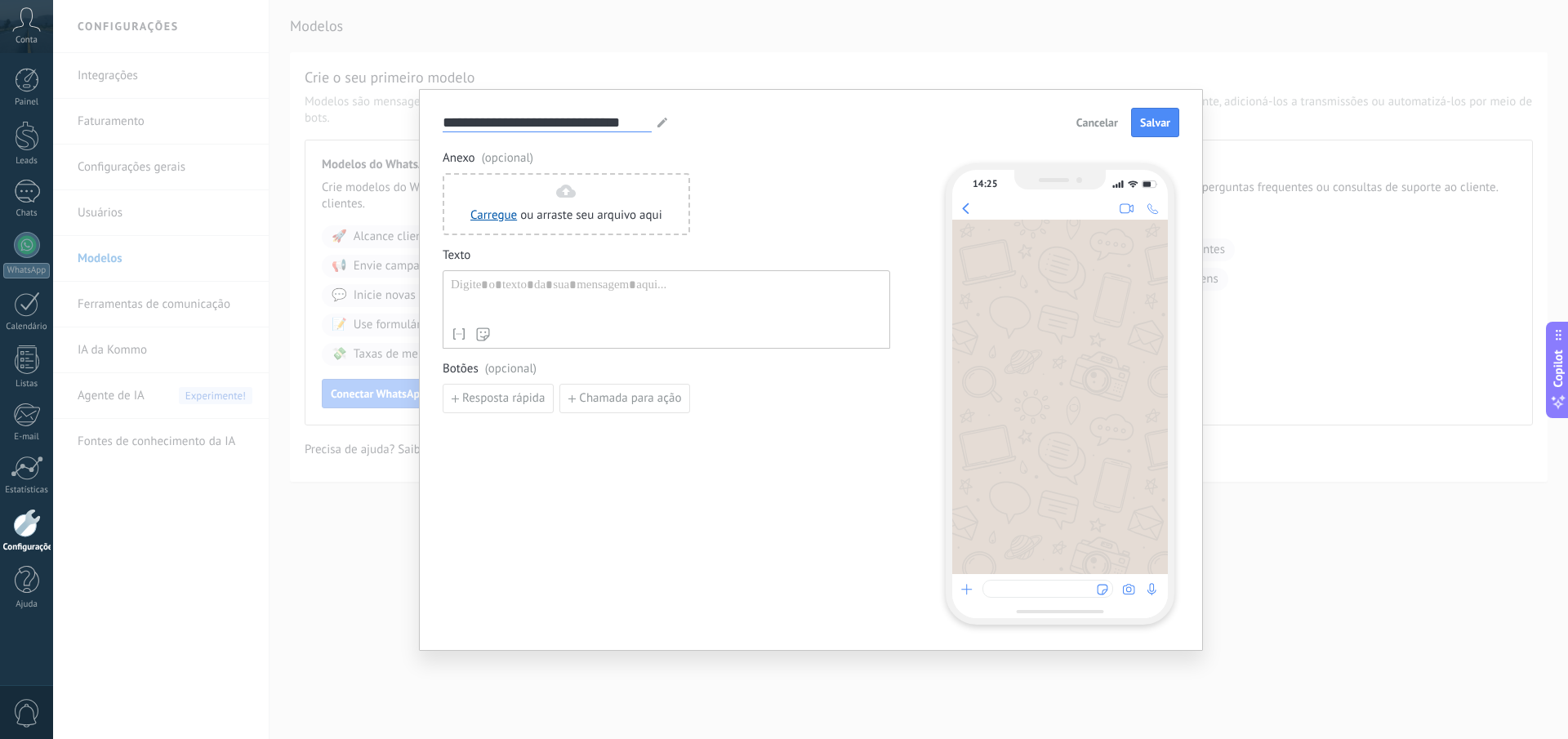
click at [475, 115] on input "**********" at bounding box center [546, 121] width 209 height 19
type input "**********"
drag, startPoint x: 551, startPoint y: 258, endPoint x: 570, endPoint y: 291, distance: 38.1
click at [560, 277] on div "Texto Nome de contato Nome Sobrenome Contato ID Contato usuário responsável Con…" at bounding box center [665, 298] width 447 height 101
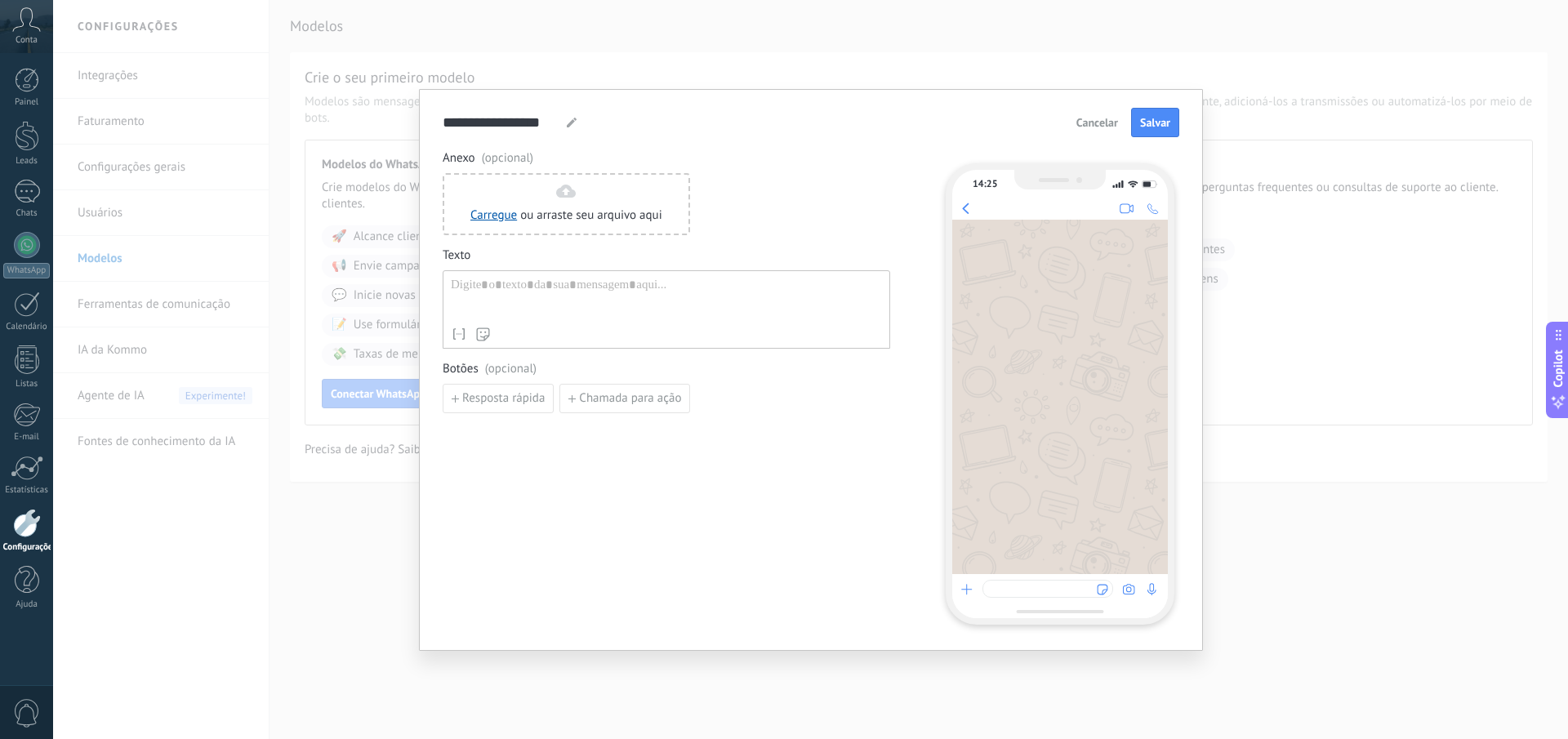
click at [570, 291] on div at bounding box center [666, 298] width 432 height 42
drag, startPoint x: 636, startPoint y: 293, endPoint x: 1171, endPoint y: 208, distance: 541.7
click at [663, 289] on div "**********" at bounding box center [666, 298] width 432 height 42
click at [1152, 127] on span "Salvar" at bounding box center [1155, 122] width 30 height 11
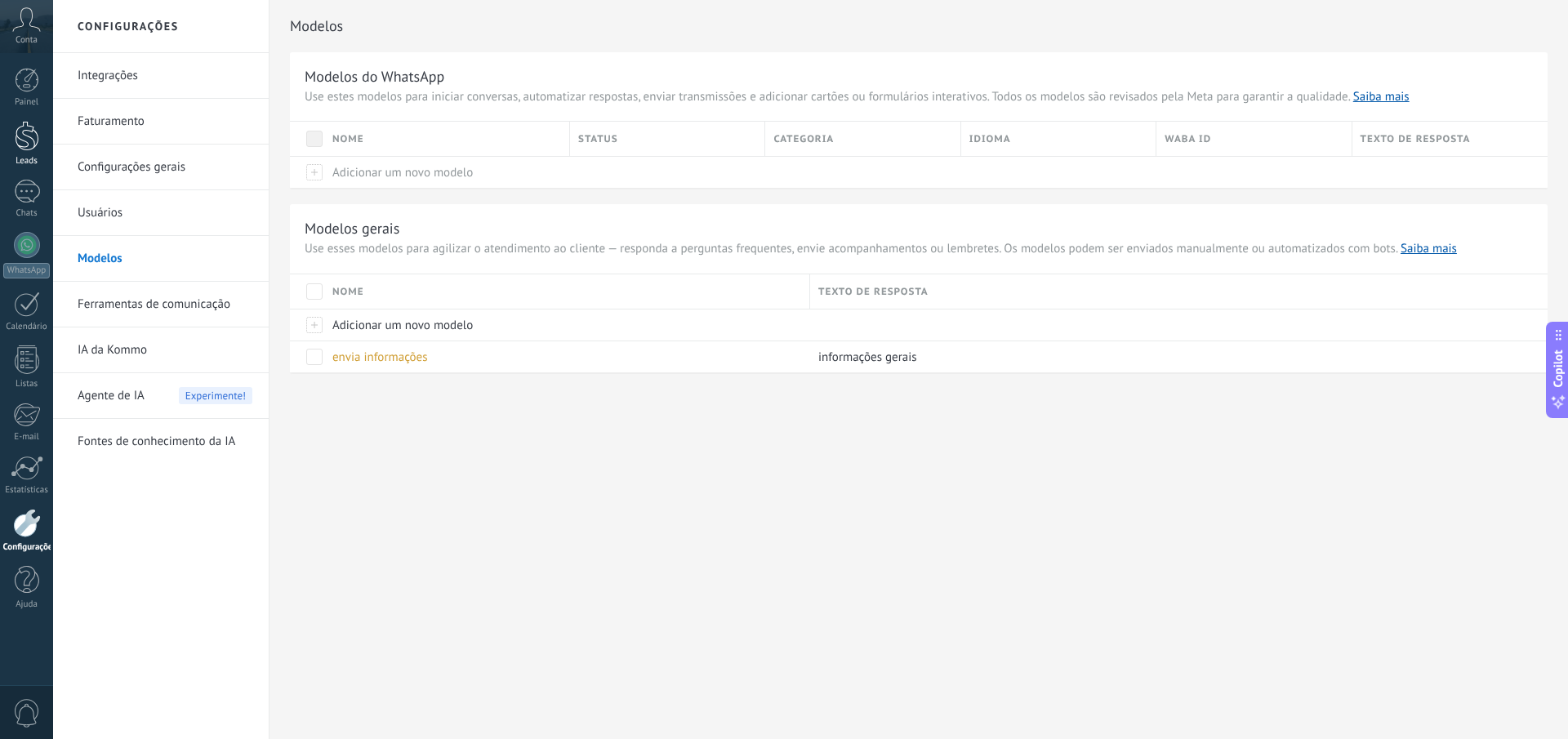
click at [21, 135] on div at bounding box center [27, 135] width 25 height 30
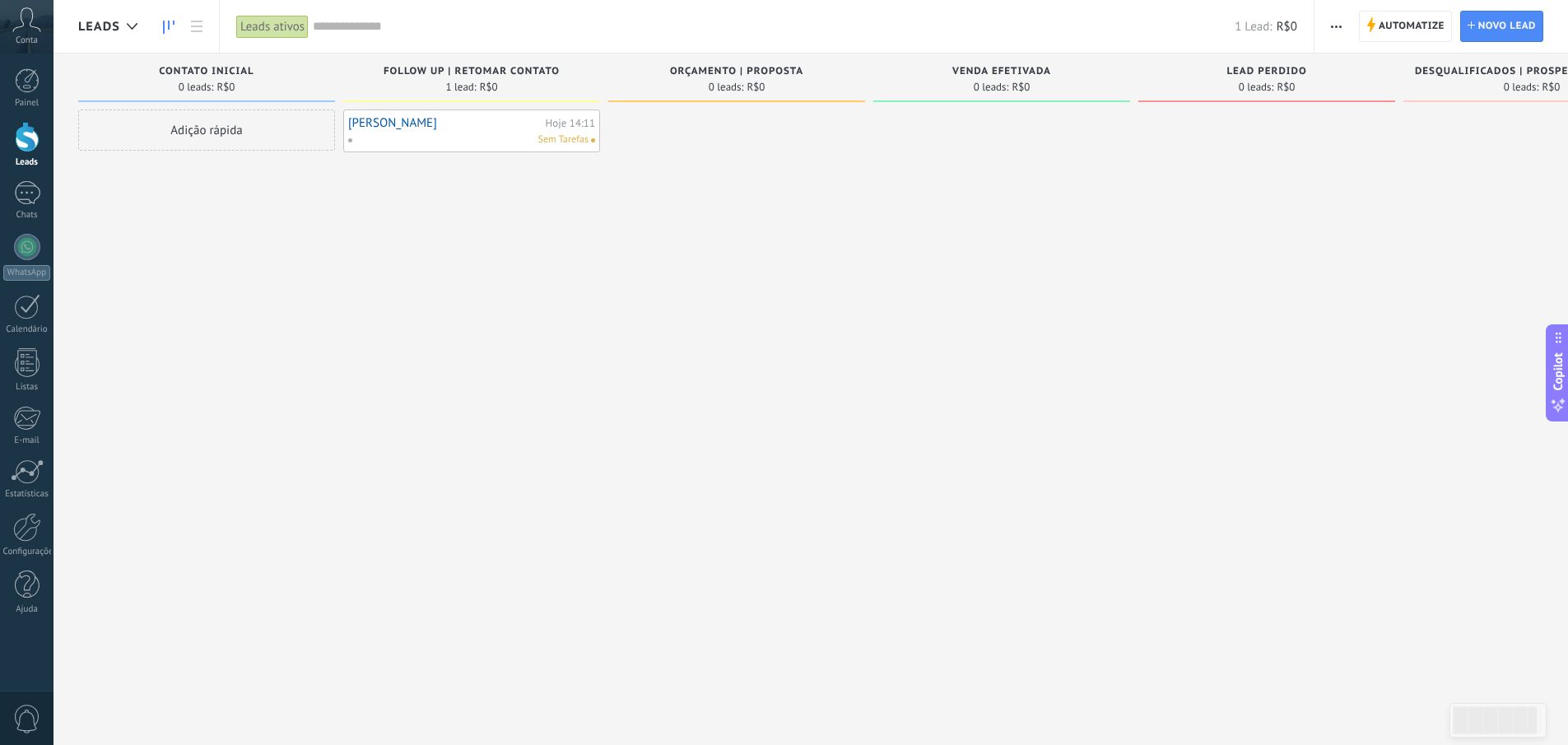
click at [410, 125] on link "[PERSON_NAME]" at bounding box center [445, 122] width 194 height 14
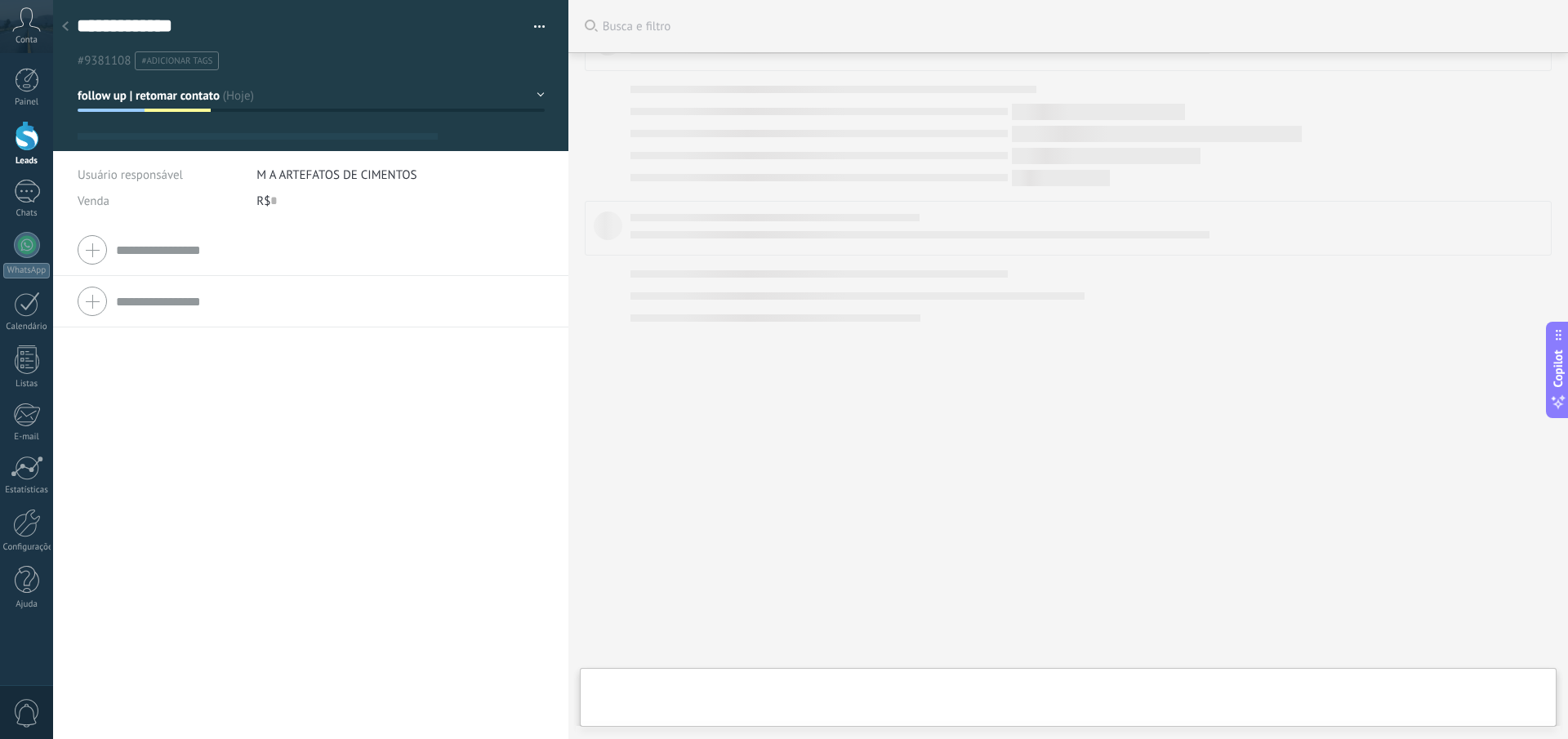
type textarea "**********"
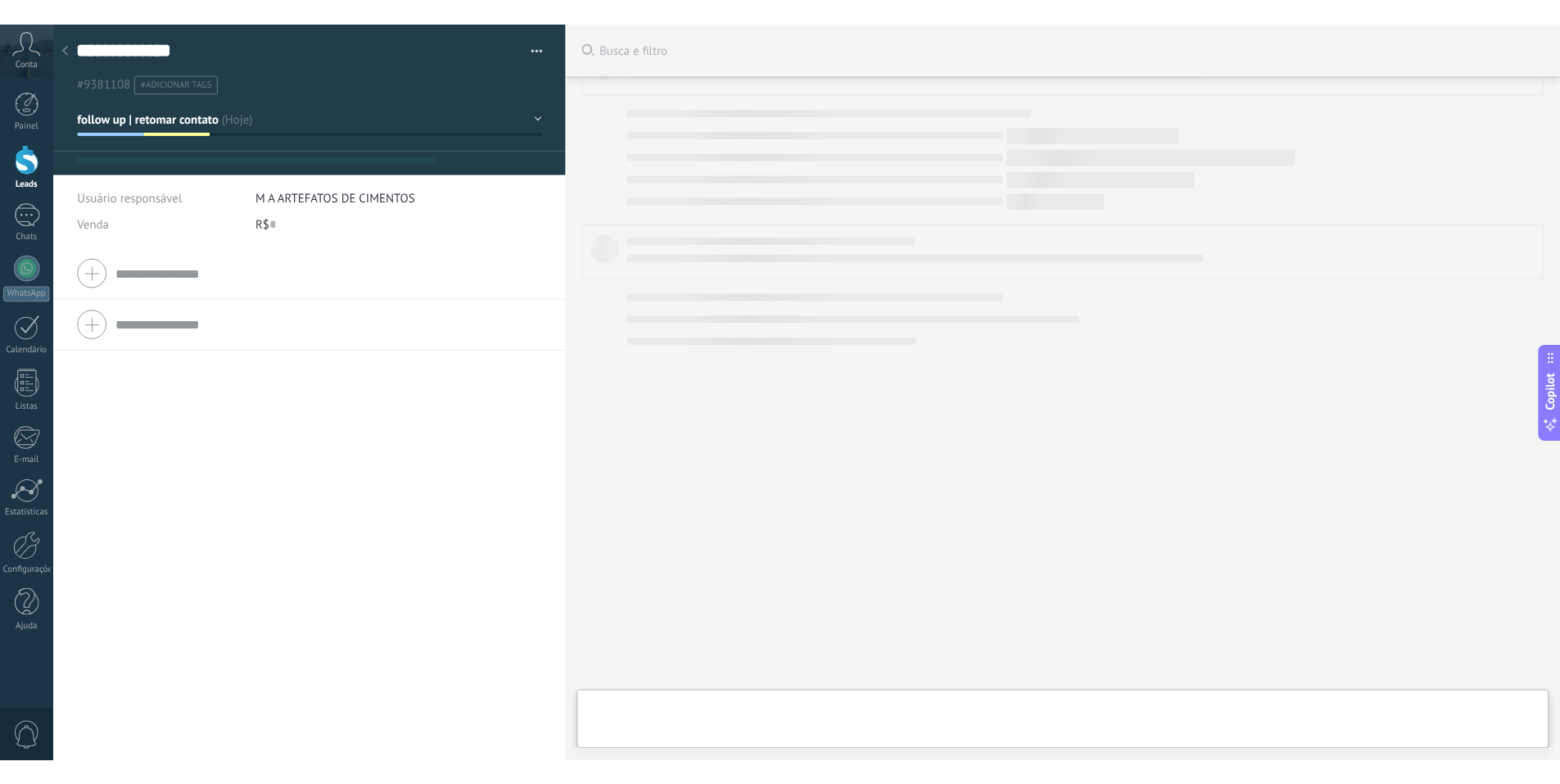
scroll to position [25, 0]
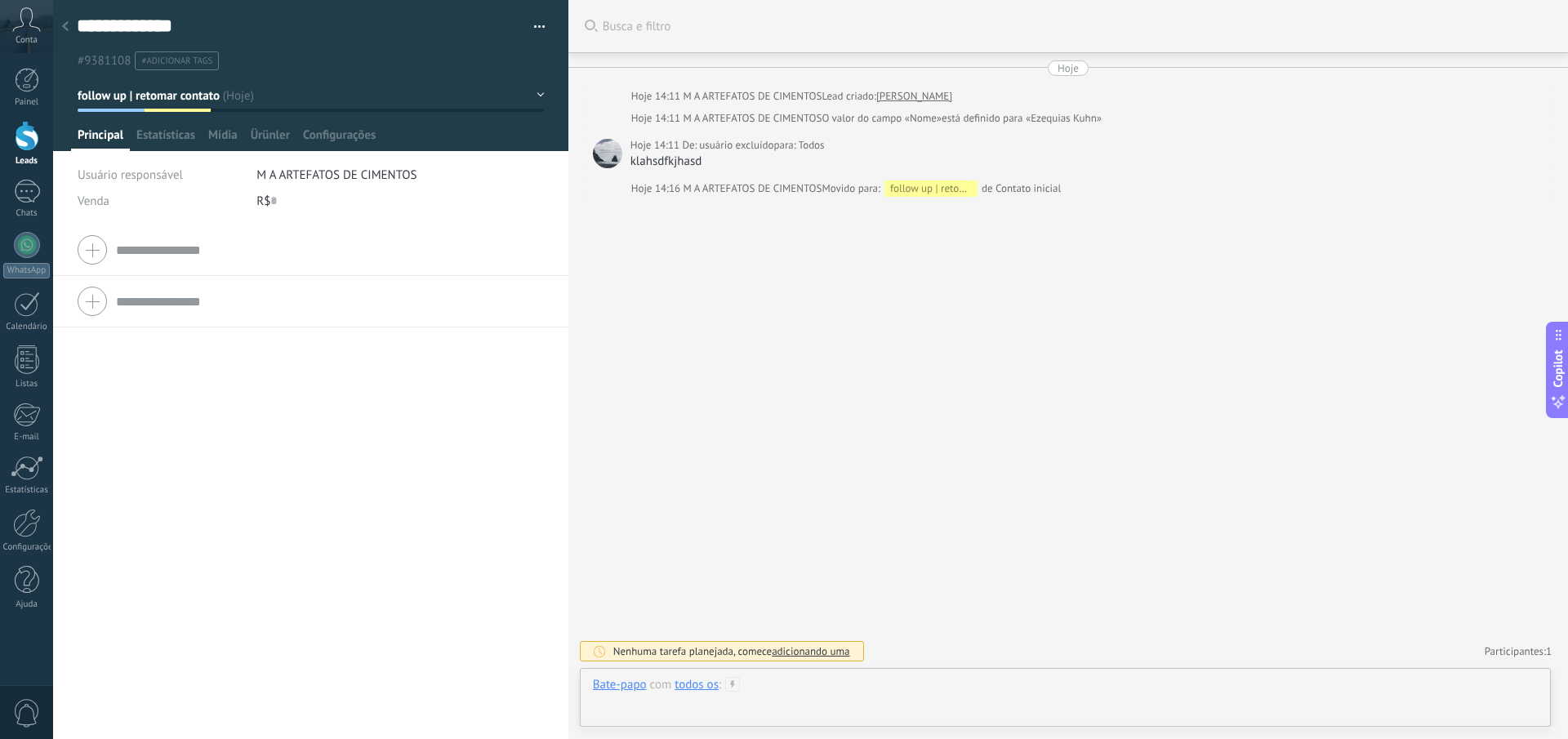
click at [754, 684] on div at bounding box center [1066, 701] width 945 height 49
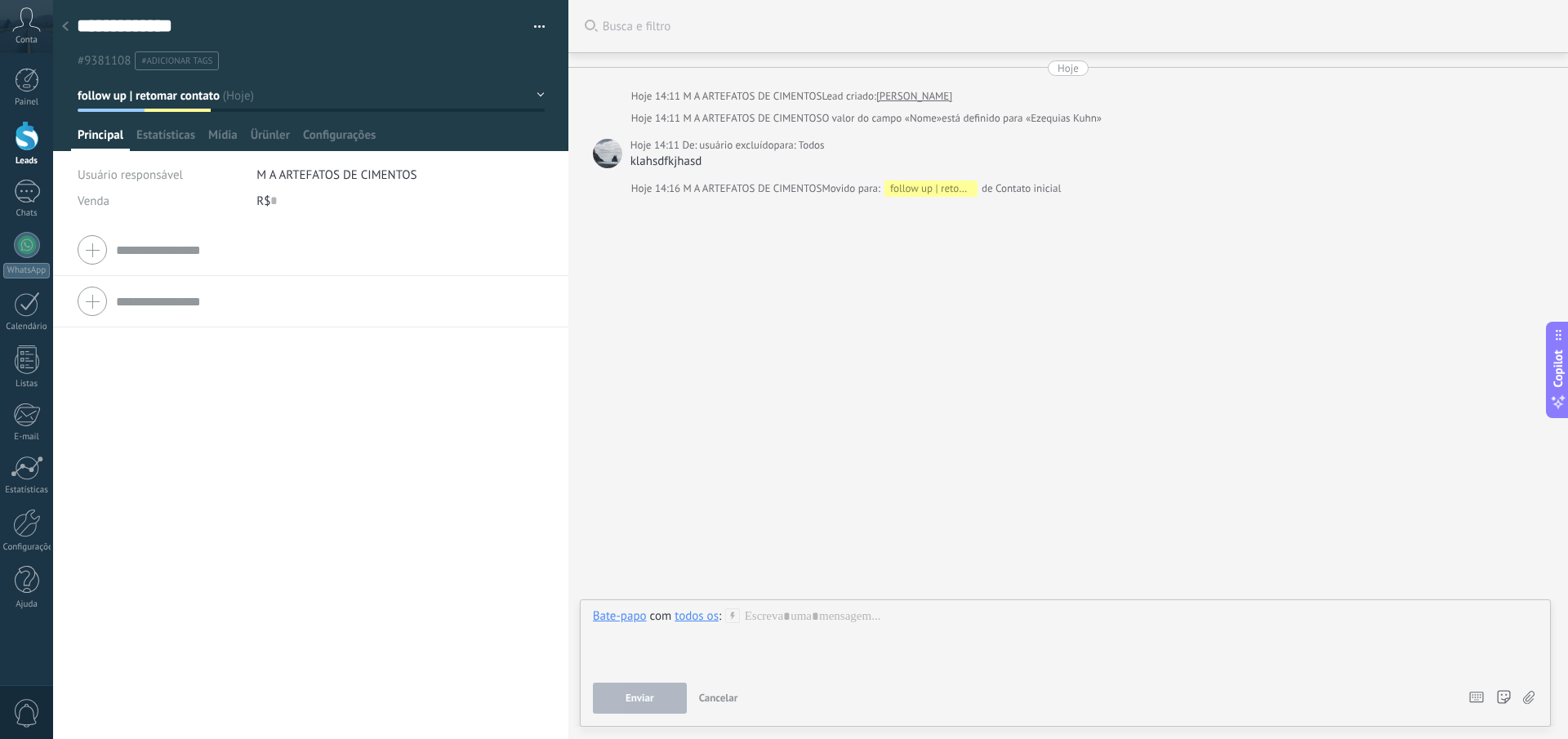
click at [735, 616] on icon at bounding box center [733, 616] width 15 height 15
click at [788, 674] on span "/envia informações" at bounding box center [817, 670] width 180 height 16
drag, startPoint x: 747, startPoint y: 617, endPoint x: 866, endPoint y: 617, distance: 119.0
click at [866, 617] on div "**********" at bounding box center [1066, 640] width 945 height 62
click at [860, 664] on div "**********" at bounding box center [1066, 640] width 945 height 62
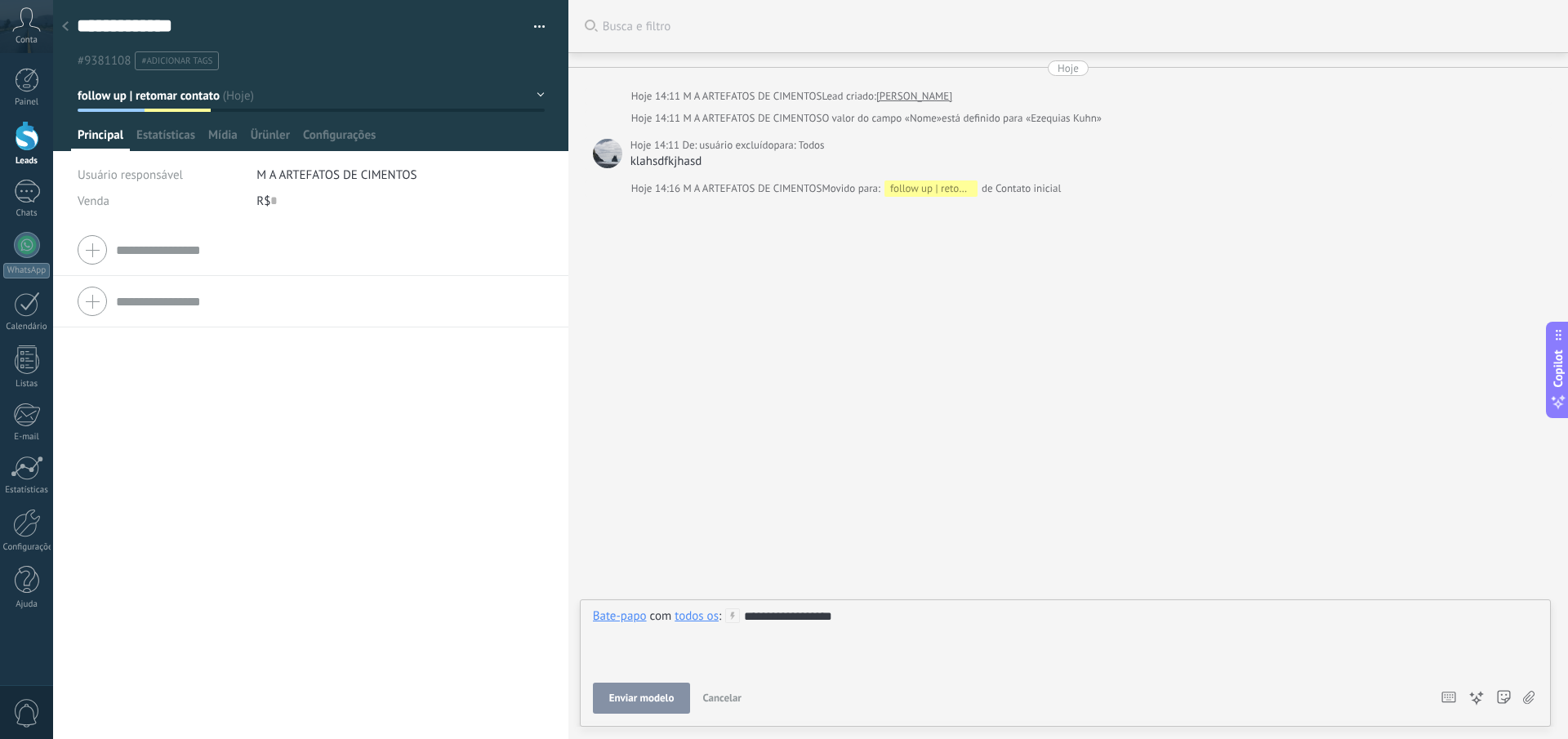
click at [641, 688] on button "Enviar modelo" at bounding box center [642, 698] width 98 height 31
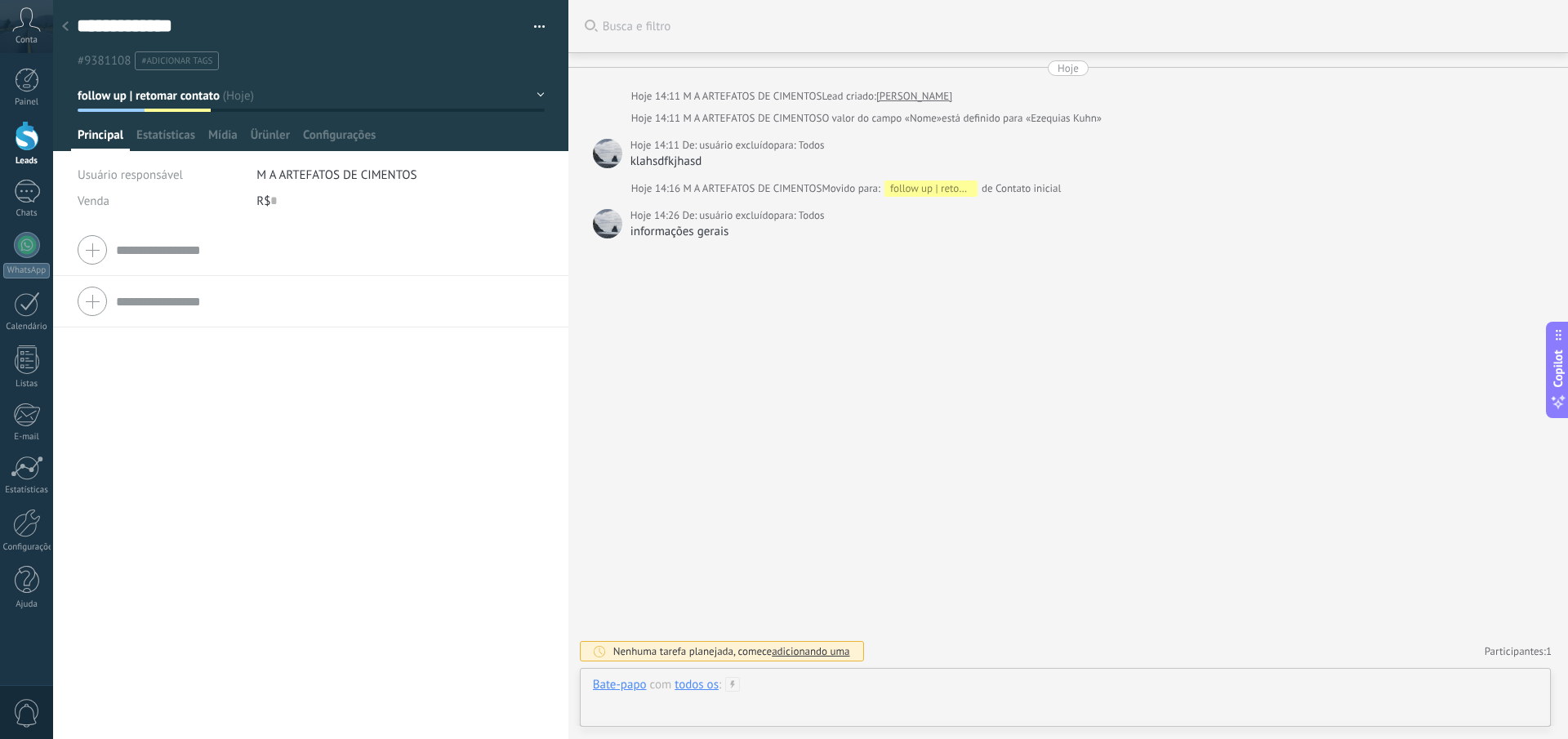
click at [797, 687] on div at bounding box center [1066, 701] width 945 height 49
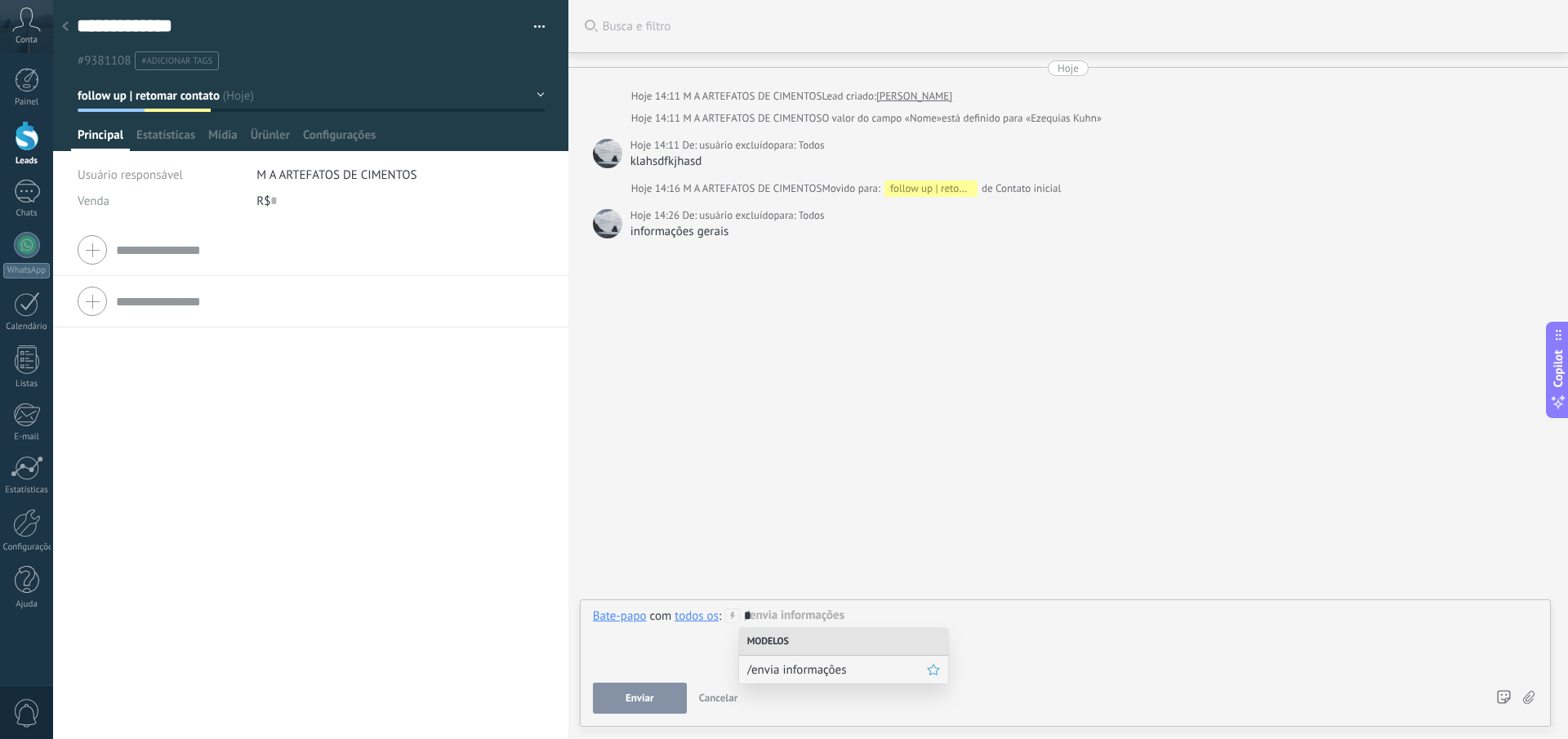
click at [803, 669] on span "/envia informações" at bounding box center [837, 669] width 180 height 16
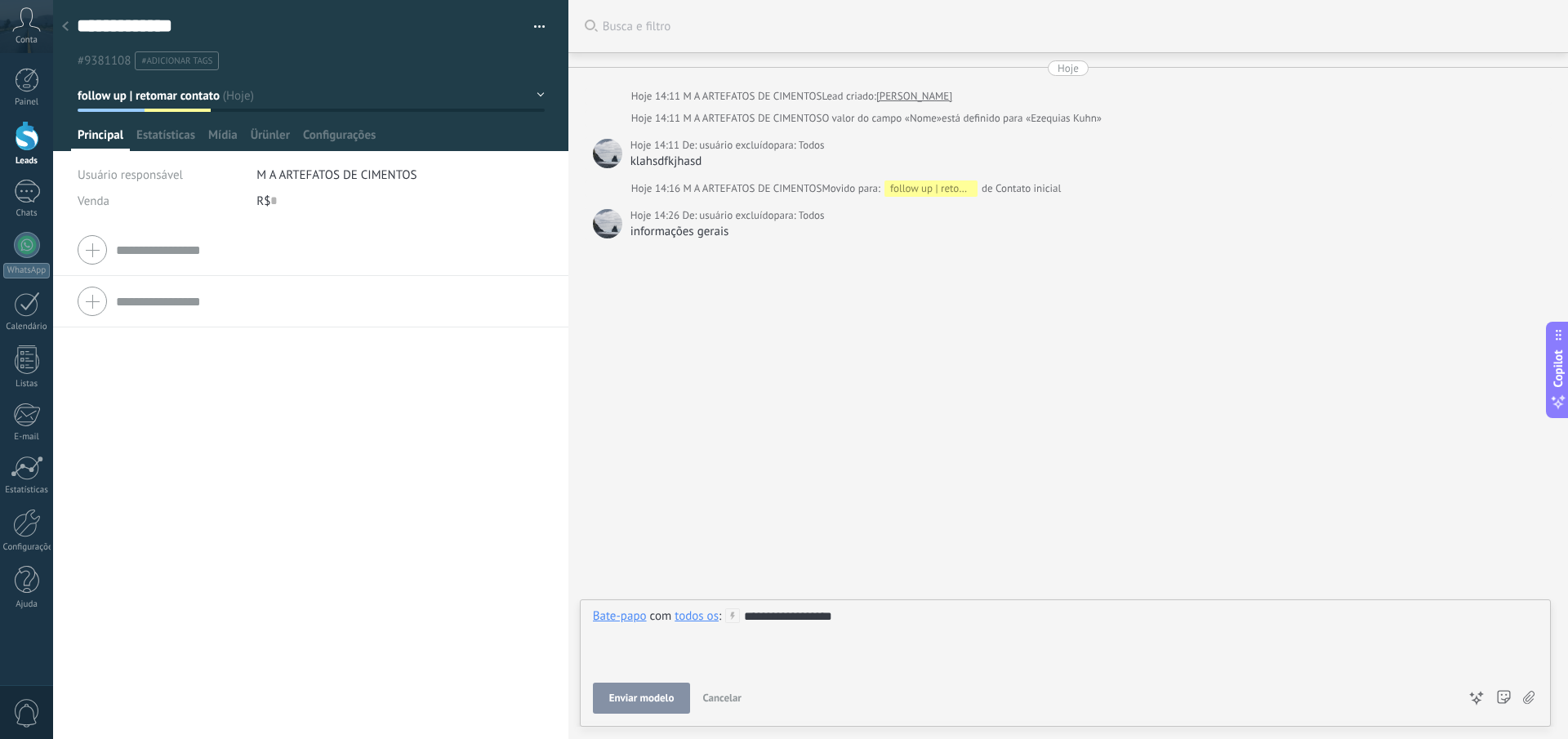
click at [658, 705] on button "Enviar modelo" at bounding box center [642, 698] width 98 height 31
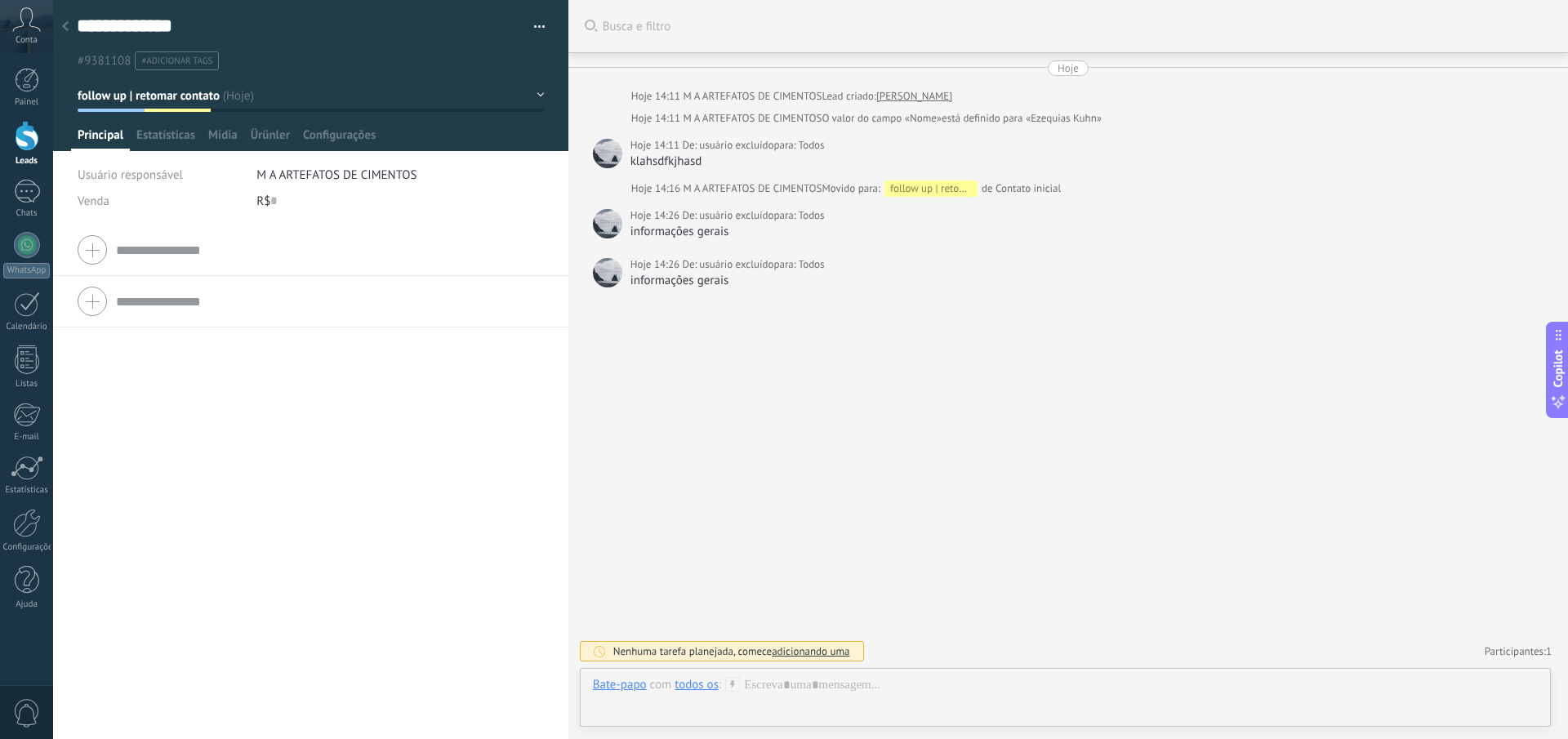
drag, startPoint x: 706, startPoint y: 311, endPoint x: 126, endPoint y: 134, distance: 606.4
click at [704, 308] on div "Buscar Busca e filtro Carregar mais Hoje Hoje 14:11 M A ARTEFATOS DE CIMENTOS L…" at bounding box center [1068, 369] width 999 height 739
click at [31, 511] on div at bounding box center [27, 522] width 28 height 29
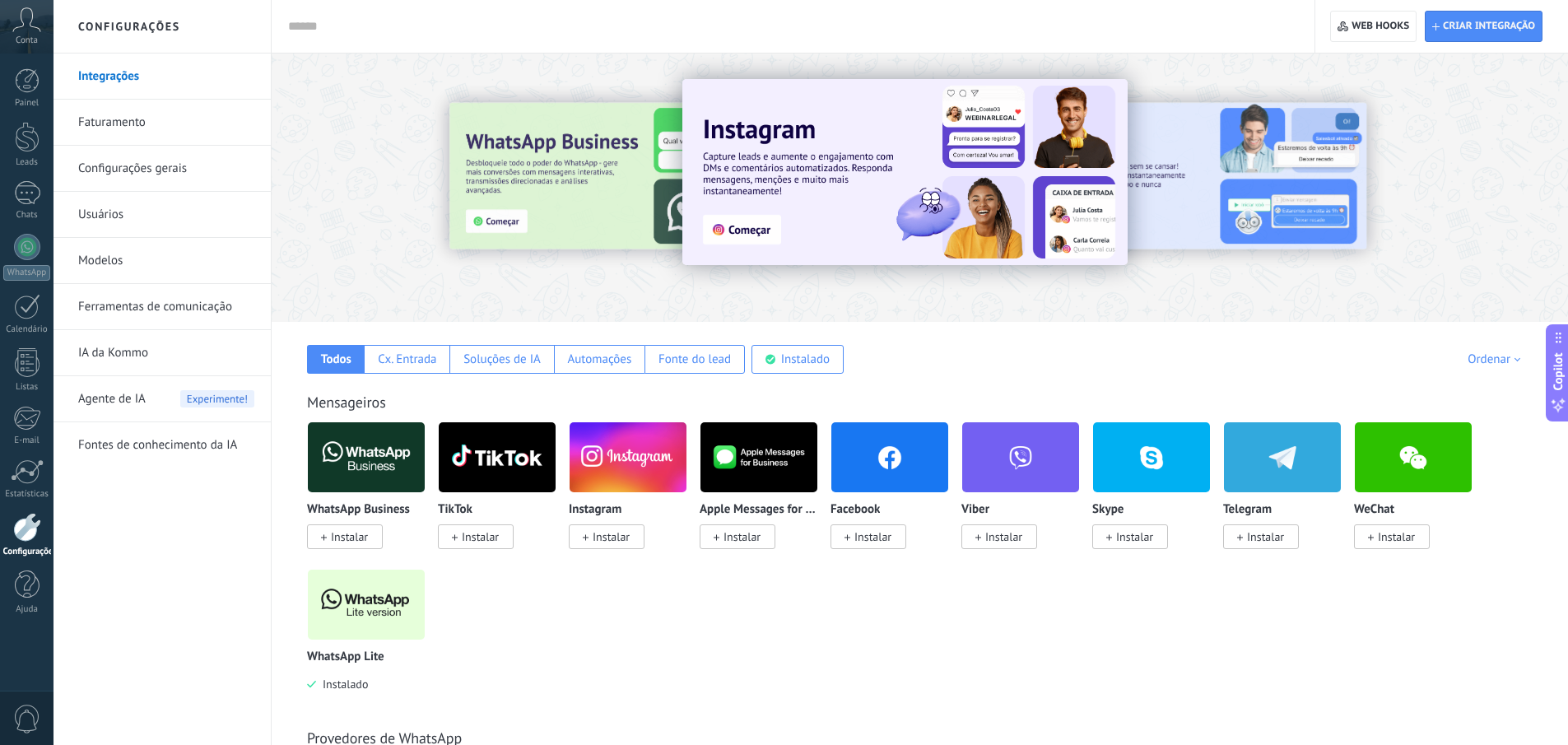
click at [181, 298] on link "Ferramentas de comunicação" at bounding box center [166, 307] width 176 height 46
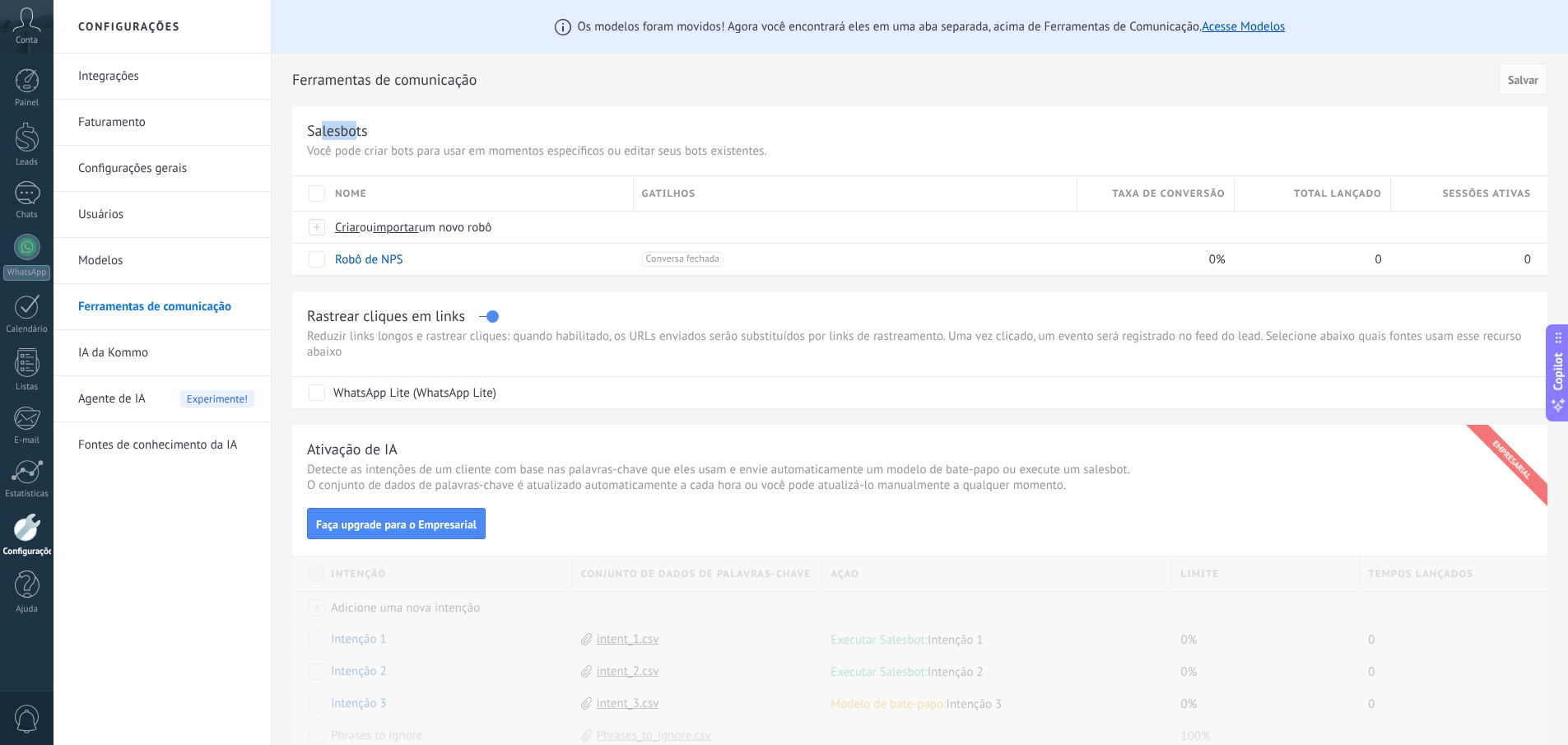
drag, startPoint x: 321, startPoint y: 133, endPoint x: 355, endPoint y: 134, distance: 34.0
click at [354, 138] on div "Salesbots" at bounding box center [337, 130] width 61 height 19
click at [355, 134] on div "Salesbots" at bounding box center [337, 130] width 61 height 19
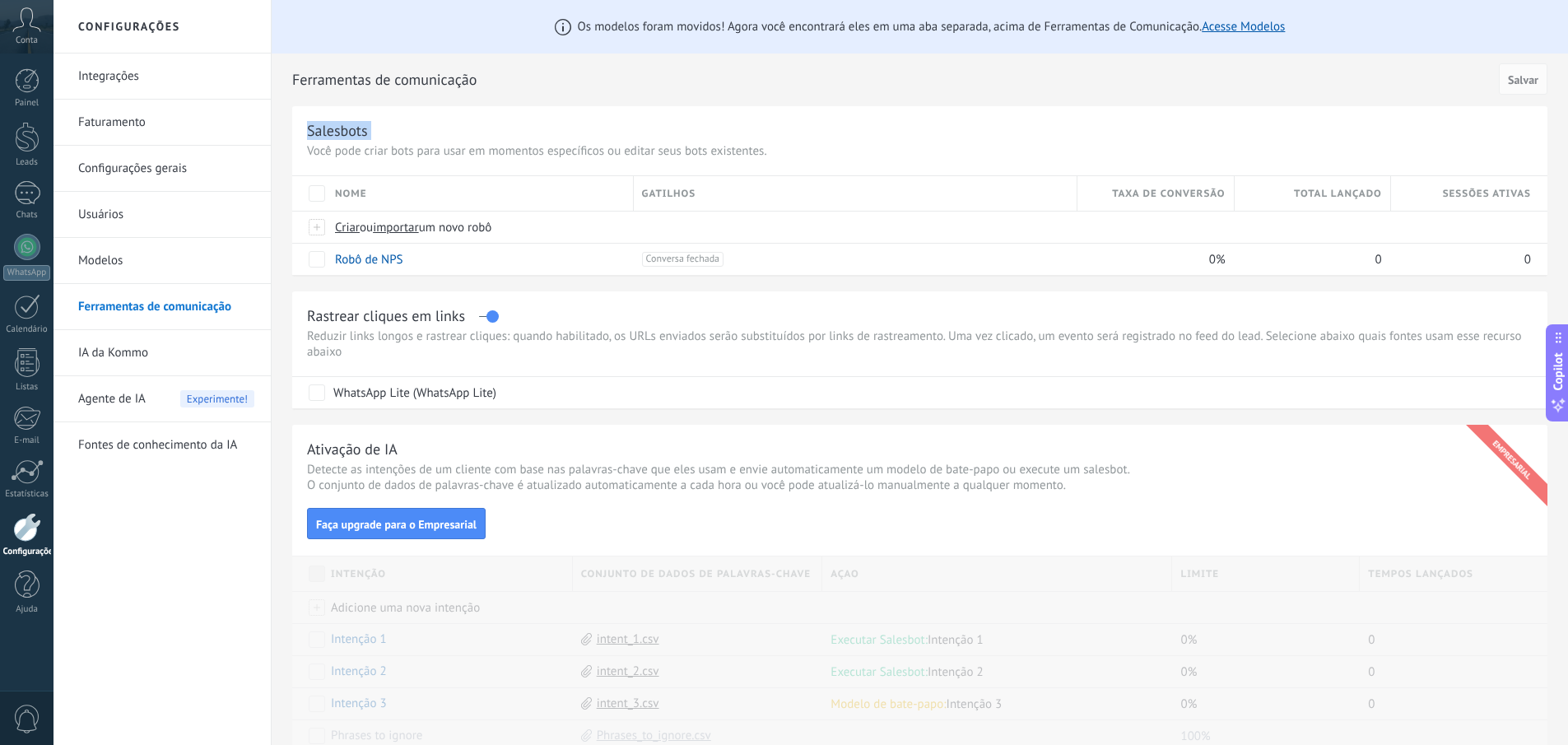
drag, startPoint x: 31, startPoint y: 138, endPoint x: 327, endPoint y: 217, distance: 306.4
click at [29, 138] on div at bounding box center [27, 136] width 25 height 31
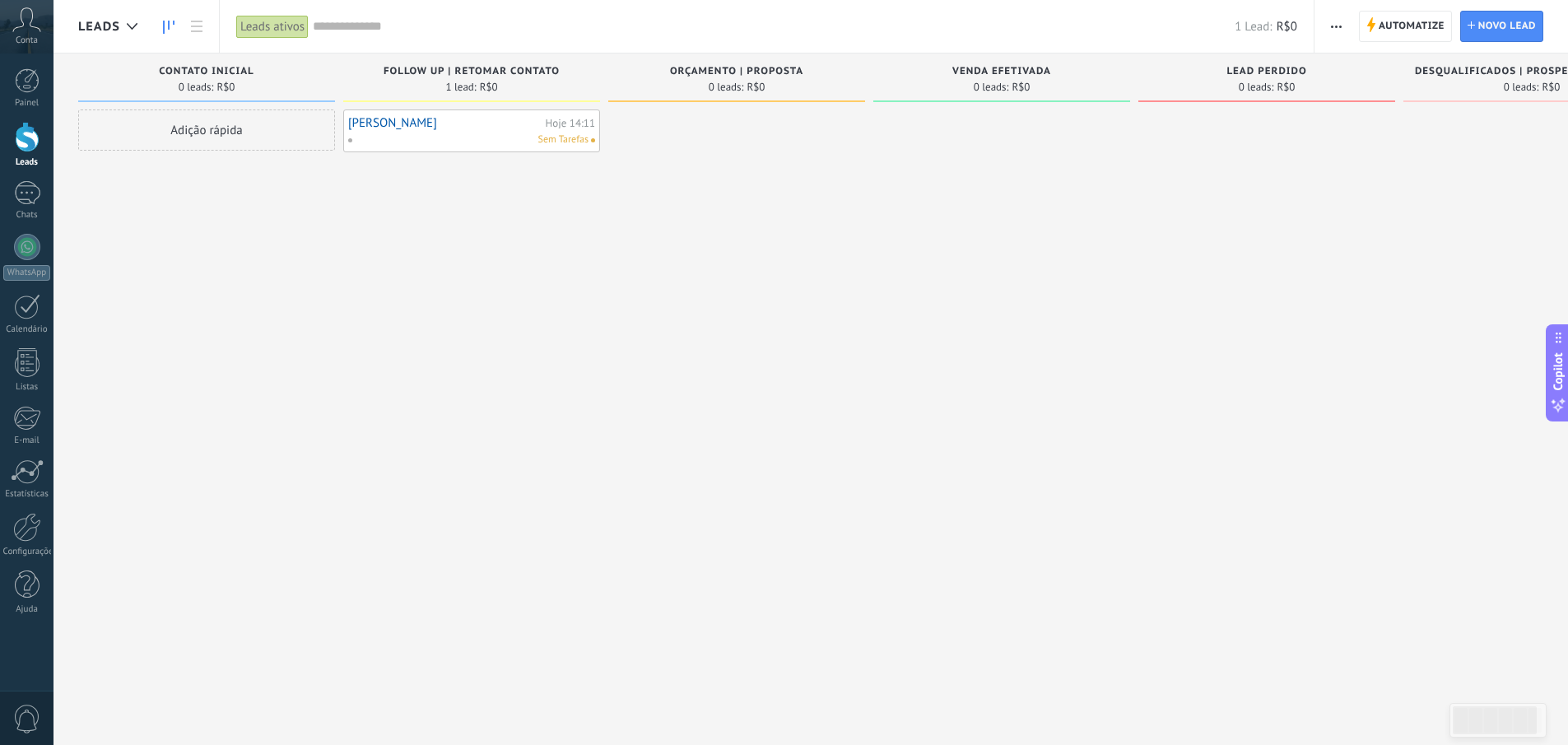
type textarea "**********"
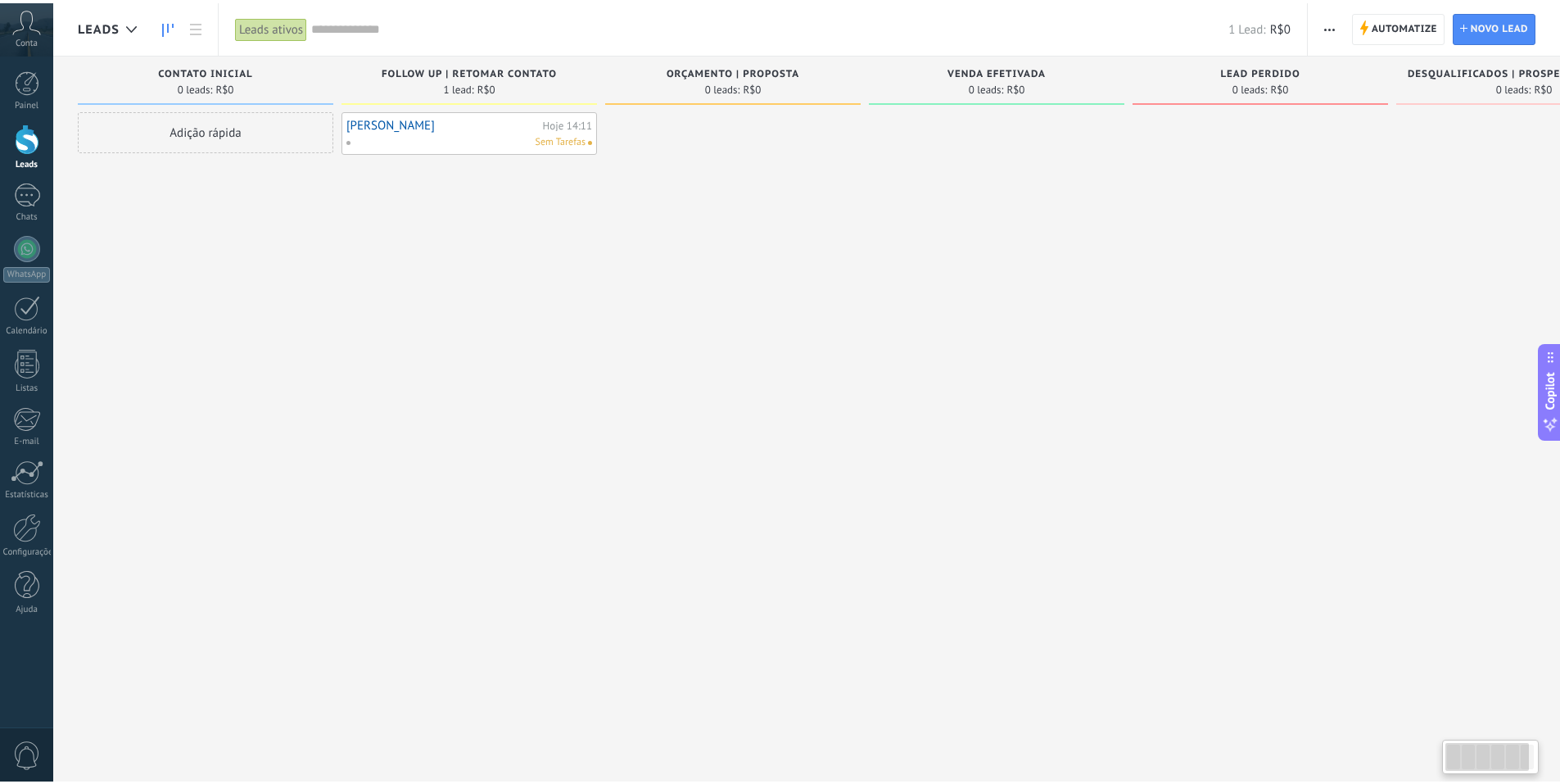
scroll to position [25, 0]
drag, startPoint x: 655, startPoint y: 244, endPoint x: 800, endPoint y: 139, distance: 179.0
click at [782, 157] on div at bounding box center [733, 393] width 256 height 570
